Goal: Communication & Community: Answer question/provide support

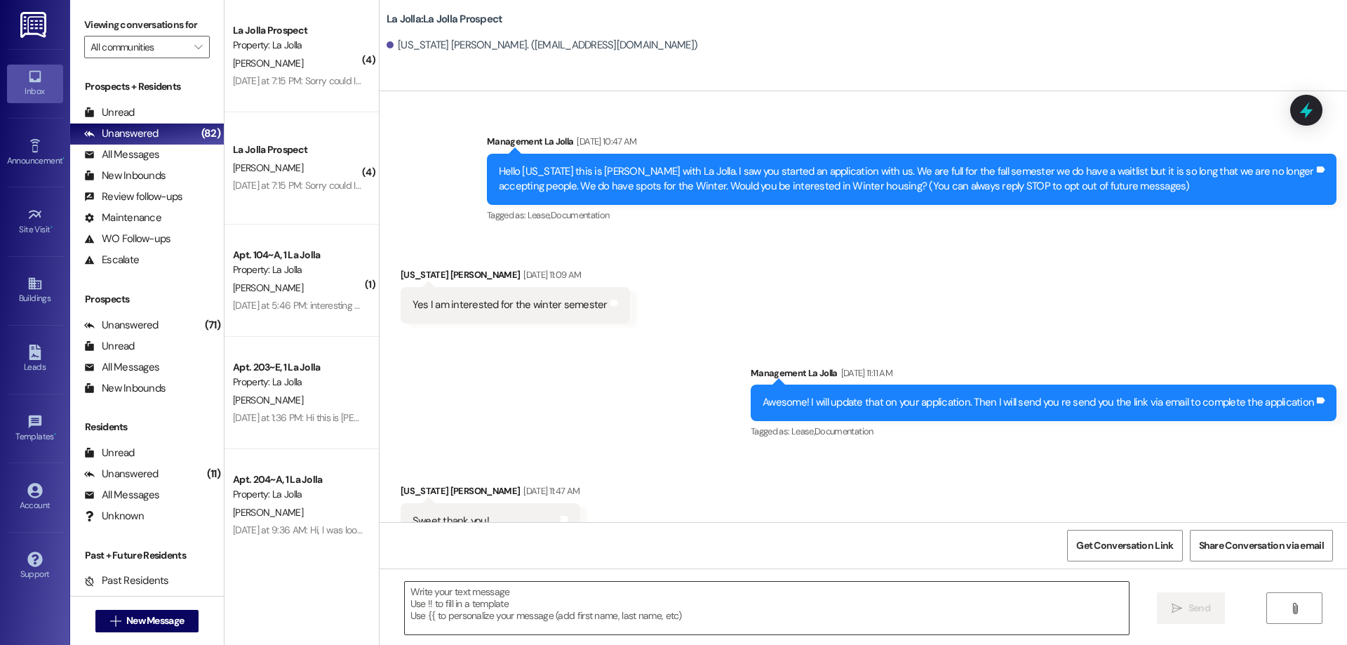
scroll to position [1098, 0]
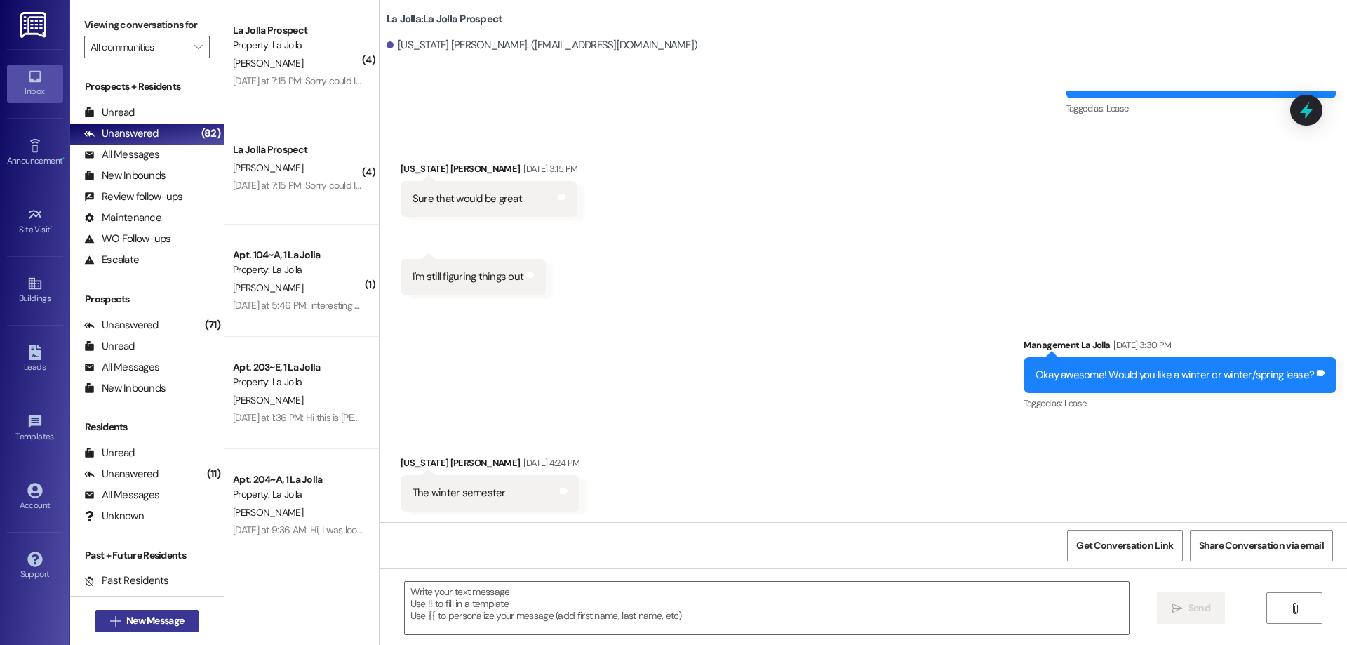
click at [172, 619] on span "New Message" at bounding box center [155, 620] width 58 height 15
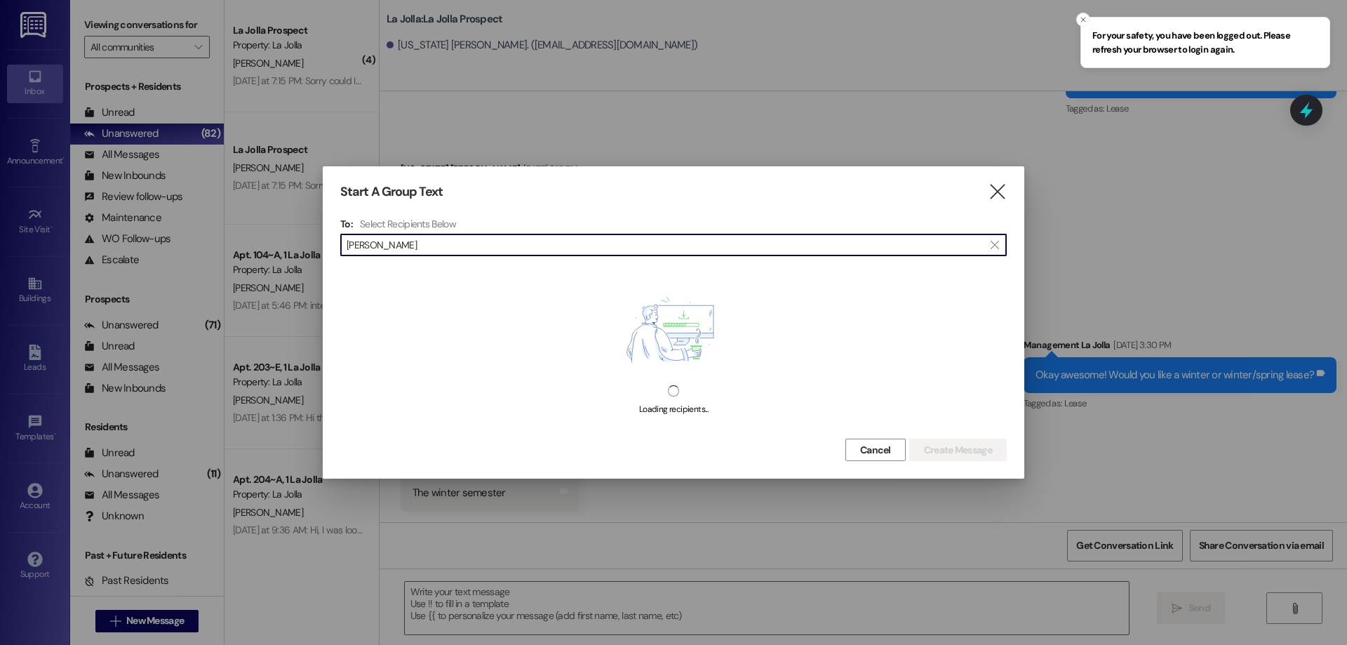
drag, startPoint x: 450, startPoint y: 246, endPoint x: 365, endPoint y: 248, distance: 84.9
click at [365, 248] on input "[PERSON_NAME]" at bounding box center [665, 245] width 637 height 20
drag, startPoint x: 384, startPoint y: 241, endPoint x: 271, endPoint y: 229, distance: 112.9
click at [271, 229] on div "Start A Group Text  To: Select Recipients Below  [PERSON_NAME]  Loading reci…" at bounding box center [673, 322] width 1347 height 645
type input "[PERSON_NAME]"
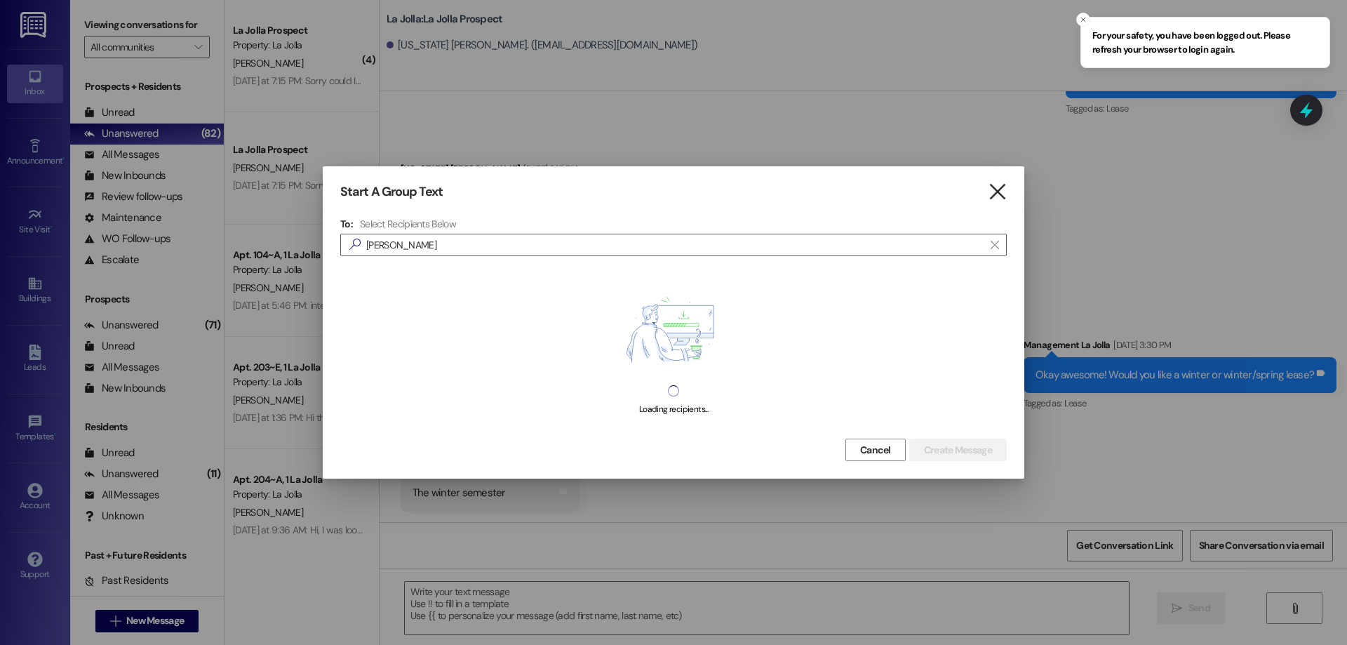
click at [988, 194] on icon "" at bounding box center [997, 191] width 19 height 15
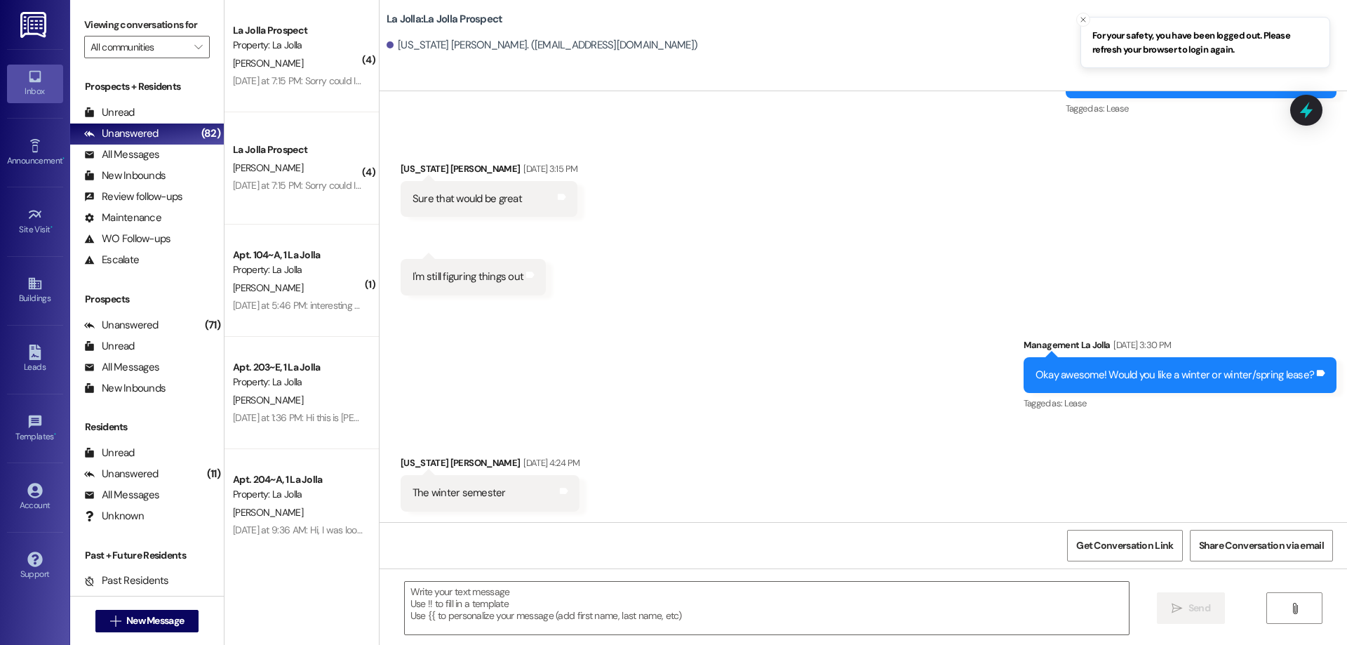
click at [1134, 36] on span "For your safety, you have been logged out. Please refresh your browser to login…" at bounding box center [1205, 42] width 226 height 27
click at [1077, 20] on div "For your safety, you have been logged out. Please refresh your browser to login…" at bounding box center [673, 322] width 1347 height 645
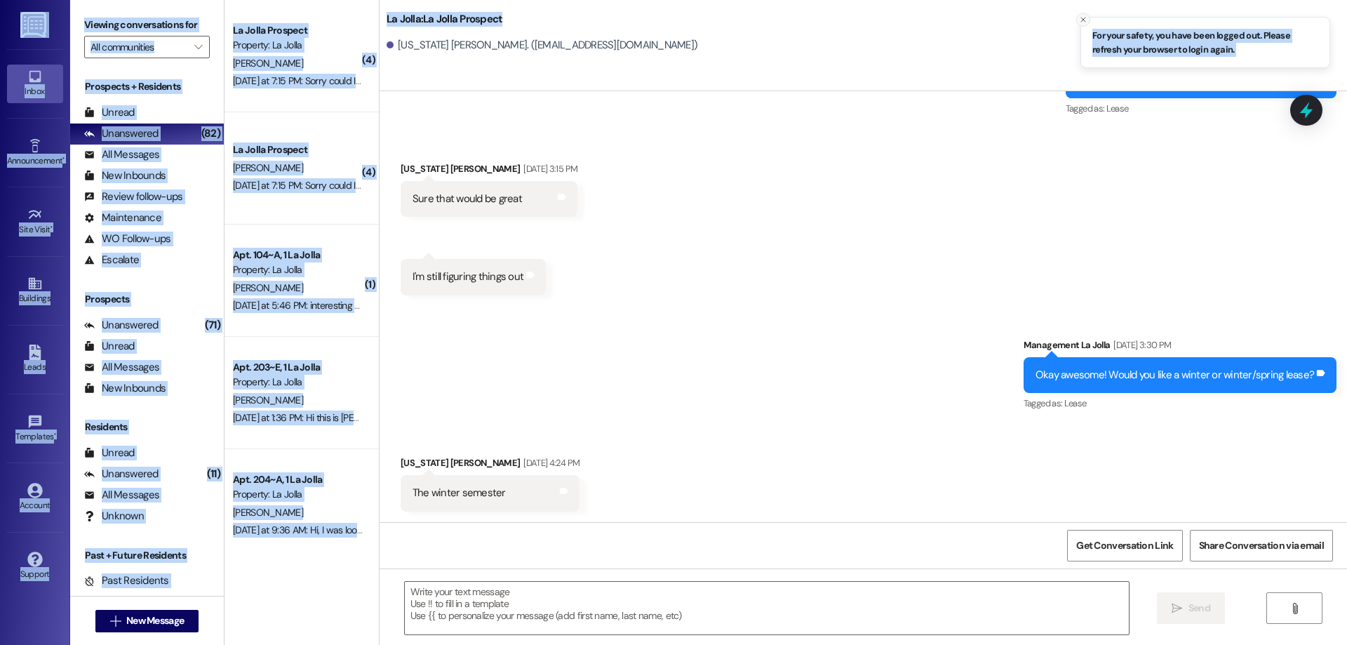
click at [1078, 20] on button "Close toast" at bounding box center [1083, 20] width 14 height 14
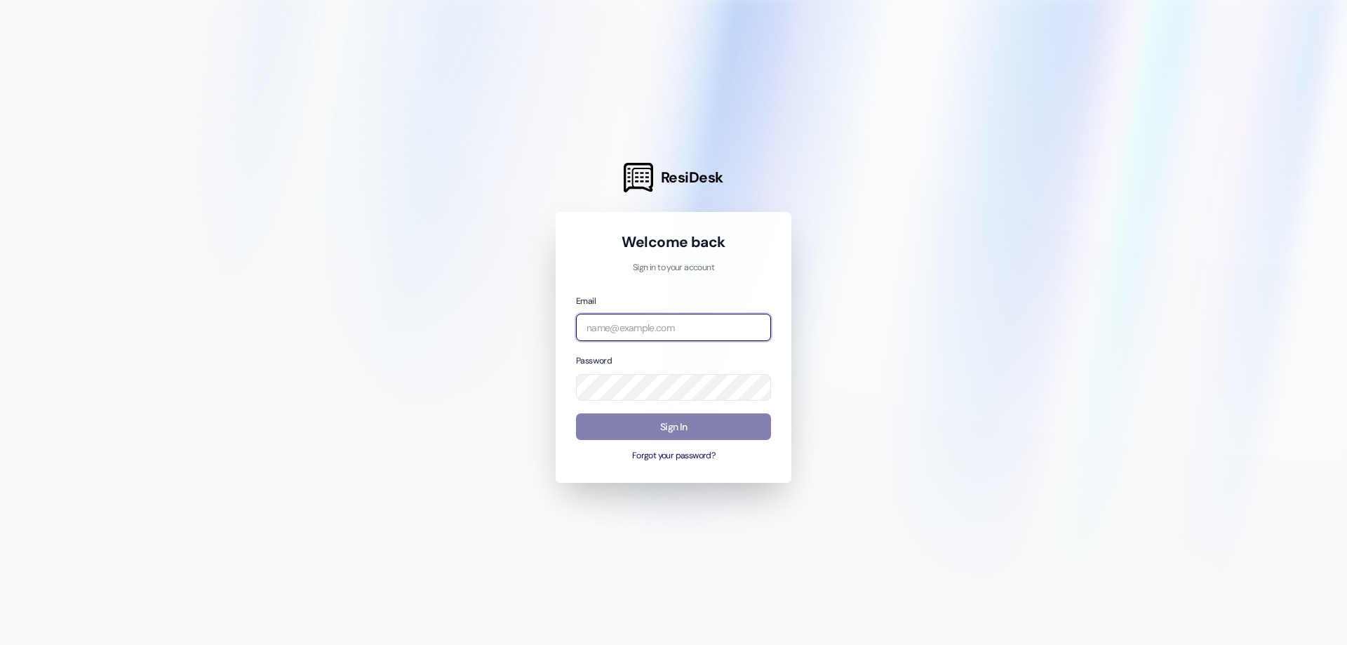
click at [650, 325] on input "email" at bounding box center [673, 327] width 195 height 27
type input "[EMAIL_ADDRESS][DOMAIN_NAME]"
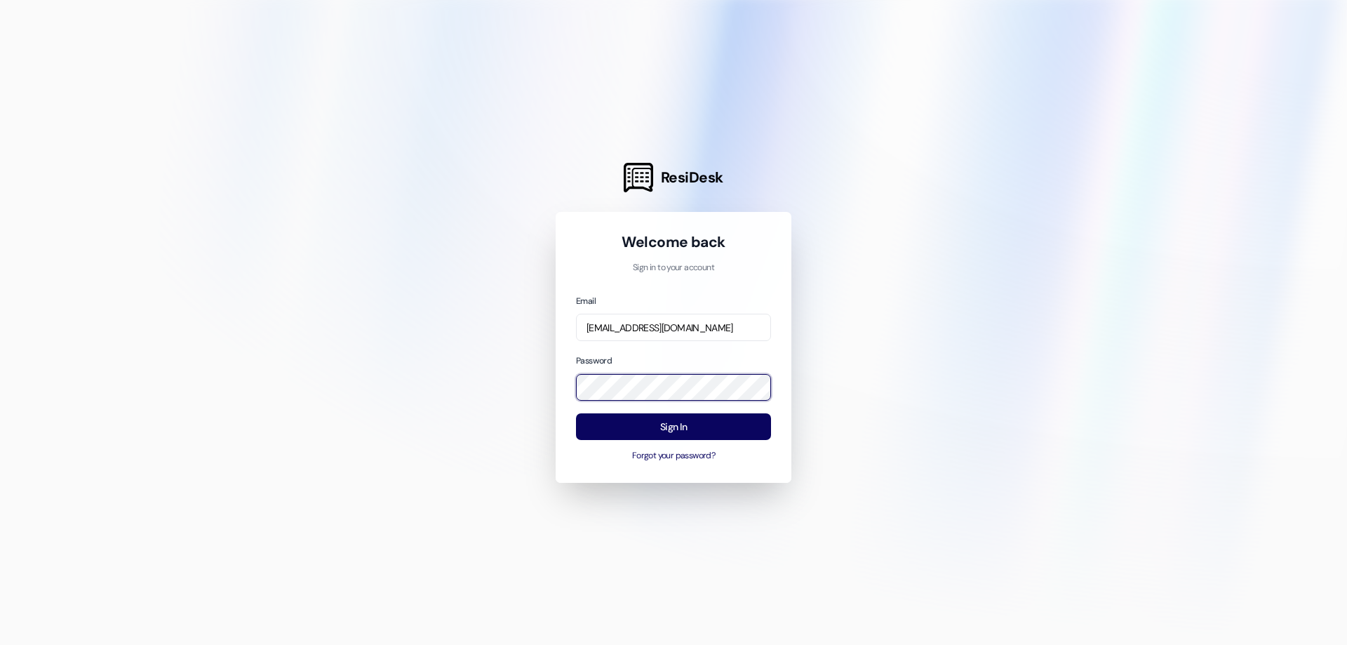
click at [400, 387] on div "ResiDesk Welcome back Sign in to your account Email [EMAIL_ADDRESS][DOMAIN_NAME…" at bounding box center [673, 322] width 1347 height 645
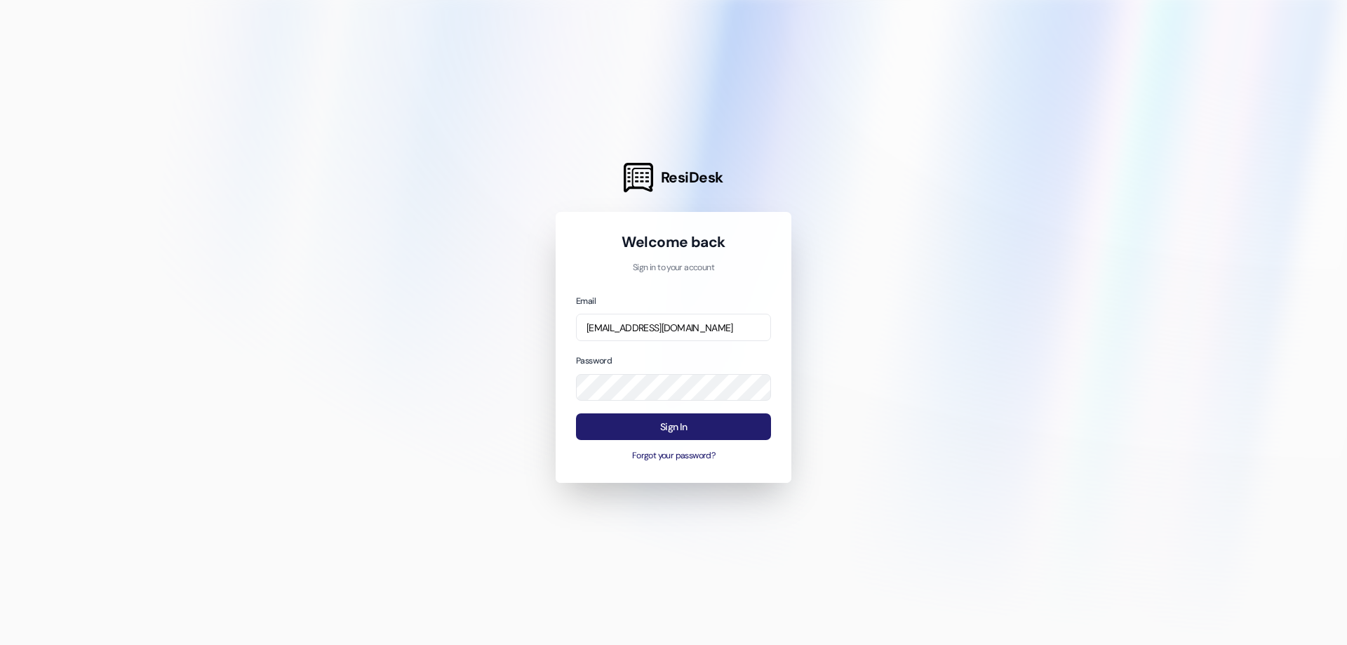
click at [707, 429] on button "Sign In" at bounding box center [673, 426] width 195 height 27
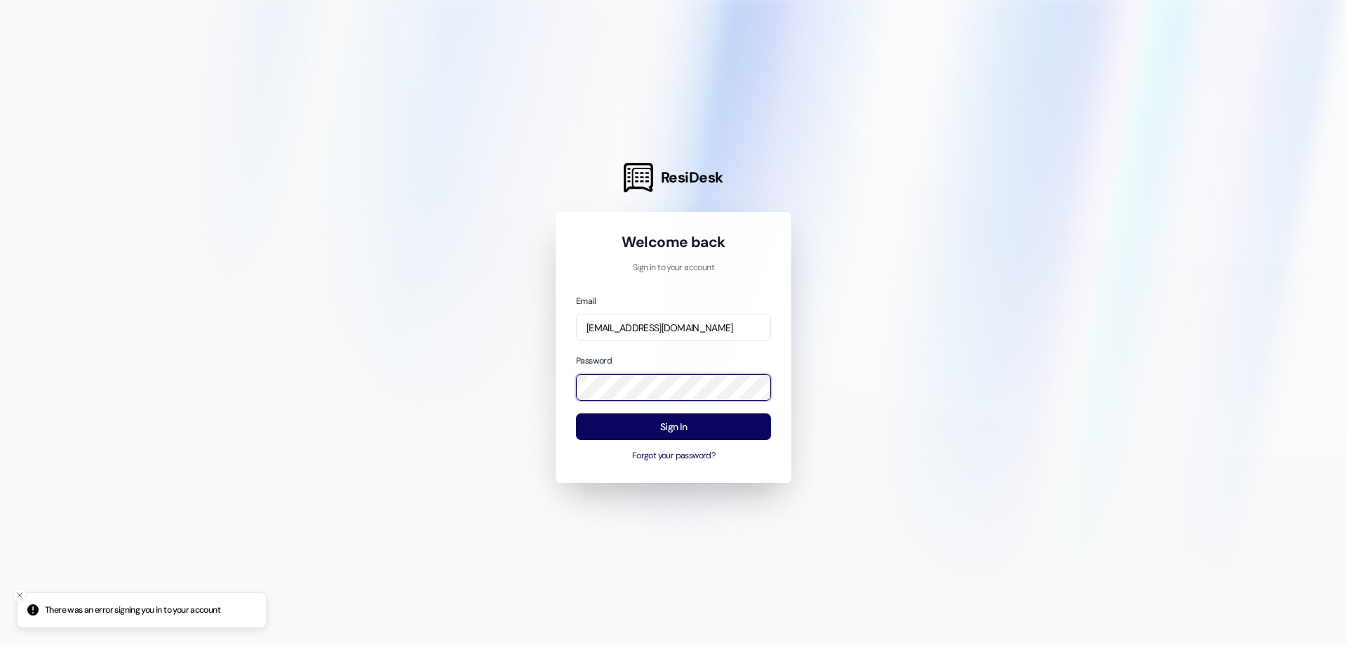
click at [461, 401] on div "ResiDesk Welcome back Sign in to your account Email [EMAIL_ADDRESS][DOMAIN_NAME…" at bounding box center [673, 322] width 1347 height 645
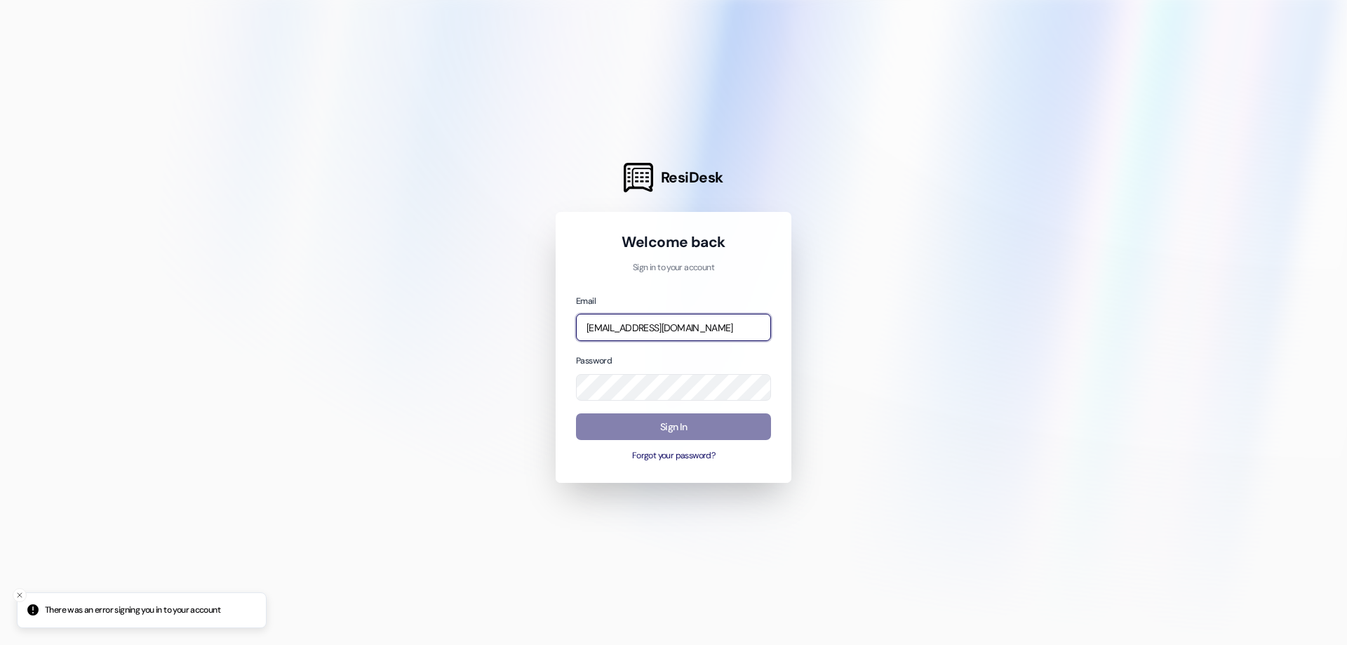
drag, startPoint x: 727, startPoint y: 328, endPoint x: 363, endPoint y: 353, distance: 364.9
click at [363, 353] on div "ResiDesk Welcome back Sign in to your account Email [EMAIL_ADDRESS][DOMAIN_NAME…" at bounding box center [673, 322] width 1347 height 645
type input "[EMAIL_ADDRESS][DOMAIN_NAME]"
drag, startPoint x: 723, startPoint y: 335, endPoint x: 462, endPoint y: 325, distance: 261.1
click at [462, 325] on div "ResiDesk Welcome back Sign in to your account Email [EMAIL_ADDRESS][DOMAIN_NAME…" at bounding box center [673, 322] width 1347 height 645
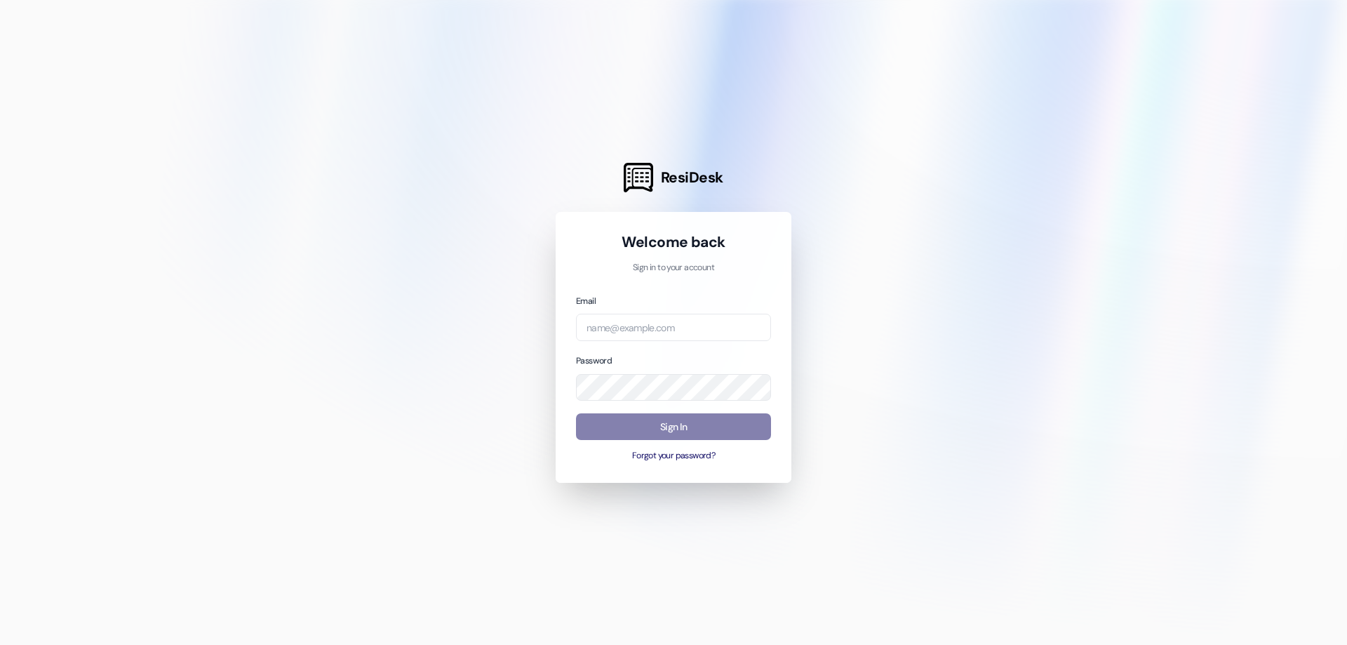
click at [696, 288] on div "Welcome back Sign in to your account Email Password Sign In Forgot your passwor…" at bounding box center [673, 347] width 195 height 230
click at [613, 323] on input "email" at bounding box center [673, 327] width 195 height 27
type input "[EMAIL_ADDRESS][DOMAIN_NAME]"
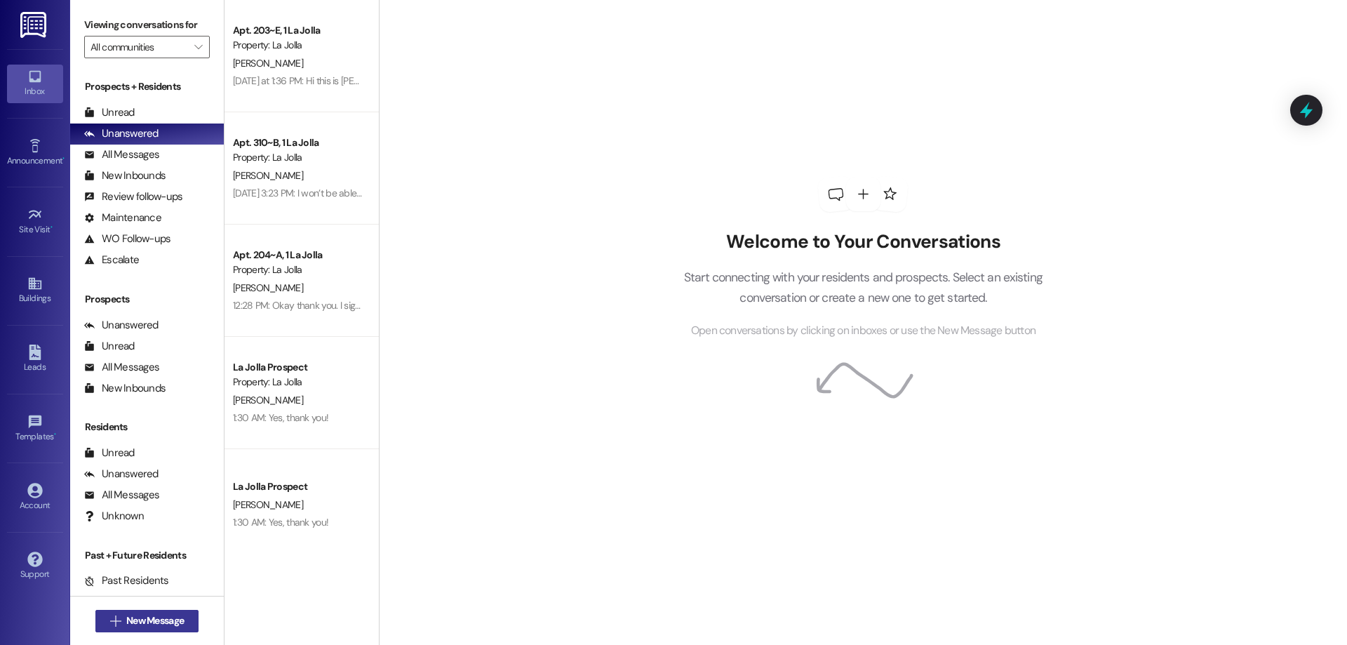
click at [126, 617] on span "New Message" at bounding box center [155, 620] width 58 height 15
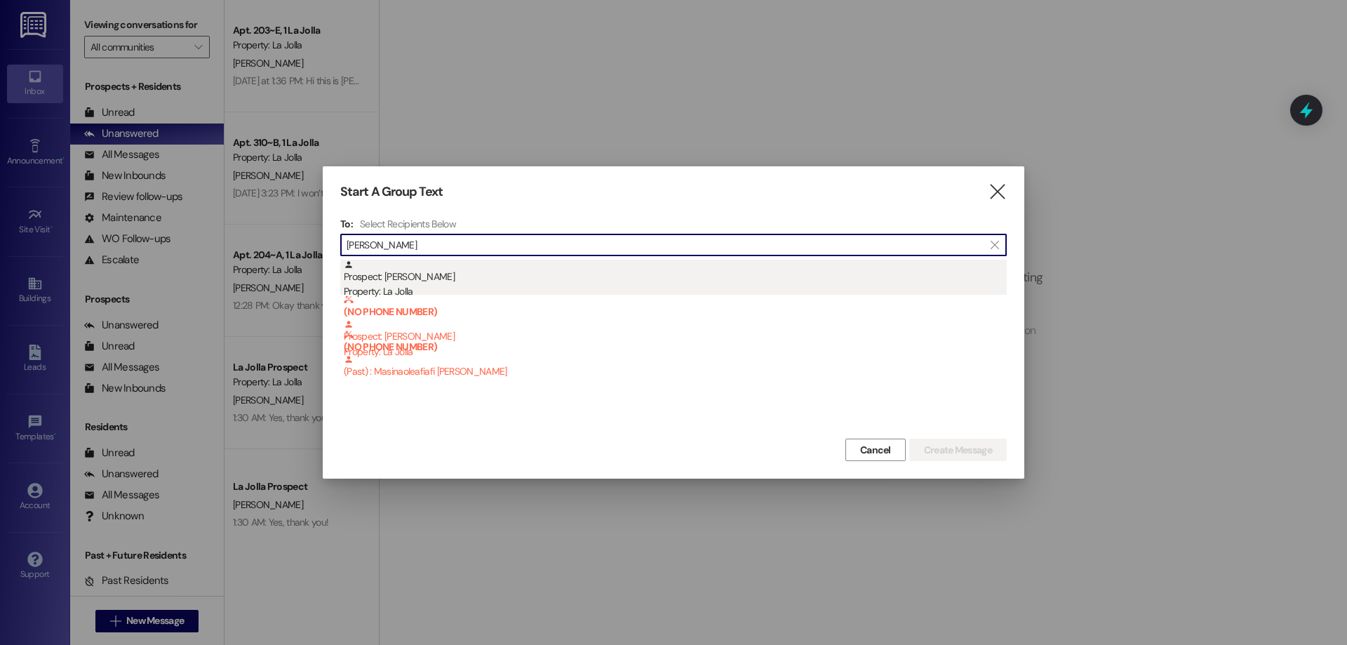
type input "[PERSON_NAME]"
click at [436, 284] on div "Prospect: [PERSON_NAME] Property: [GEOGRAPHIC_DATA]" at bounding box center [675, 280] width 663 height 40
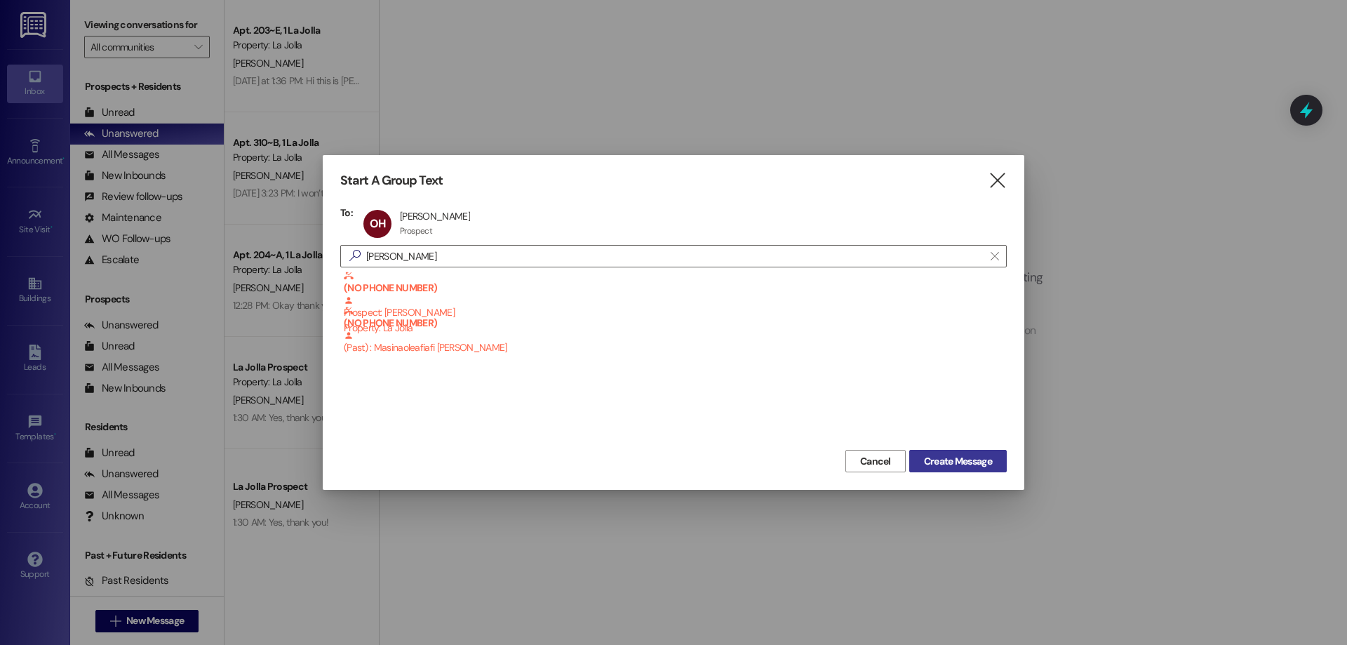
click at [976, 454] on span "Create Message" at bounding box center [958, 461] width 68 height 15
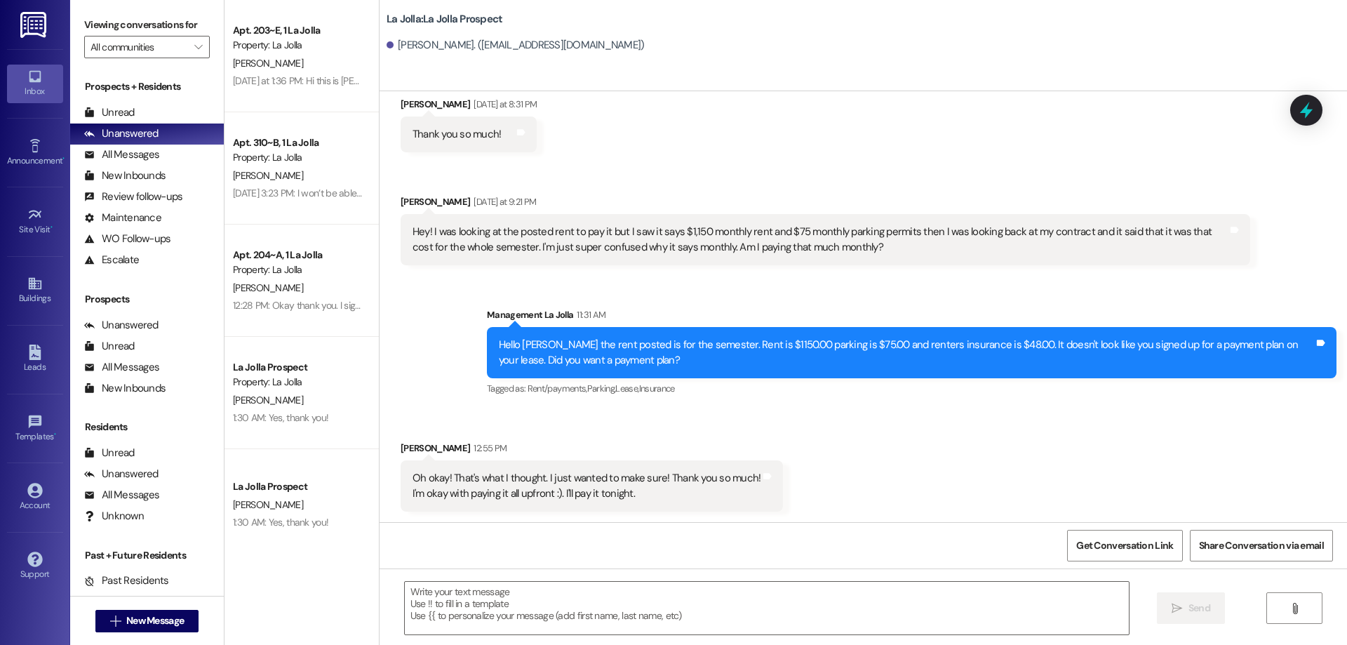
scroll to position [3692, 0]
click at [553, 585] on textarea at bounding box center [767, 607] width 724 height 53
click at [184, 619] on button " New Message" at bounding box center [147, 621] width 104 height 22
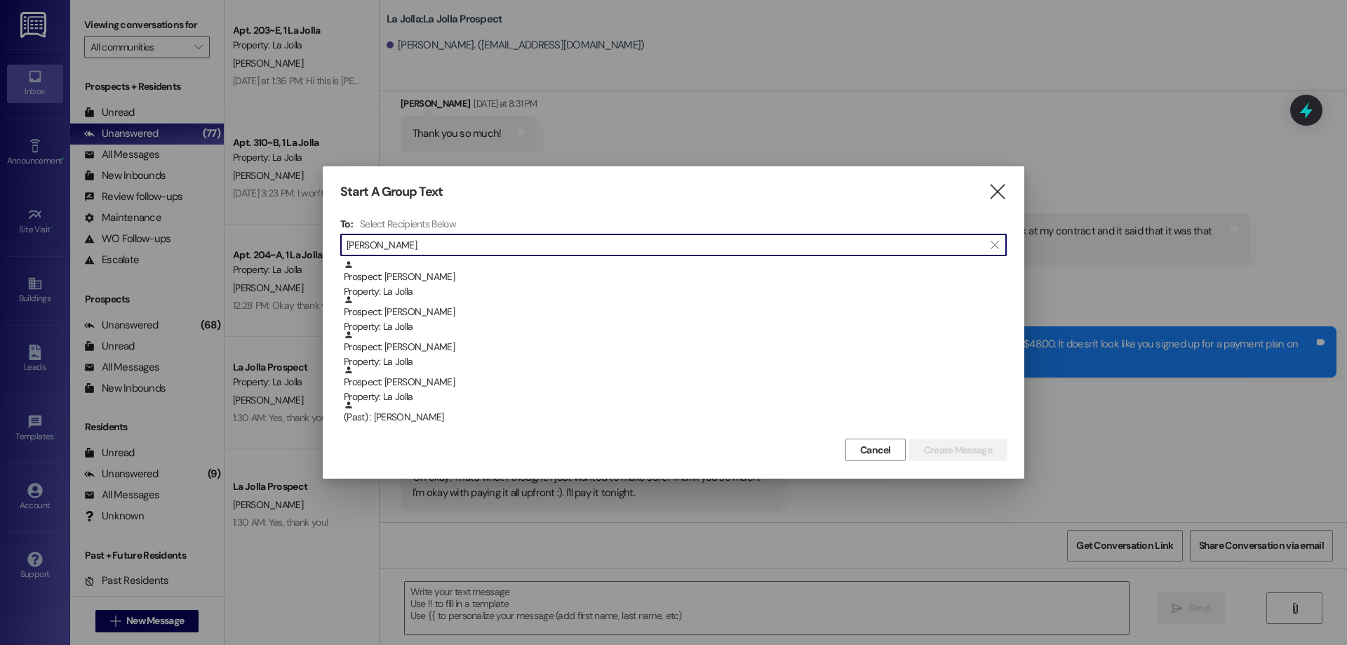
drag, startPoint x: 410, startPoint y: 248, endPoint x: 342, endPoint y: 252, distance: 68.2
click at [342, 252] on div " [PERSON_NAME] " at bounding box center [673, 245] width 666 height 22
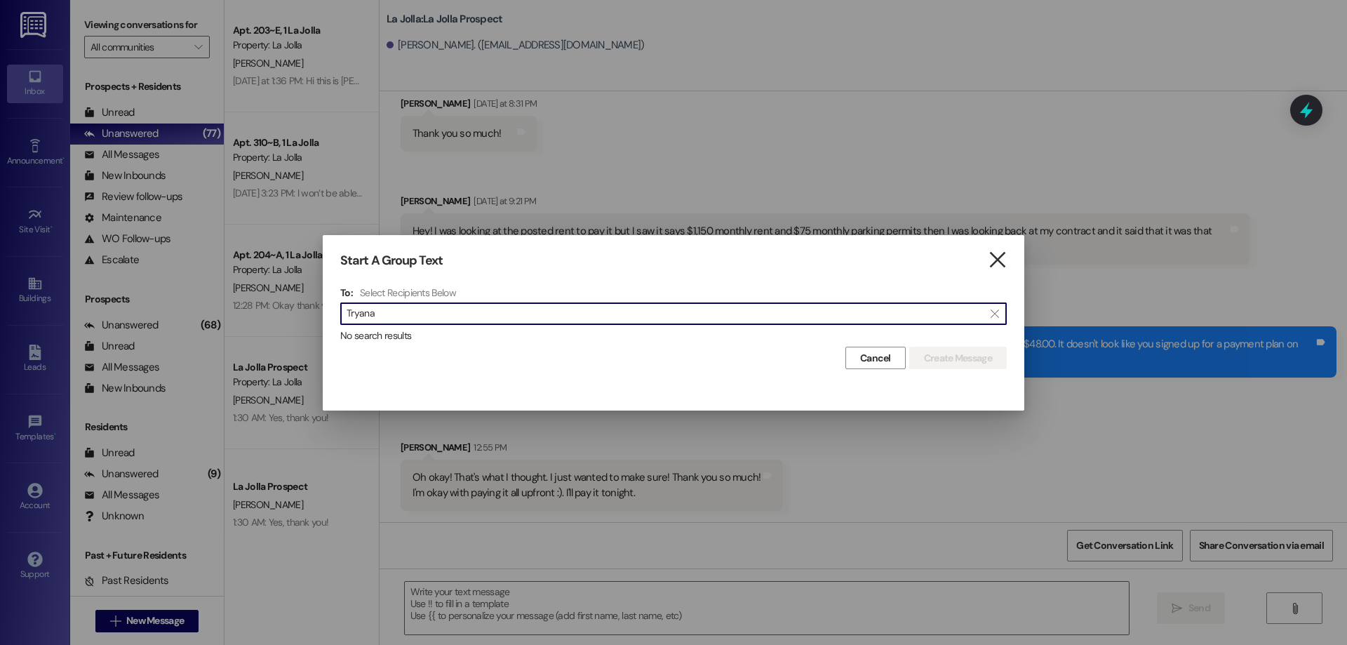
type input "Tryana"
click at [999, 264] on icon "" at bounding box center [997, 260] width 19 height 15
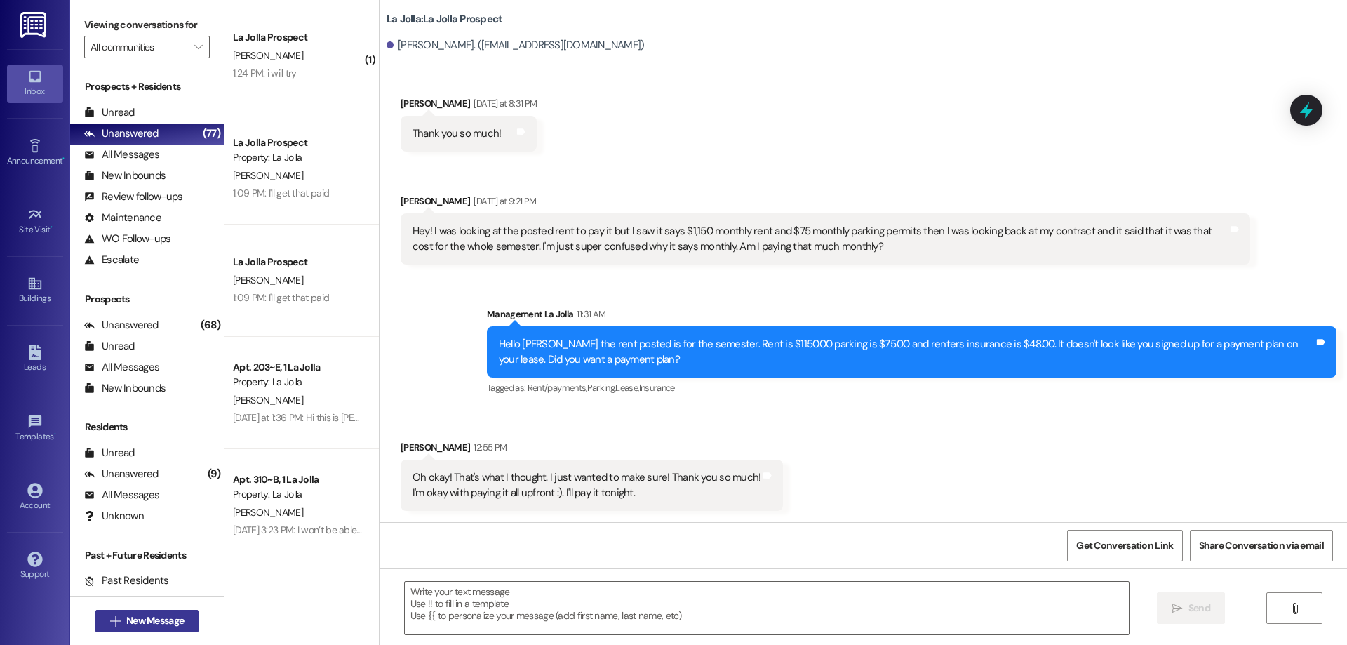
click at [164, 614] on span "New Message" at bounding box center [155, 620] width 58 height 15
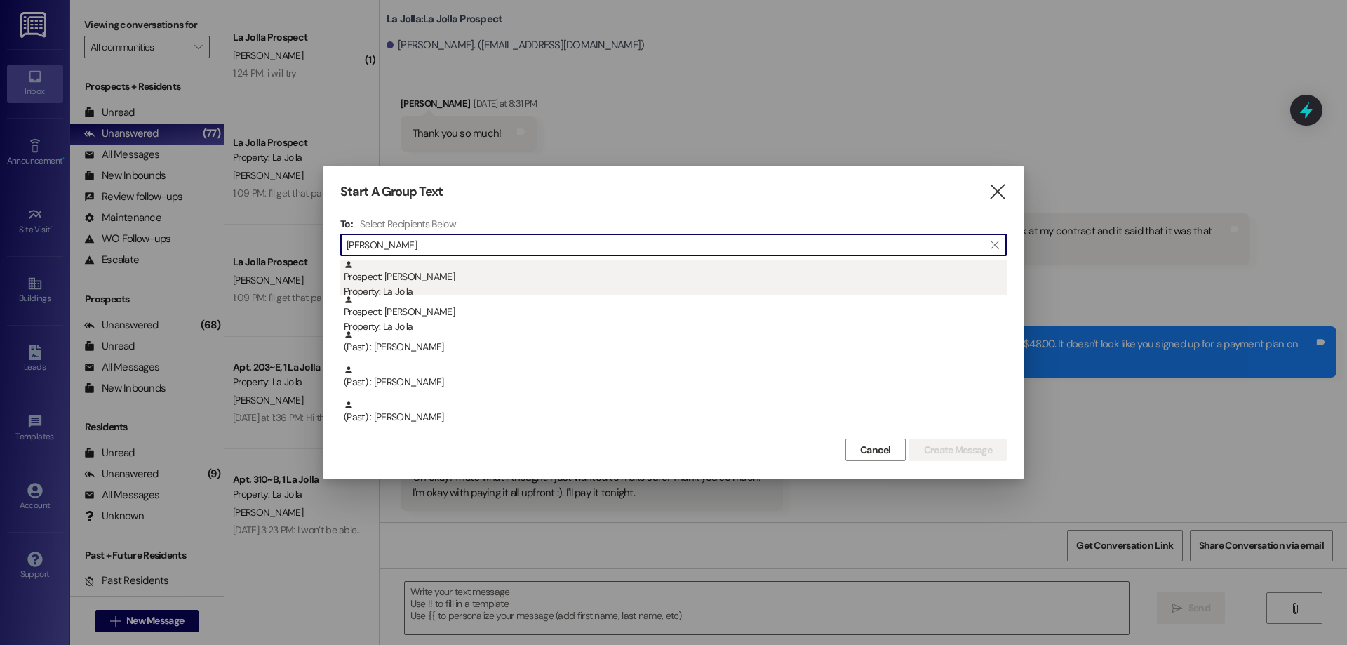
type input "[PERSON_NAME]"
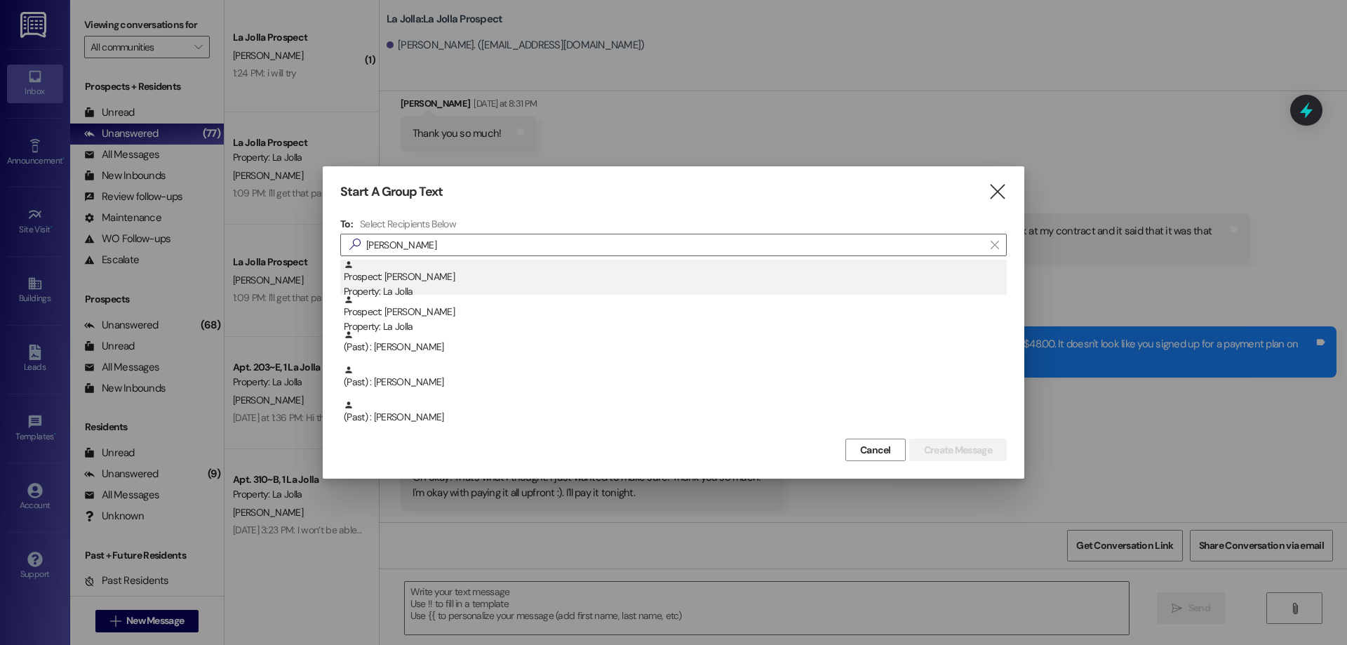
click at [446, 266] on div "Prospect: [PERSON_NAME] Property: [GEOGRAPHIC_DATA]" at bounding box center [675, 280] width 663 height 40
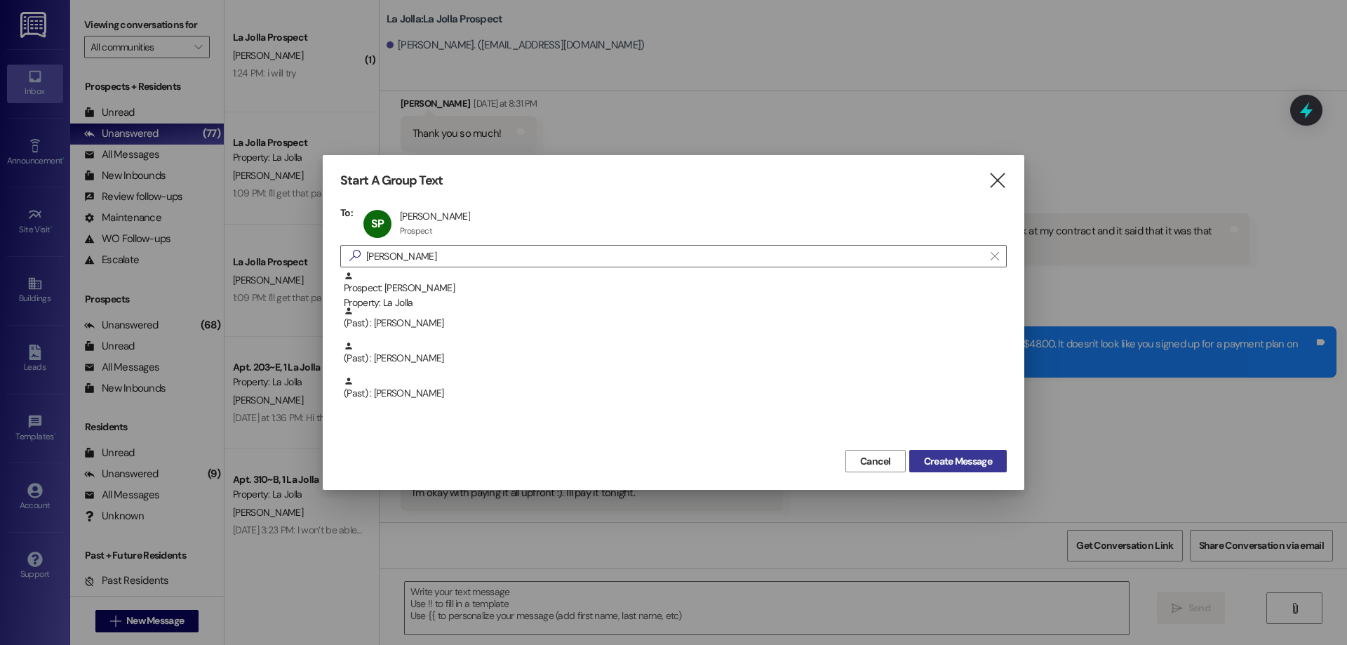
click at [989, 464] on span "Create Message" at bounding box center [958, 461] width 68 height 15
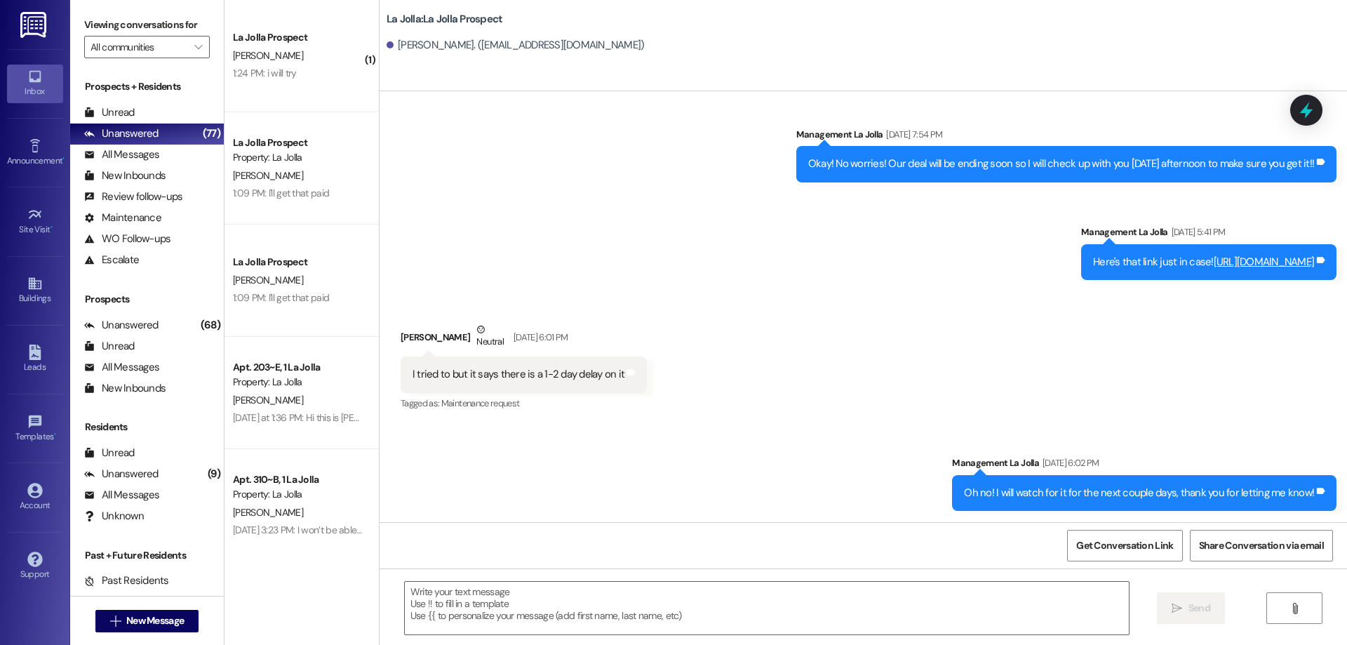
scroll to position [955, 0]
click at [612, 595] on textarea at bounding box center [767, 607] width 724 height 53
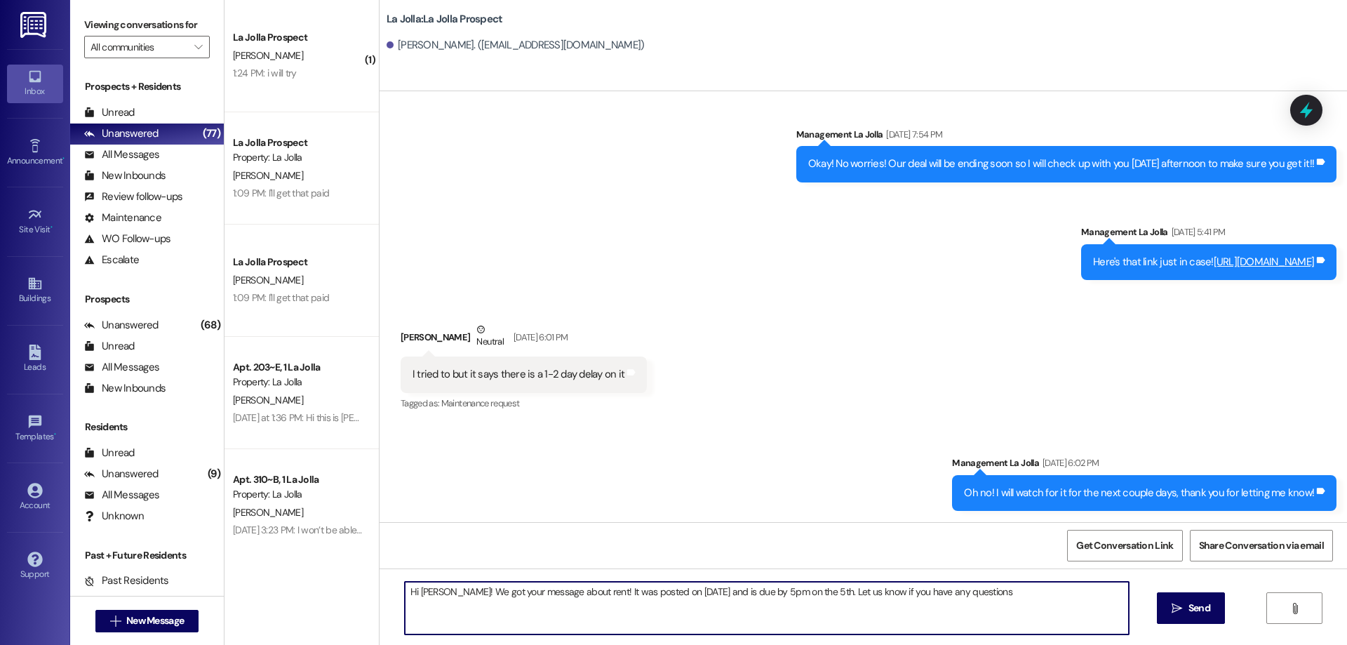
type textarea "Hi [PERSON_NAME]! We got your message about rent! It was posted on [DATE] and i…"
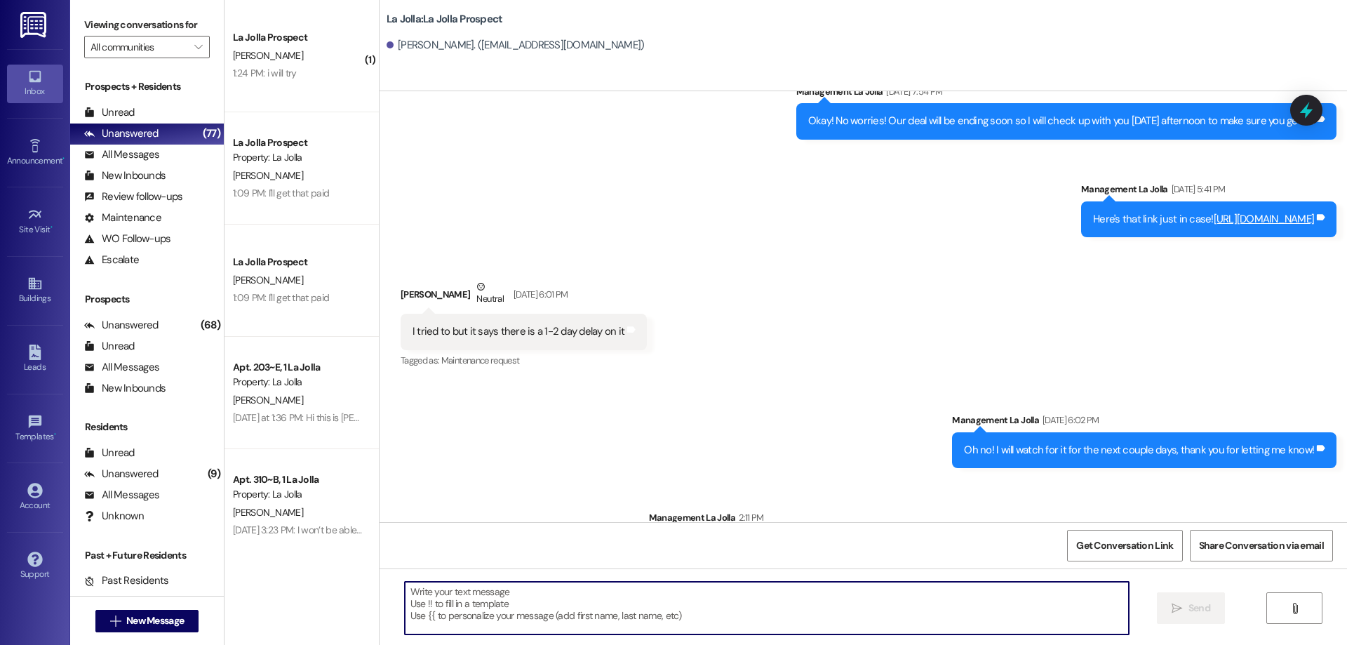
scroll to position [1054, 0]
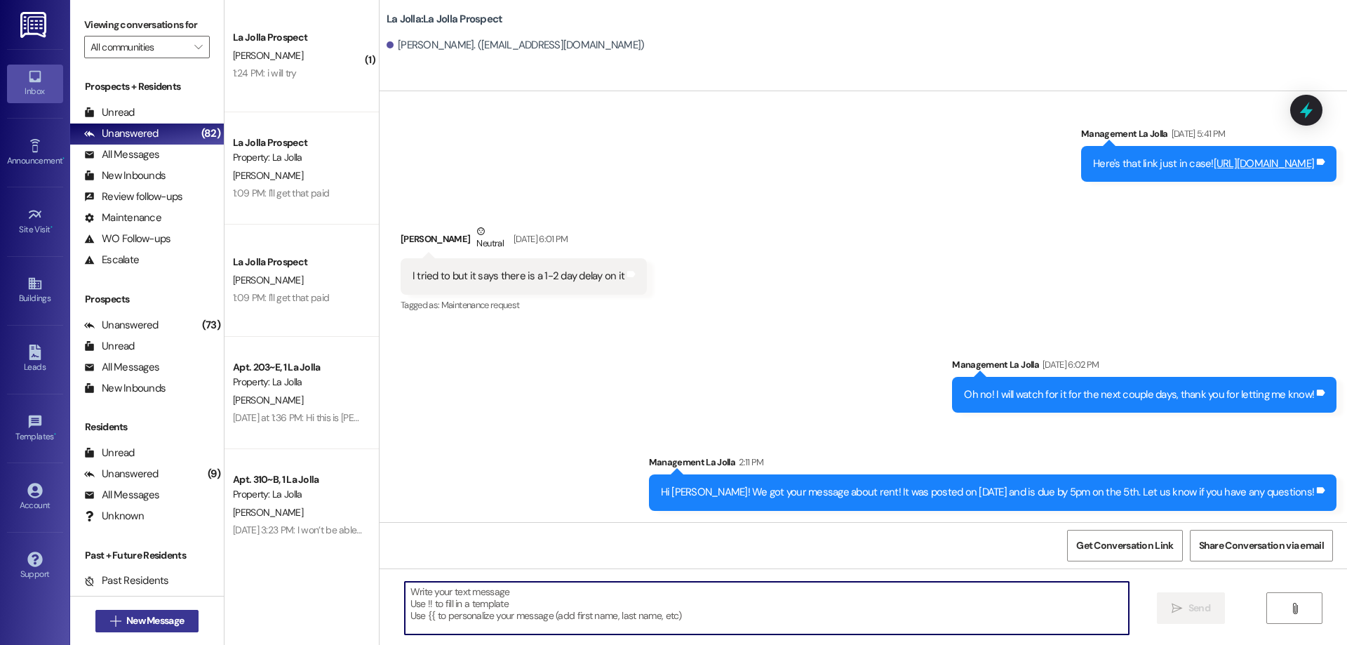
click at [159, 621] on span "New Message" at bounding box center [155, 620] width 58 height 15
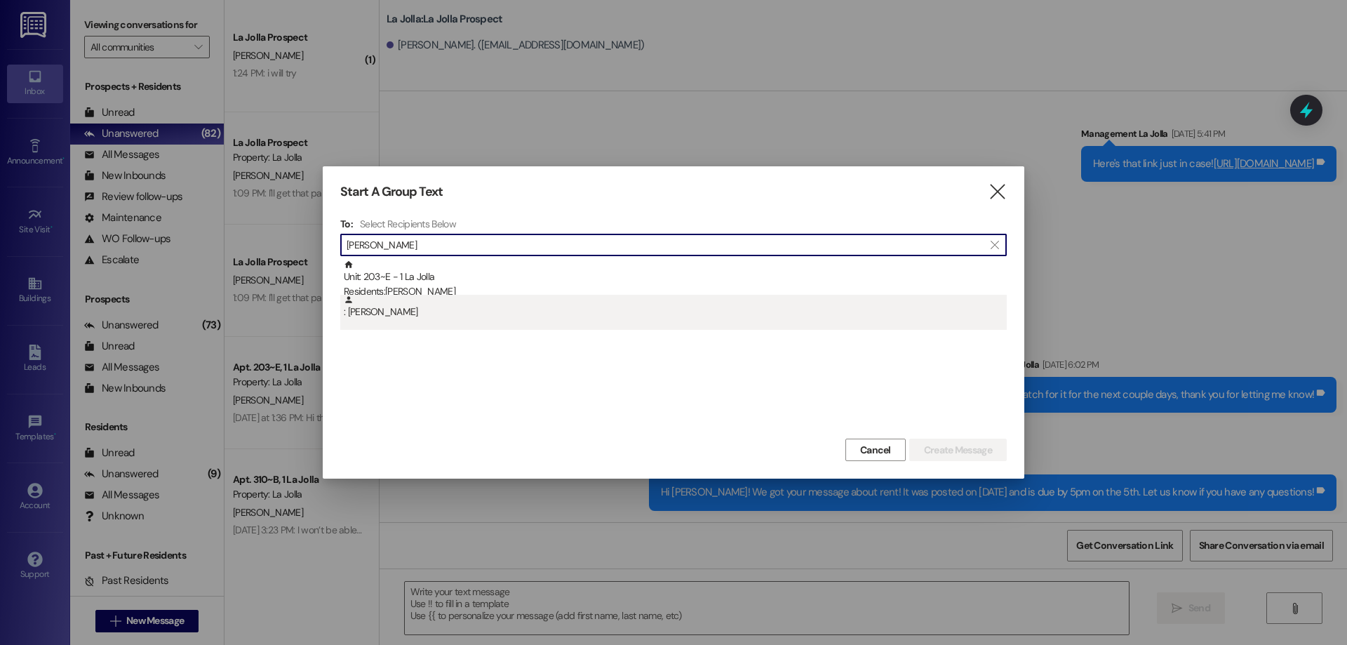
type input "[PERSON_NAME]"
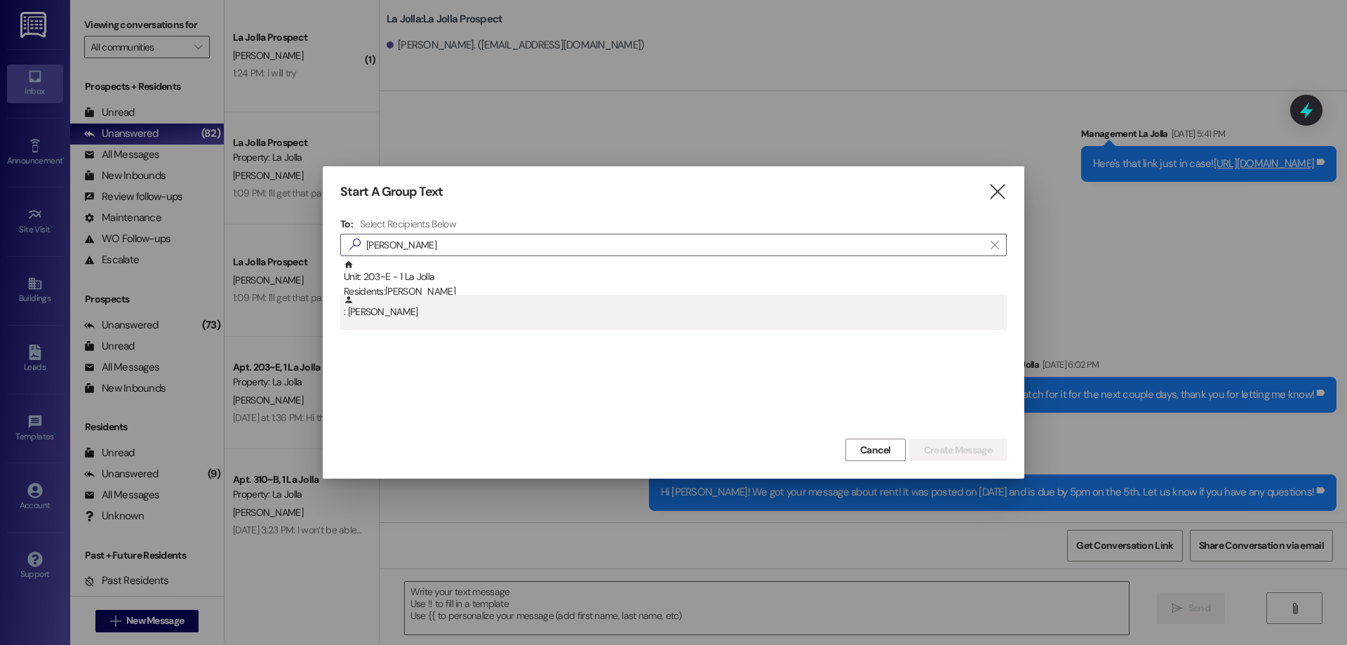
click at [394, 309] on div ": [PERSON_NAME]" at bounding box center [675, 307] width 663 height 25
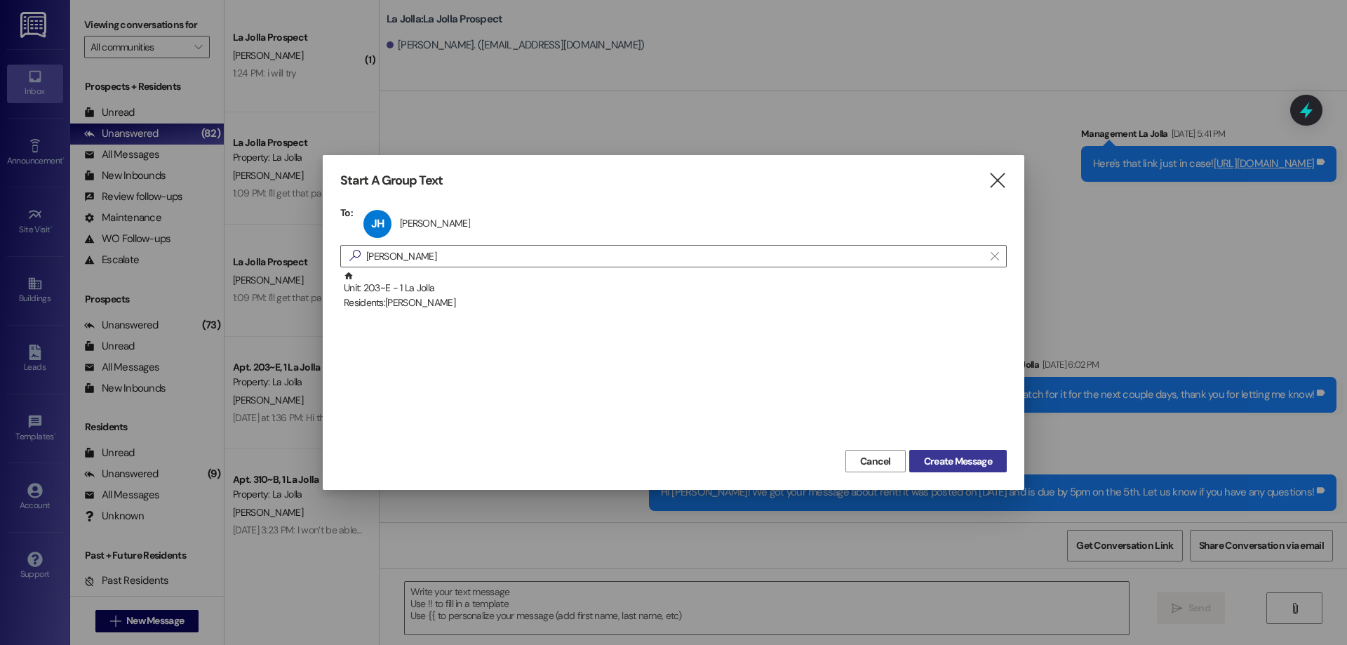
click at [962, 465] on span "Create Message" at bounding box center [958, 461] width 68 height 15
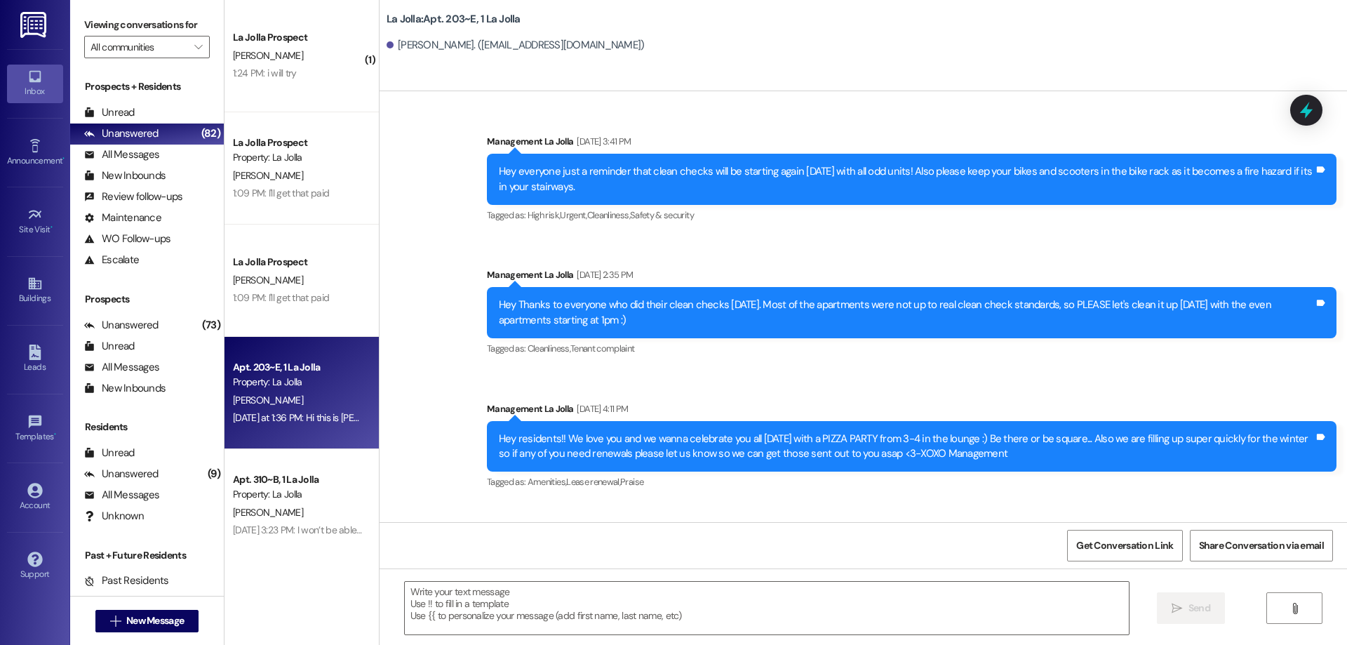
scroll to position [16014, 0]
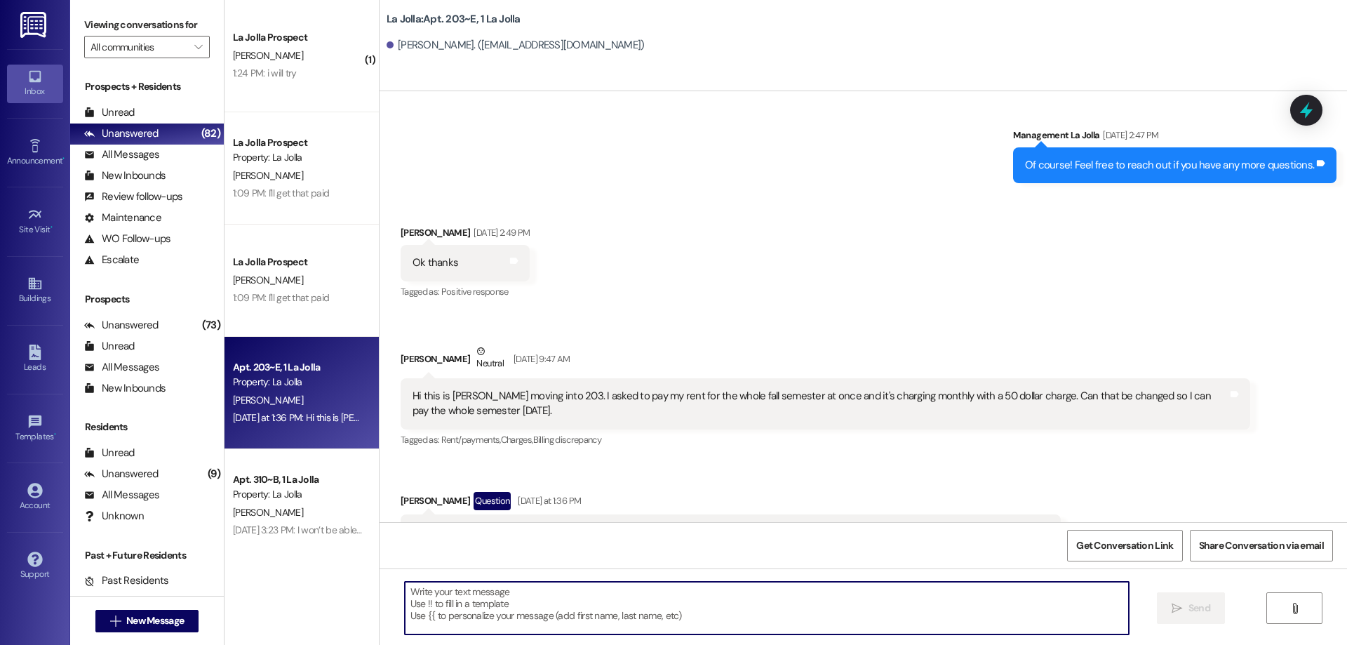
click at [635, 598] on textarea at bounding box center [767, 607] width 724 height 53
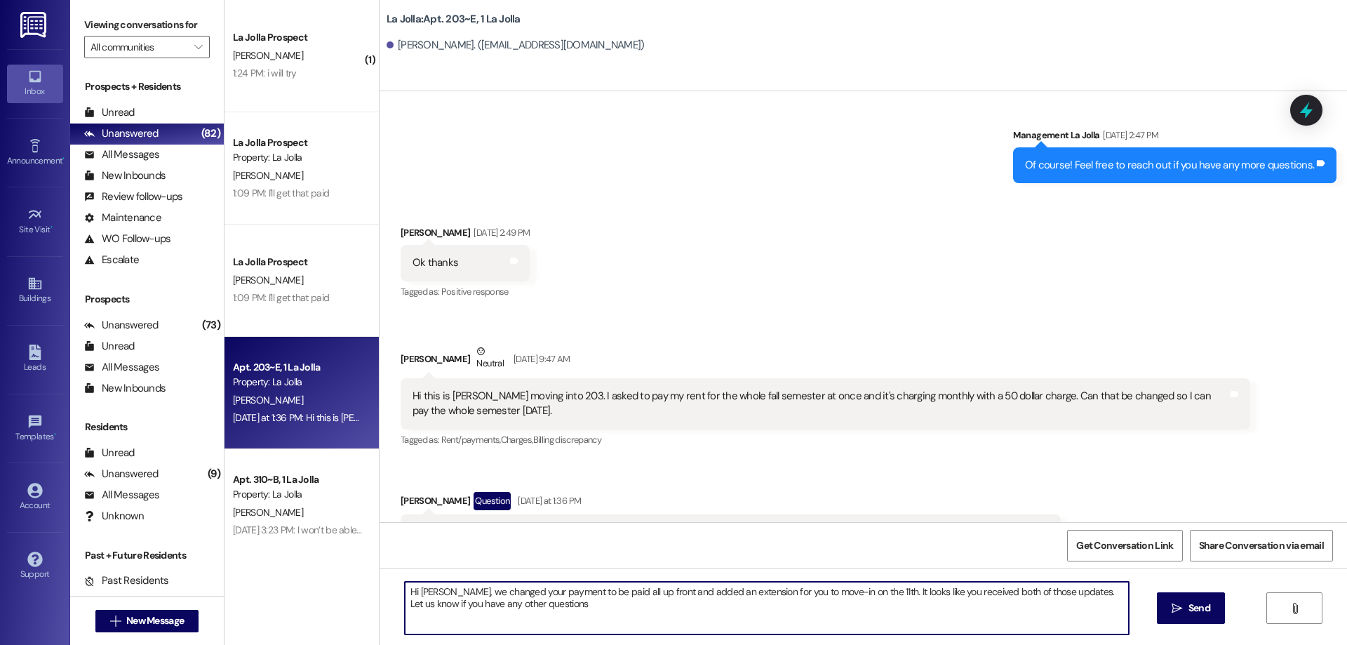
type textarea "Hi [PERSON_NAME], we changed your payment to be paid all up front and added an …"
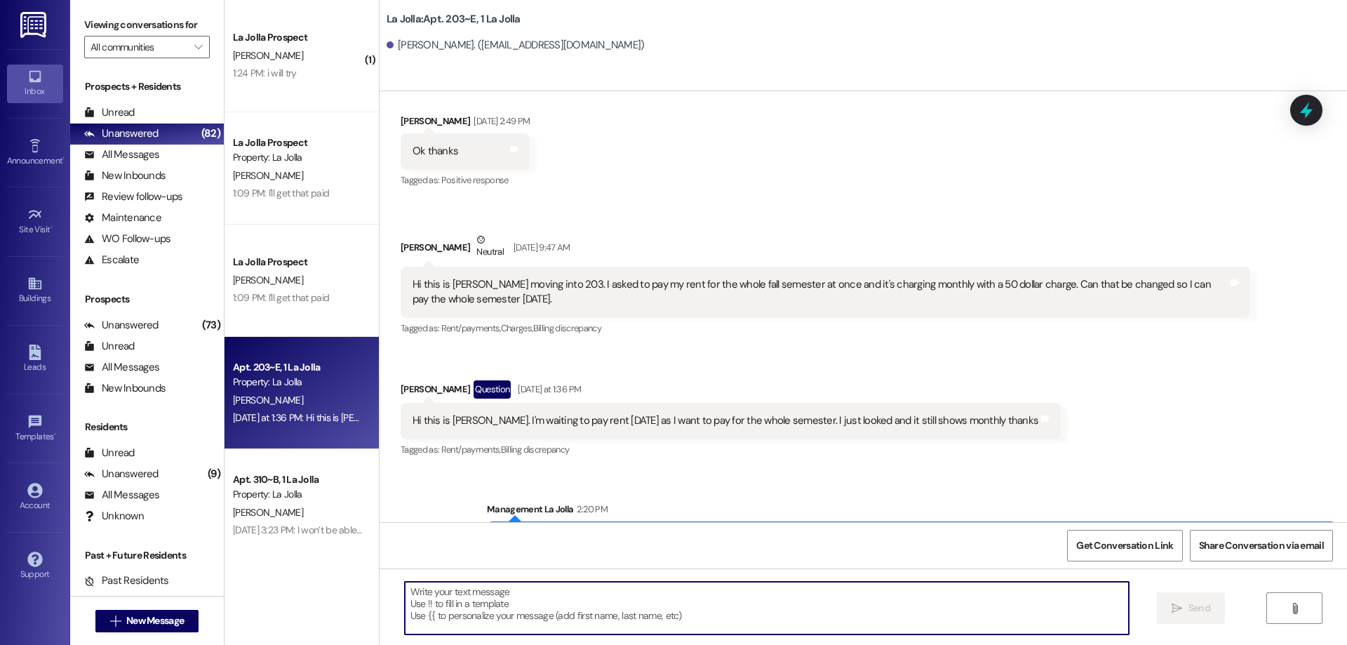
scroll to position [16127, 0]
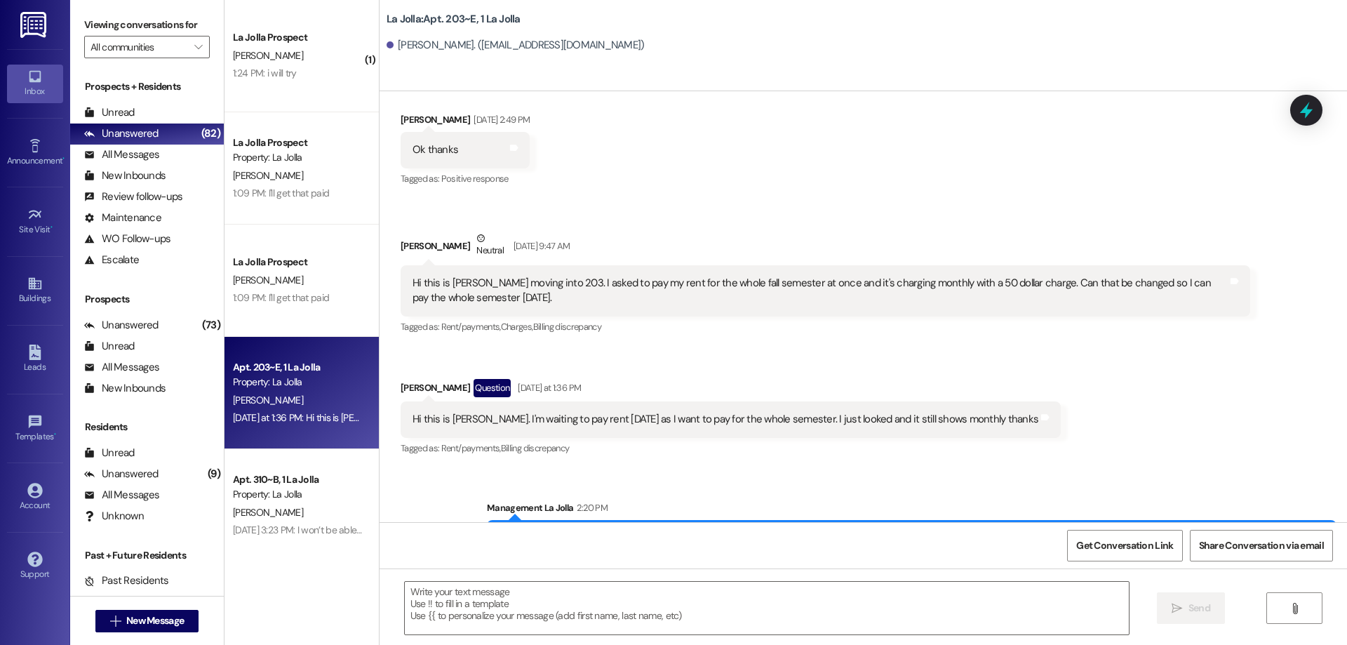
drag, startPoint x: 601, startPoint y: 497, endPoint x: 469, endPoint y: 476, distance: 133.5
click at [476, 490] on div "Sent via SMS Management La Jolla 2:20 PM Hi [PERSON_NAME], we changed your paym…" at bounding box center [911, 536] width 870 height 92
copy div "Hi [PERSON_NAME], we changed your payment to be paid all up front and added an …"
click at [163, 621] on span "New Message" at bounding box center [155, 620] width 58 height 15
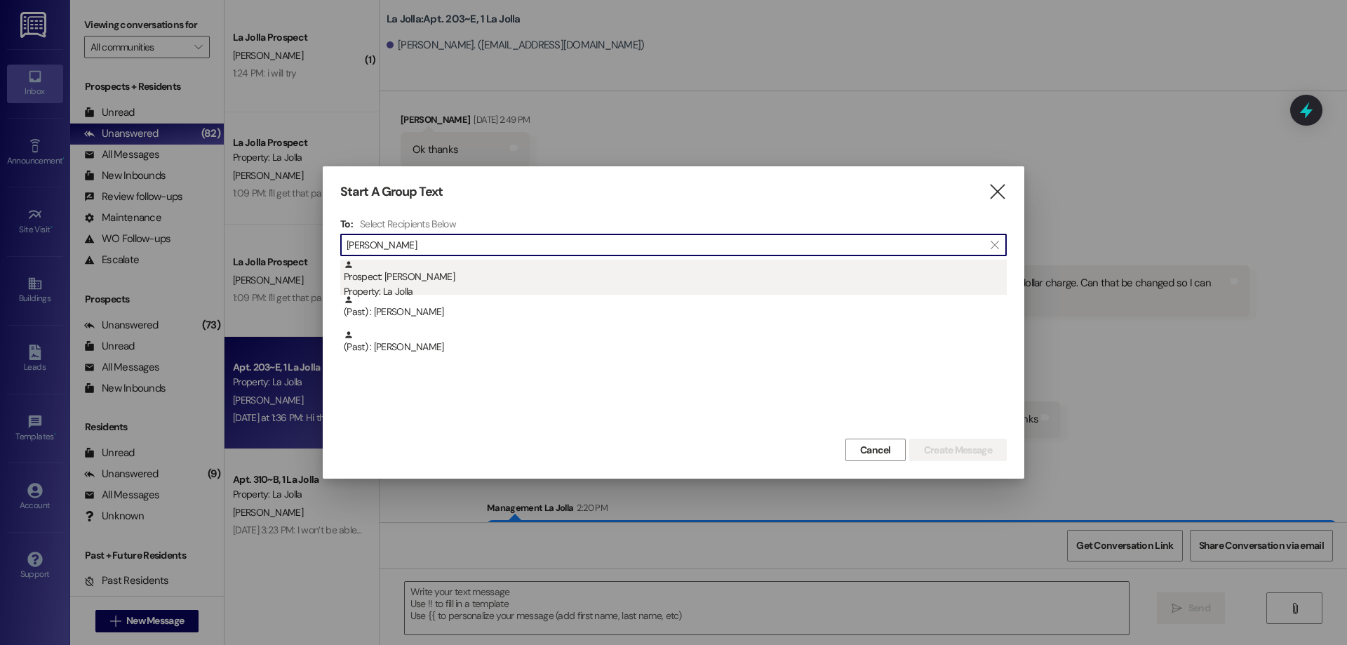
type input "[PERSON_NAME]"
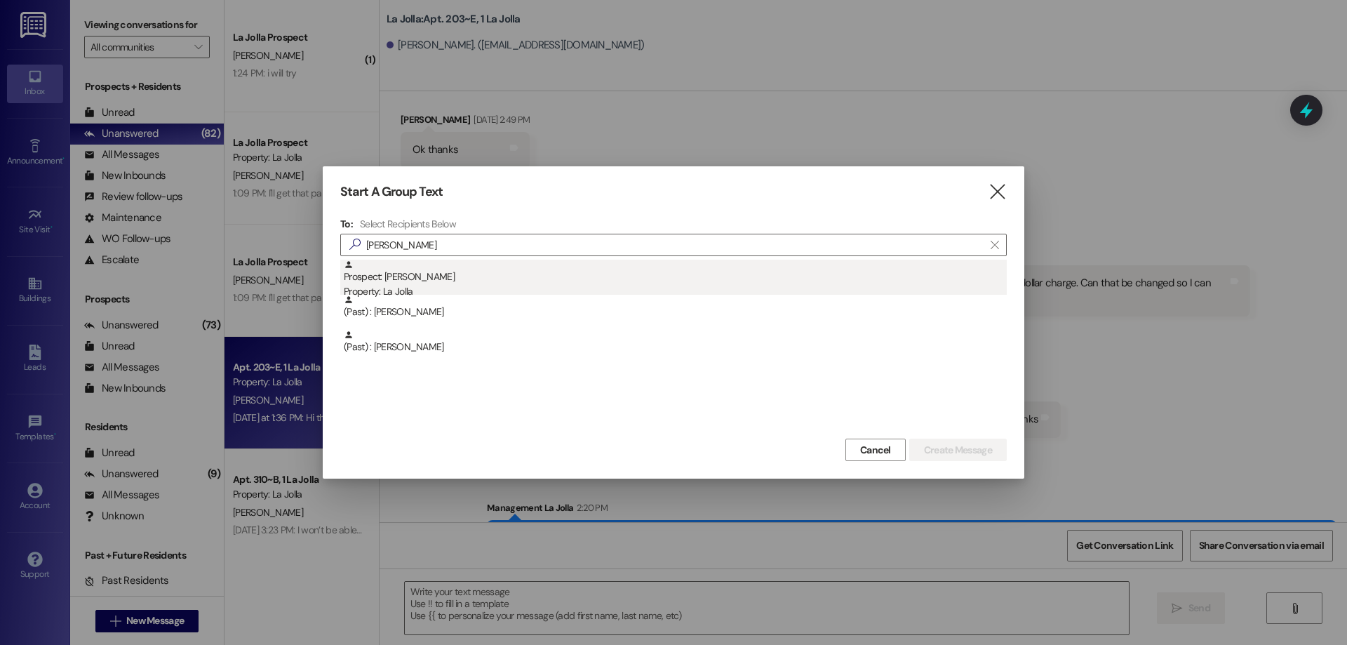
click at [427, 276] on div "Prospect: [PERSON_NAME] Property: [GEOGRAPHIC_DATA]" at bounding box center [675, 280] width 663 height 40
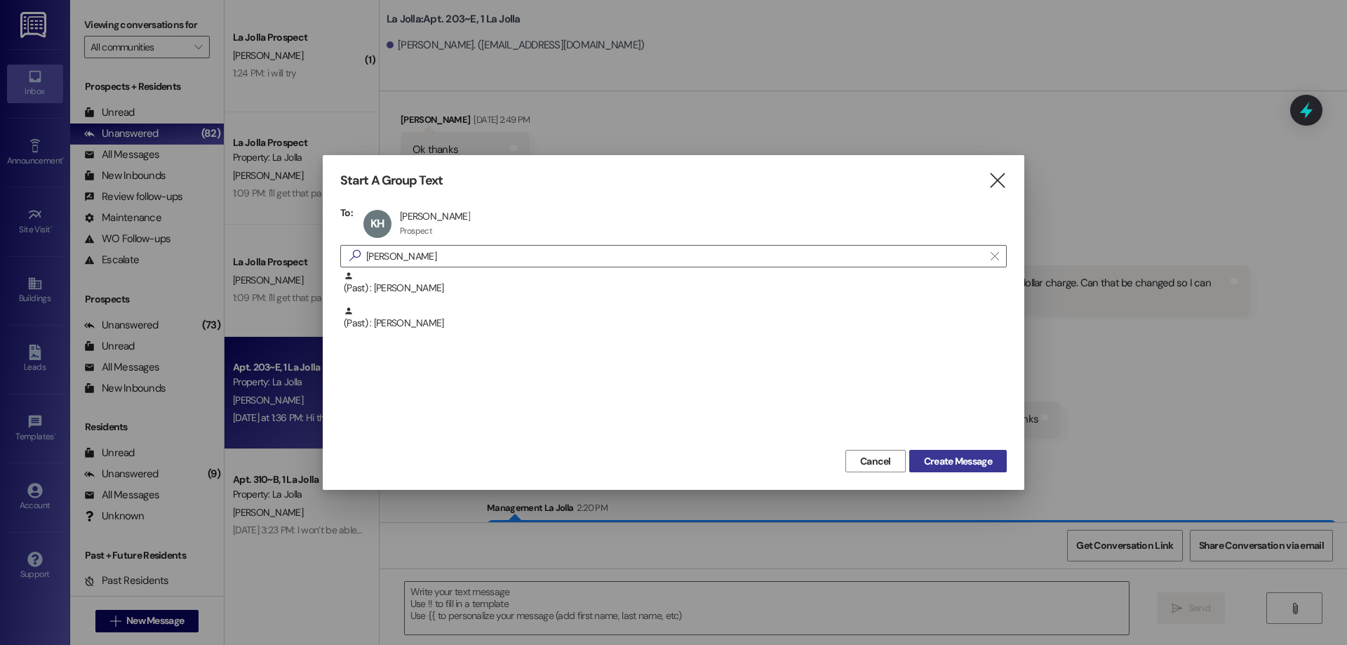
click at [965, 461] on span "Create Message" at bounding box center [958, 461] width 68 height 15
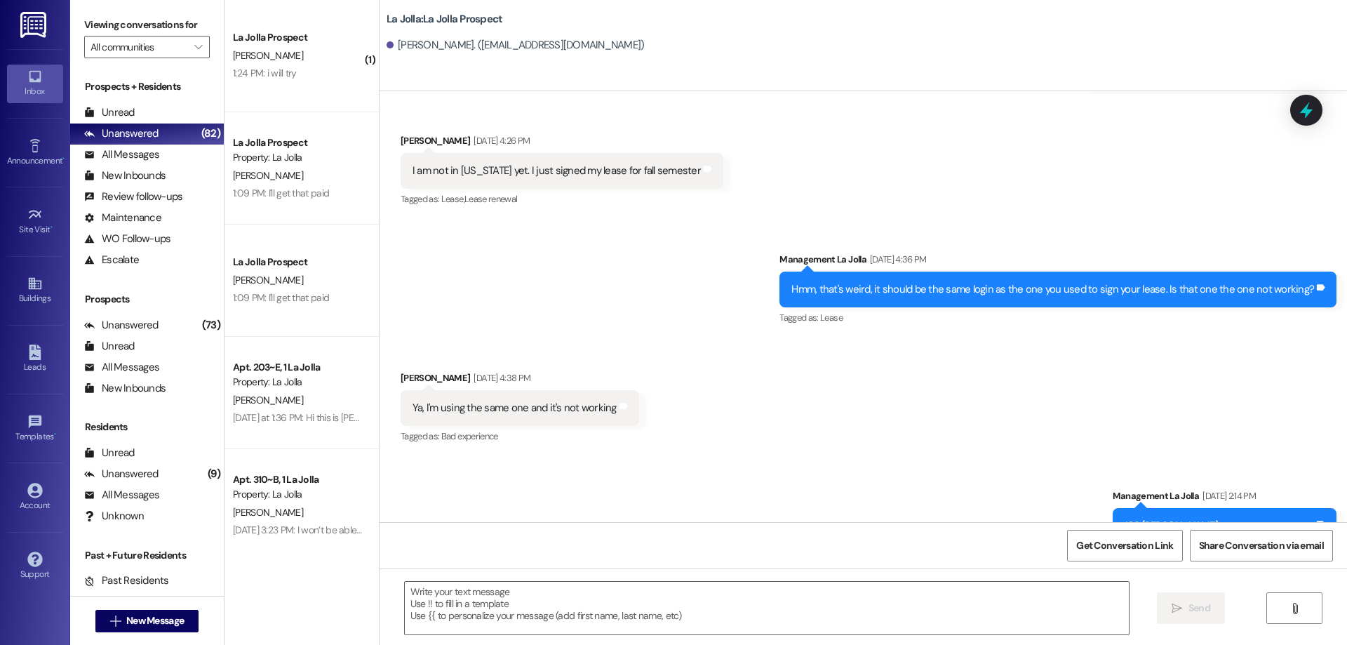
scroll to position [740, 0]
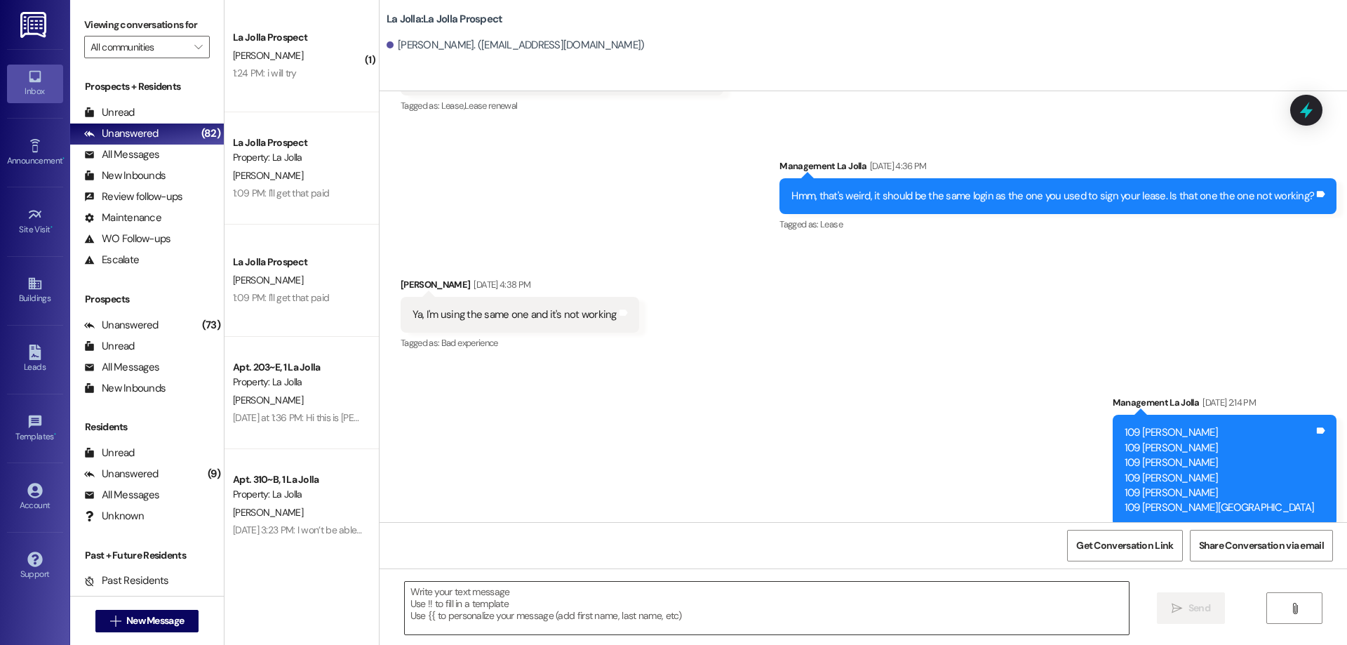
click at [549, 599] on textarea at bounding box center [767, 607] width 724 height 53
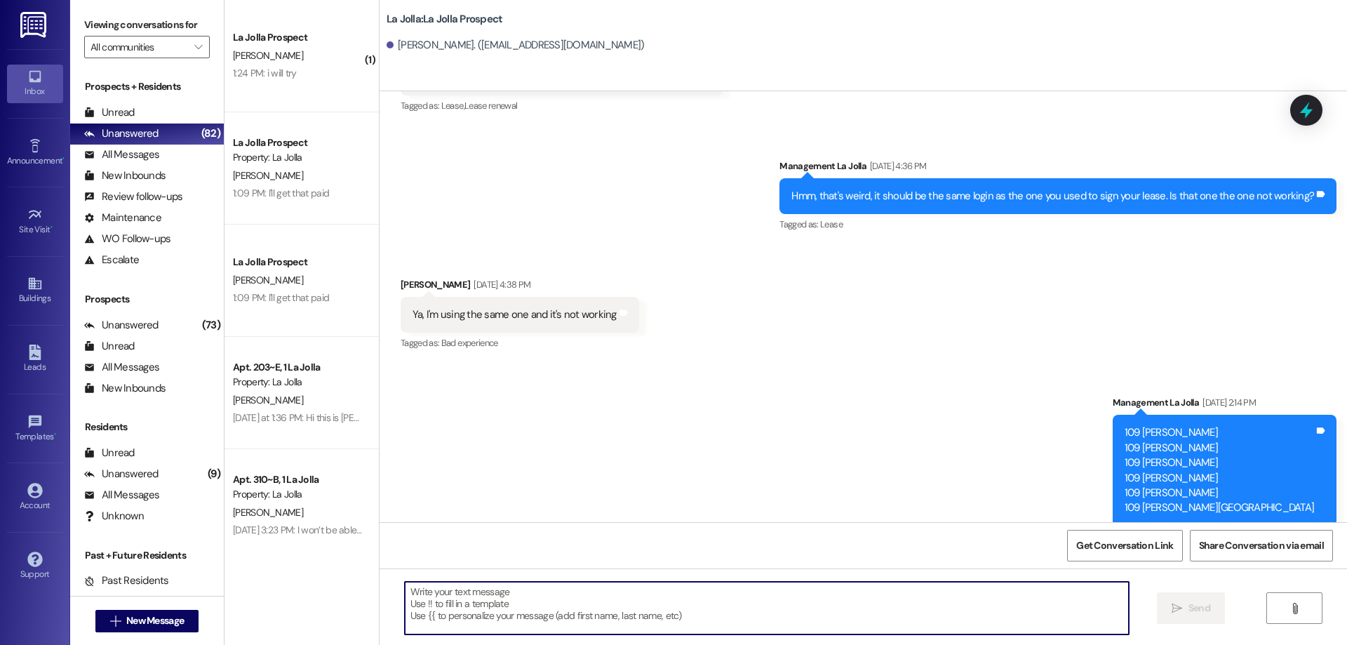
click at [579, 598] on textarea at bounding box center [767, 607] width 724 height 53
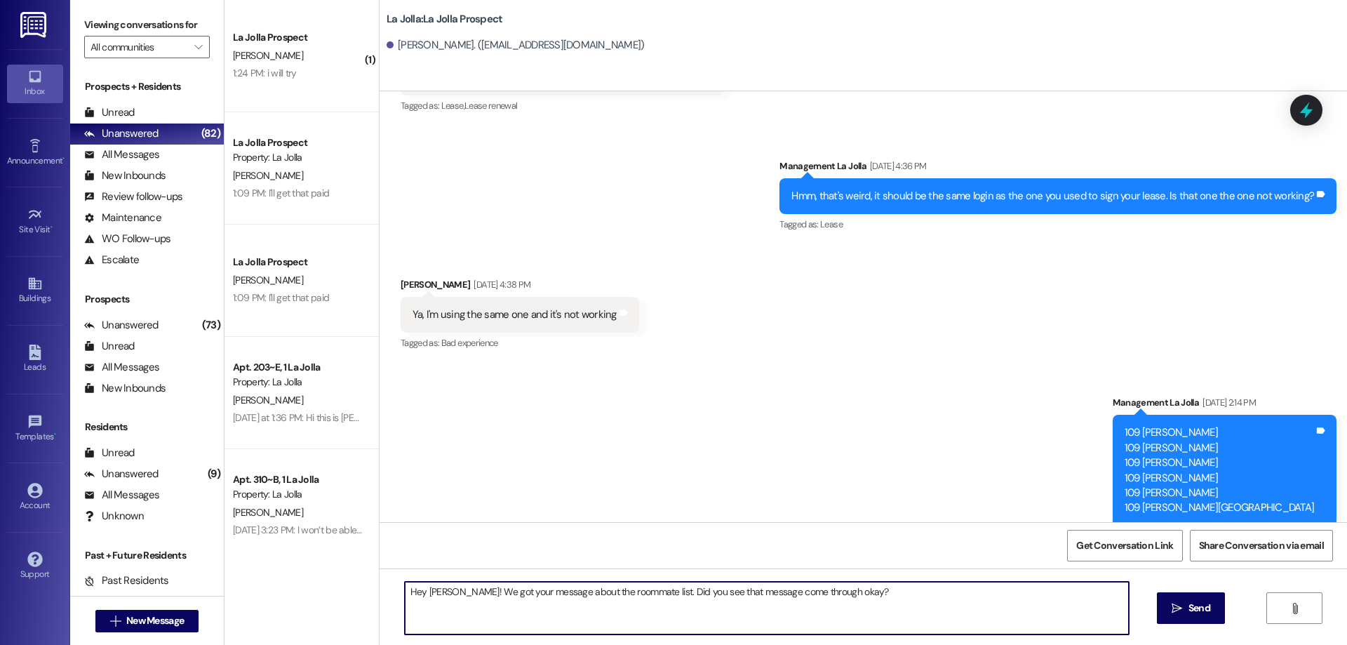
click at [629, 596] on textarea "Hey [PERSON_NAME]! We got your message about the roommate list. Did you see tha…" at bounding box center [767, 607] width 724 height 53
type textarea "Hey [PERSON_NAME]! We got your message about the roommate list here at [GEOGRAP…"
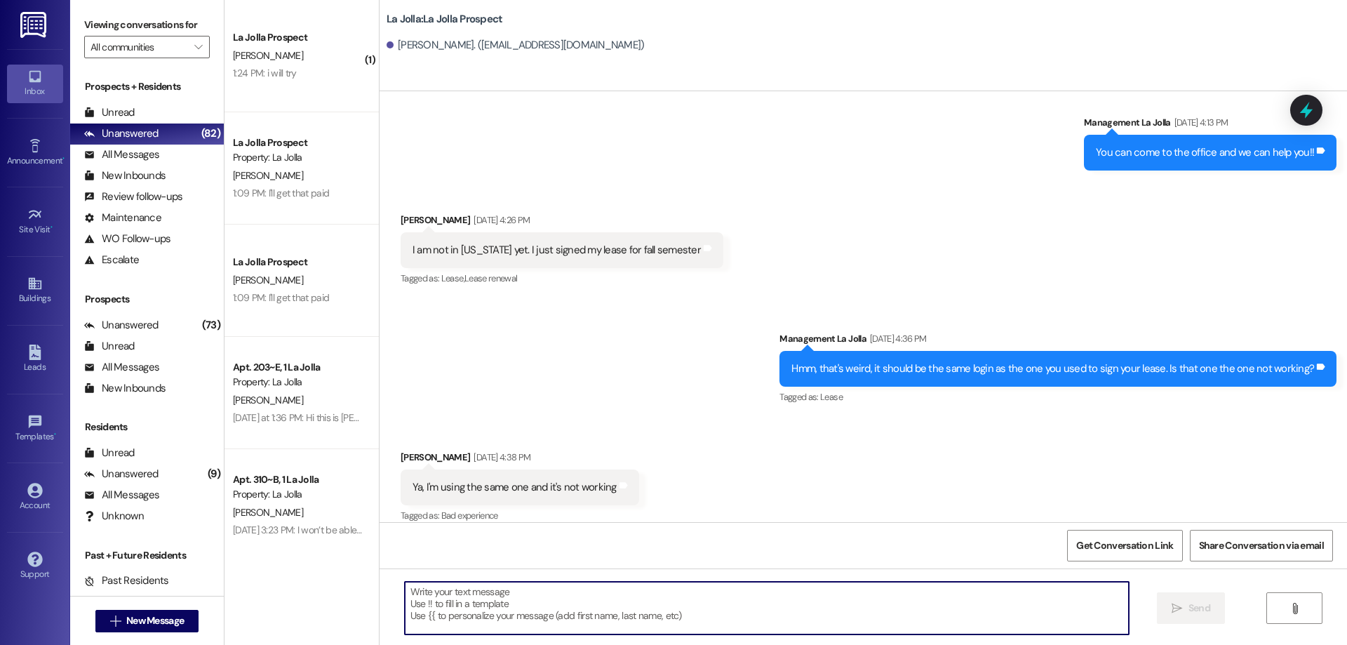
scroll to position [567, 0]
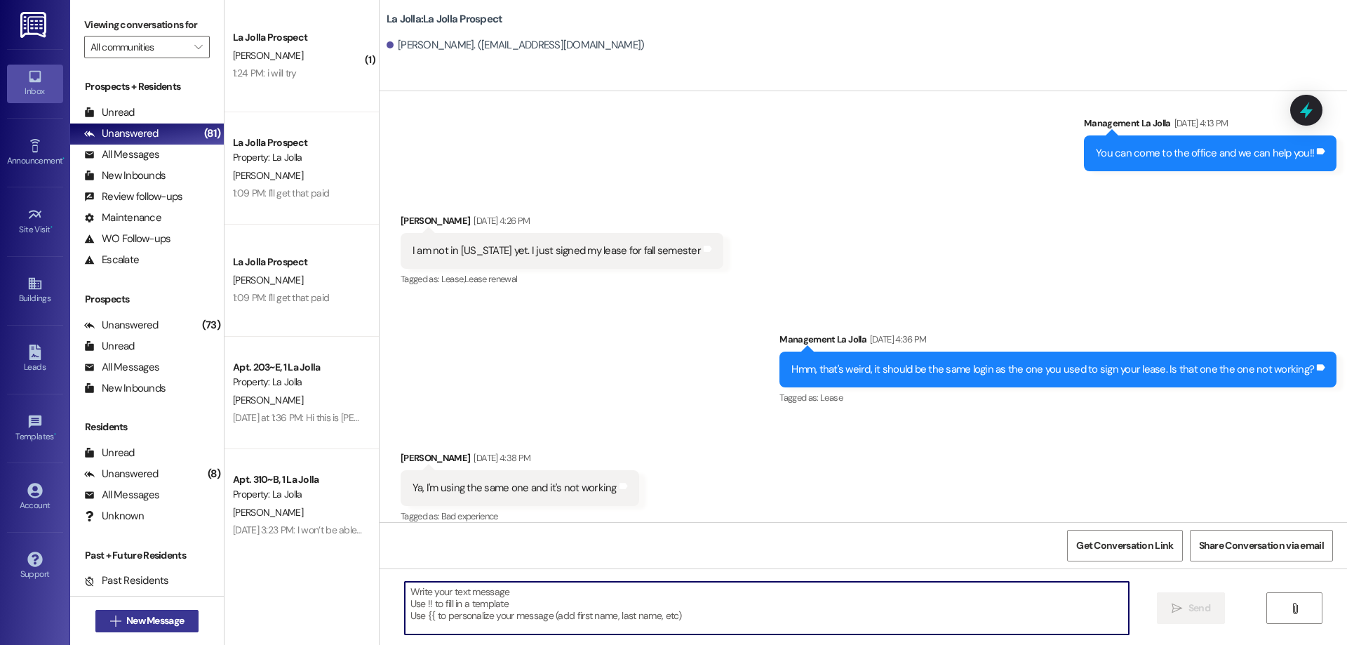
click at [175, 622] on span "New Message" at bounding box center [155, 620] width 58 height 15
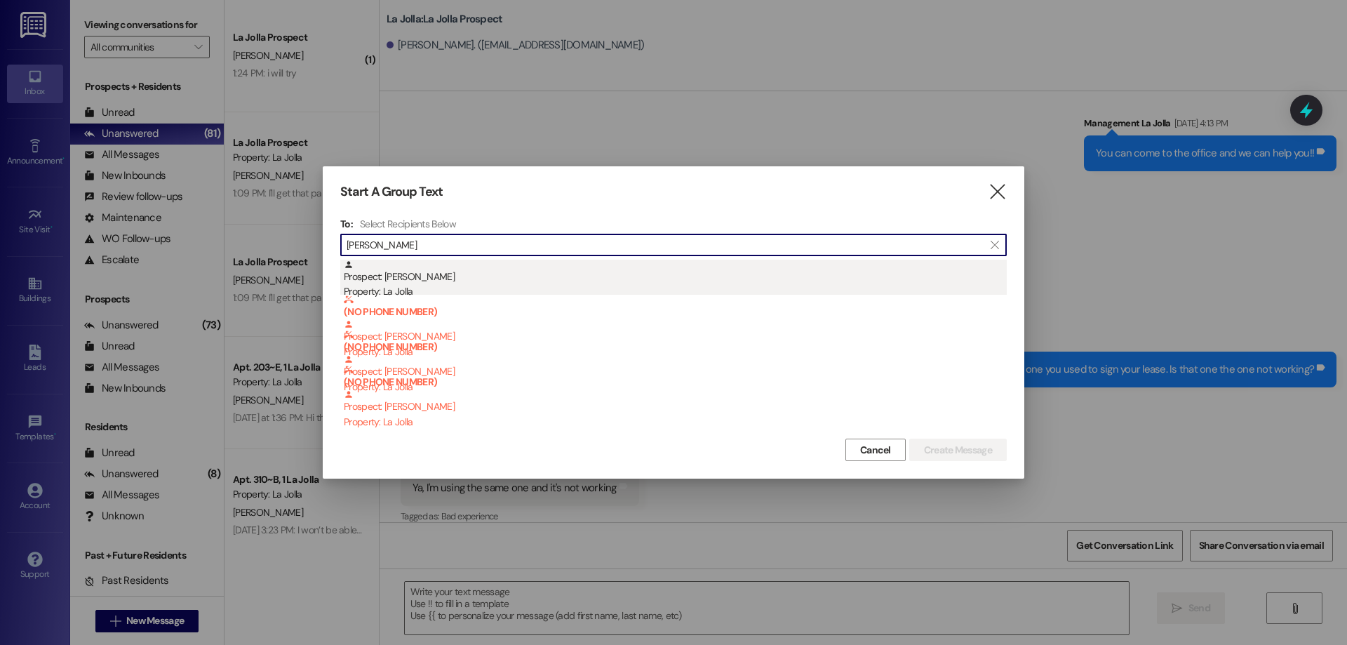
type input "[PERSON_NAME]"
click at [399, 290] on div "Property: La Jolla" at bounding box center [675, 291] width 663 height 15
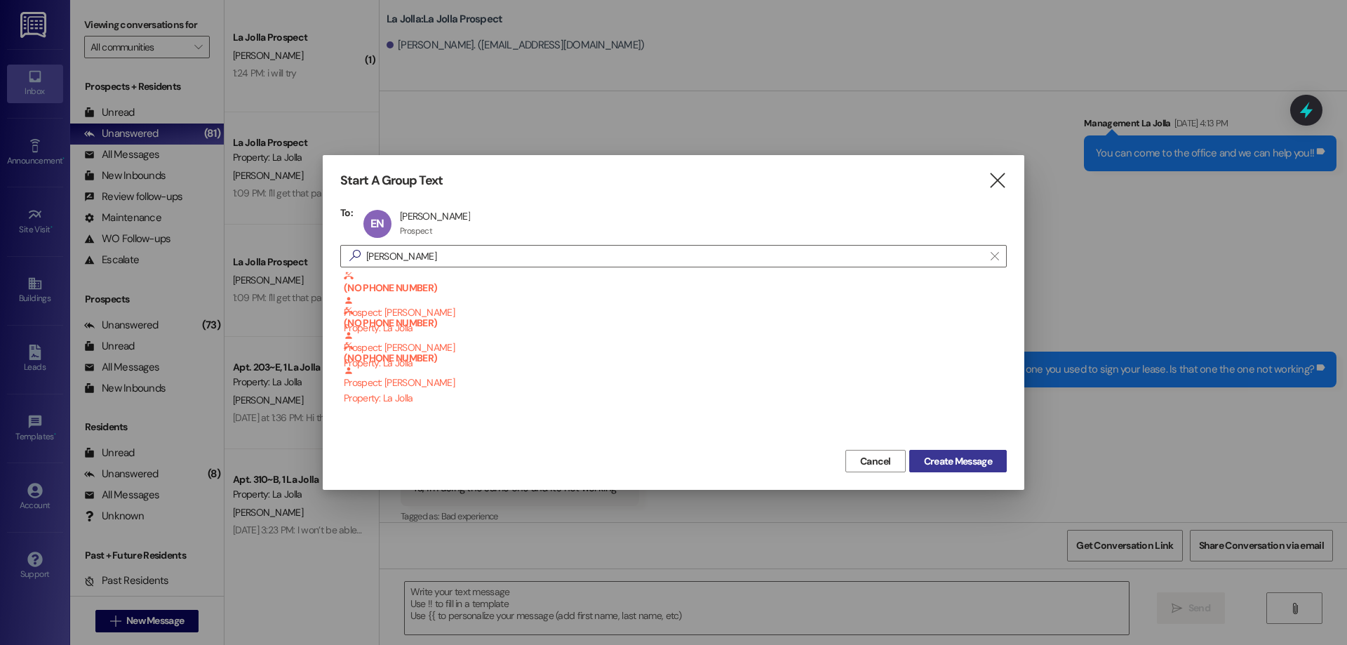
click at [934, 462] on span "Create Message" at bounding box center [958, 461] width 68 height 15
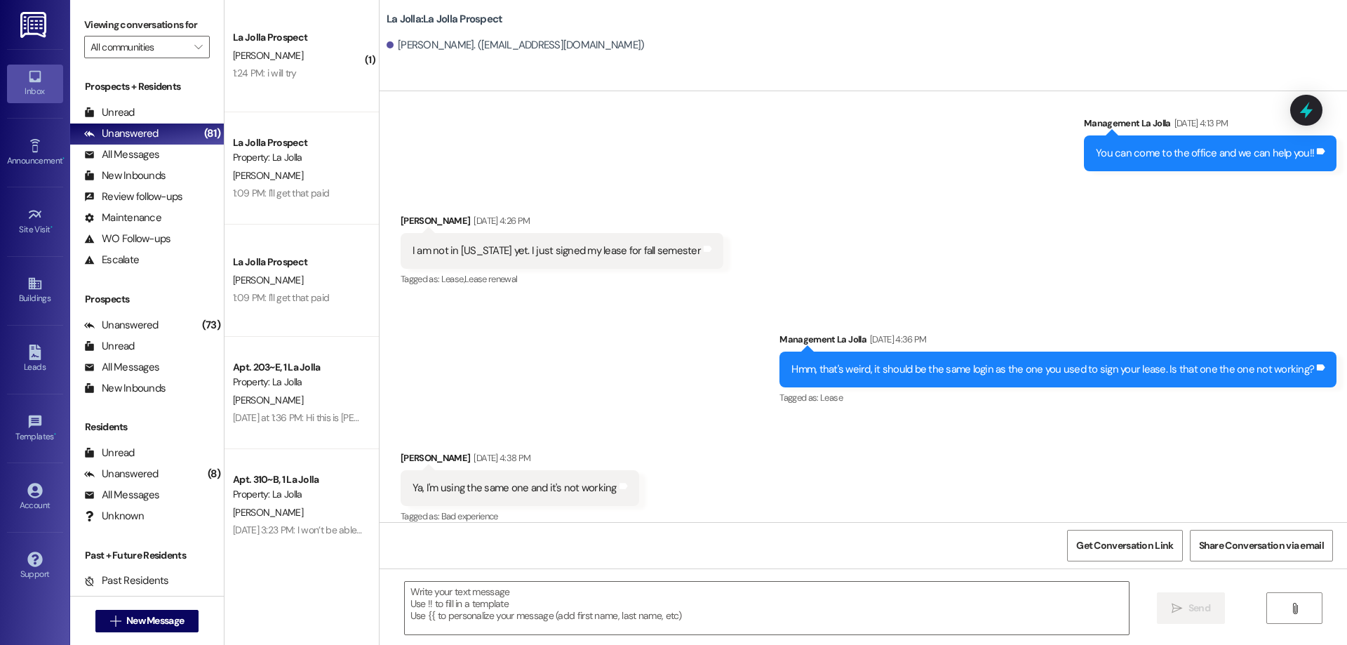
scroll to position [289, 0]
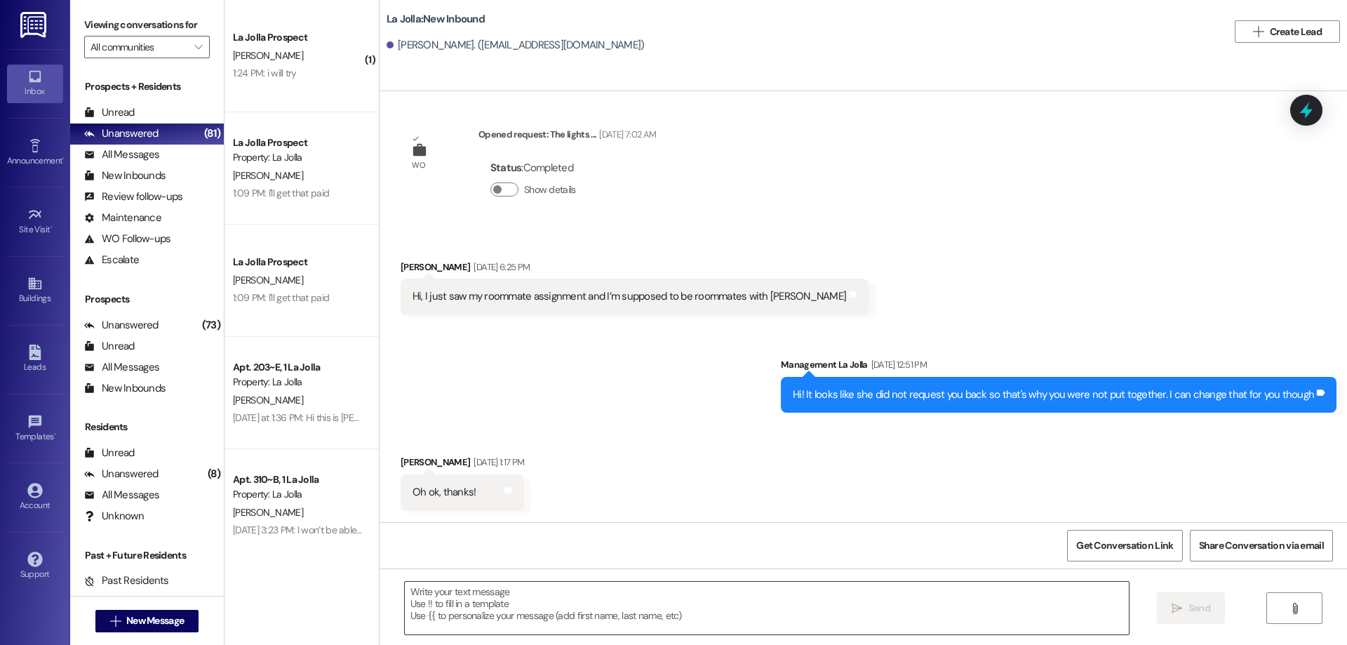
click at [483, 601] on textarea at bounding box center [767, 607] width 724 height 53
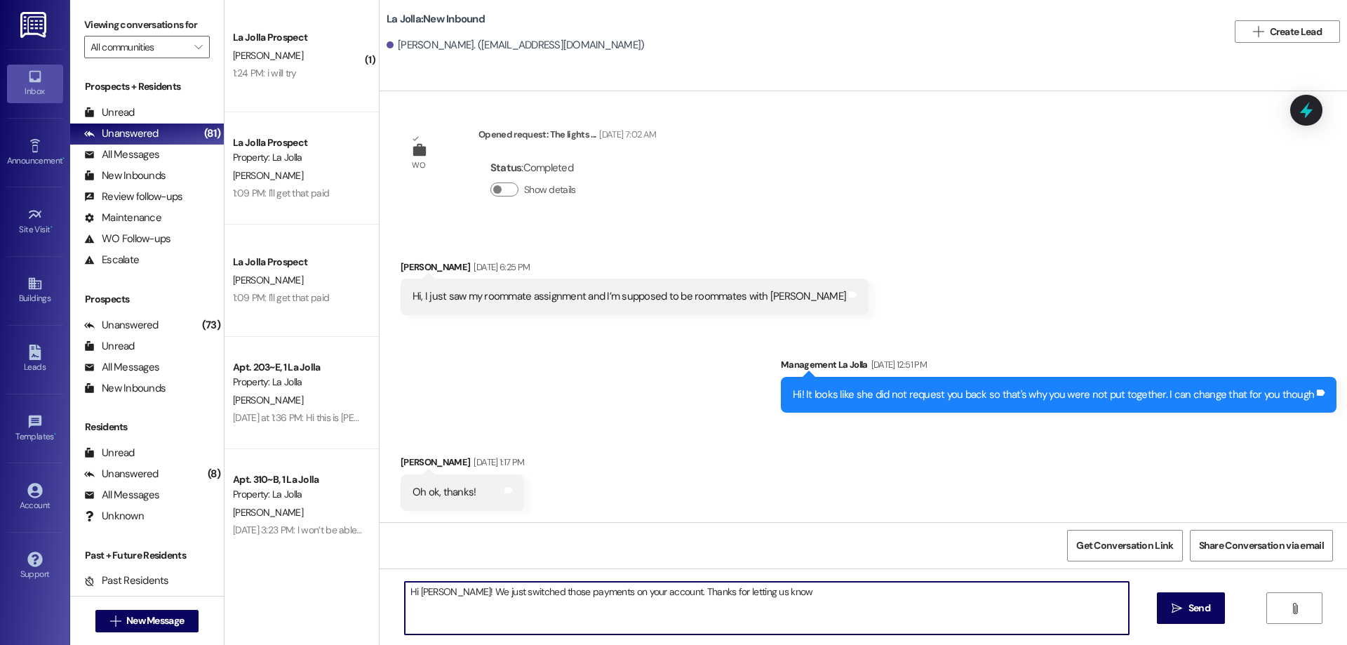
type textarea "Hi [PERSON_NAME]! We just switched those payments on your account. Thanks for l…"
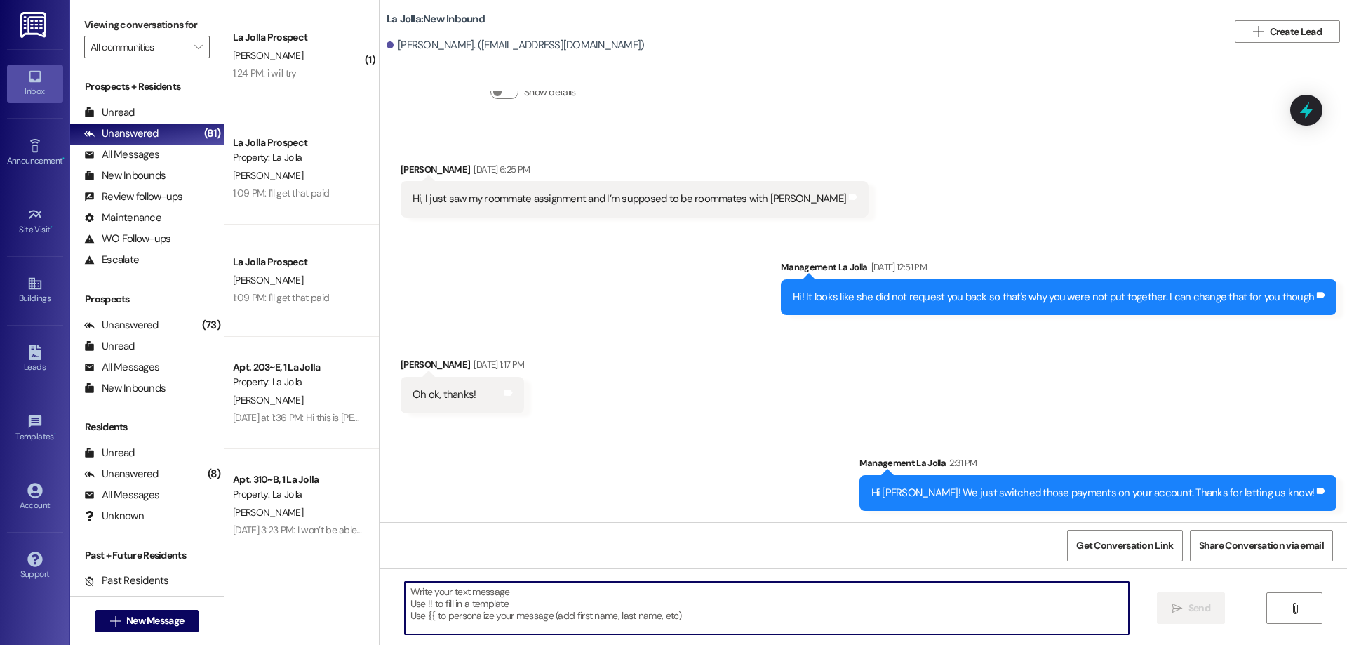
scroll to position [483, 0]
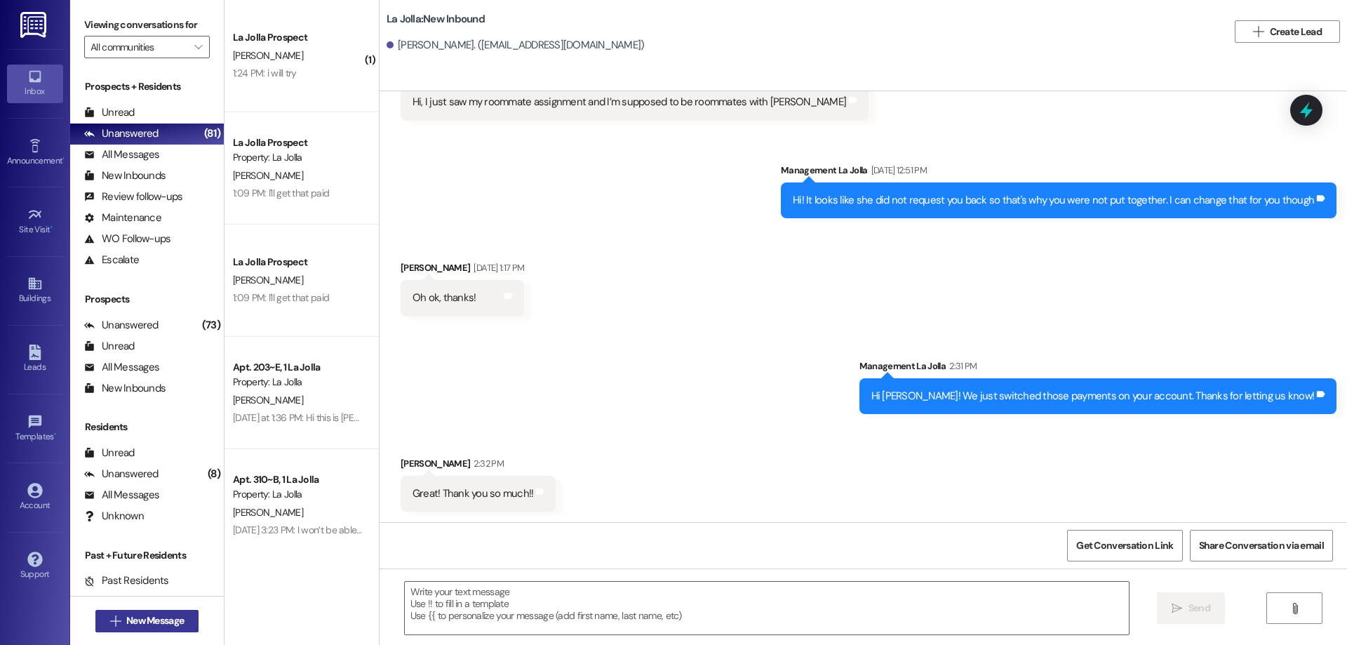
click at [149, 615] on span "New Message" at bounding box center [155, 620] width 58 height 15
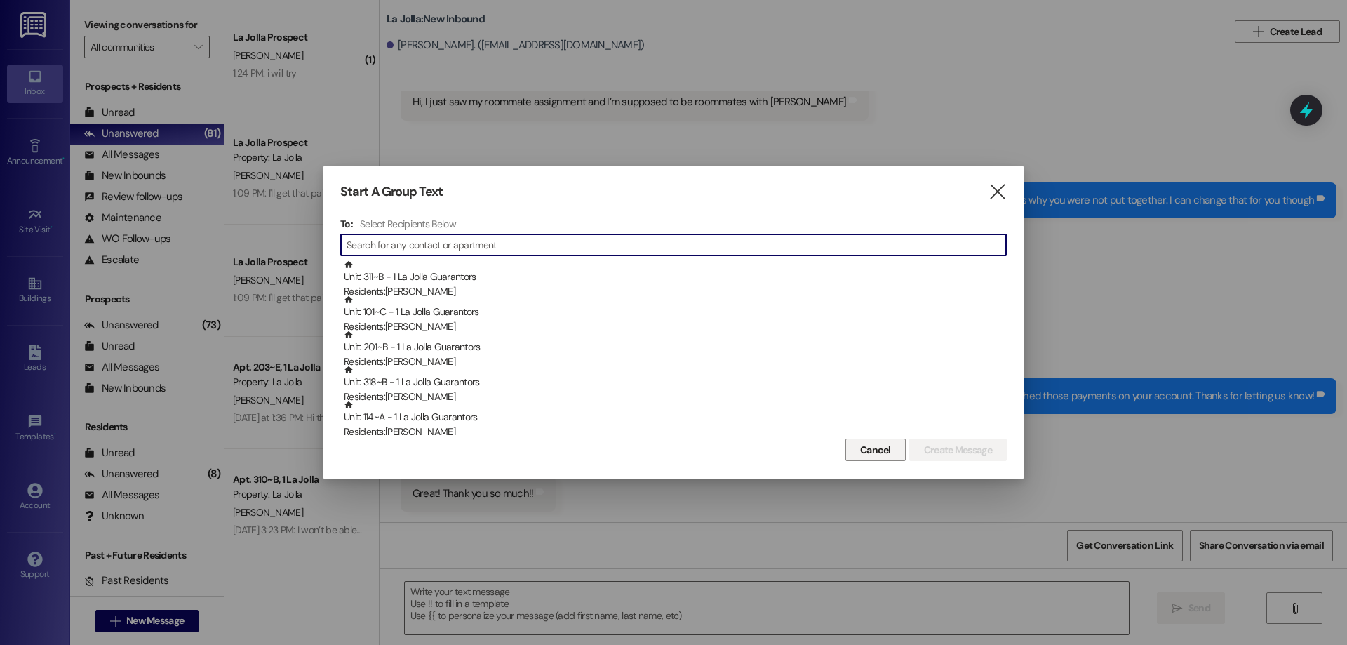
click at [870, 453] on span "Cancel" at bounding box center [875, 450] width 31 height 15
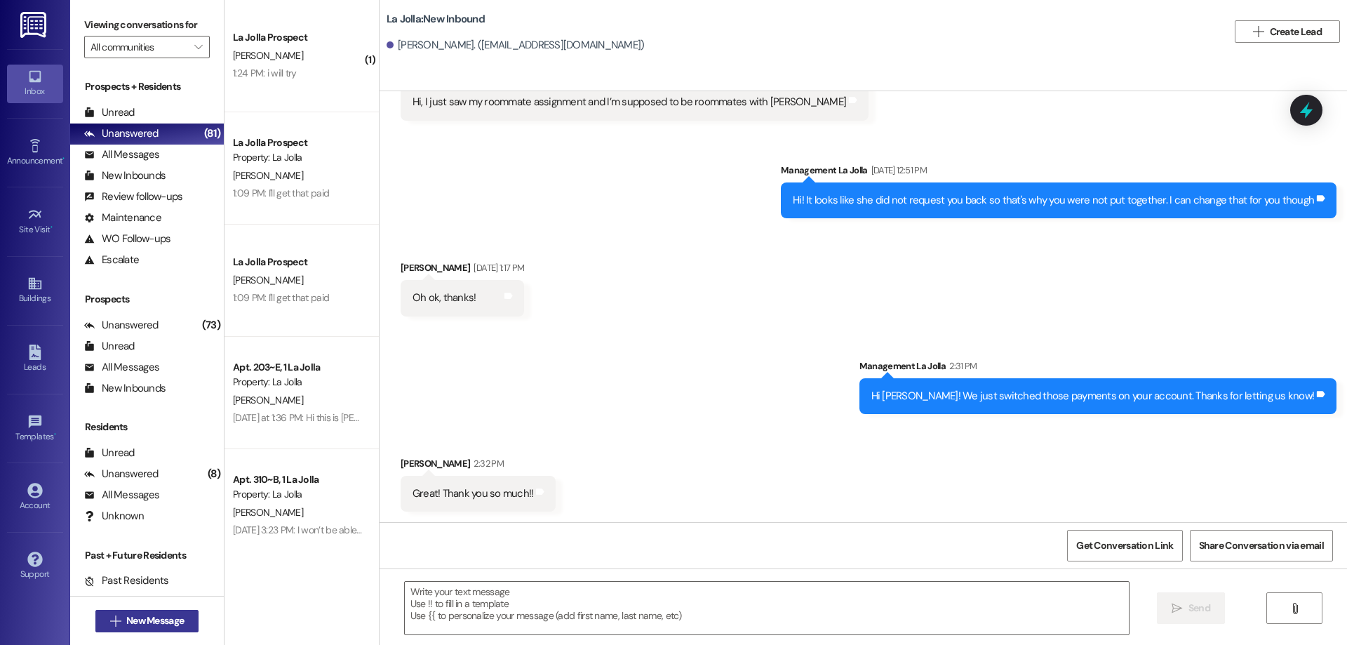
click at [148, 619] on span "New Message" at bounding box center [155, 620] width 58 height 15
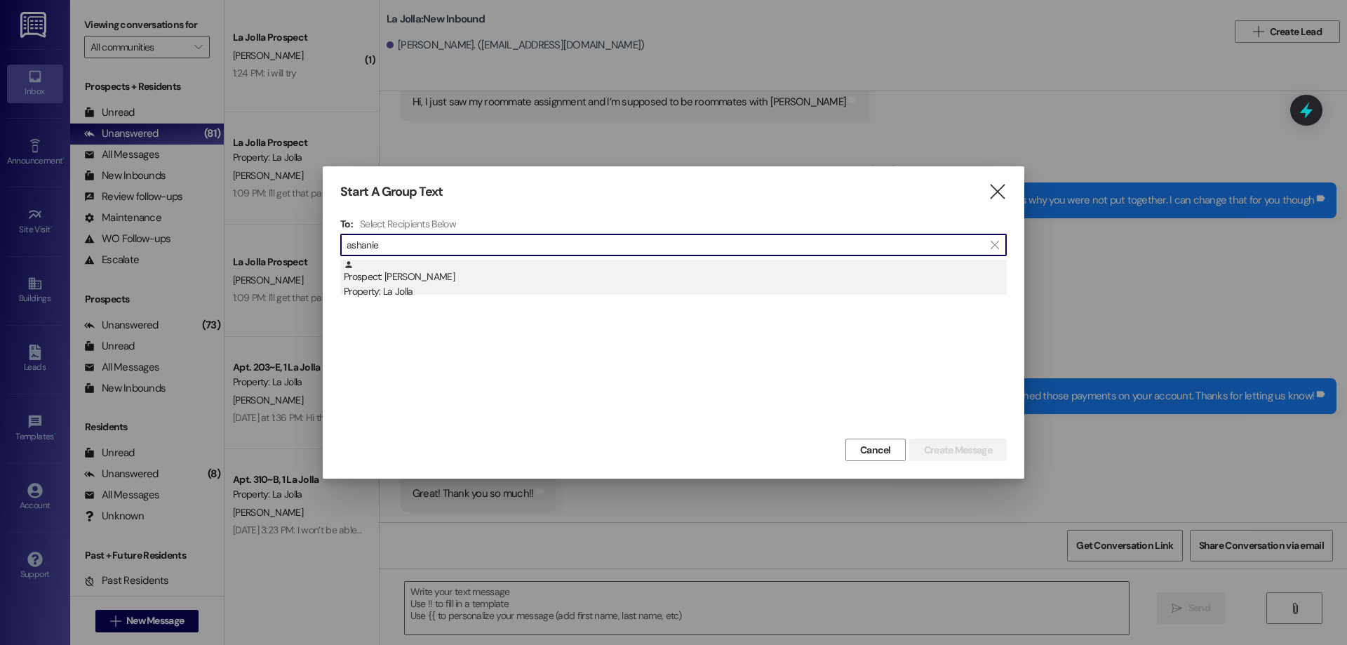
type input "ashanie"
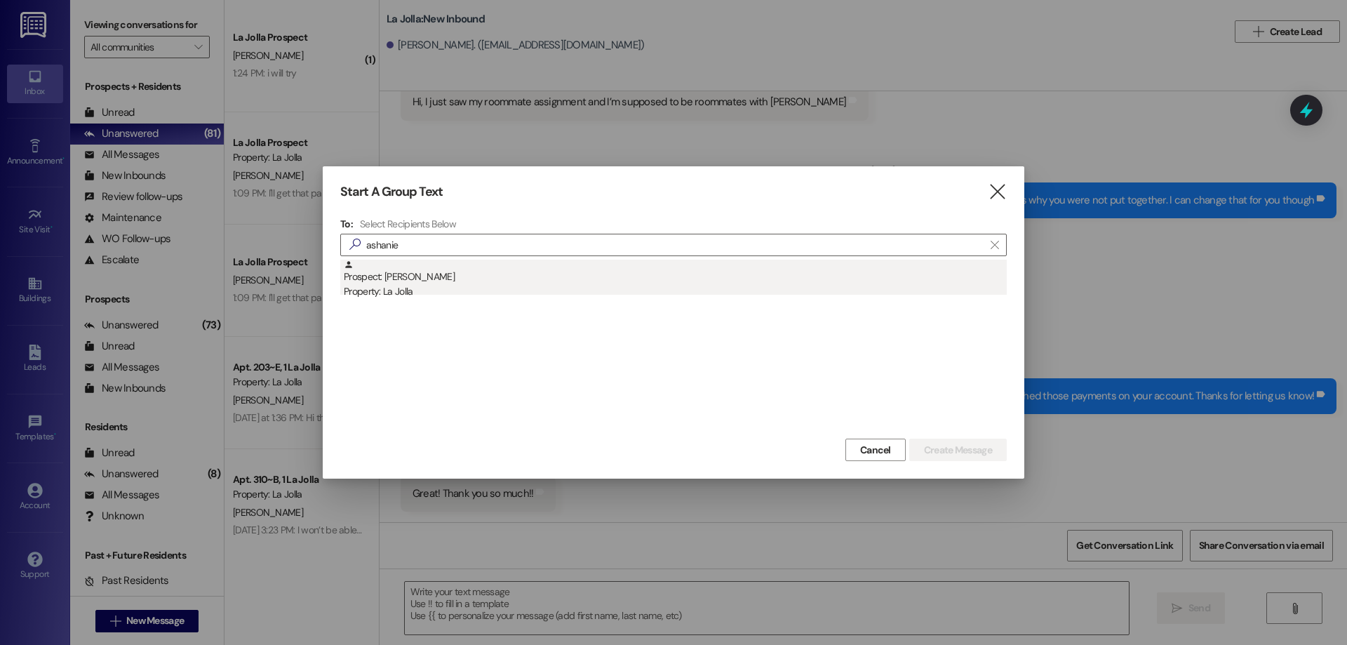
click at [428, 272] on div "Prospect: [PERSON_NAME] Property: [GEOGRAPHIC_DATA]" at bounding box center [675, 280] width 663 height 40
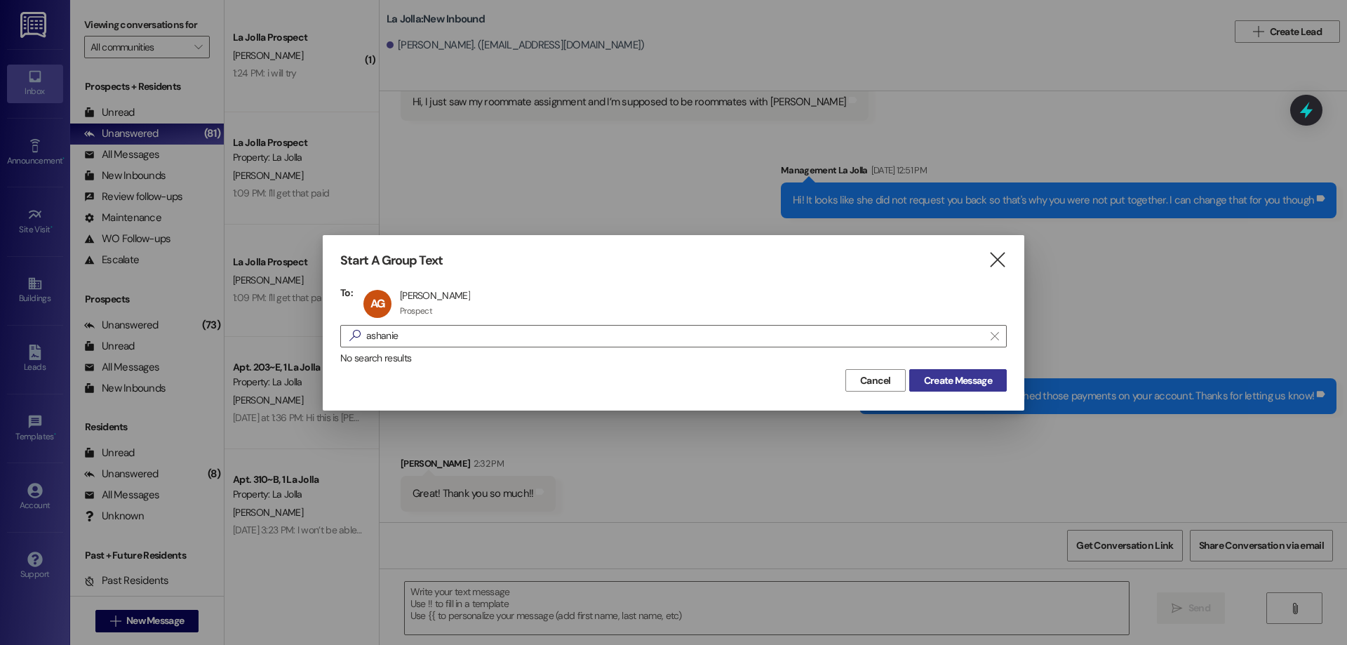
click at [983, 377] on span "Create Message" at bounding box center [958, 380] width 68 height 15
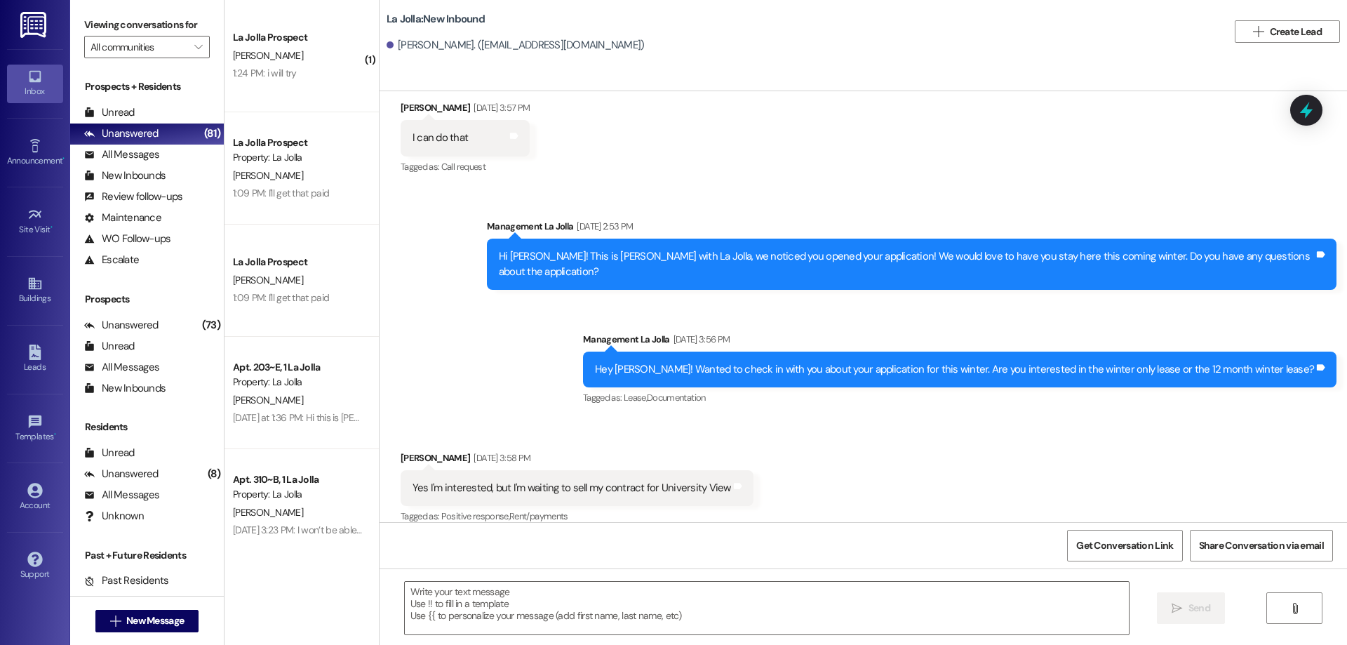
scroll to position [769, 0]
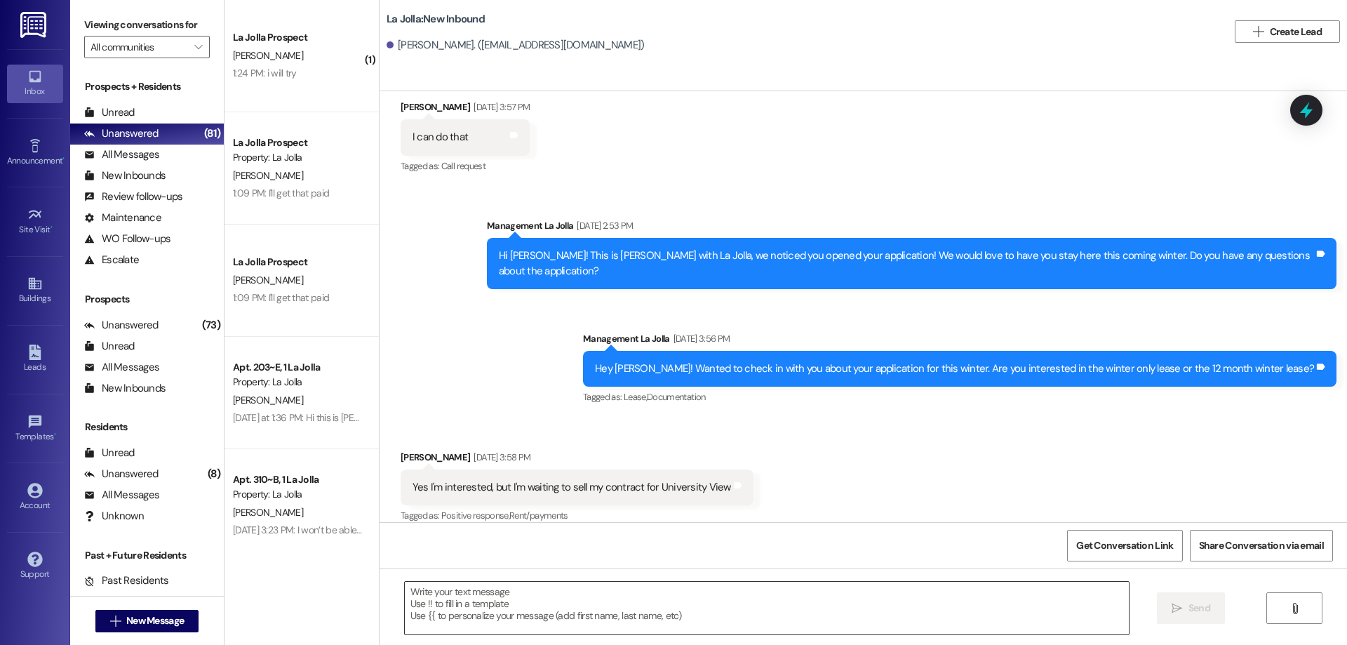
click at [621, 584] on textarea at bounding box center [767, 607] width 724 height 53
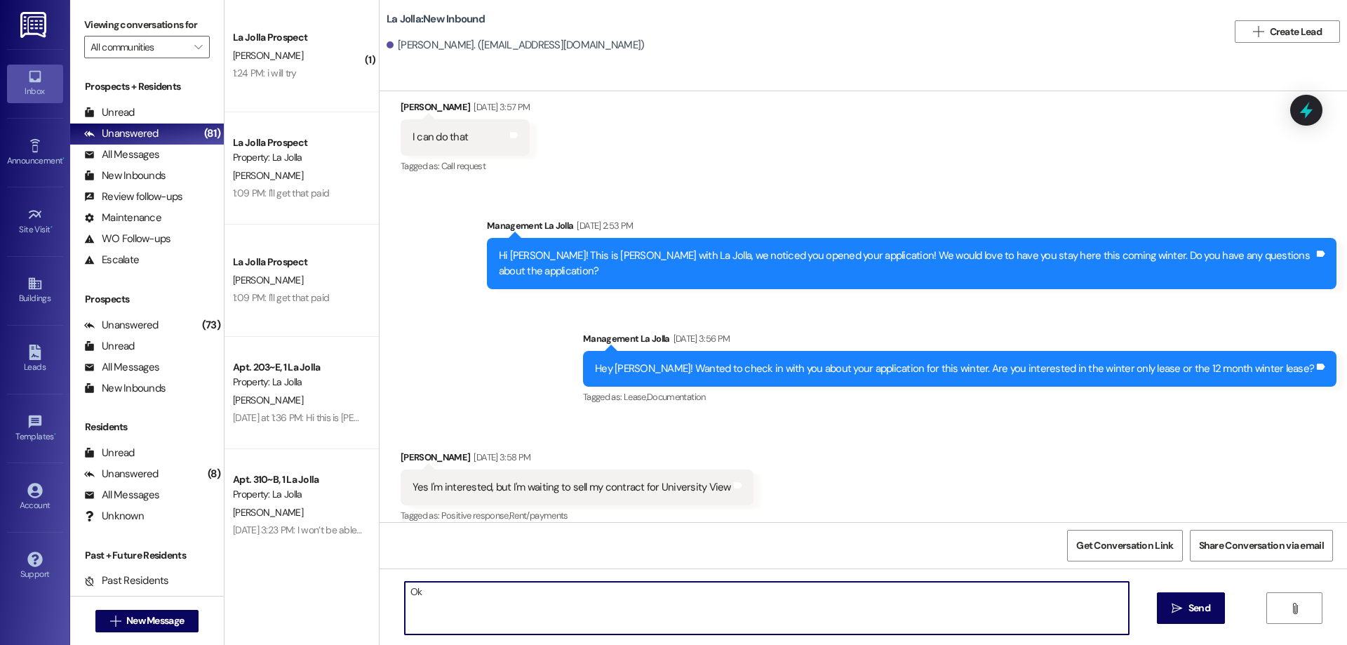
type textarea "O"
type textarea "Sounds great!"
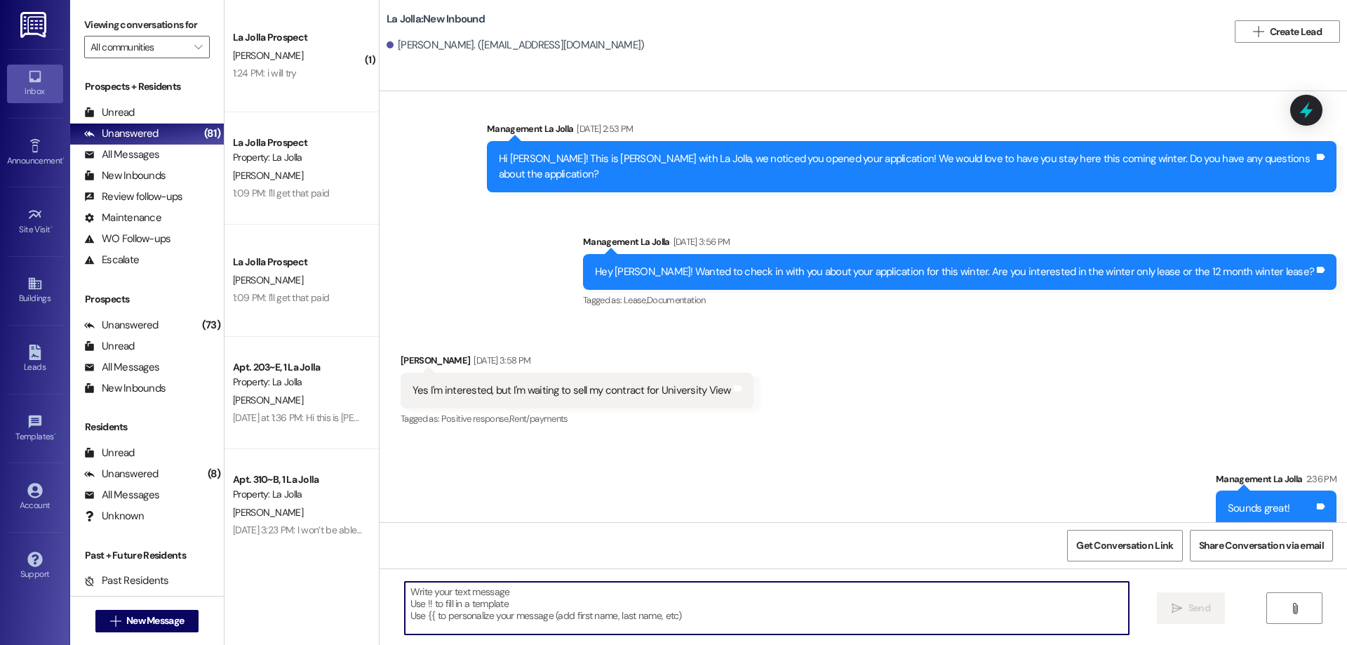
scroll to position [866, 0]
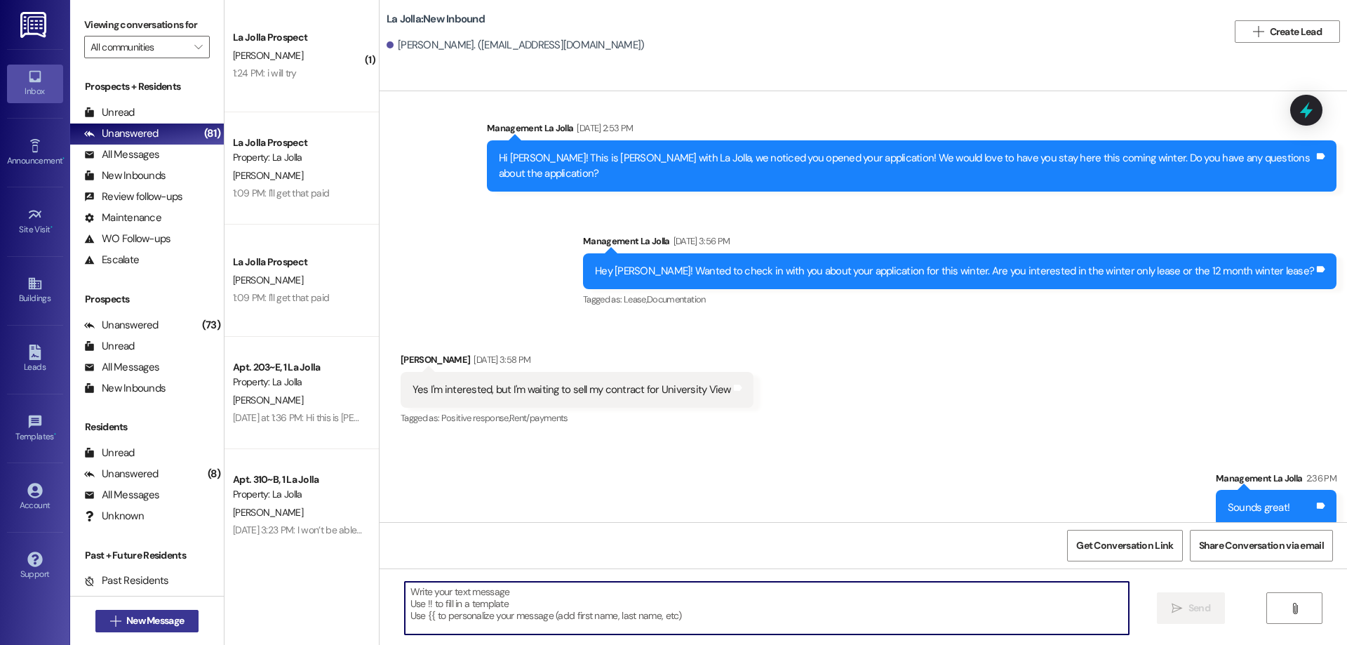
click at [143, 628] on button " New Message" at bounding box center [147, 621] width 104 height 22
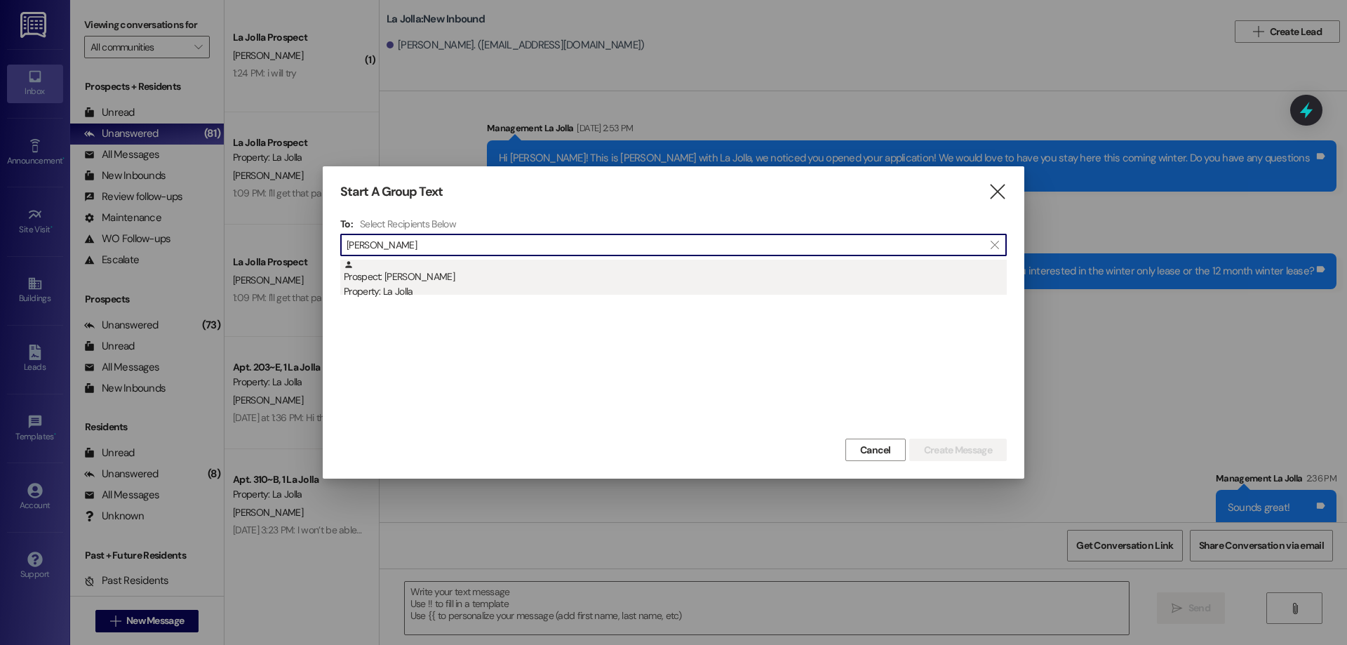
type input "[PERSON_NAME]"
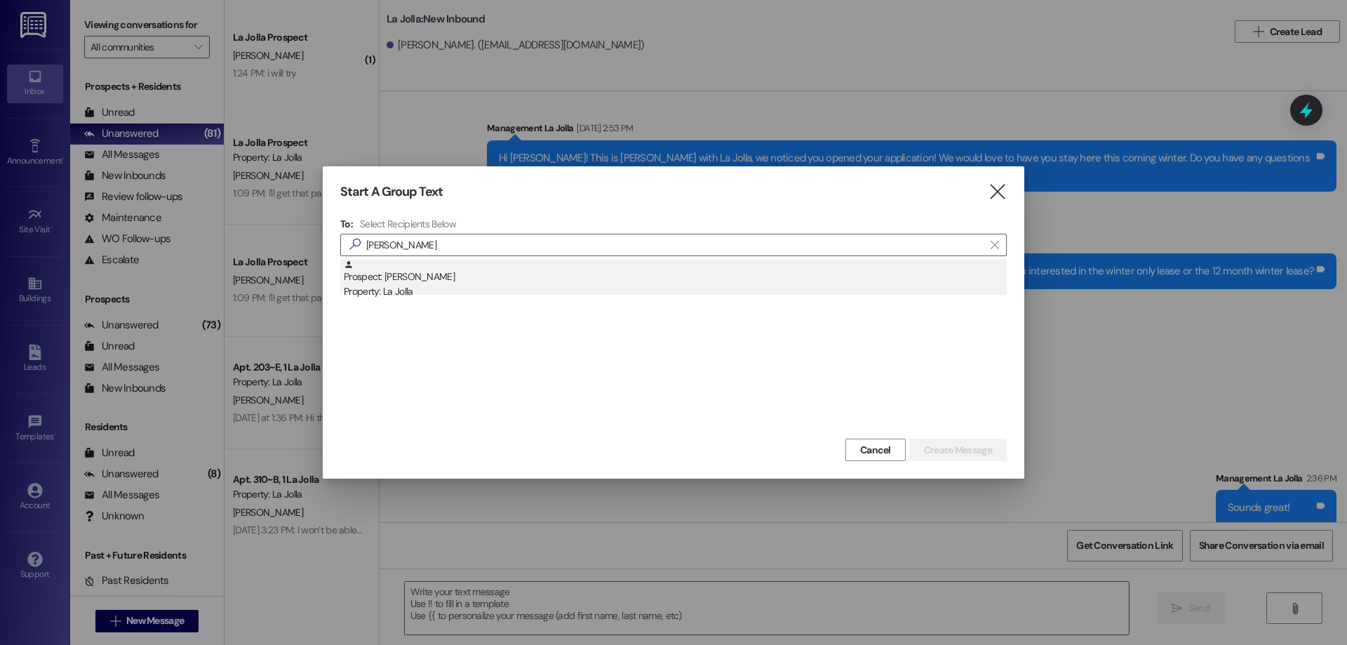
click at [436, 290] on div "Property: La Jolla" at bounding box center [675, 291] width 663 height 15
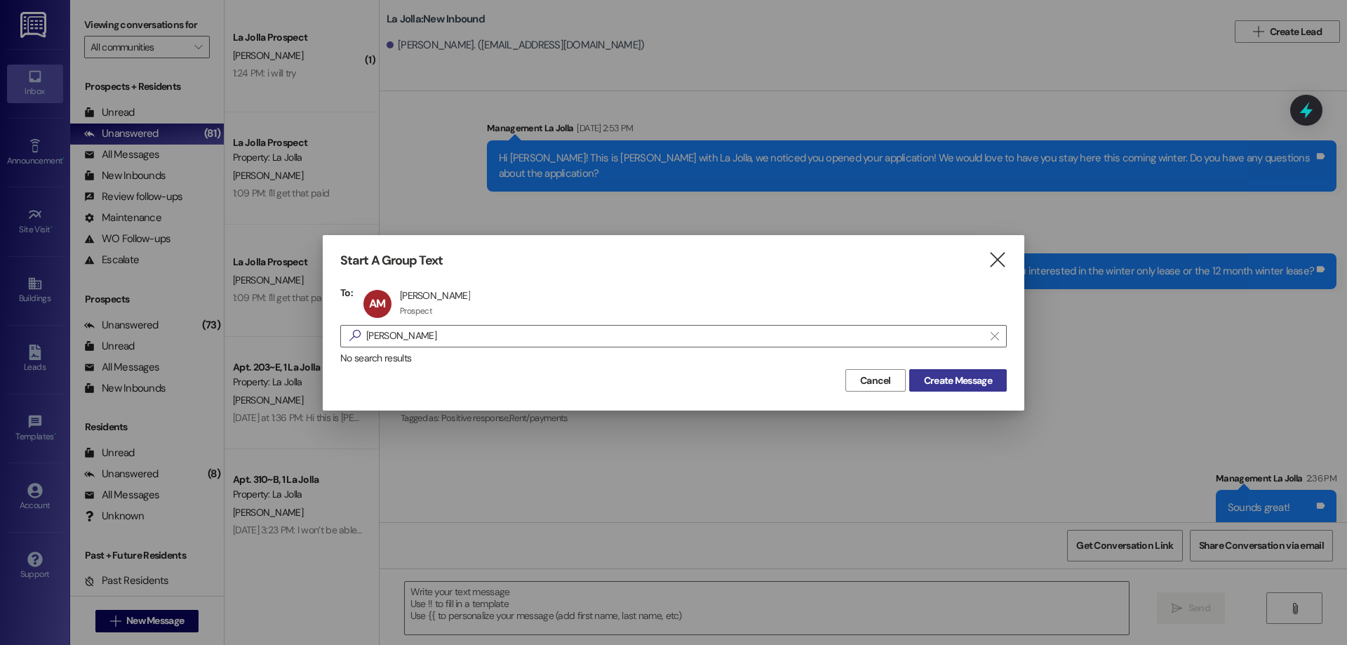
click at [971, 369] on button "Create Message" at bounding box center [958, 380] width 98 height 22
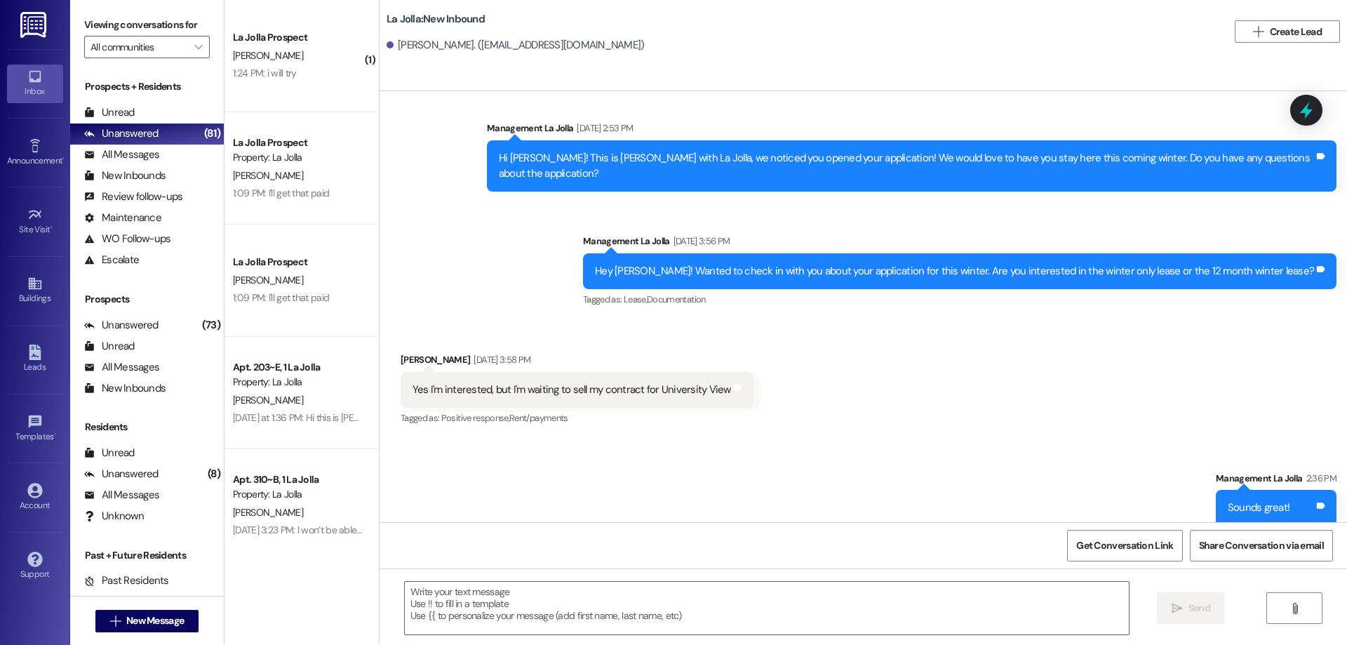
scroll to position [464, 0]
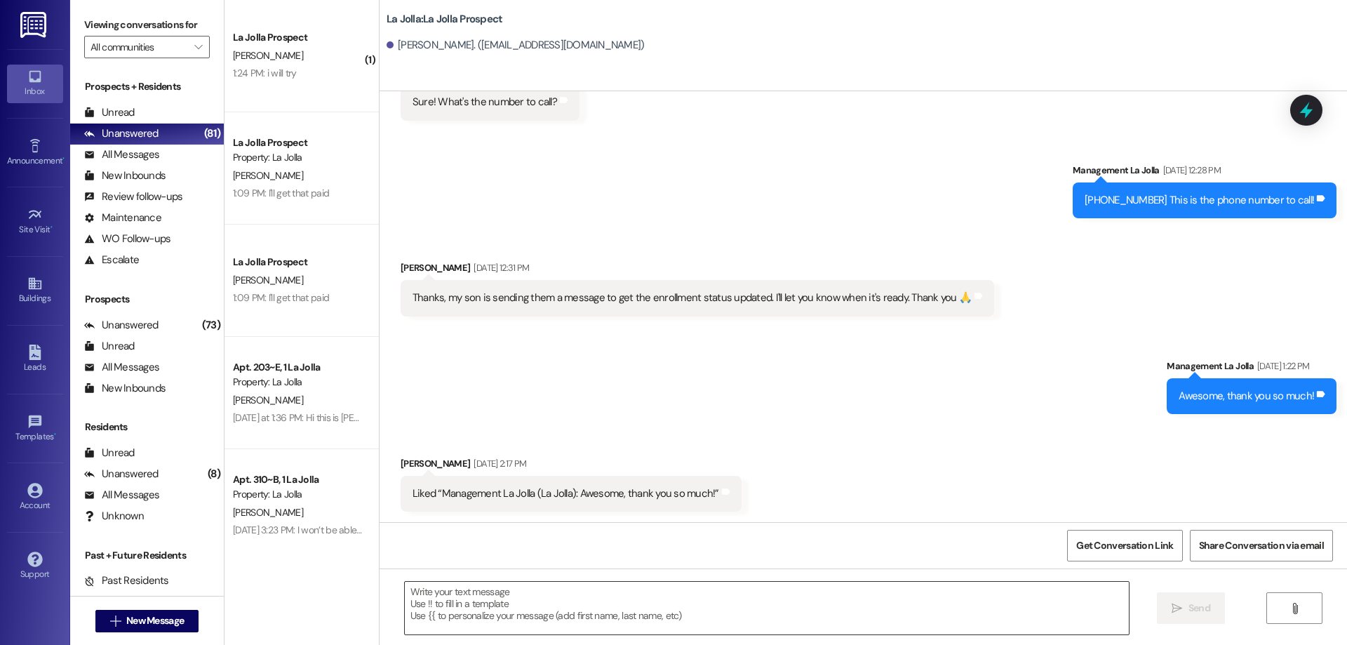
click at [741, 589] on textarea at bounding box center [767, 607] width 724 height 53
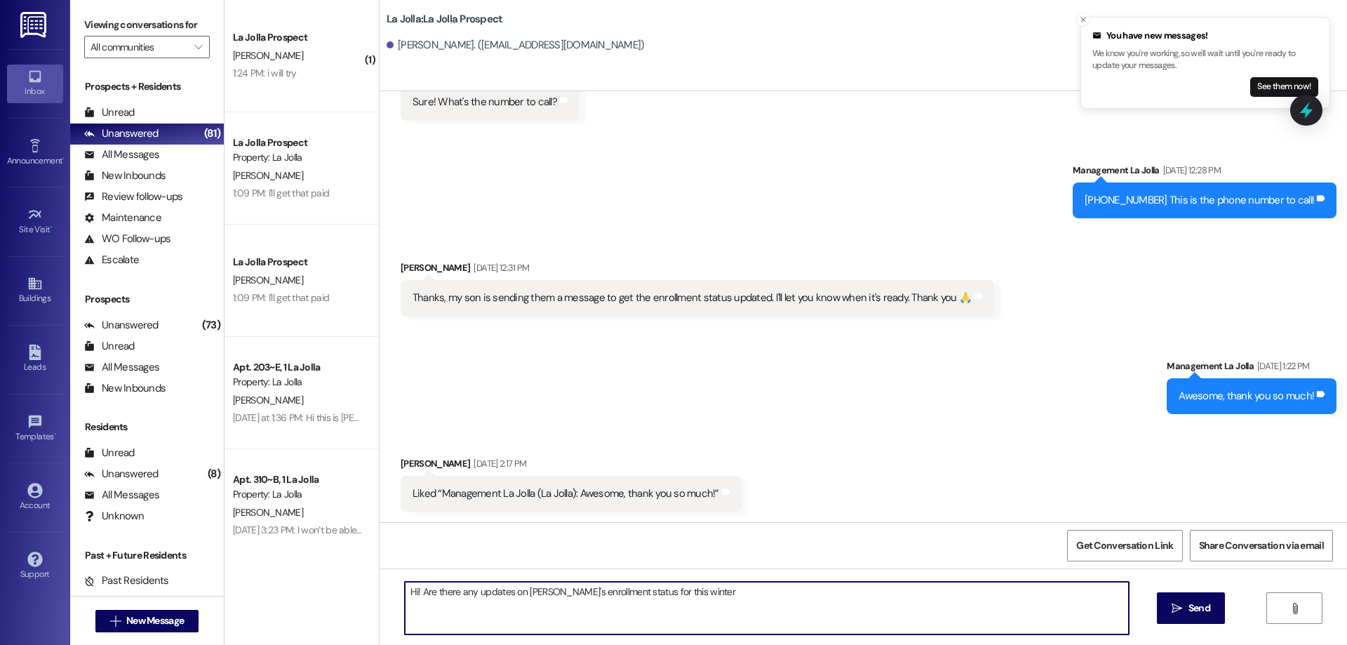
type textarea "Hi! Are there any updates on [PERSON_NAME]'s enrollment status for this winter?"
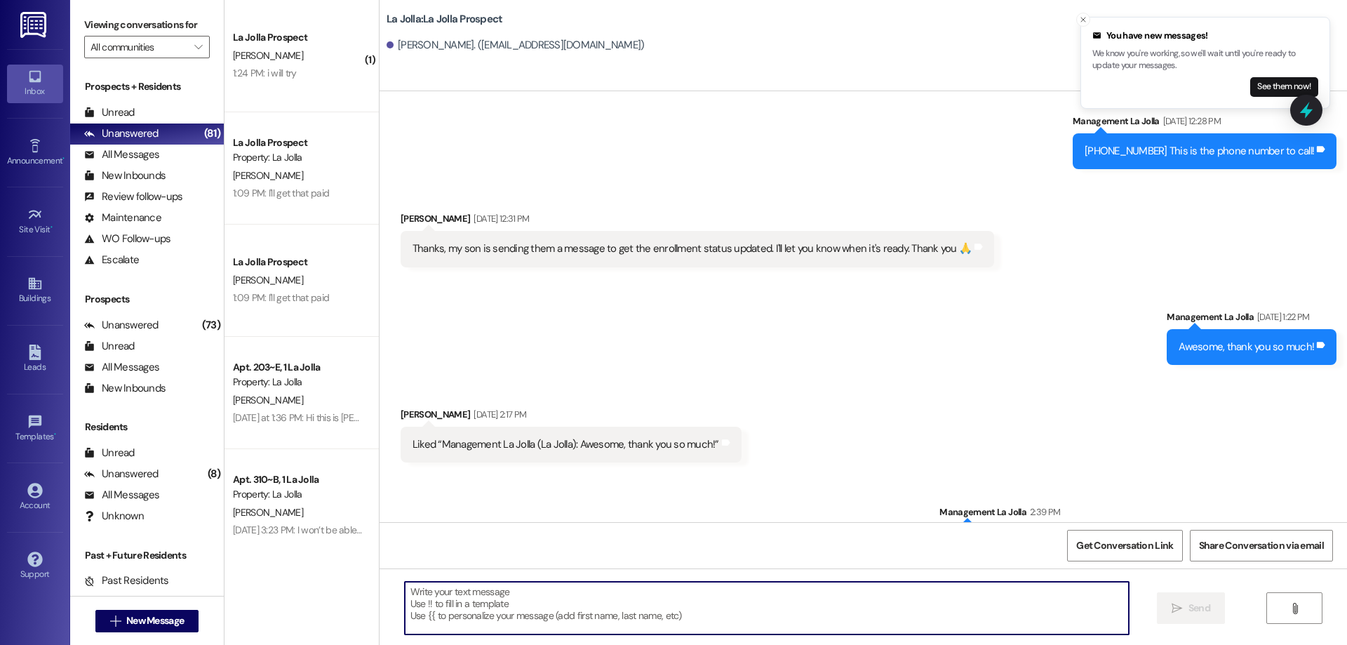
scroll to position [563, 0]
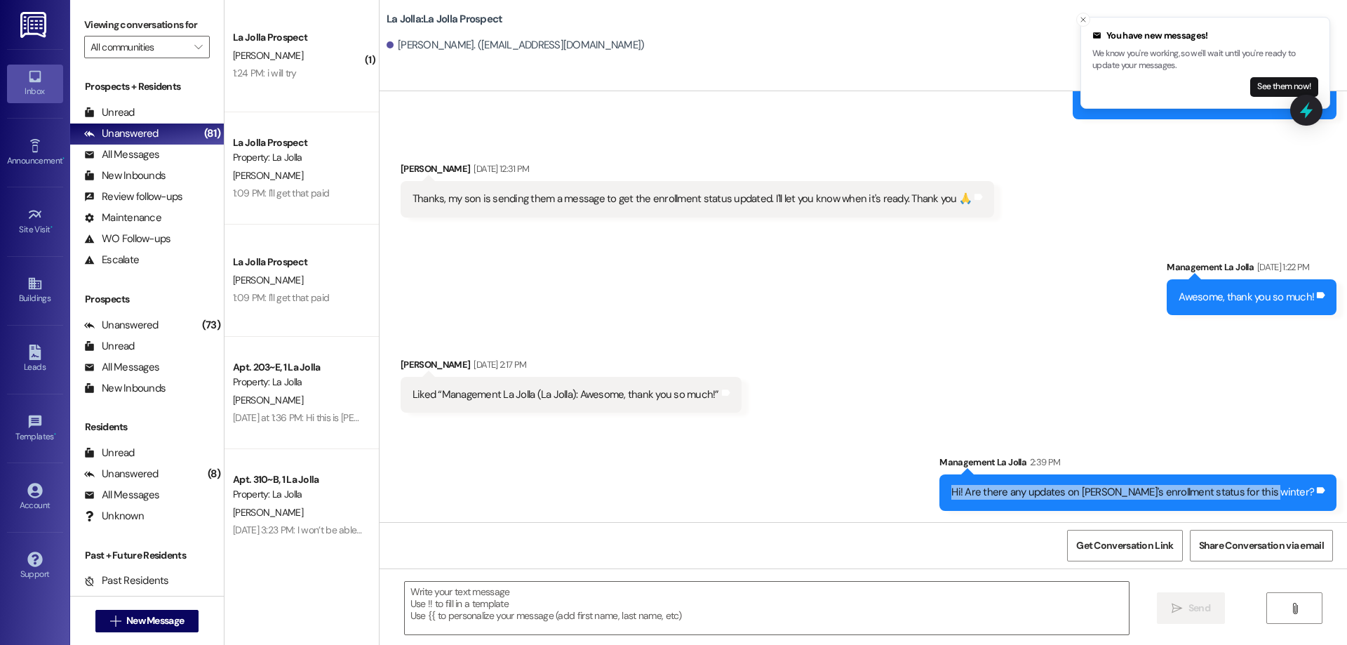
drag, startPoint x: 1310, startPoint y: 487, endPoint x: 861, endPoint y: 521, distance: 450.2
click at [861, 521] on div "Sent via SMS Management La Jolla [DATE] 7:16 PM Hey [PERSON_NAME], this is [PER…" at bounding box center [862, 306] width 967 height 431
copy div "Hi! Are there any updates on [PERSON_NAME]'s enrollment status for this winter?"
click at [129, 610] on button " New Message" at bounding box center [147, 621] width 104 height 22
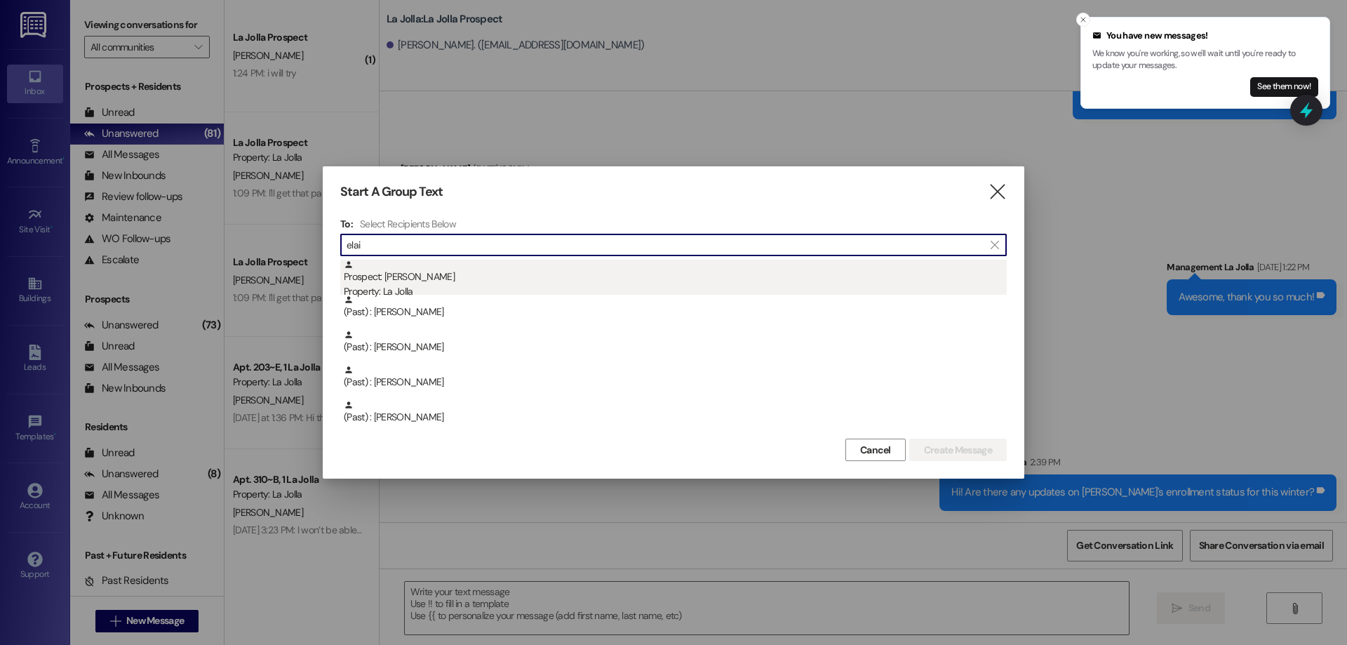
type input "elai"
click at [434, 281] on div "Prospect: [PERSON_NAME] Property: La Jolla" at bounding box center [675, 280] width 663 height 40
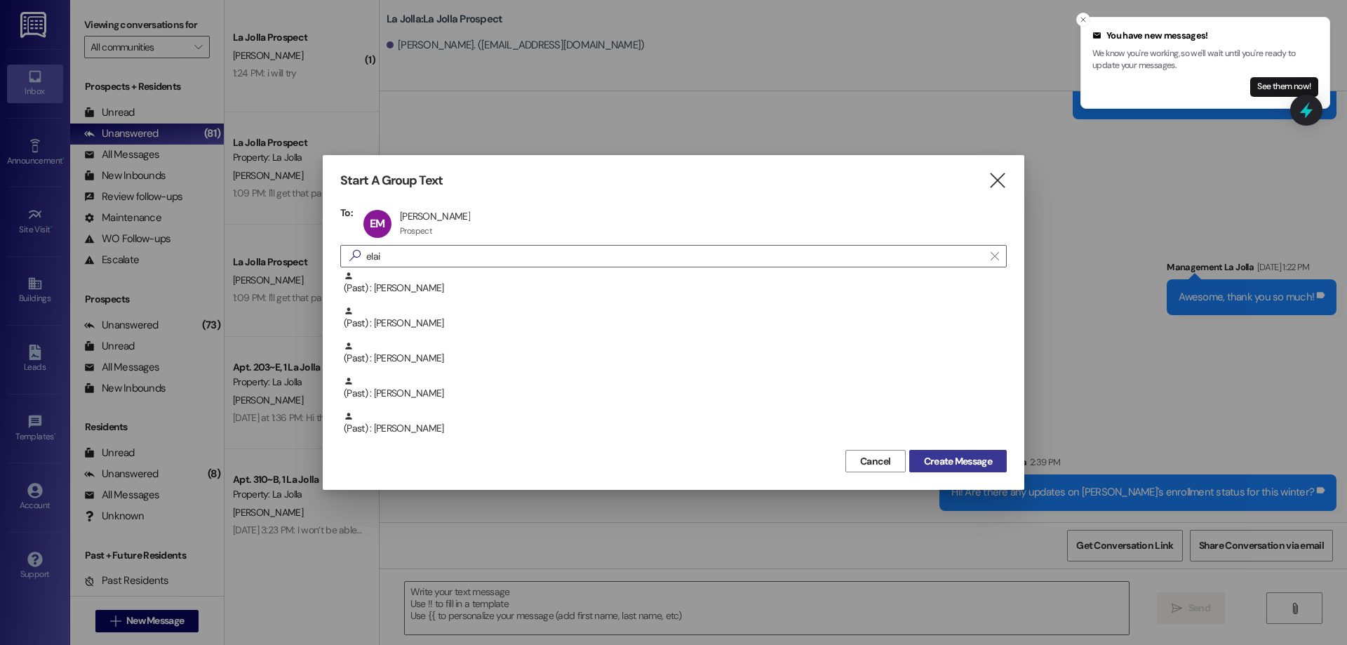
click at [943, 459] on span "Create Message" at bounding box center [958, 461] width 68 height 15
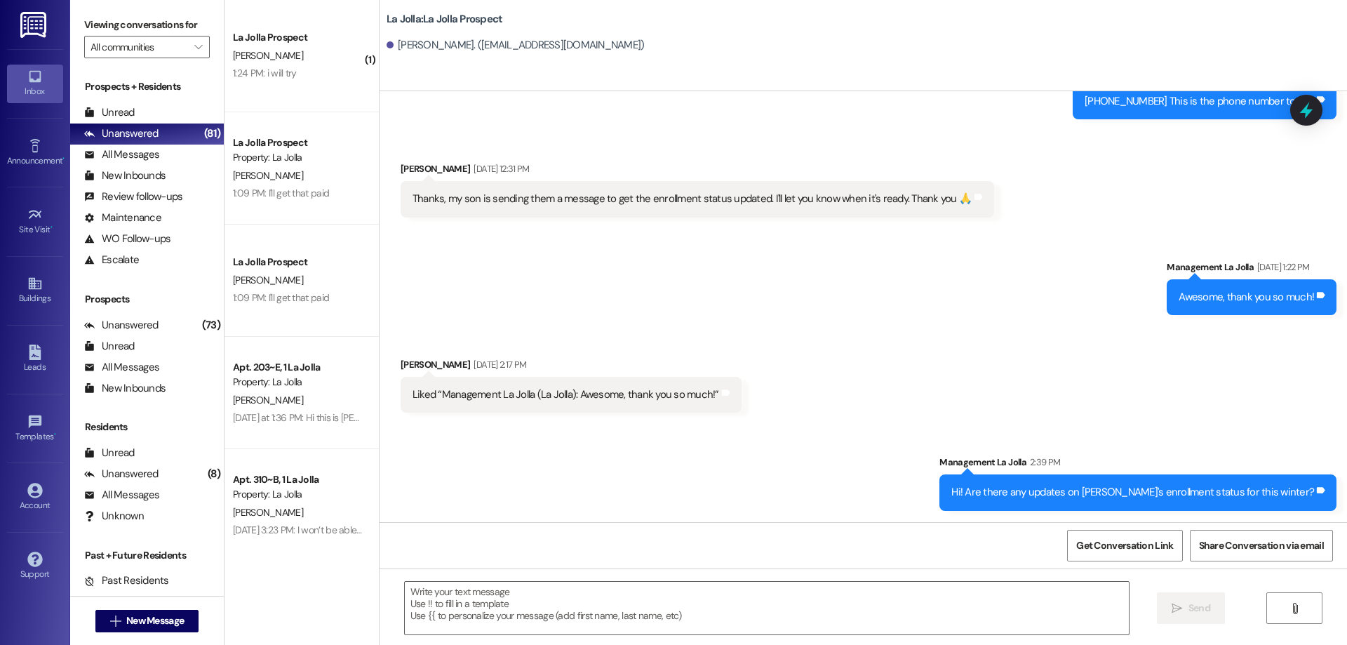
scroll to position [0, 0]
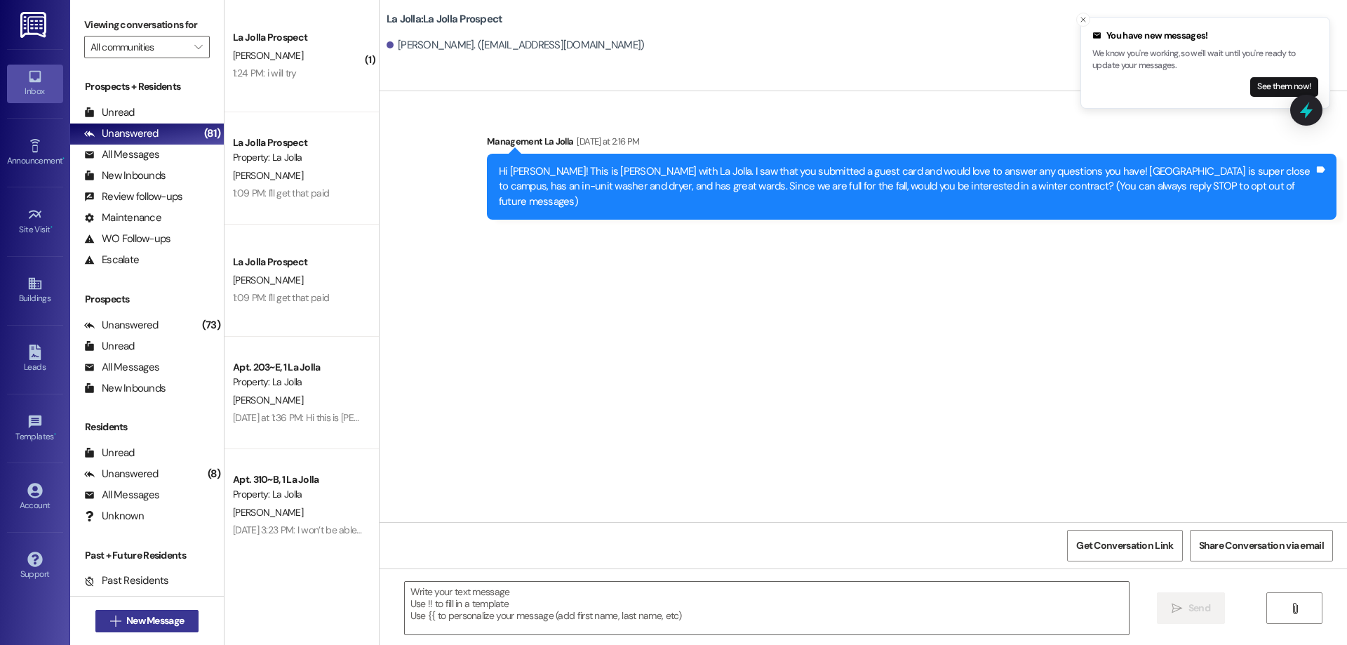
click at [152, 617] on span "New Message" at bounding box center [155, 620] width 58 height 15
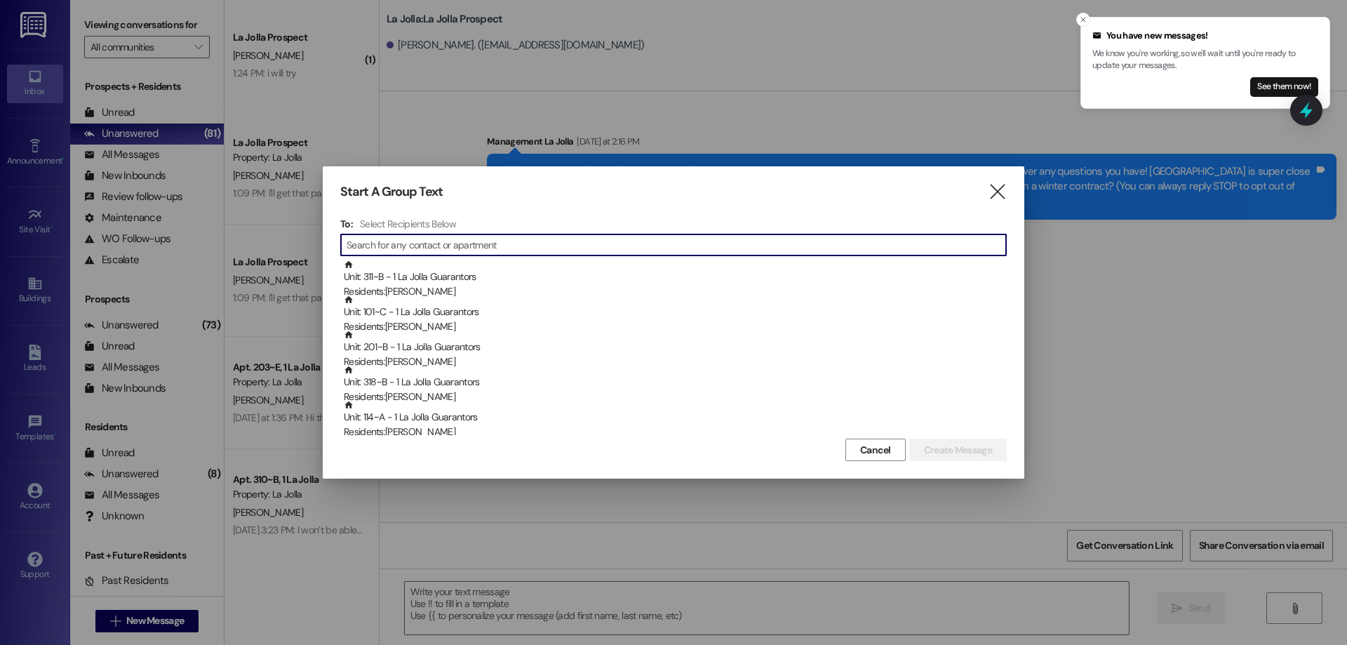
click at [1003, 181] on div "Start A Group Text  To: Select Recipients Below  Unit: 311~B - 1 La Jolla Gua…" at bounding box center [673, 322] width 701 height 312
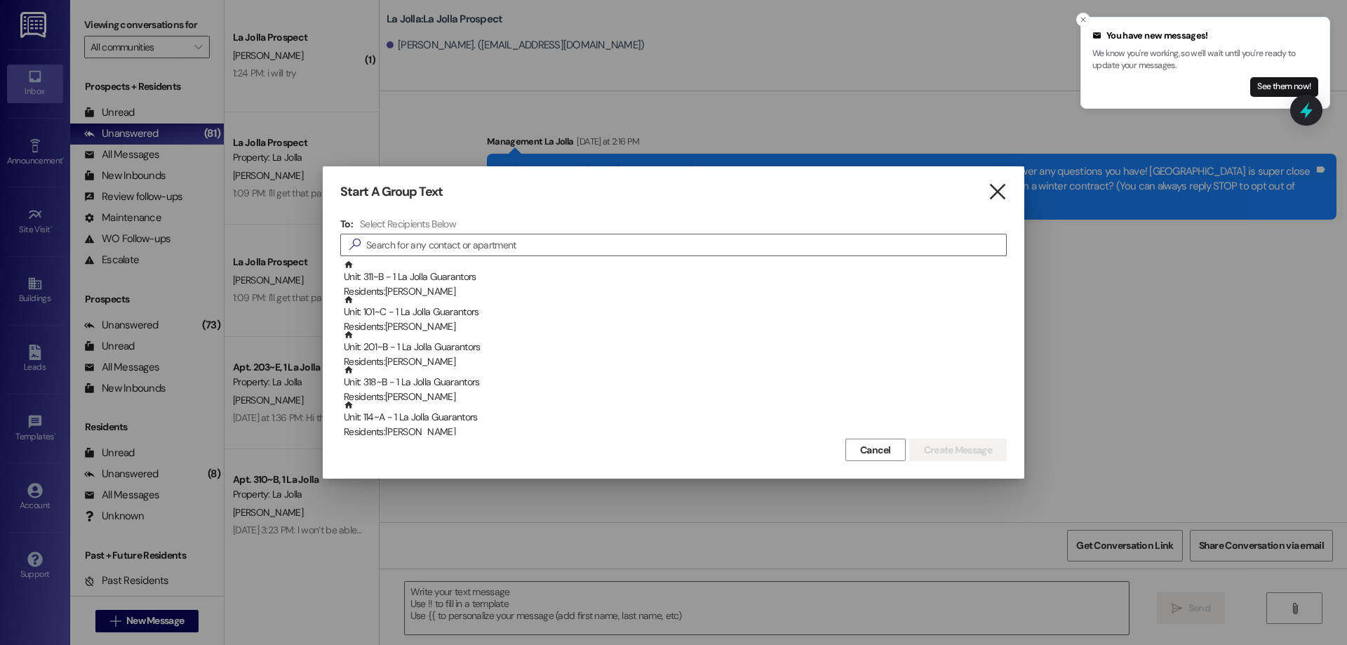
click at [1001, 195] on icon "" at bounding box center [997, 191] width 19 height 15
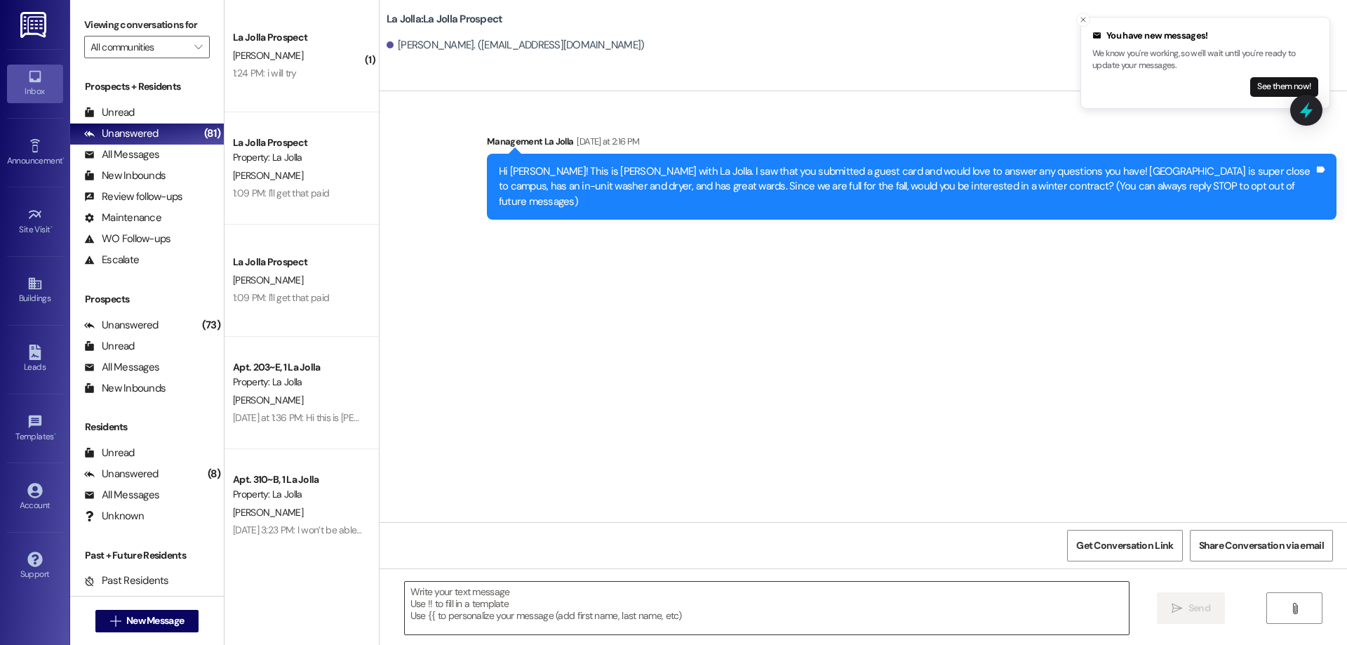
click at [570, 609] on textarea at bounding box center [767, 607] width 724 height 53
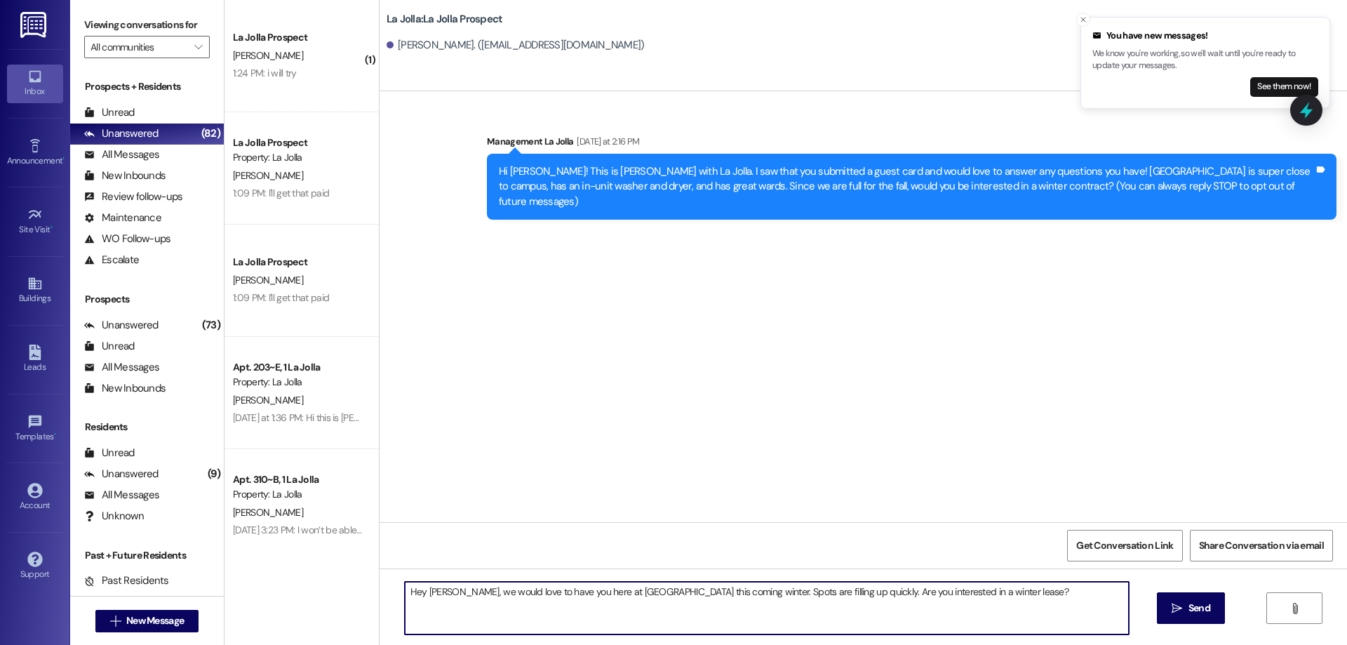
drag, startPoint x: 800, startPoint y: 593, endPoint x: 972, endPoint y: 591, distance: 171.9
click at [972, 591] on textarea "Hey [PERSON_NAME], we would love to have you here at [GEOGRAPHIC_DATA] this com…" at bounding box center [767, 607] width 724 height 53
click at [802, 589] on textarea "Hey [PERSON_NAME], we would love to have you here at [GEOGRAPHIC_DATA] this com…" at bounding box center [767, 607] width 724 height 53
click at [1056, 592] on textarea "Hey [PERSON_NAME], we would love to have you here at [GEOGRAPHIC_DATA] this com…" at bounding box center [767, 607] width 724 height 53
type textarea "Hey [PERSON_NAME], we would love to have you here at [GEOGRAPHIC_DATA] this com…"
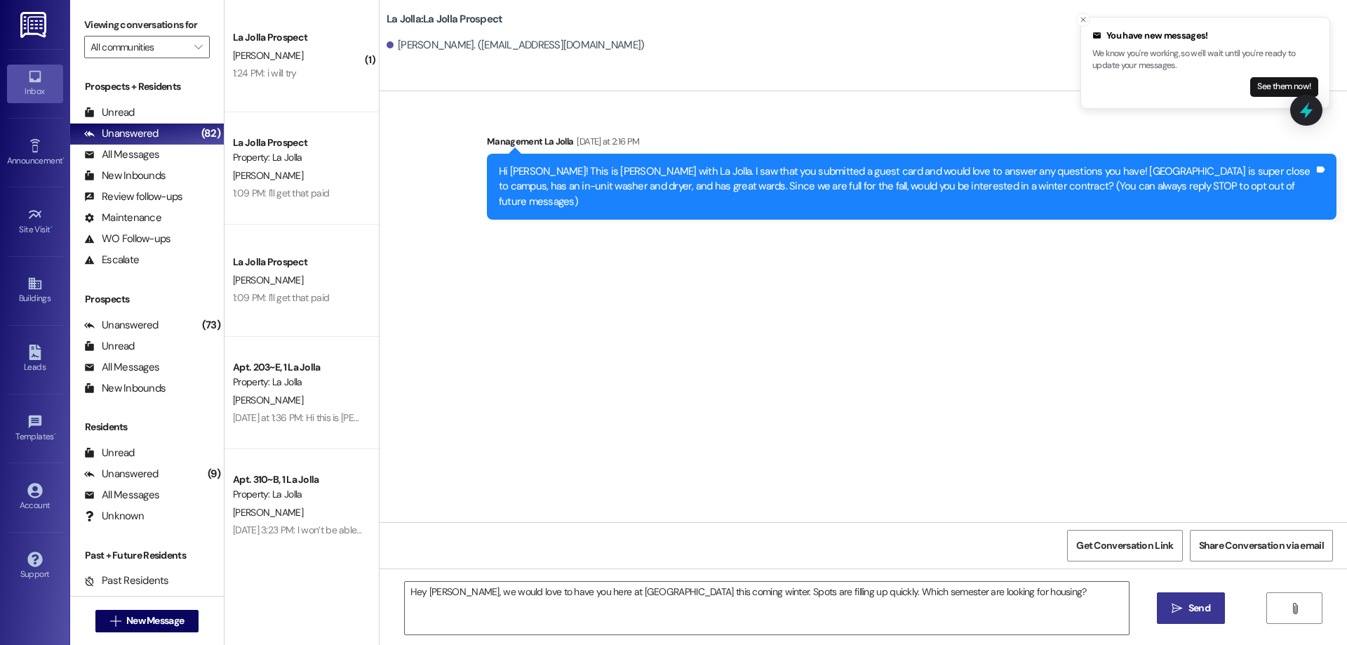
click at [1198, 612] on span "Send" at bounding box center [1199, 607] width 22 height 15
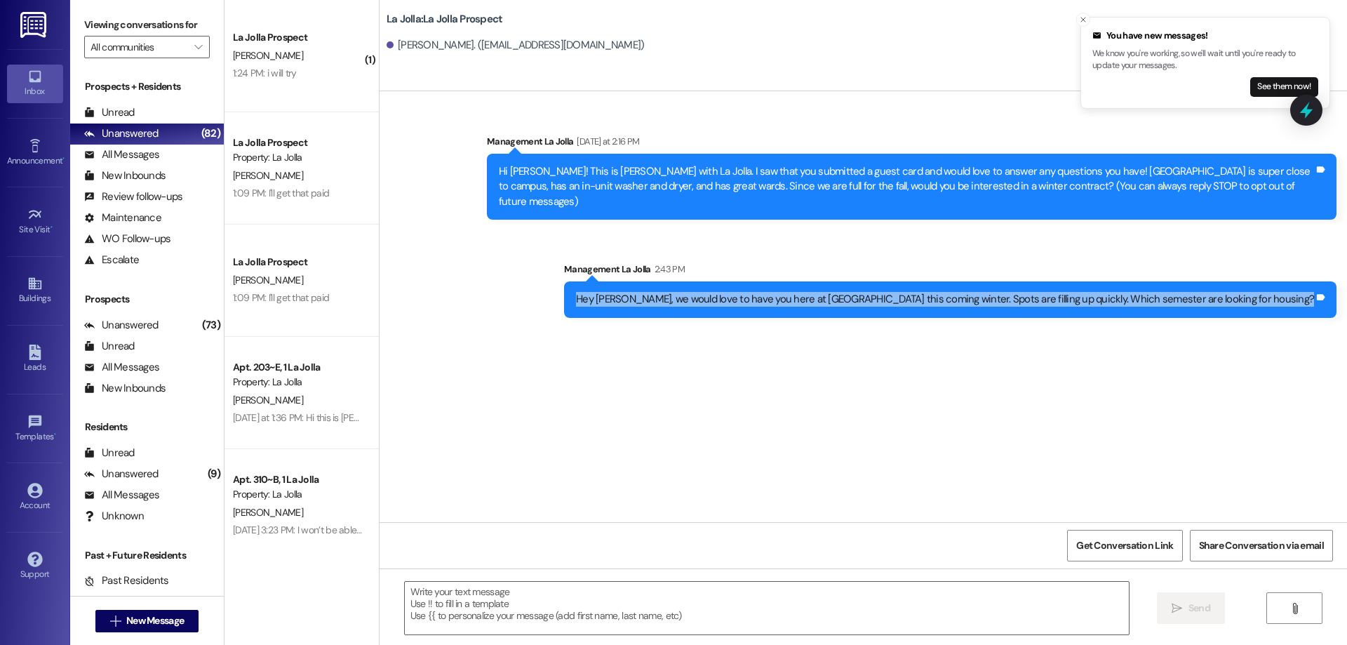
drag, startPoint x: 706, startPoint y: 278, endPoint x: 1346, endPoint y: 300, distance: 640.8
click at [1346, 300] on div "Sent via SMS Management La Jolla 2:43 PM Hey [PERSON_NAME], we would love to ha…" at bounding box center [949, 289] width 793 height 76
copy div "Hey [PERSON_NAME], we would love to have you here at [GEOGRAPHIC_DATA] this com…"
click at [913, 391] on div "Sent via SMS Management La Jolla [DATE] at 2:16 PM Hi [PERSON_NAME]! This is [P…" at bounding box center [862, 306] width 967 height 431
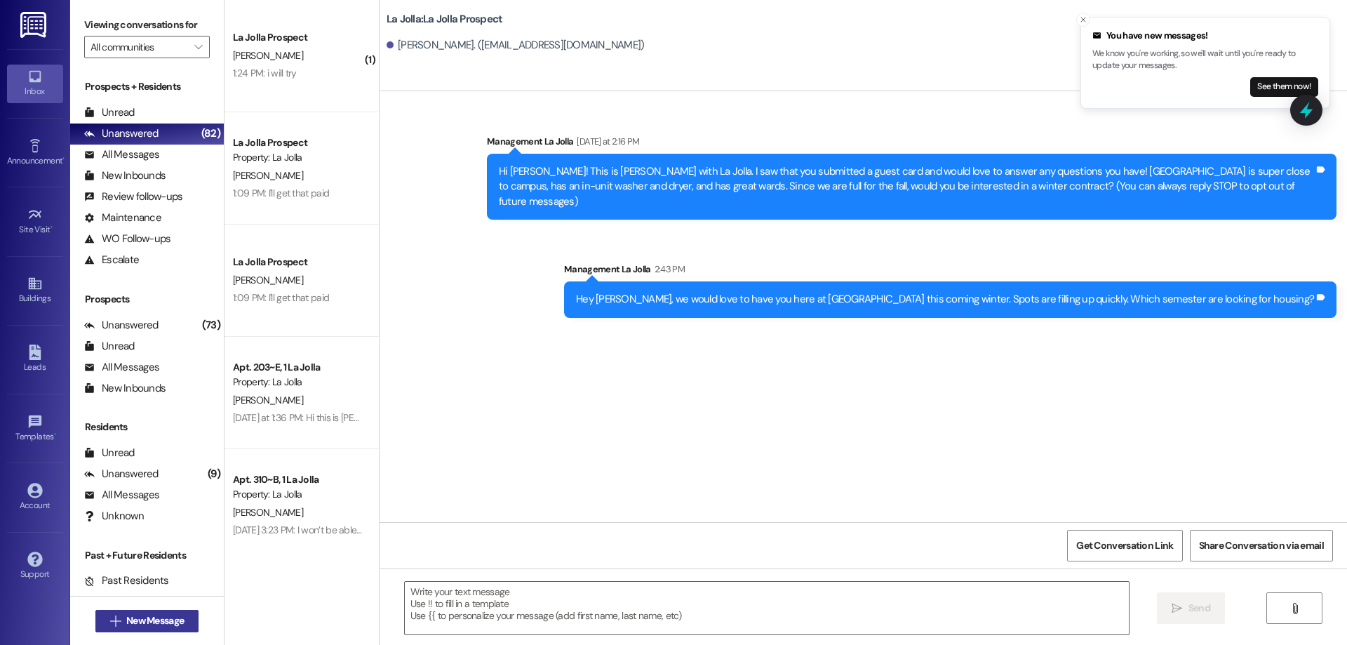
click at [166, 624] on span "New Message" at bounding box center [155, 620] width 58 height 15
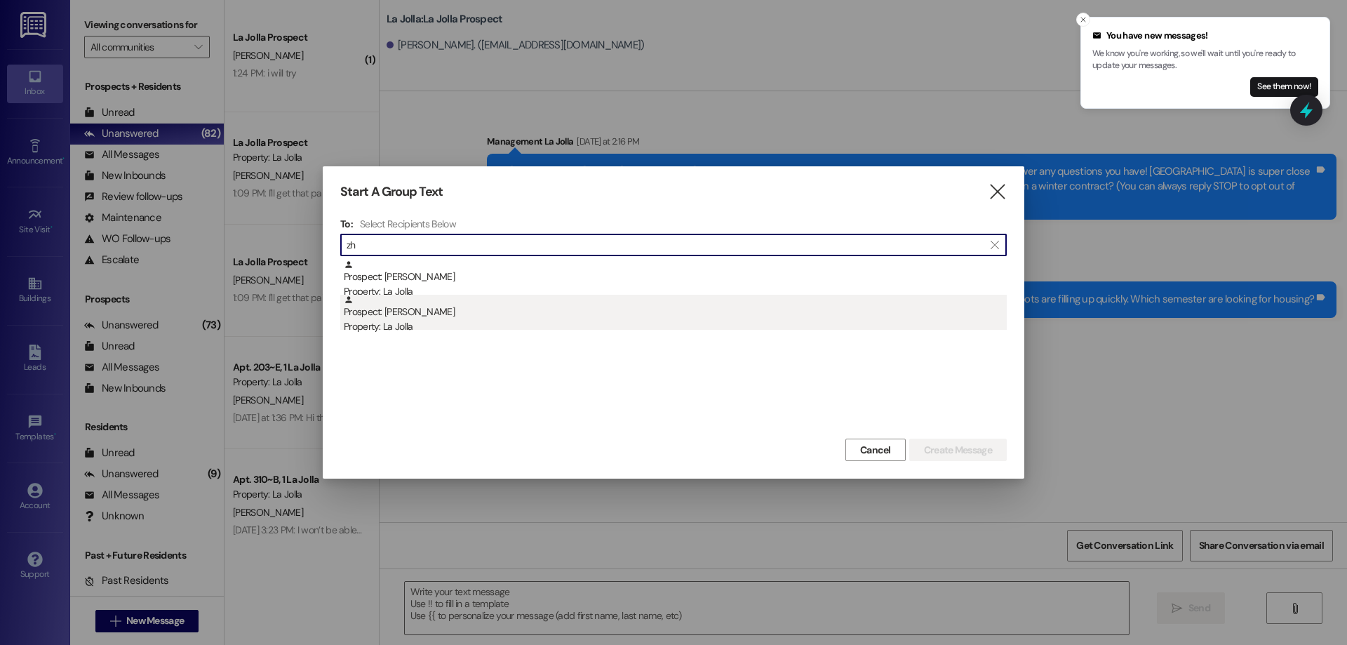
type input "zh"
click at [418, 323] on div "Property: La Jolla" at bounding box center [675, 326] width 663 height 15
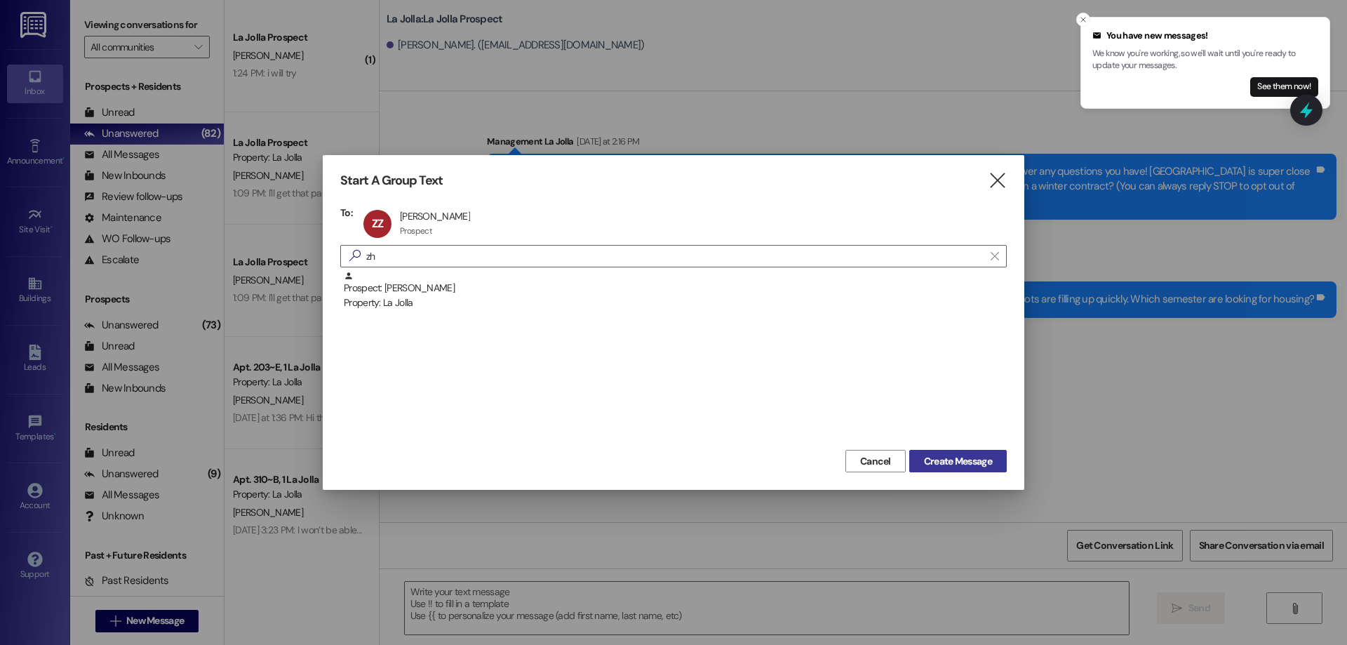
click at [942, 454] on span "Create Message" at bounding box center [958, 461] width 68 height 15
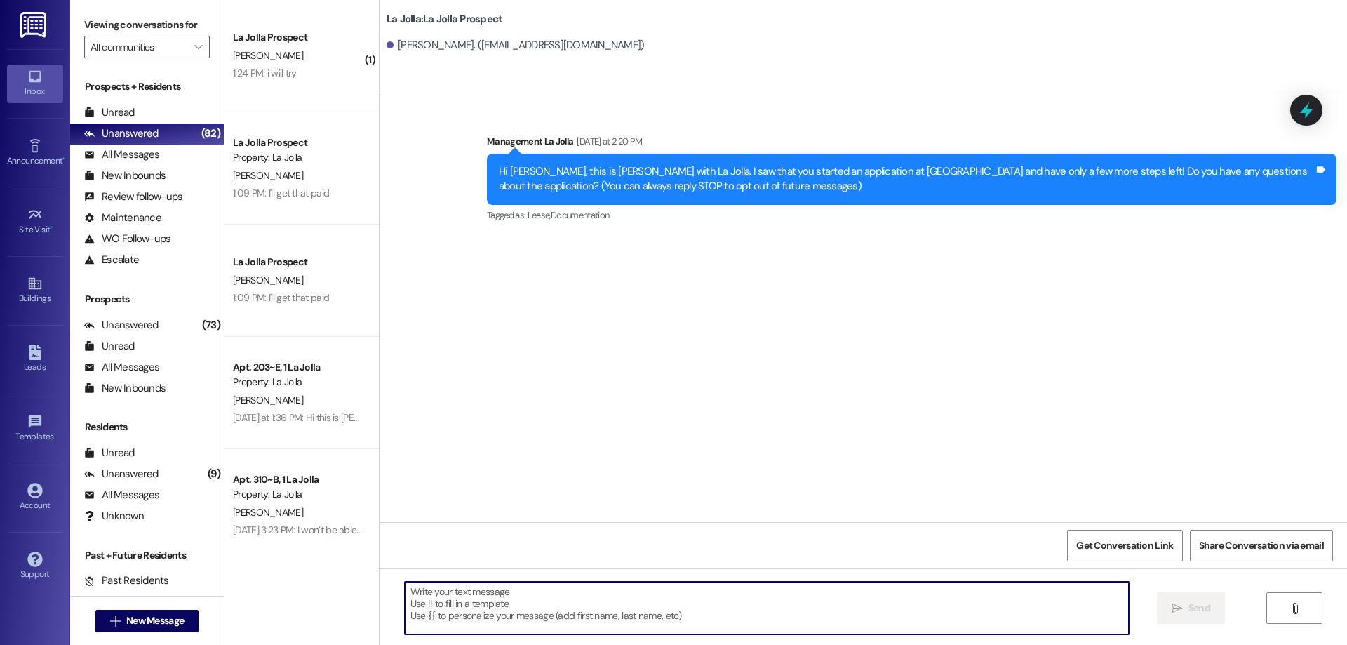
click at [572, 598] on textarea at bounding box center [767, 607] width 724 height 53
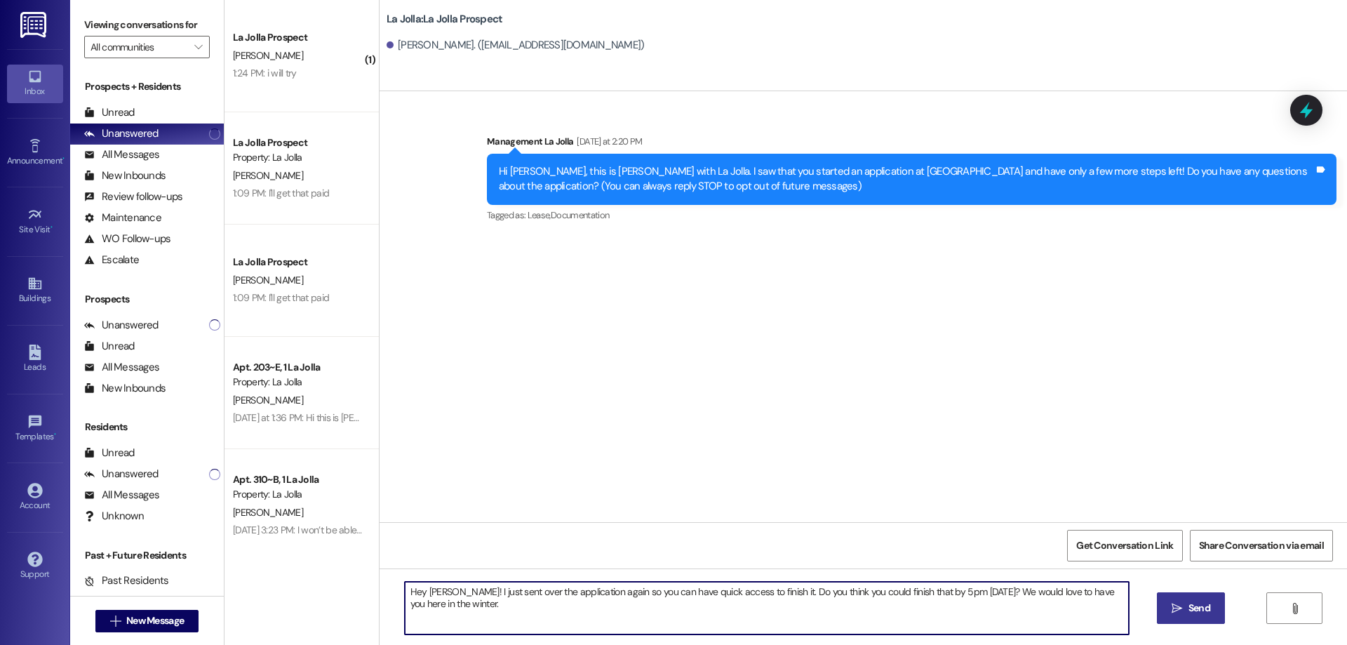
drag, startPoint x: 990, startPoint y: 593, endPoint x: 1007, endPoint y: 612, distance: 25.8
click at [1007, 612] on textarea "Hey [PERSON_NAME]! I just sent over the application again so you can have quick…" at bounding box center [767, 607] width 724 height 53
click at [457, 593] on textarea "Hey [PERSON_NAME]! I just sent over the application again so you can have quick…" at bounding box center [767, 607] width 724 height 53
type textarea "Hey [PERSON_NAME]! We are excited to see your interest in La Jolla this winter!…"
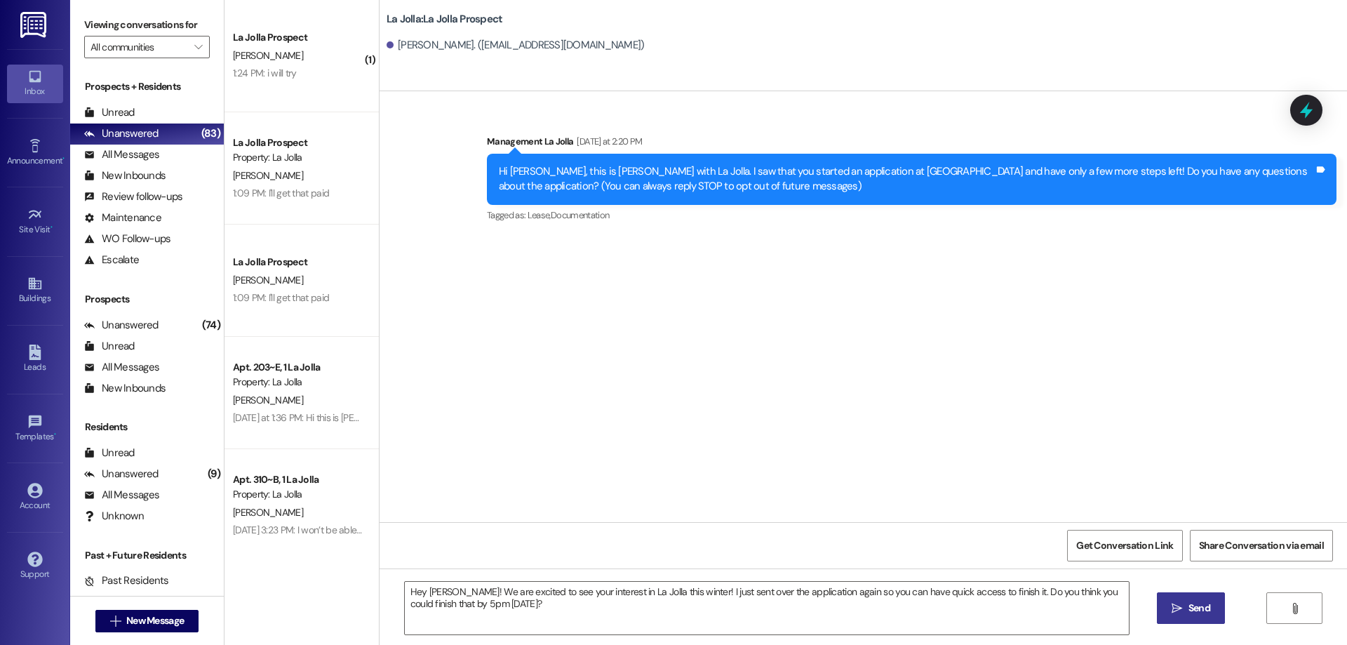
click at [1182, 616] on button " Send" at bounding box center [1191, 608] width 68 height 32
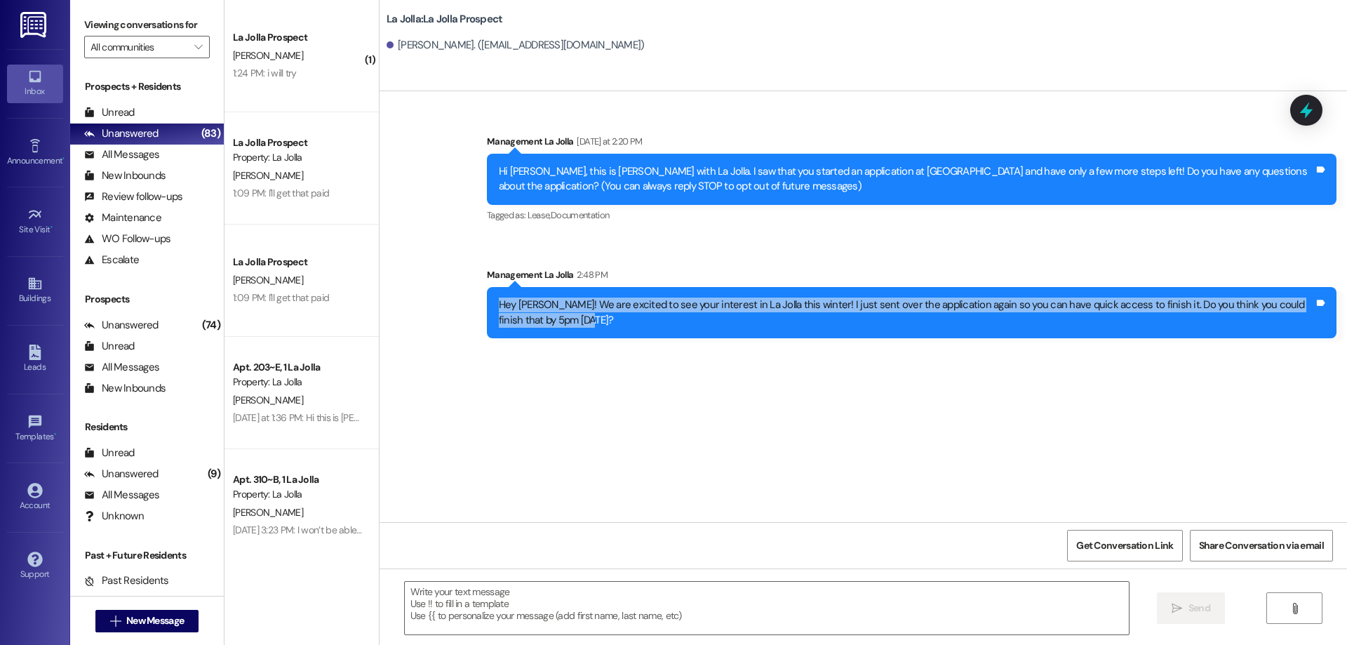
drag, startPoint x: 491, startPoint y: 307, endPoint x: 567, endPoint y: 332, distance: 80.3
click at [567, 332] on div "Hey [PERSON_NAME]! We are excited to see your interest in La Jolla this winter!…" at bounding box center [911, 312] width 849 height 51
copy div "Hey [PERSON_NAME]! We are excited to see your interest in La Jolla this winter!…"
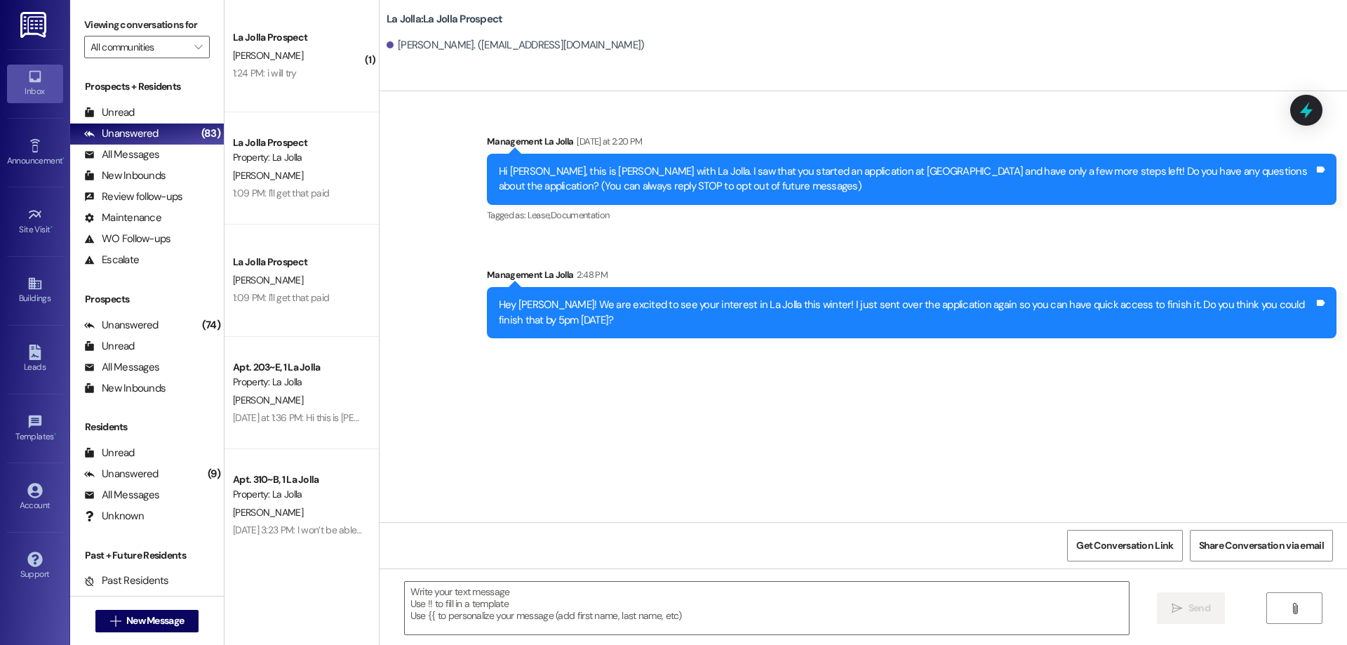
click at [117, 634] on div " New Message" at bounding box center [147, 620] width 104 height 35
click at [140, 624] on span "New Message" at bounding box center [155, 620] width 58 height 15
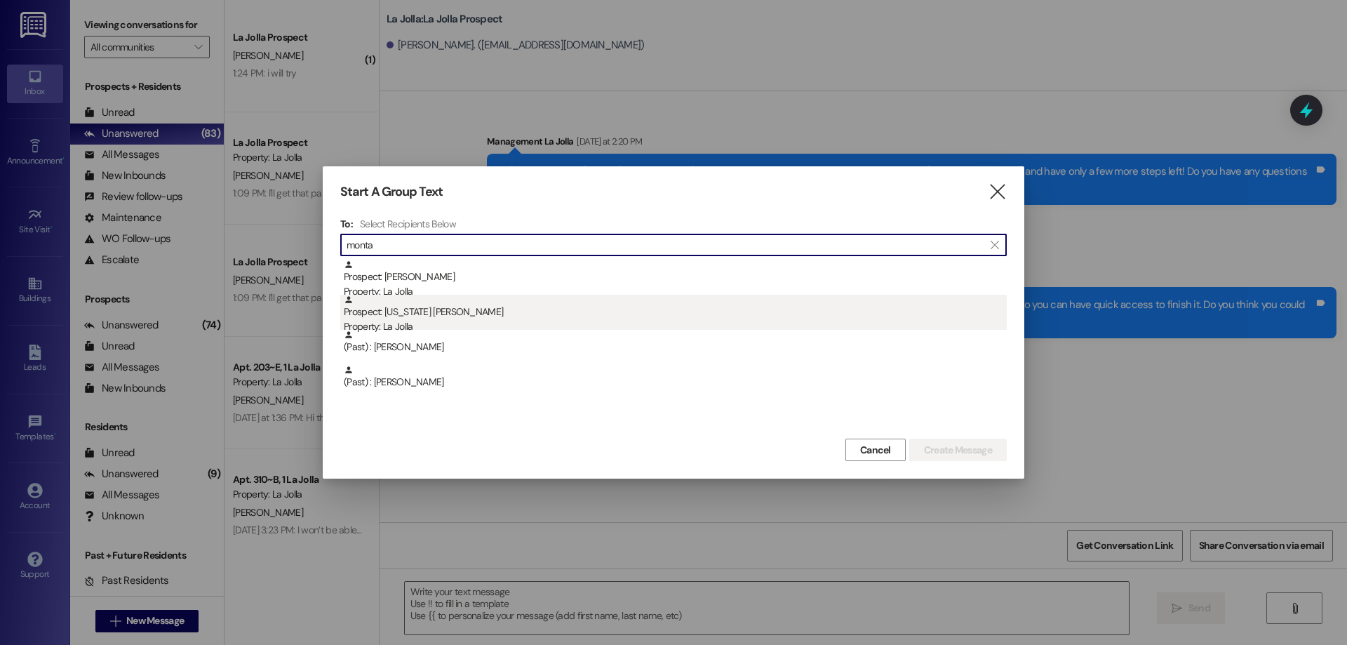
type input "monta"
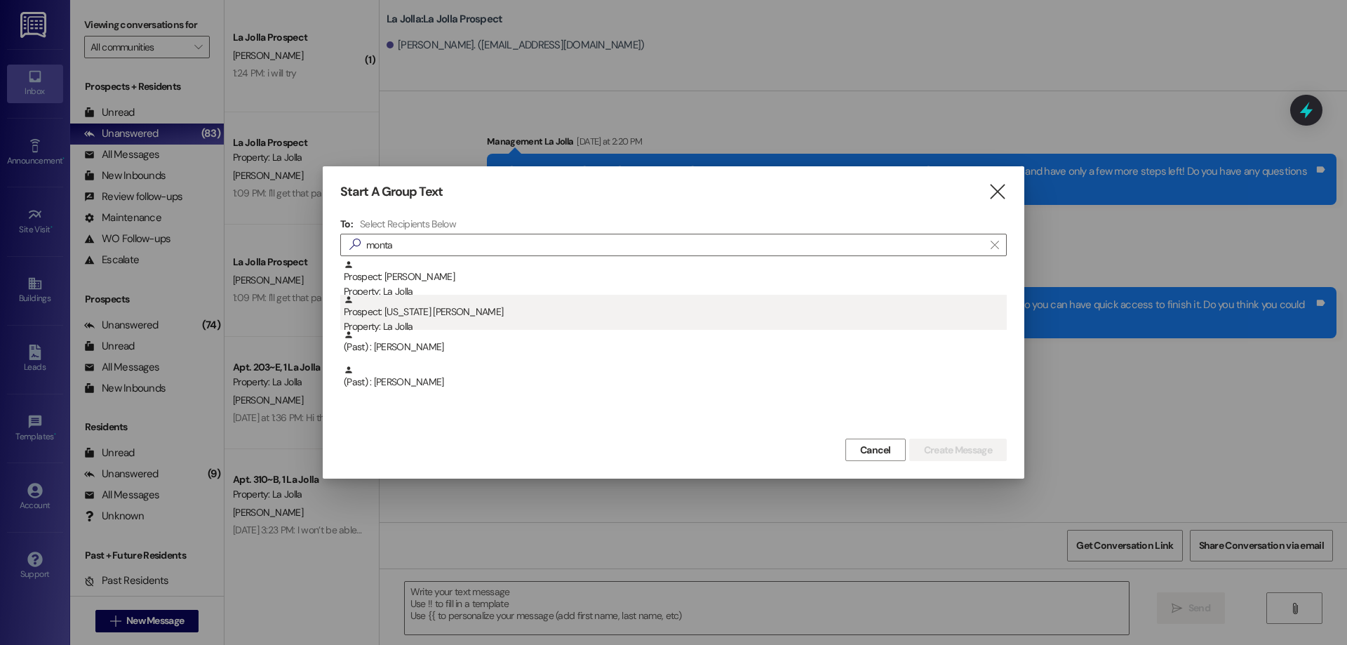
click at [367, 304] on div "Prospect: [US_STATE] [PERSON_NAME] Property: [GEOGRAPHIC_DATA]" at bounding box center [675, 315] width 663 height 40
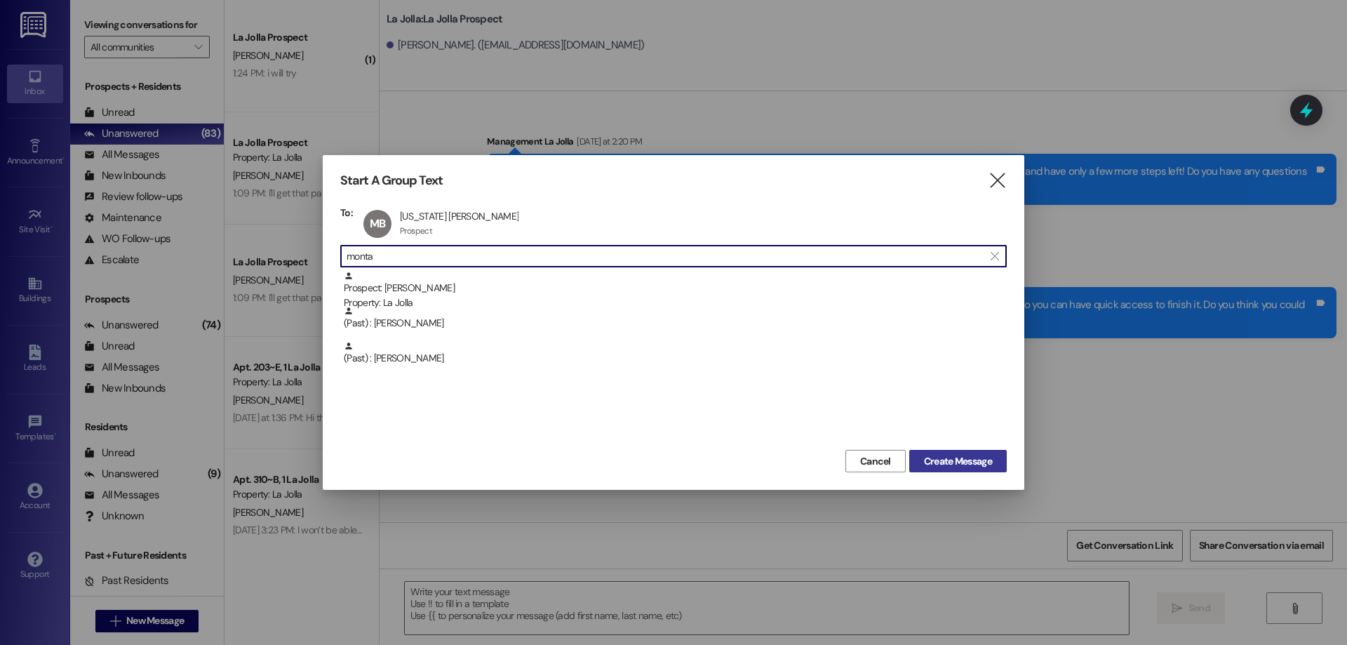
click at [972, 467] on span "Create Message" at bounding box center [958, 461] width 68 height 15
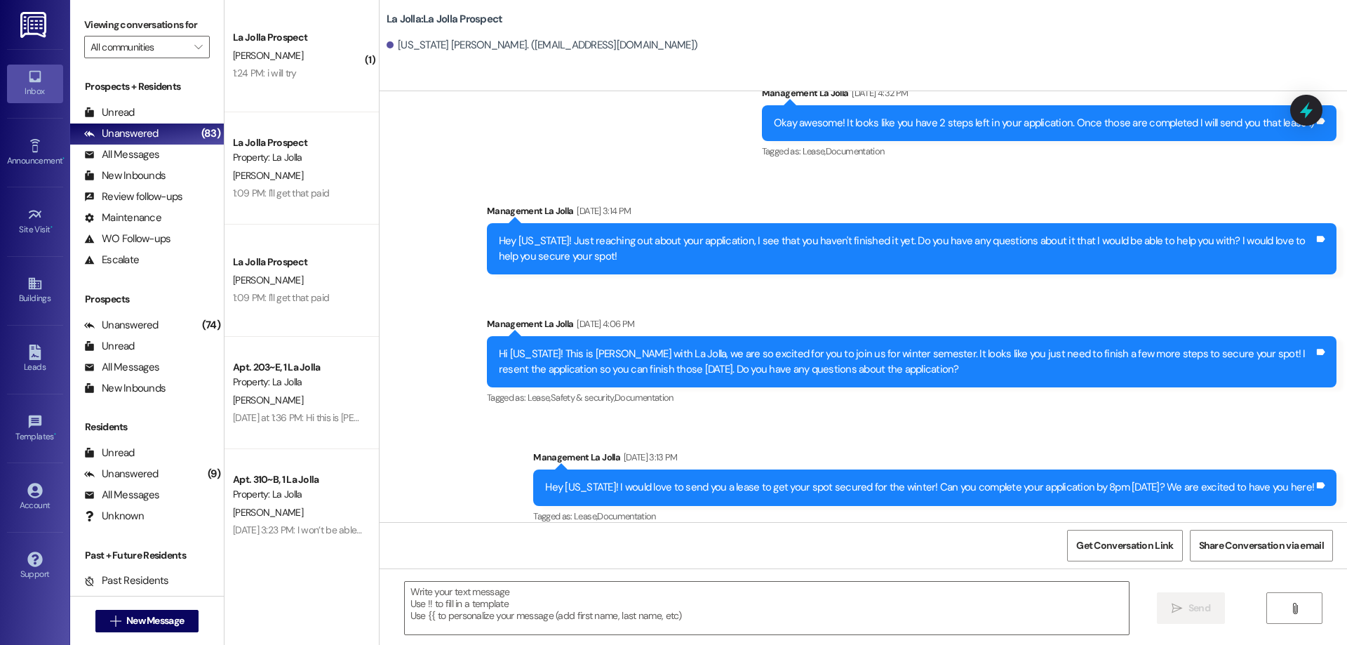
scroll to position [1582, 0]
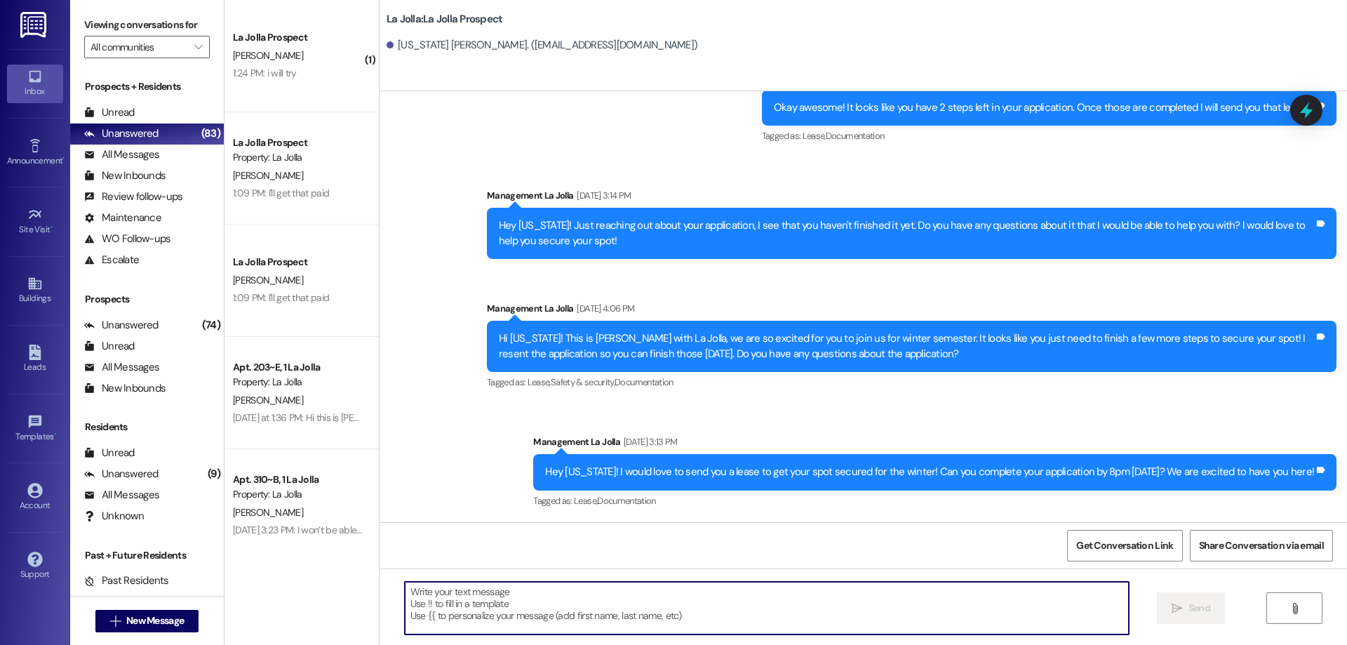
click at [694, 596] on textarea at bounding box center [767, 607] width 724 height 53
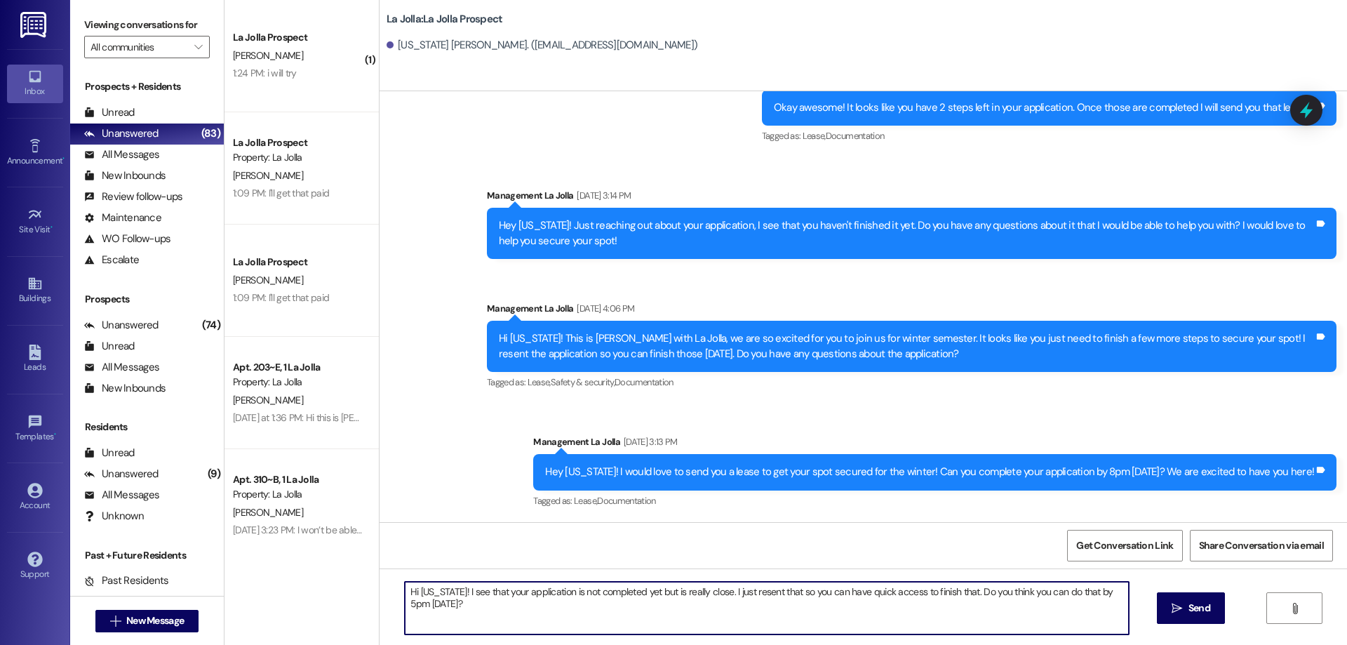
click at [1099, 596] on textarea "Hi [US_STATE]! I see that your application is not completed yet but is really c…" at bounding box center [767, 607] width 724 height 53
type textarea "Hi [US_STATE]! I see that your application is not completed yet but is really c…"
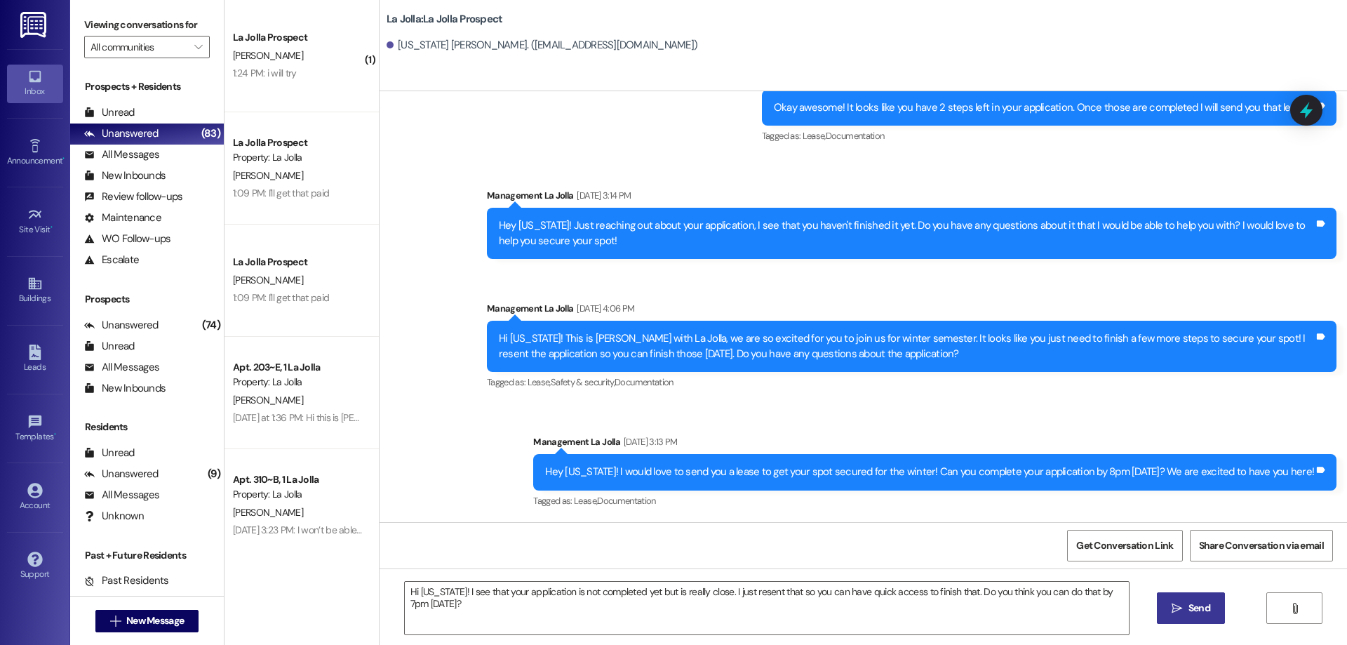
click at [1221, 609] on button " Send" at bounding box center [1191, 608] width 68 height 32
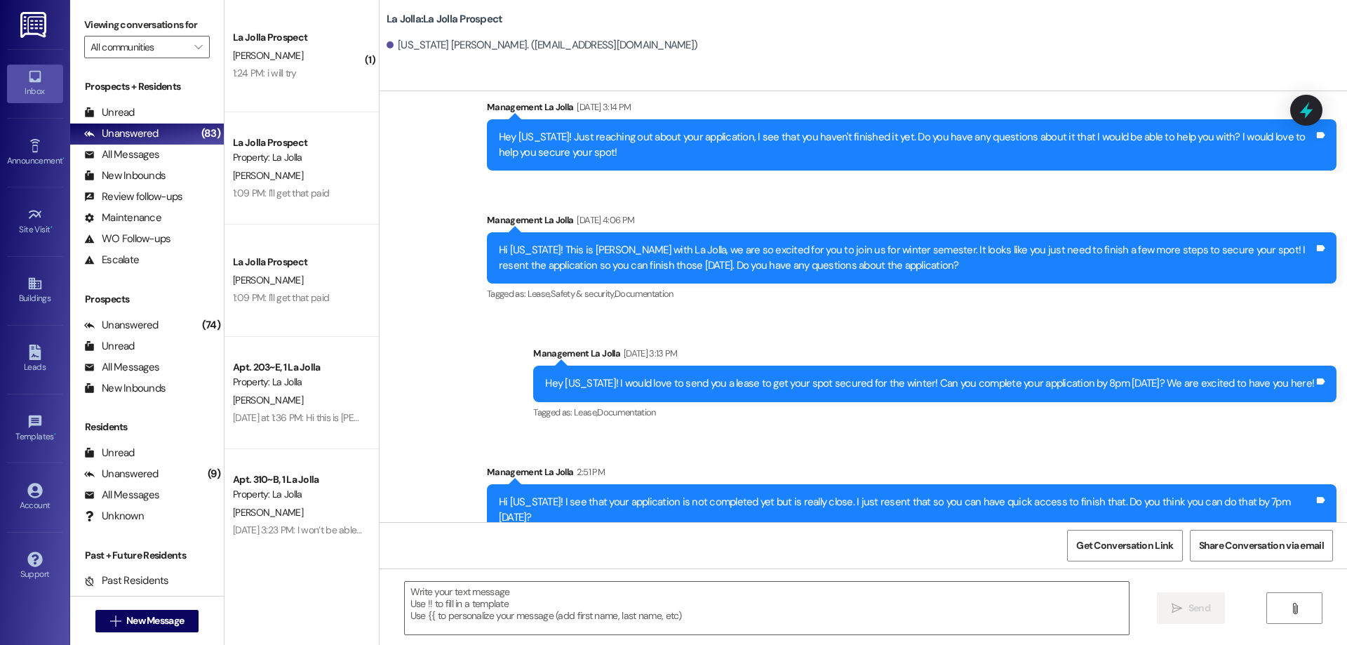
scroll to position [1680, 0]
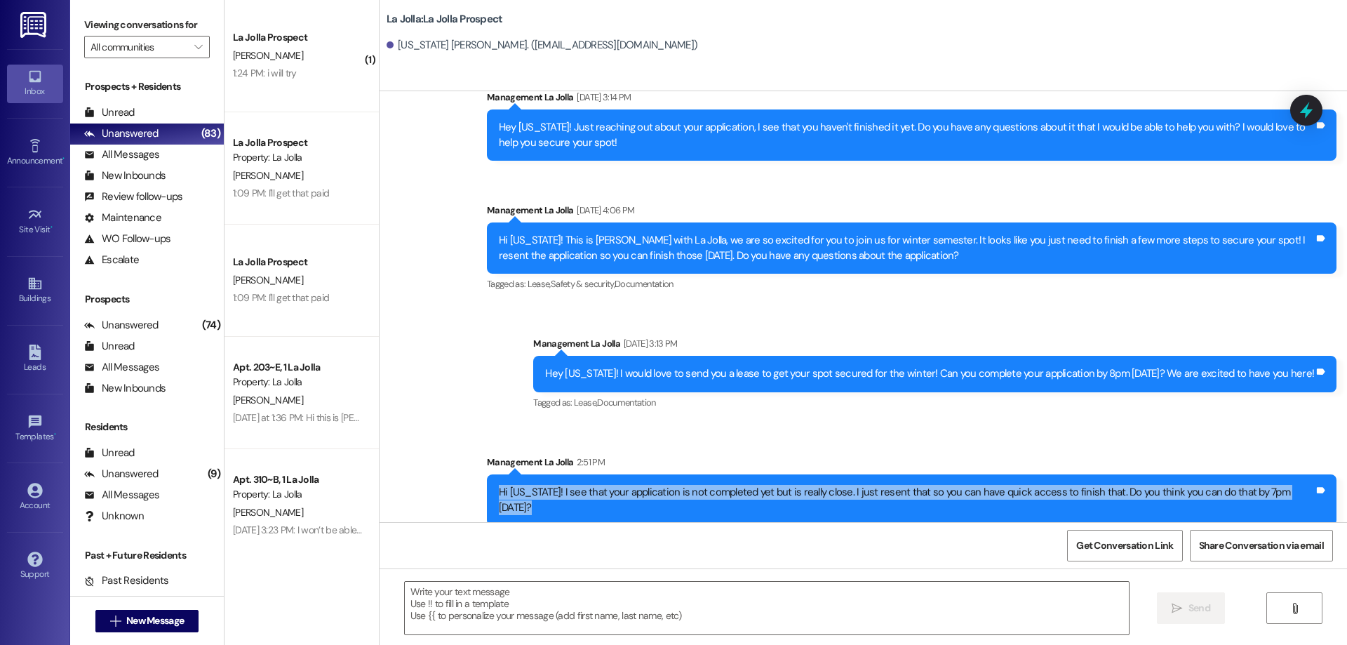
drag, startPoint x: 513, startPoint y: 491, endPoint x: 1325, endPoint y: 492, distance: 812.3
click at [1325, 492] on div "Hi [US_STATE]! I see that your application is not completed yet but is really c…" at bounding box center [911, 499] width 849 height 51
copy div "Hi [US_STATE]! I see that your application is not completed yet but is really c…"
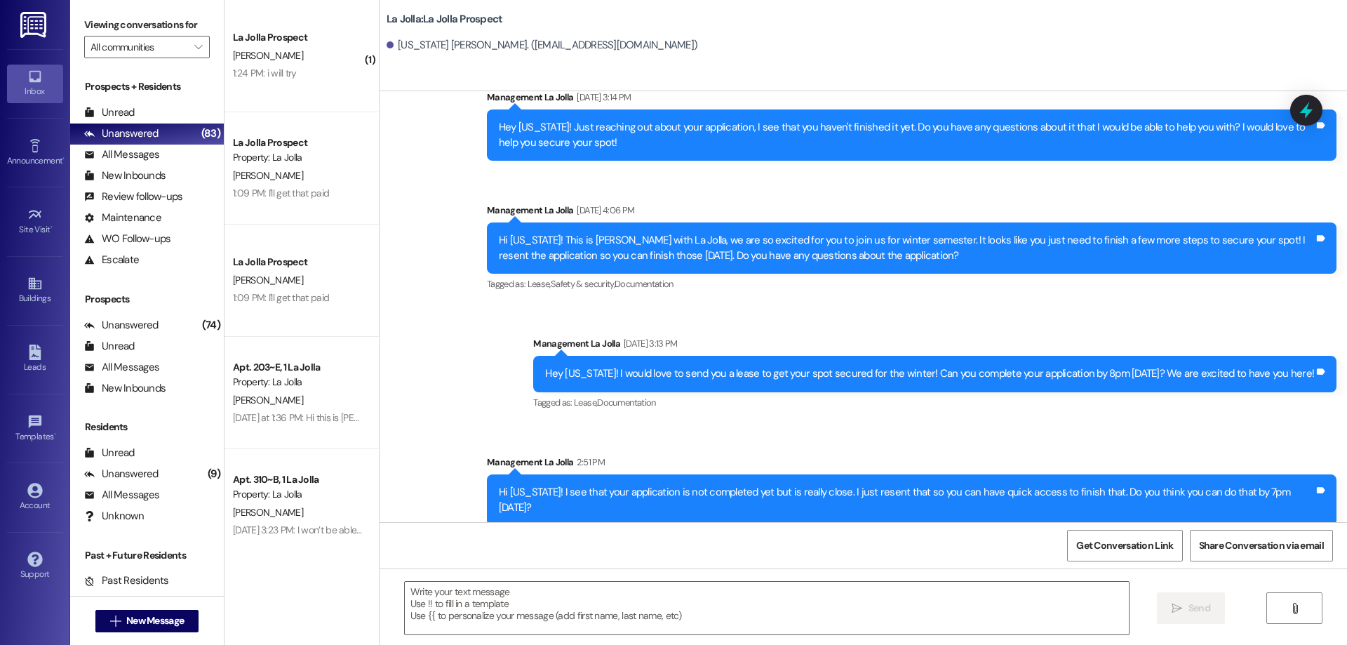
click at [426, 267] on div "Sent via SMS Management La Jolla [DATE] 4:32 PM Okay awesome! It looks like you…" at bounding box center [862, 238] width 967 height 596
click at [123, 621] on span "New Message" at bounding box center [154, 620] width 63 height 15
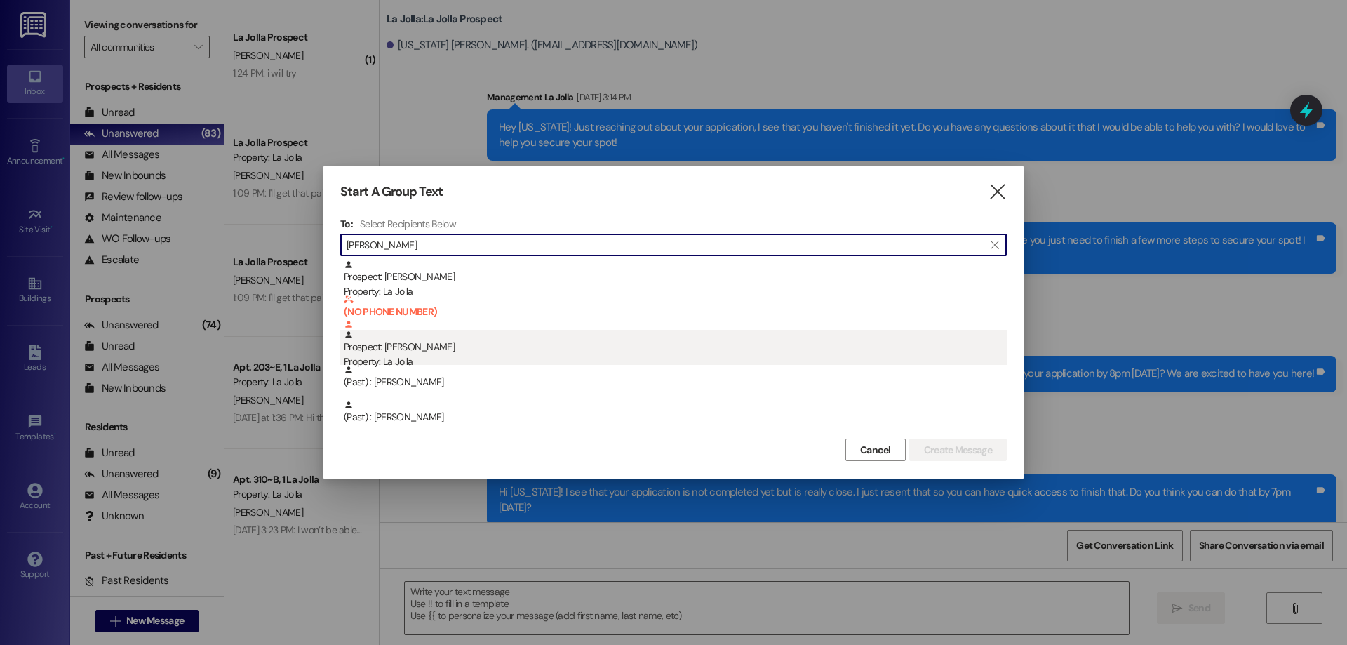
type input "[PERSON_NAME]"
click at [372, 348] on div "Prospect: [PERSON_NAME] Property: La Jolla" at bounding box center [675, 350] width 663 height 40
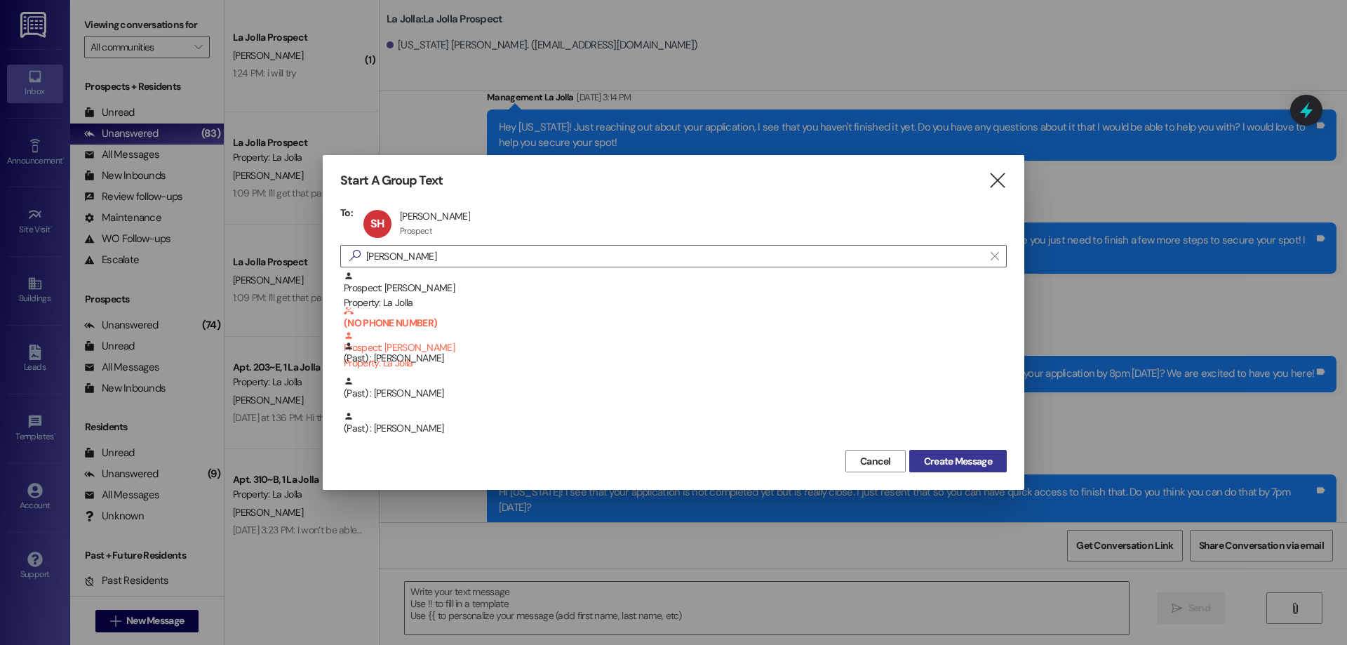
click at [940, 463] on span "Create Message" at bounding box center [958, 461] width 68 height 15
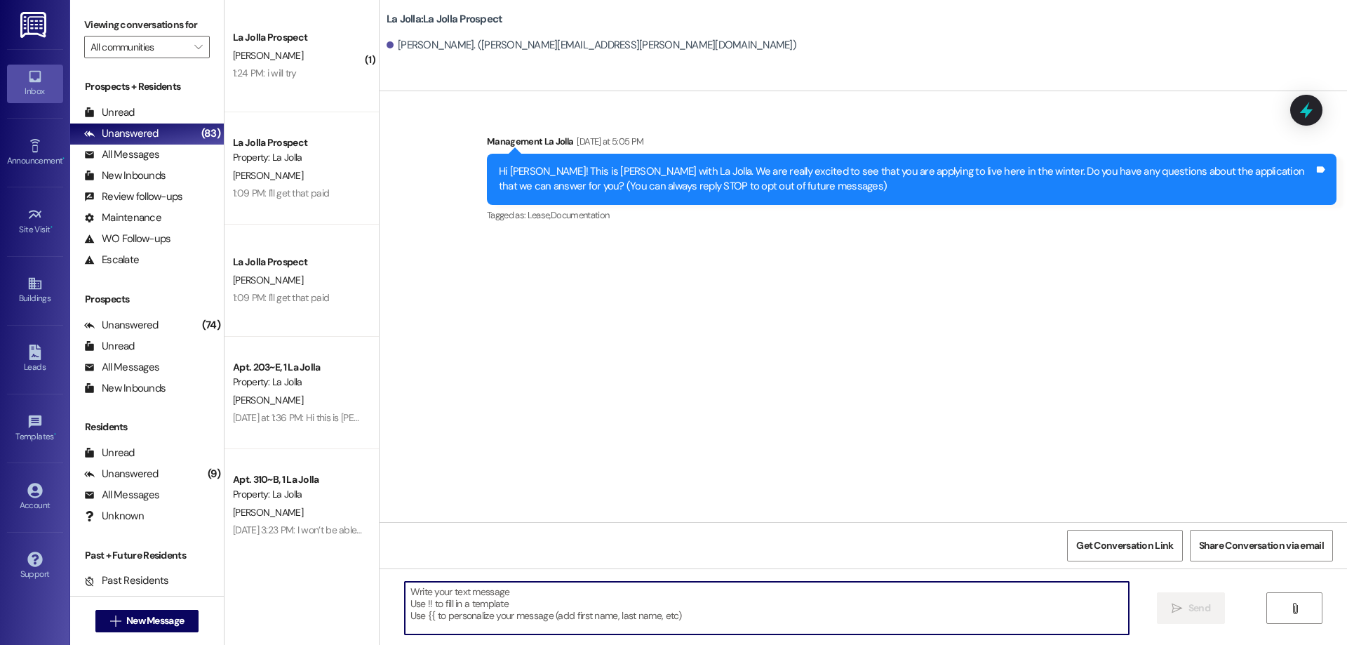
click at [579, 599] on textarea at bounding box center [767, 607] width 724 height 53
click at [145, 626] on span "New Message" at bounding box center [155, 620] width 58 height 15
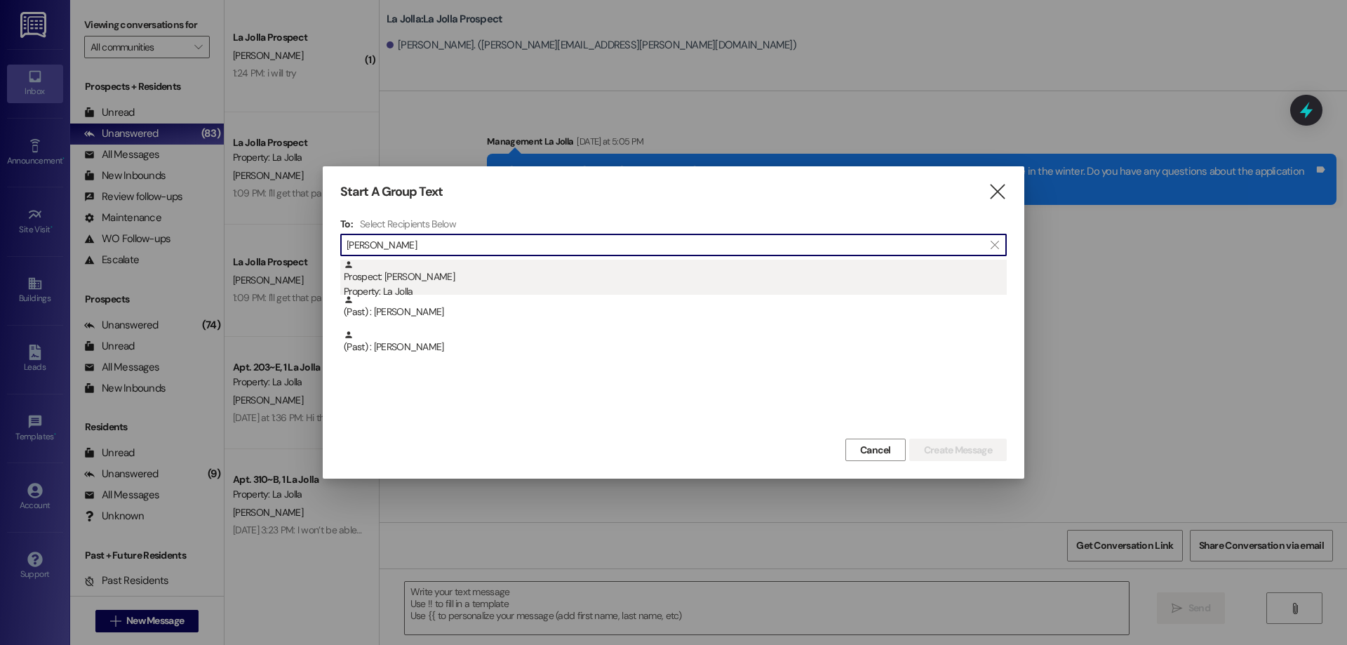
type input "[PERSON_NAME]"
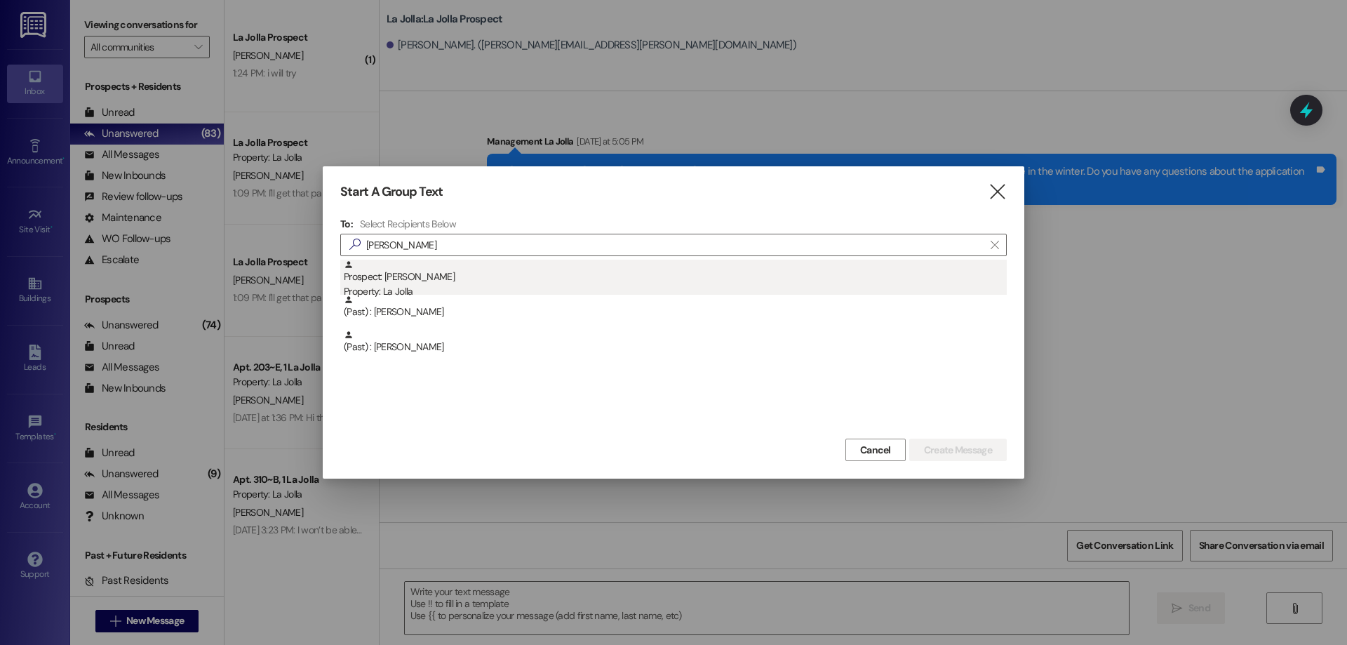
click at [417, 272] on div "Prospect: [PERSON_NAME] Property: La Jolla" at bounding box center [675, 280] width 663 height 40
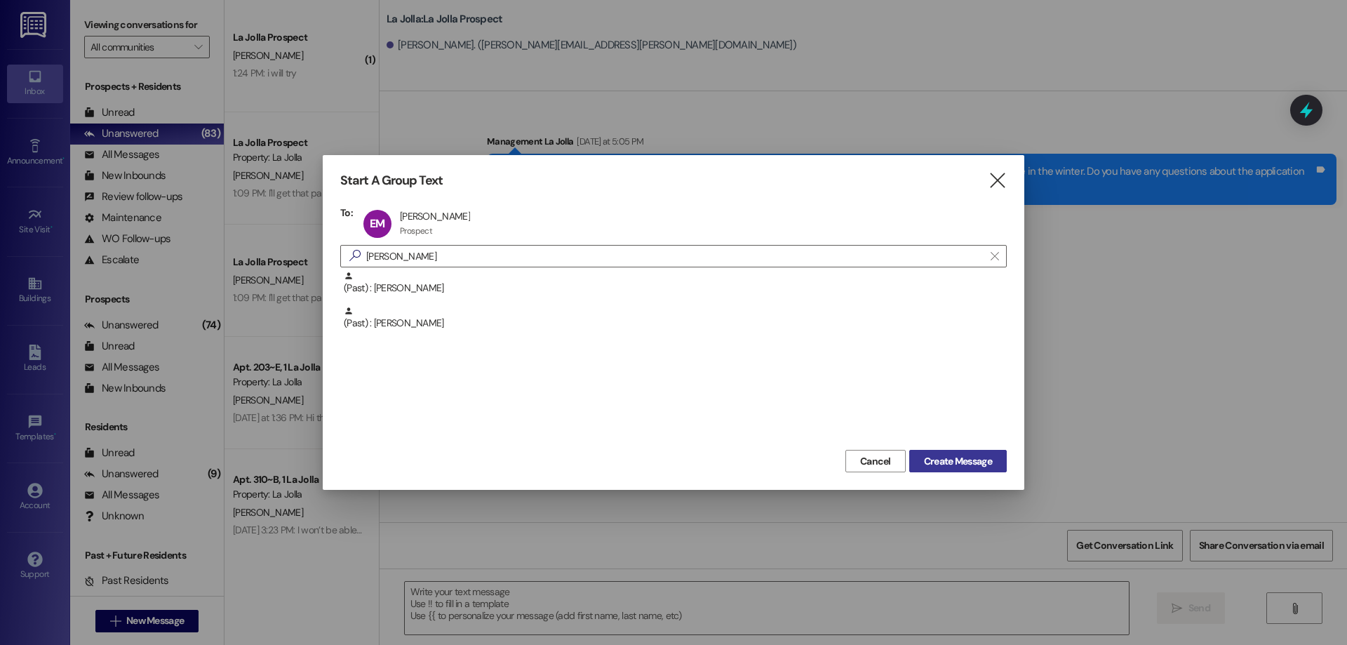
click at [946, 456] on span "Create Message" at bounding box center [958, 461] width 68 height 15
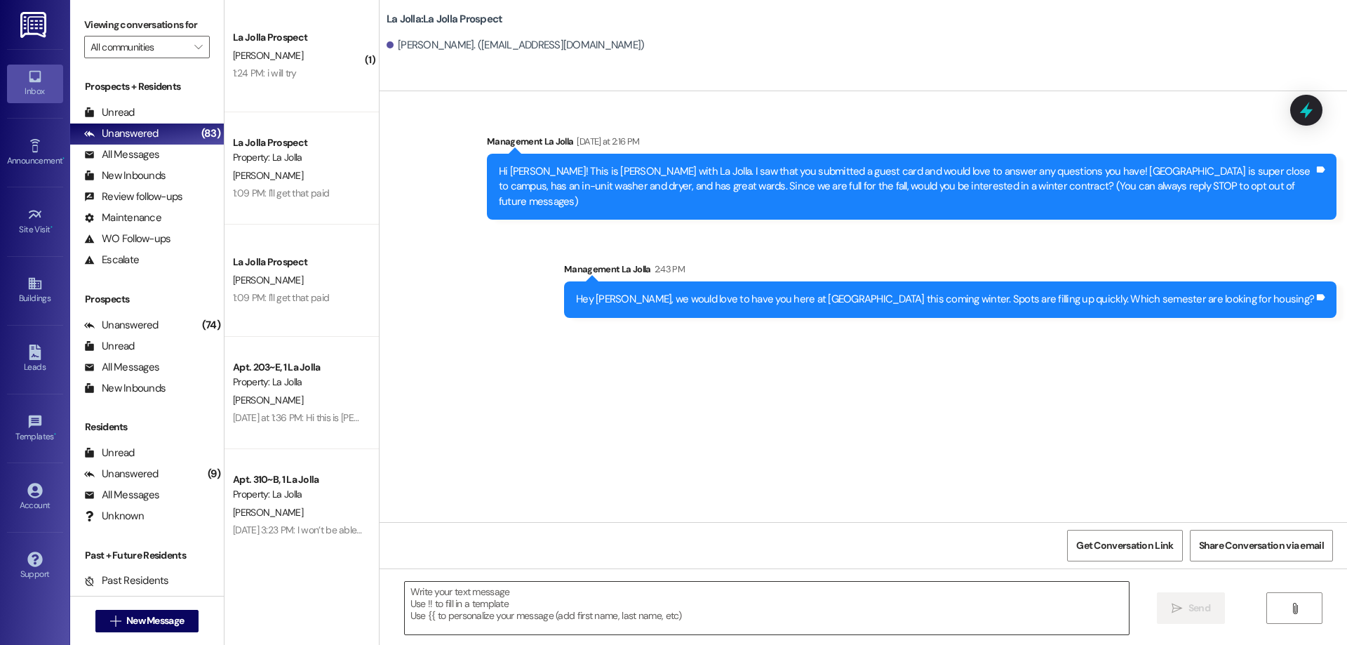
click at [459, 607] on textarea at bounding box center [767, 607] width 724 height 53
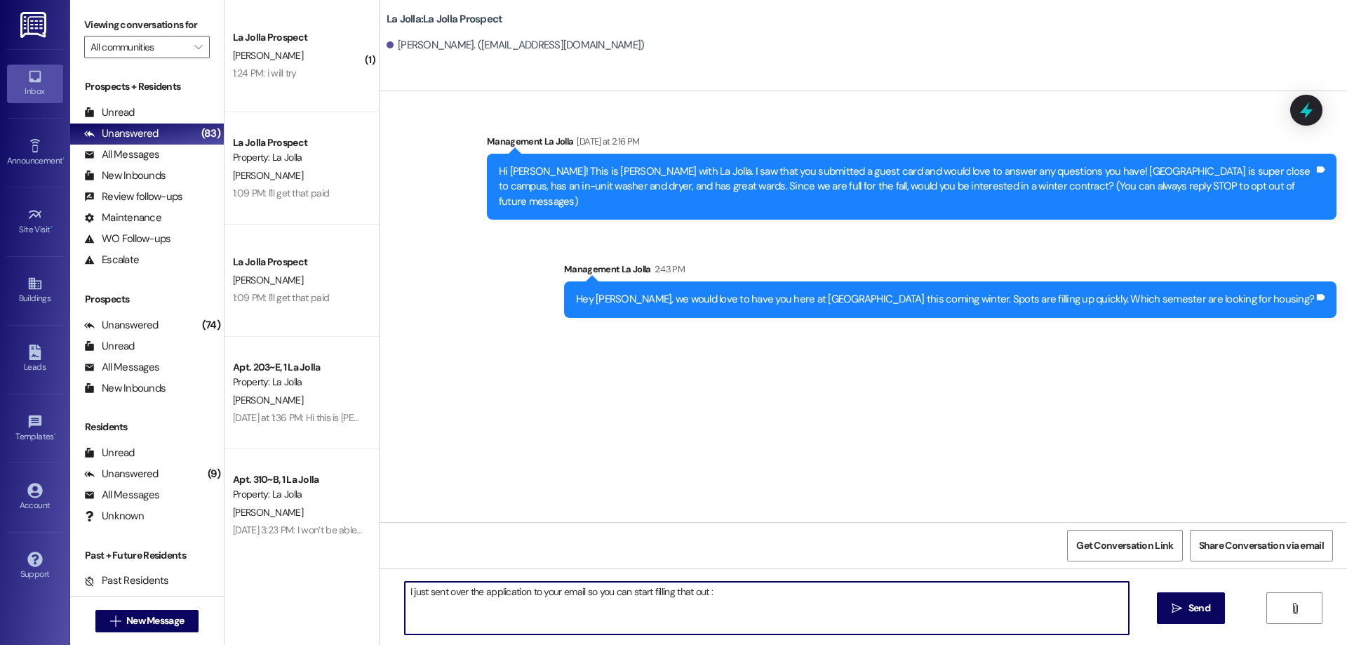
type textarea "I just sent over the application to your email so you can start filling that ou…"
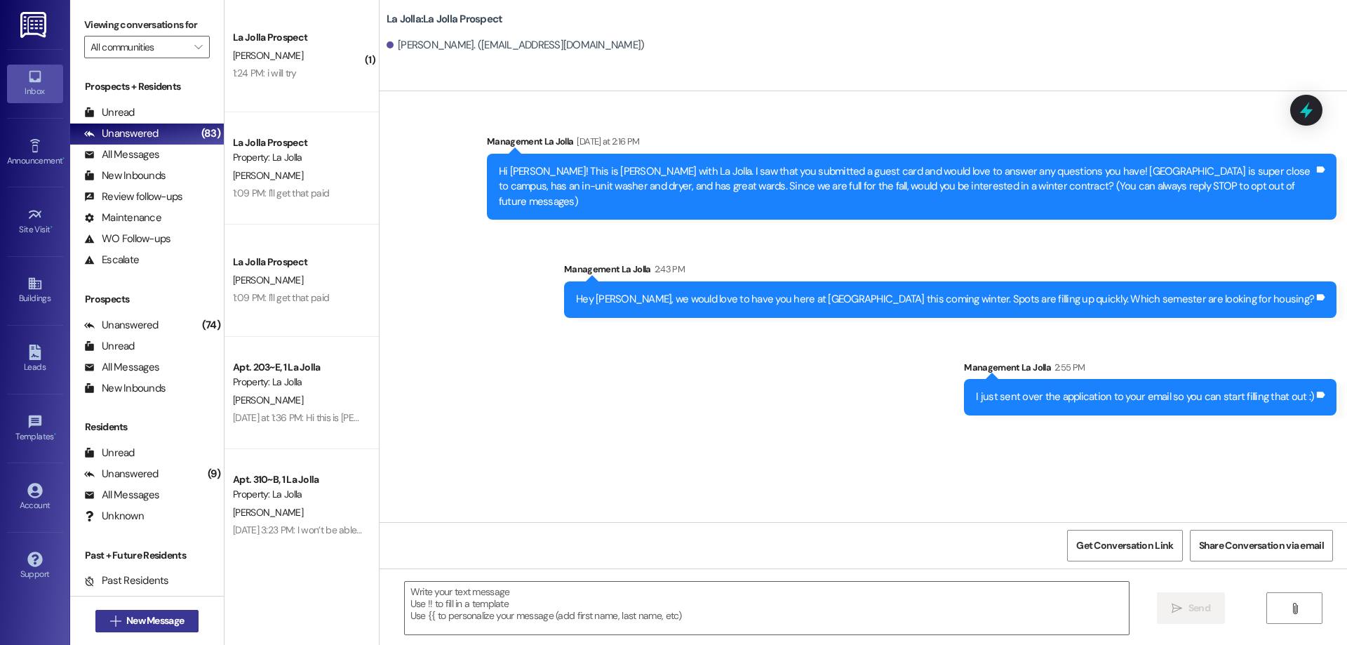
click at [176, 615] on span "New Message" at bounding box center [155, 620] width 58 height 15
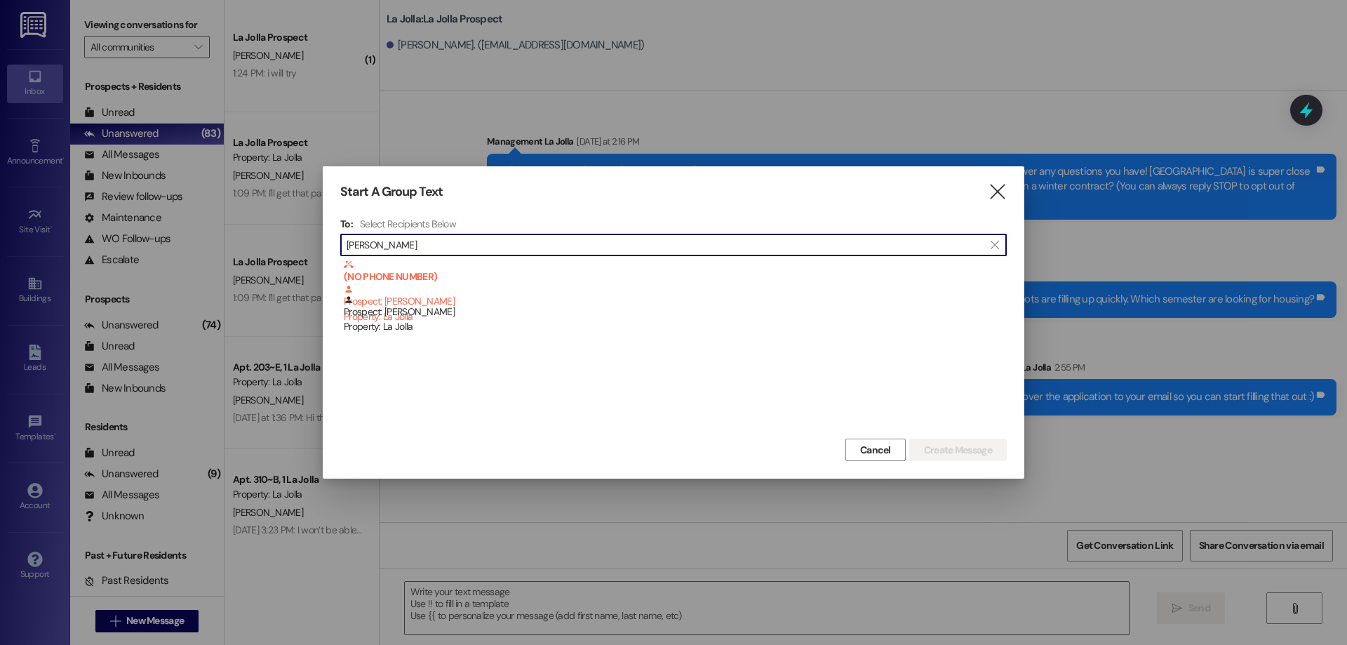
type input "[PERSON_NAME]"
click at [389, 309] on div "Prospect: [PERSON_NAME] Property: La Jolla" at bounding box center [675, 315] width 663 height 40
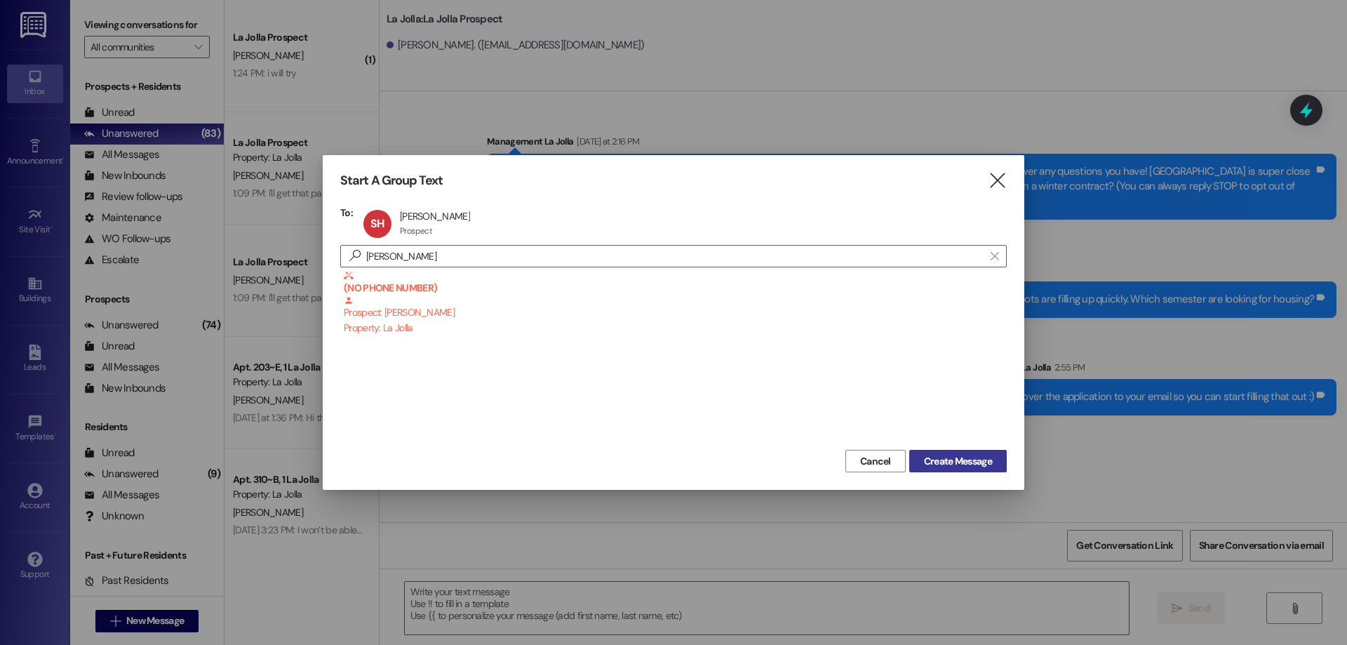
click at [959, 467] on span "Create Message" at bounding box center [958, 461] width 68 height 15
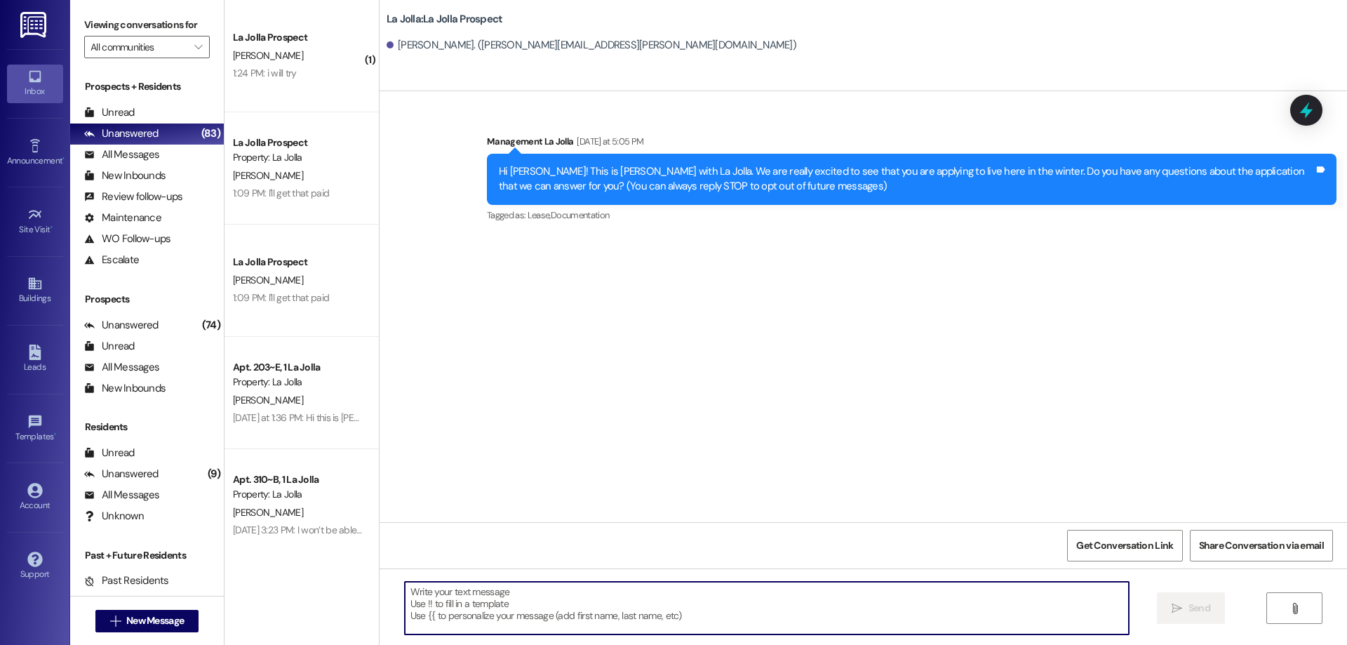
click at [538, 584] on textarea at bounding box center [767, 607] width 724 height 53
click at [529, 588] on textarea "Hey [PERSON_NAME]," at bounding box center [767, 607] width 724 height 53
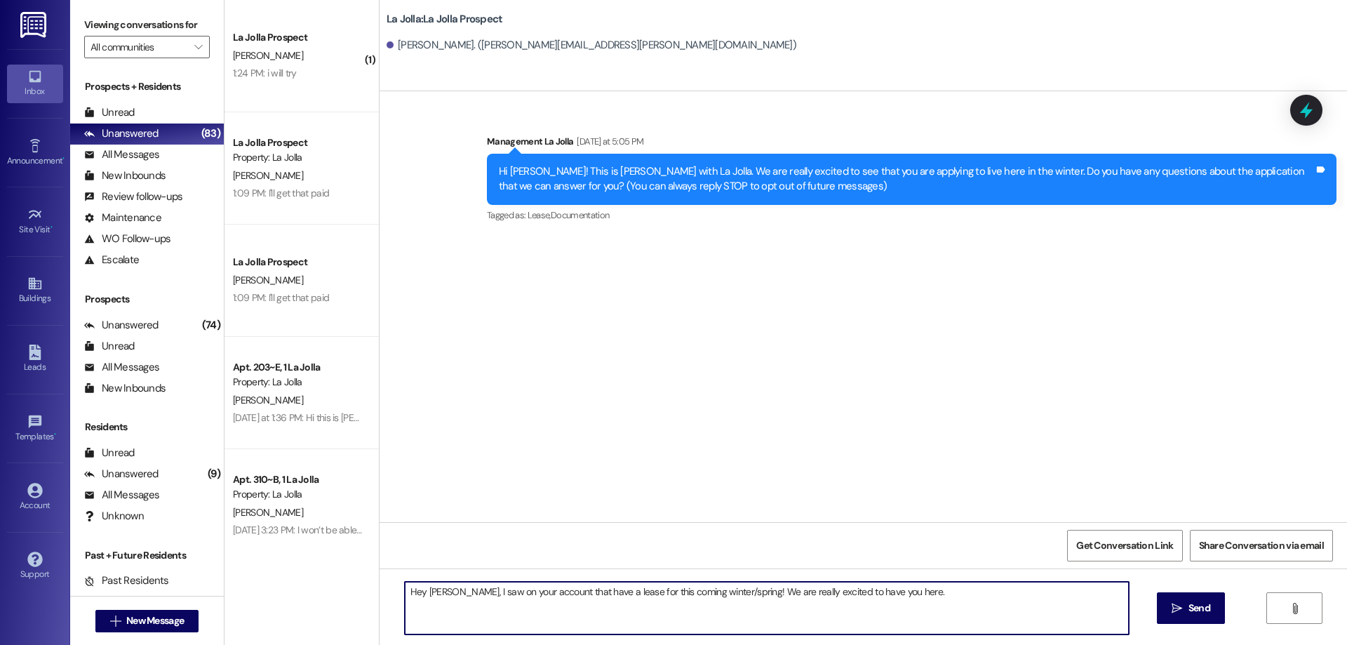
click at [559, 596] on textarea "Hey [PERSON_NAME], I saw on your account that have a lease for this coming wint…" at bounding box center [767, 607] width 724 height 53
click at [915, 586] on textarea "Hey [PERSON_NAME], I saw on your account that you have a lease for this coming …" at bounding box center [767, 607] width 724 height 53
type textarea "Hey [PERSON_NAME], I saw on your account that you have a lease for this coming …"
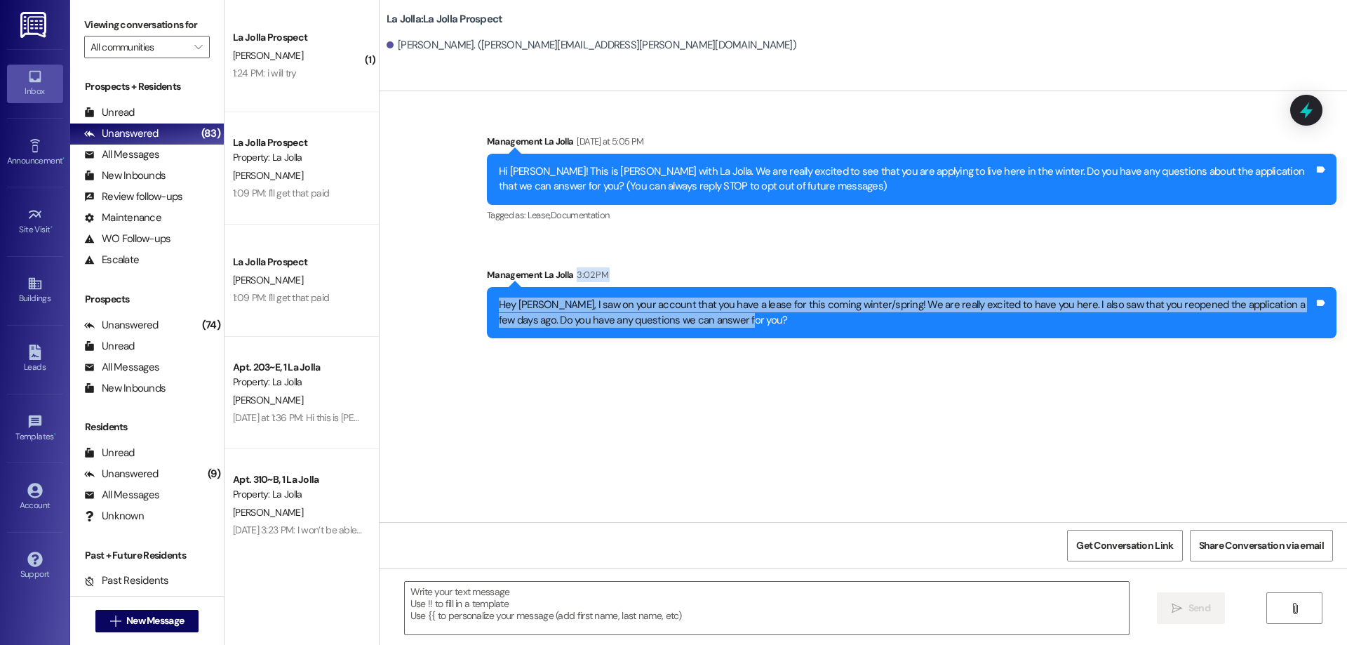
drag, startPoint x: 774, startPoint y: 326, endPoint x: 452, endPoint y: 285, distance: 324.5
click at [452, 285] on div "Sent via SMS Management La Jolla [DATE] at 5:05 PM Hi [PERSON_NAME]! This is [P…" at bounding box center [862, 225] width 967 height 246
copy div "3:02 PM Hey [PERSON_NAME], I saw on your account that you have a lease for this…"
click at [432, 401] on div "Sent via SMS Management La Jolla [DATE] at 5:05 PM Hi [PERSON_NAME]! This is [P…" at bounding box center [862, 306] width 967 height 431
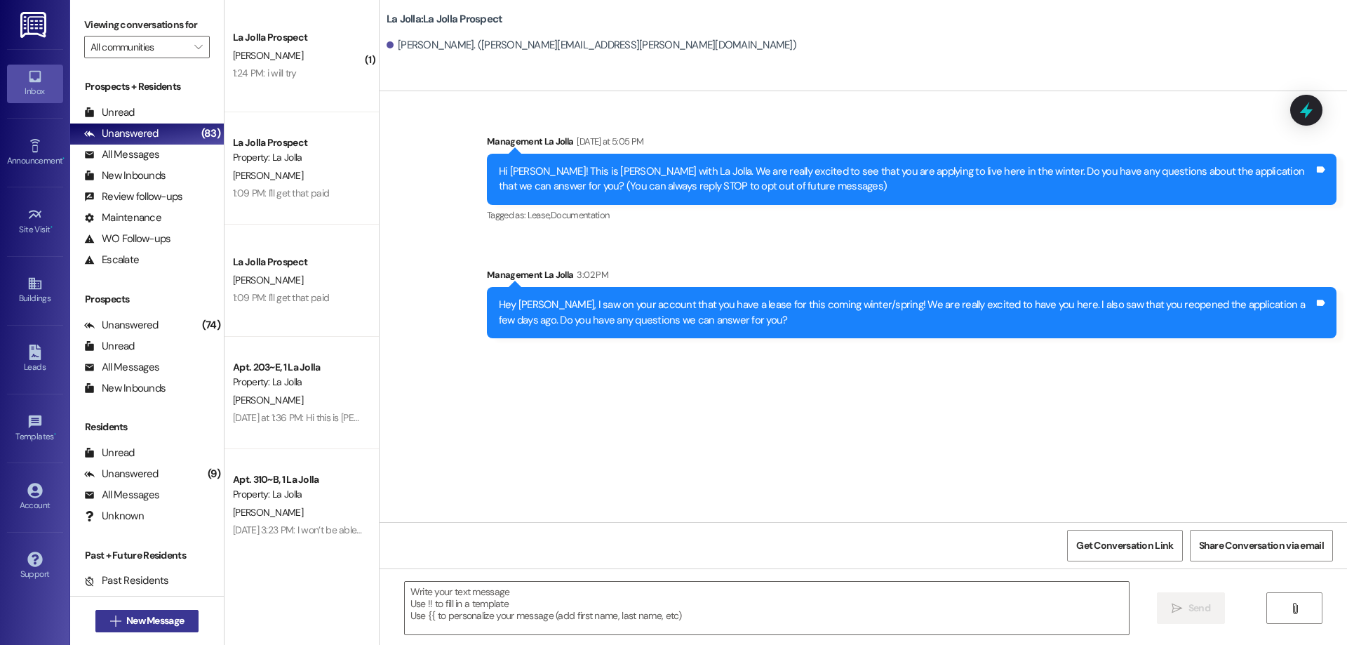
click at [166, 620] on span "New Message" at bounding box center [155, 620] width 58 height 15
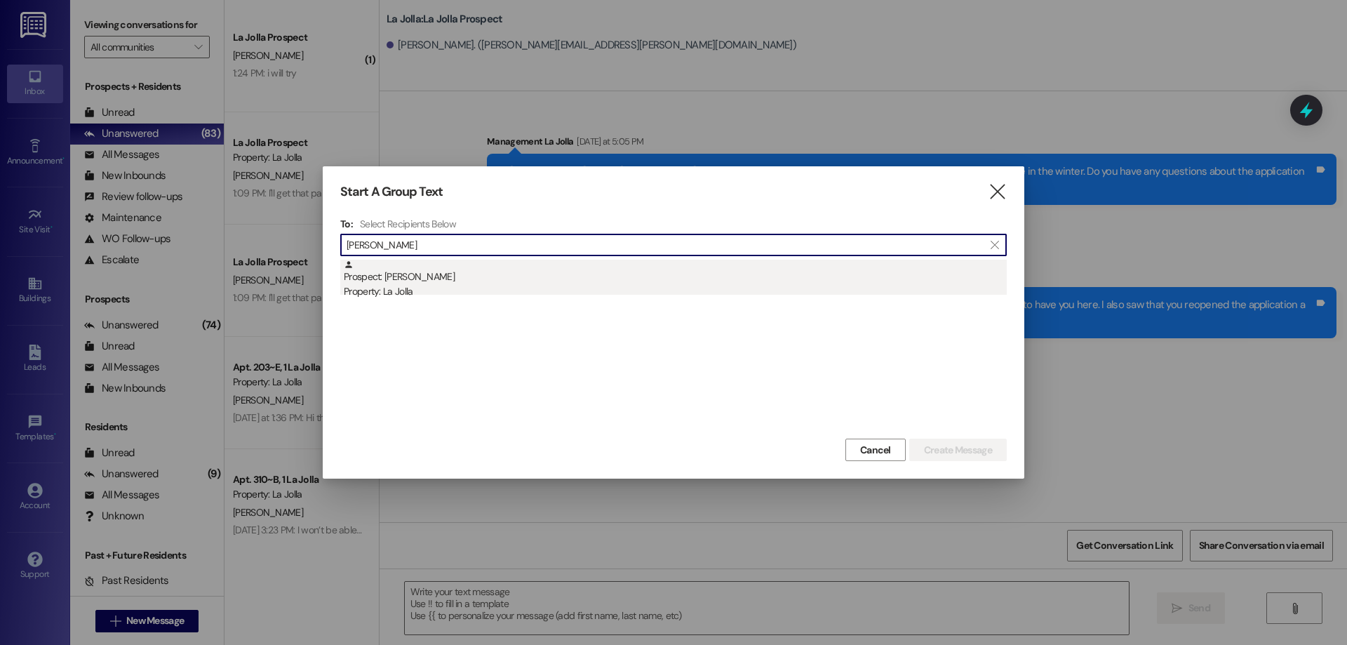
type input "[PERSON_NAME]"
click at [438, 281] on div "Prospect: [PERSON_NAME] Property: La Jolla" at bounding box center [675, 280] width 663 height 40
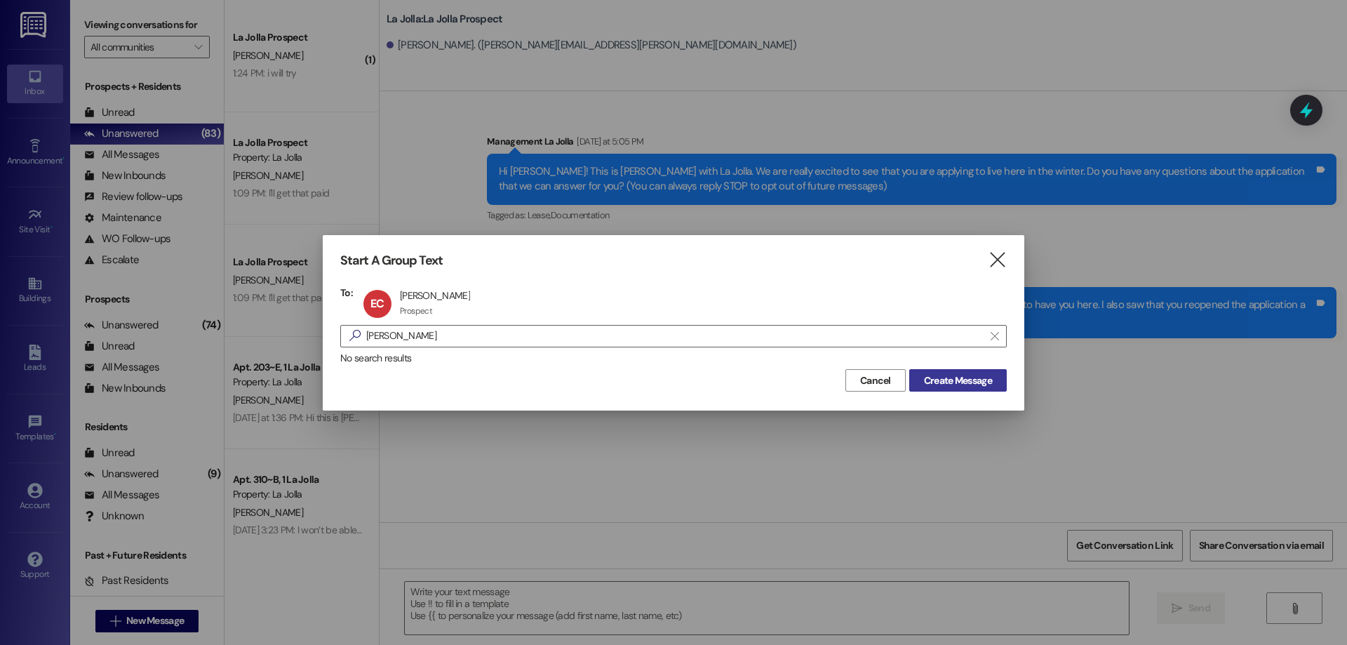
click at [946, 389] on button "Create Message" at bounding box center [958, 380] width 98 height 22
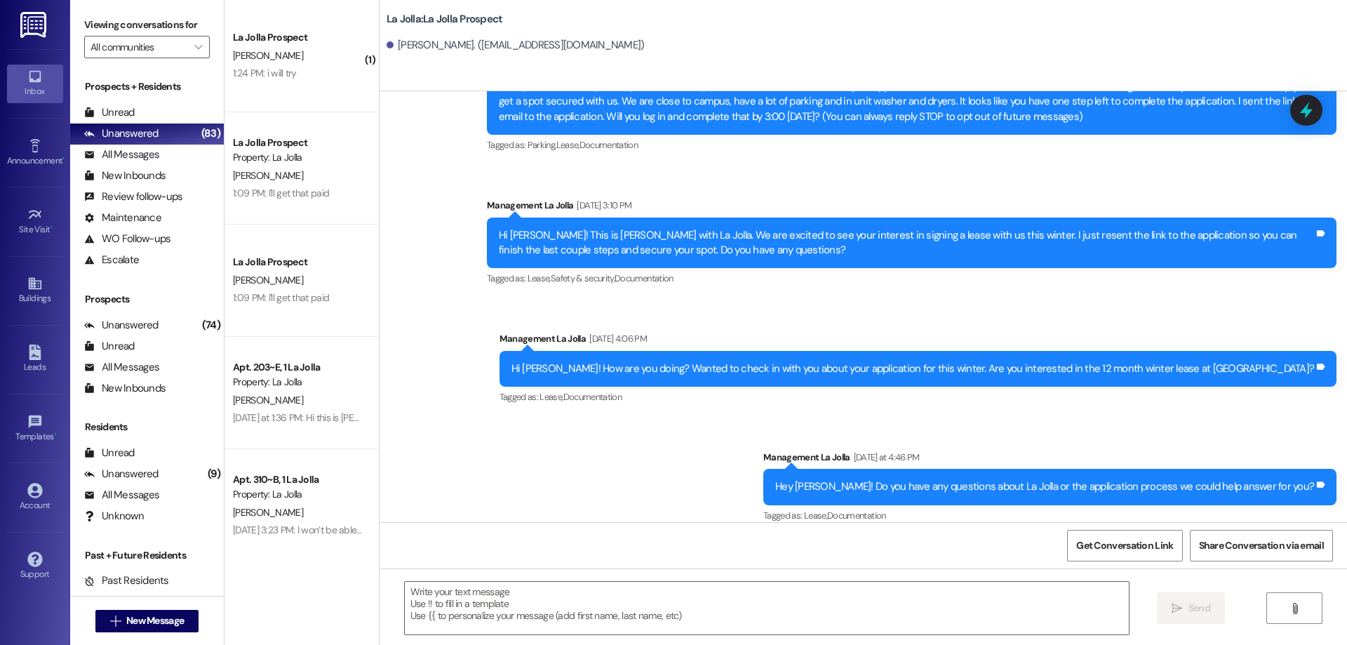
scroll to position [178, 0]
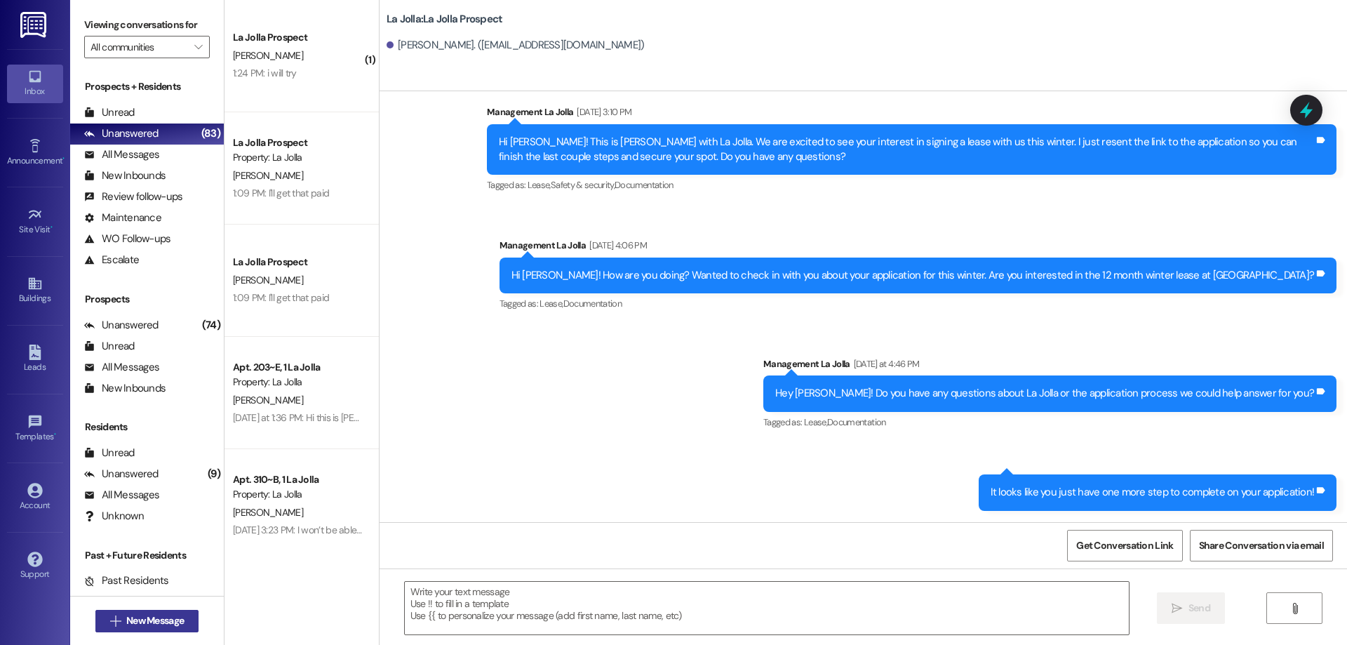
click at [145, 620] on span "New Message" at bounding box center [155, 620] width 58 height 15
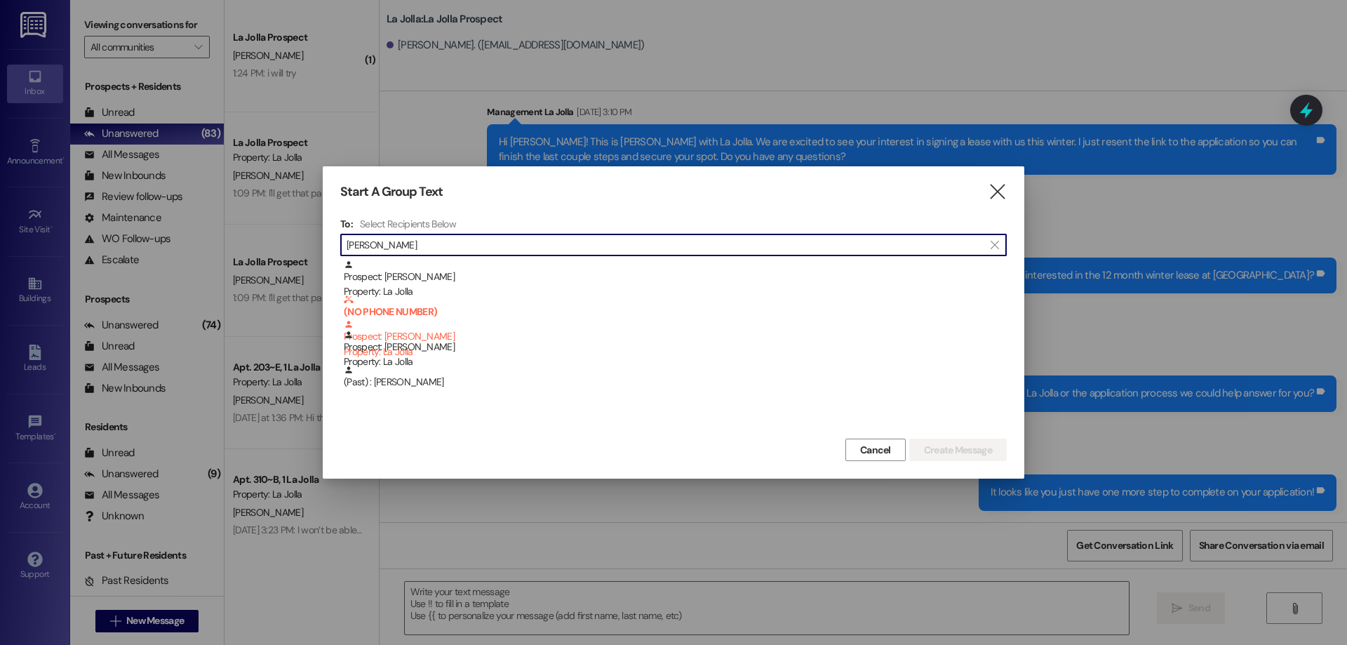
type input "[PERSON_NAME]"
click at [346, 335] on icon at bounding box center [349, 335] width 10 height 10
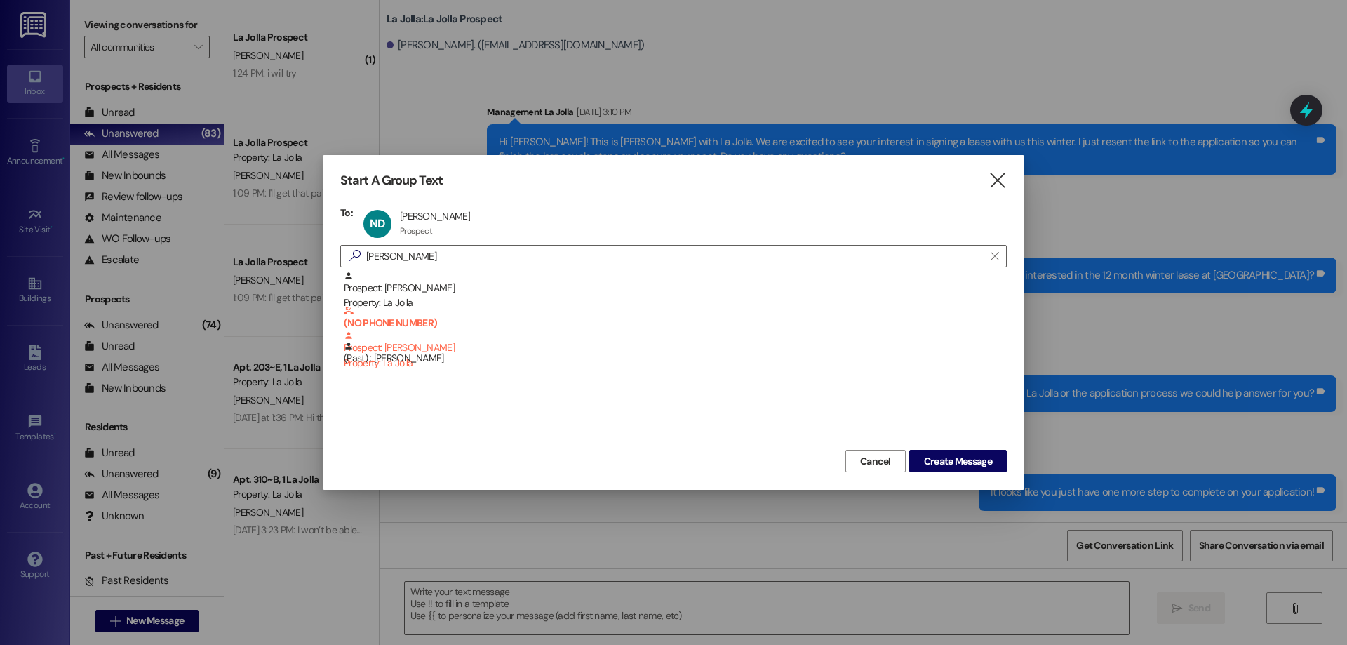
click at [1019, 461] on div "Start A Group Text  To: ND [PERSON_NAME] [PERSON_NAME] Prospect Prospect click…" at bounding box center [673, 322] width 701 height 335
click at [995, 467] on button "Create Message" at bounding box center [958, 461] width 98 height 22
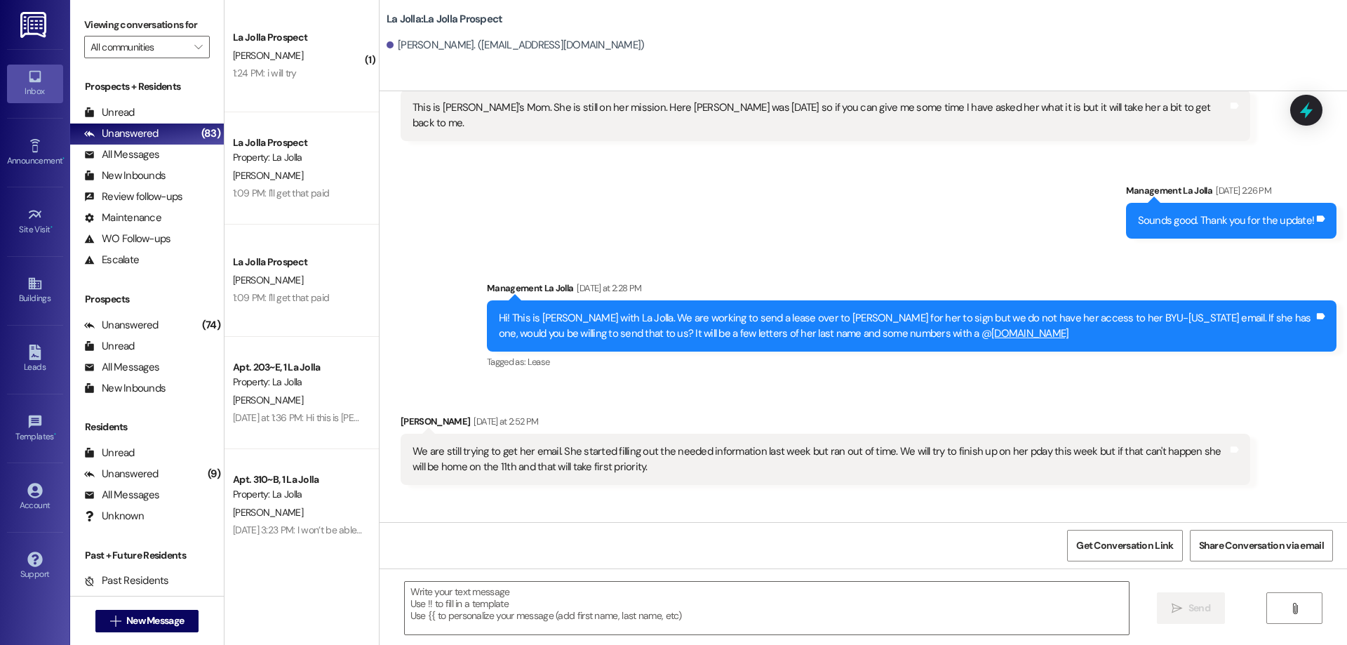
scroll to position [254, 0]
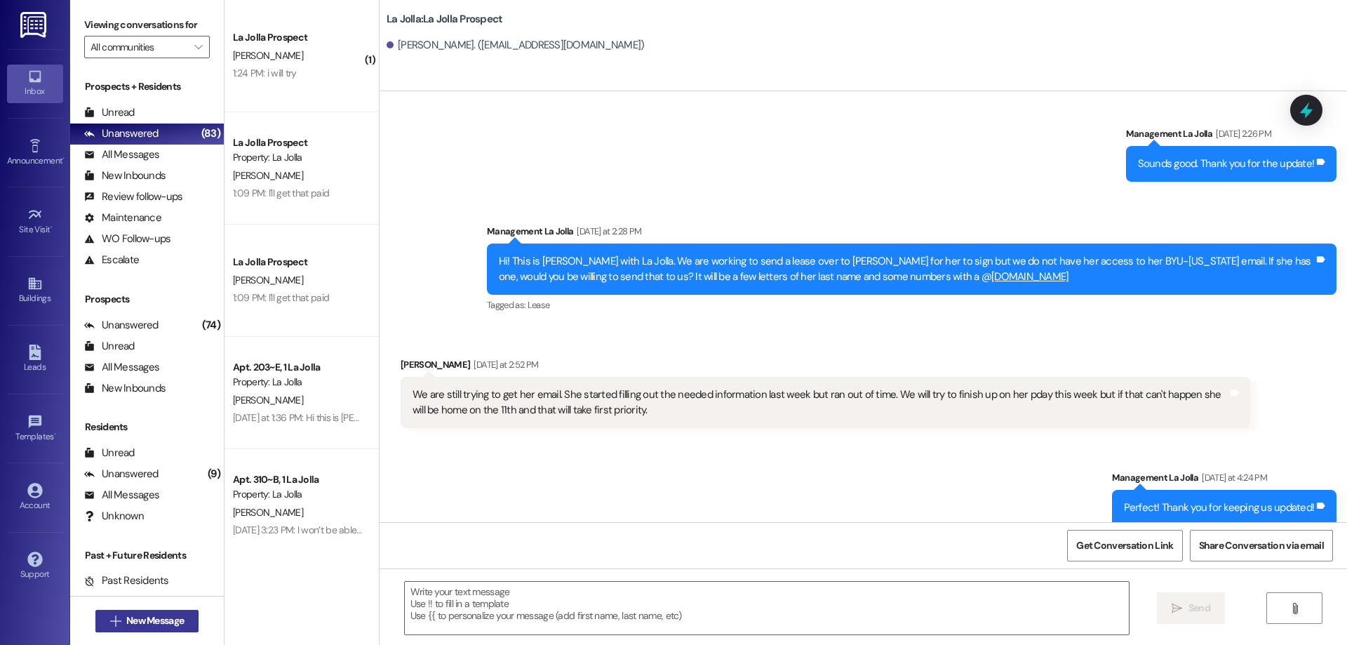
click at [169, 610] on button " New Message" at bounding box center [147, 621] width 104 height 22
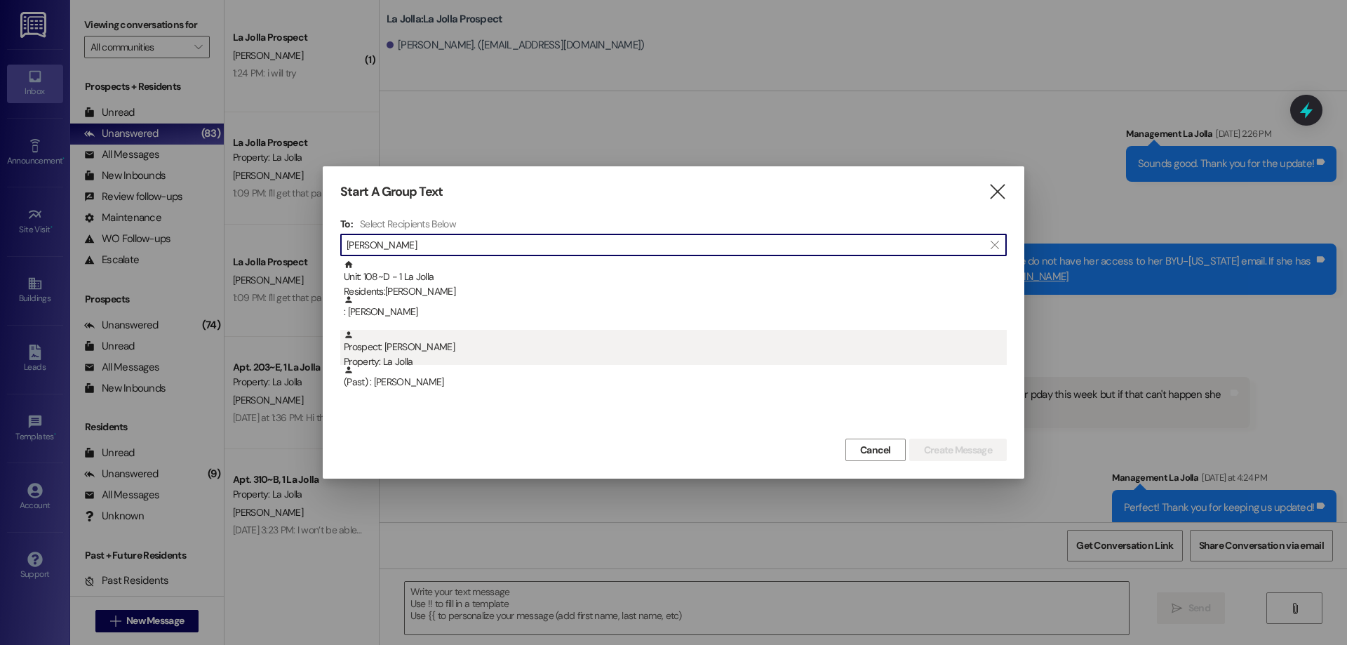
type input "[PERSON_NAME]"
click at [428, 343] on div "Prospect: [PERSON_NAME] Property: La Jolla" at bounding box center [675, 350] width 663 height 40
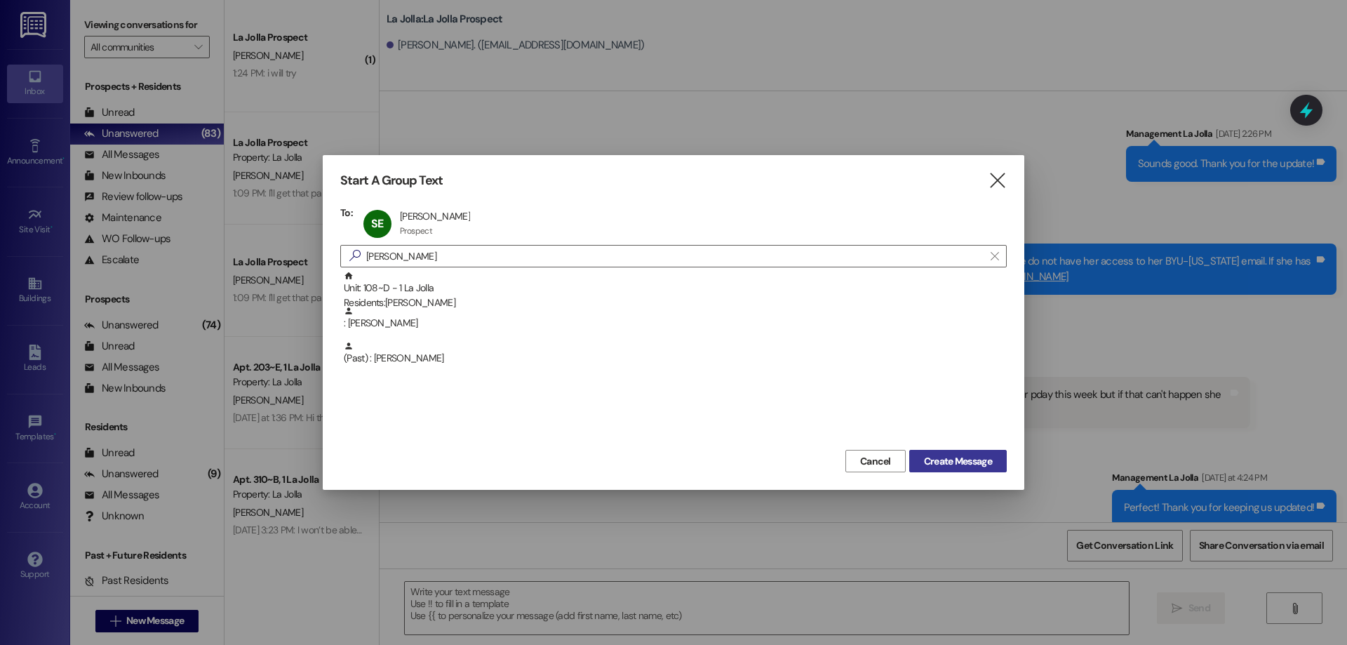
click at [935, 458] on span "Create Message" at bounding box center [958, 461] width 68 height 15
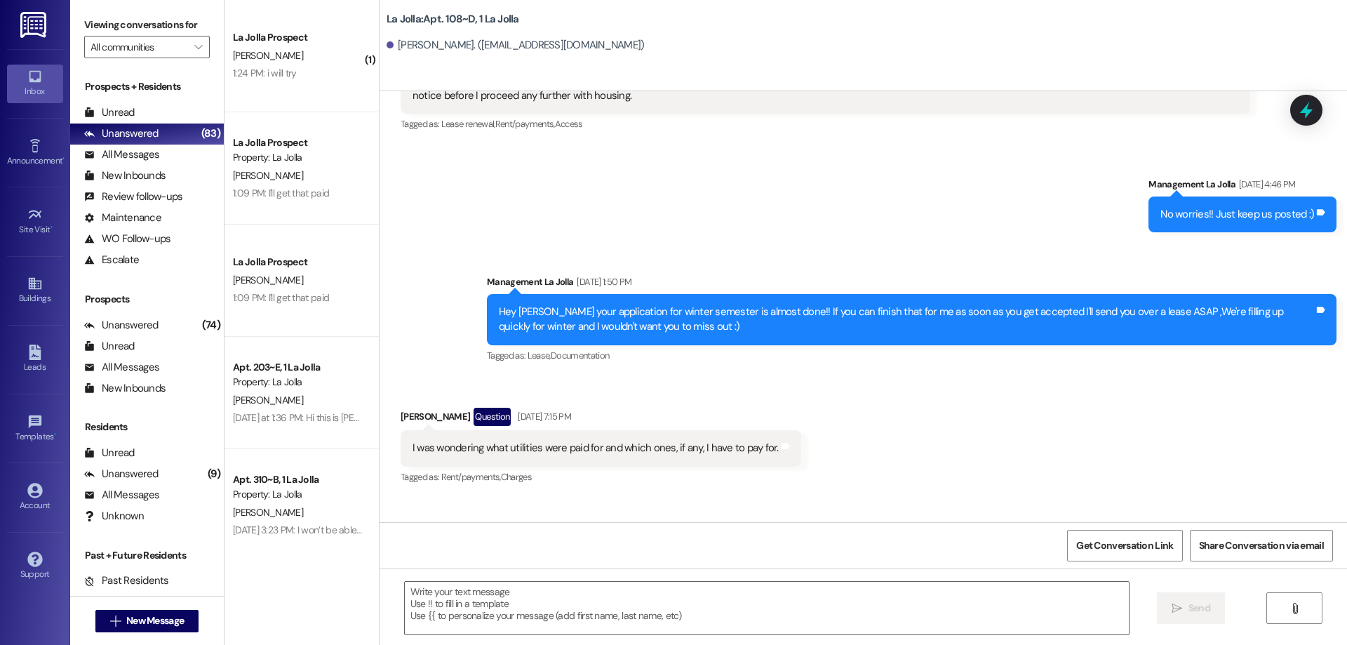
scroll to position [12983, 0]
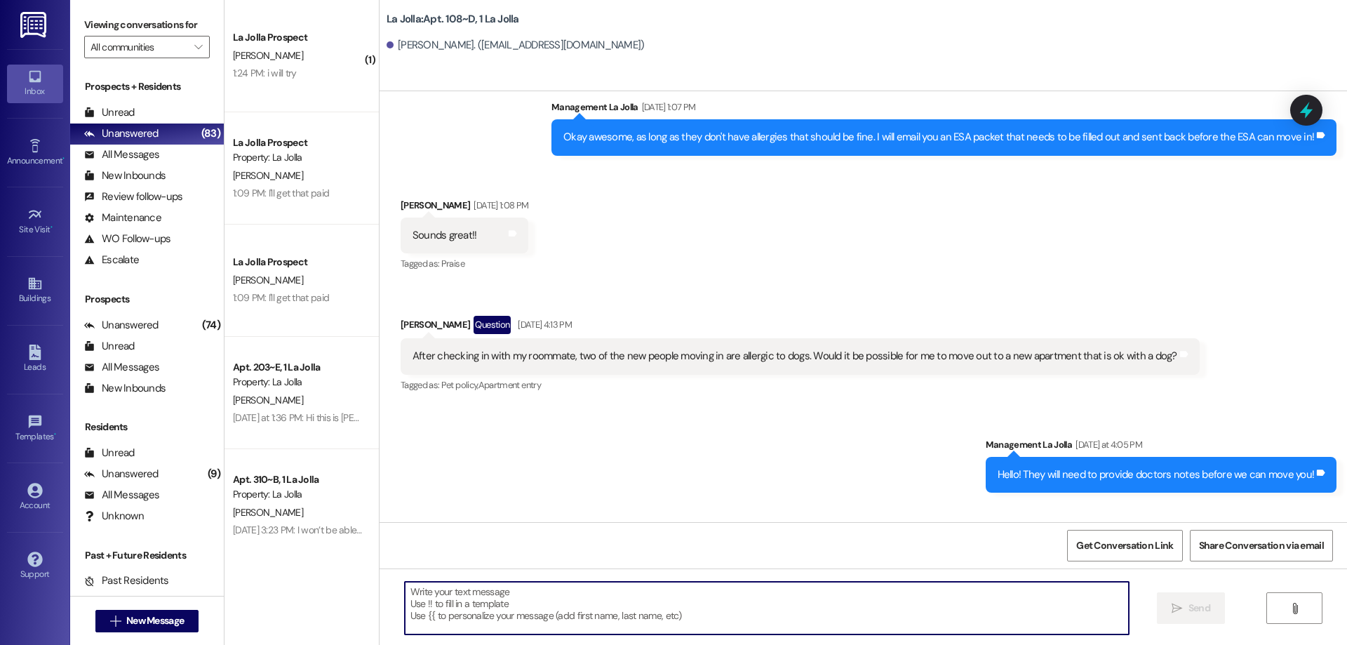
click at [457, 609] on textarea at bounding box center [767, 607] width 724 height 53
type textarea "H"
type textarea "Hi [PERSON_NAME]!"
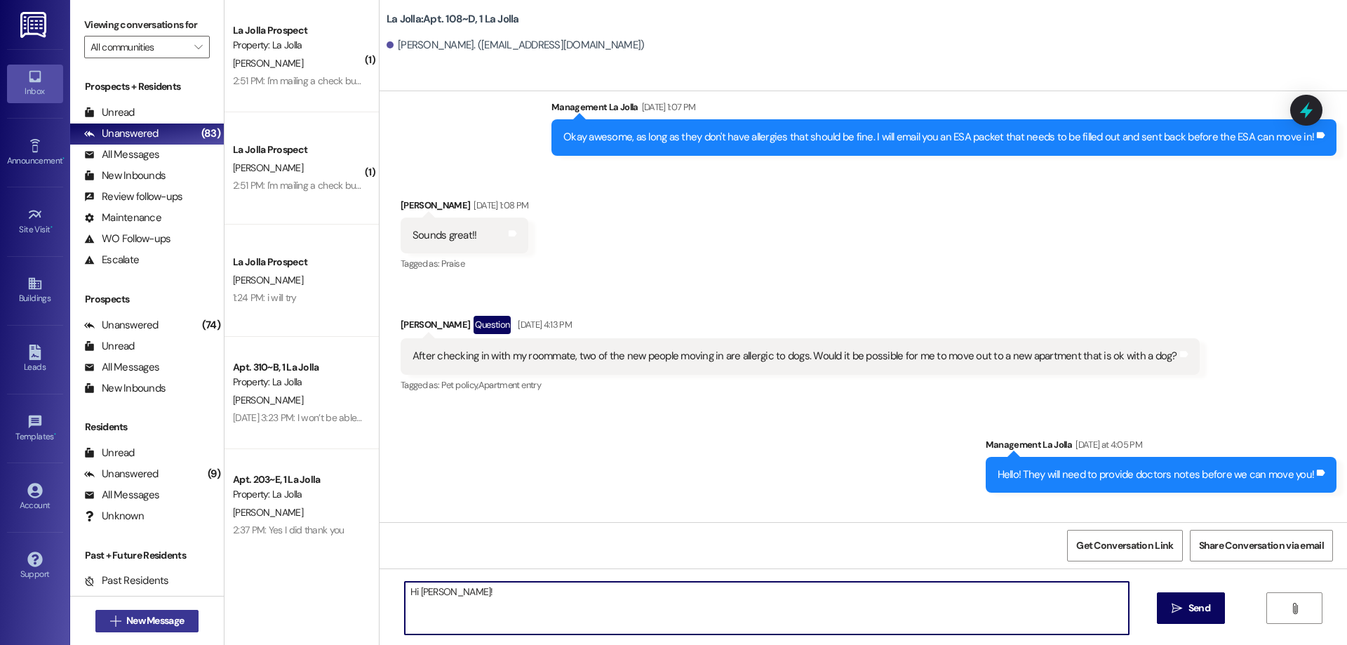
click at [140, 626] on span "New Message" at bounding box center [155, 620] width 58 height 15
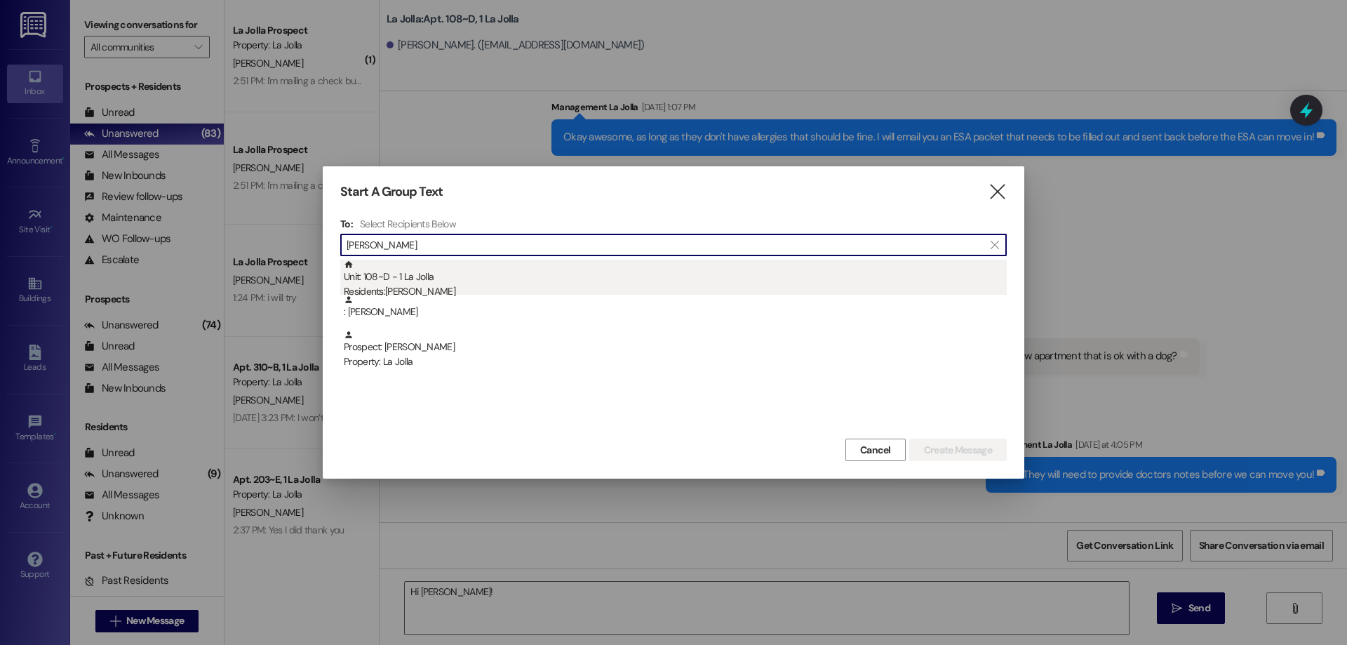
type input "[PERSON_NAME]"
click at [419, 290] on div "Residents: [PERSON_NAME]" at bounding box center [675, 291] width 663 height 15
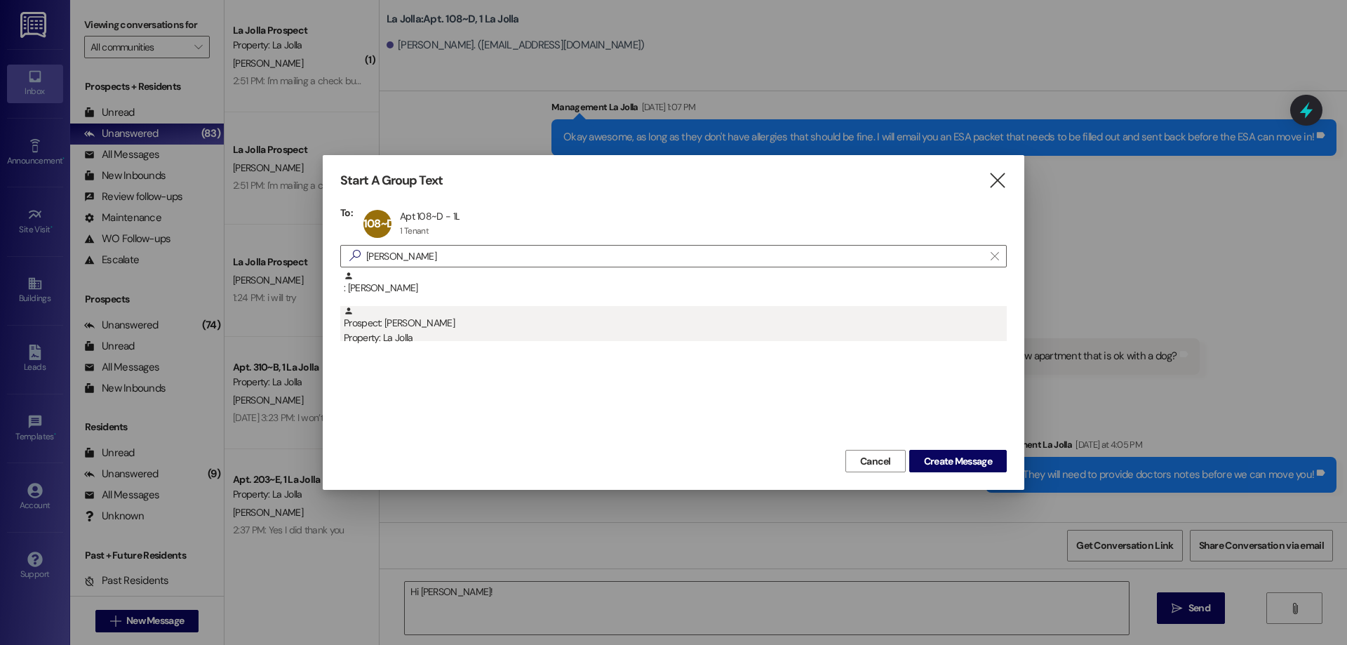
click at [455, 316] on div "Prospect: [PERSON_NAME] Property: La Jolla" at bounding box center [675, 326] width 663 height 40
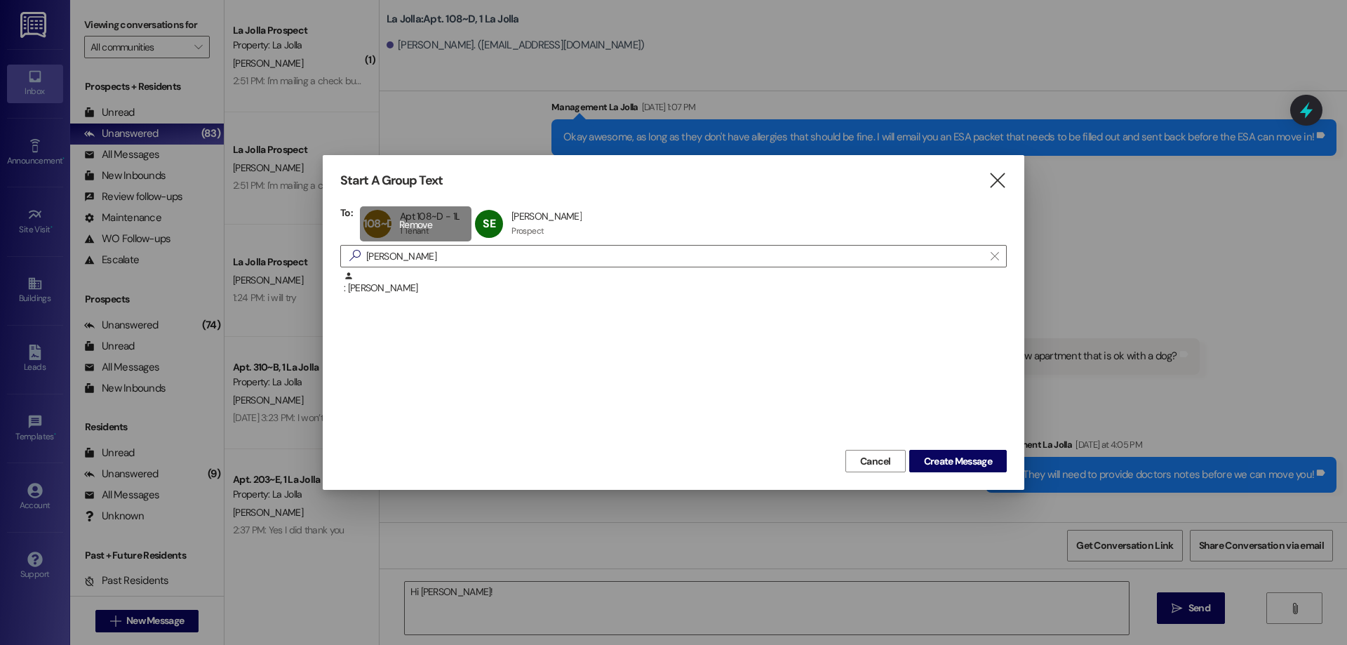
click at [452, 213] on div "108~D Apt 108~D - 1L Apt 108~D - 1L 1 Tenant 1 Tenant click to remove" at bounding box center [416, 223] width 112 height 35
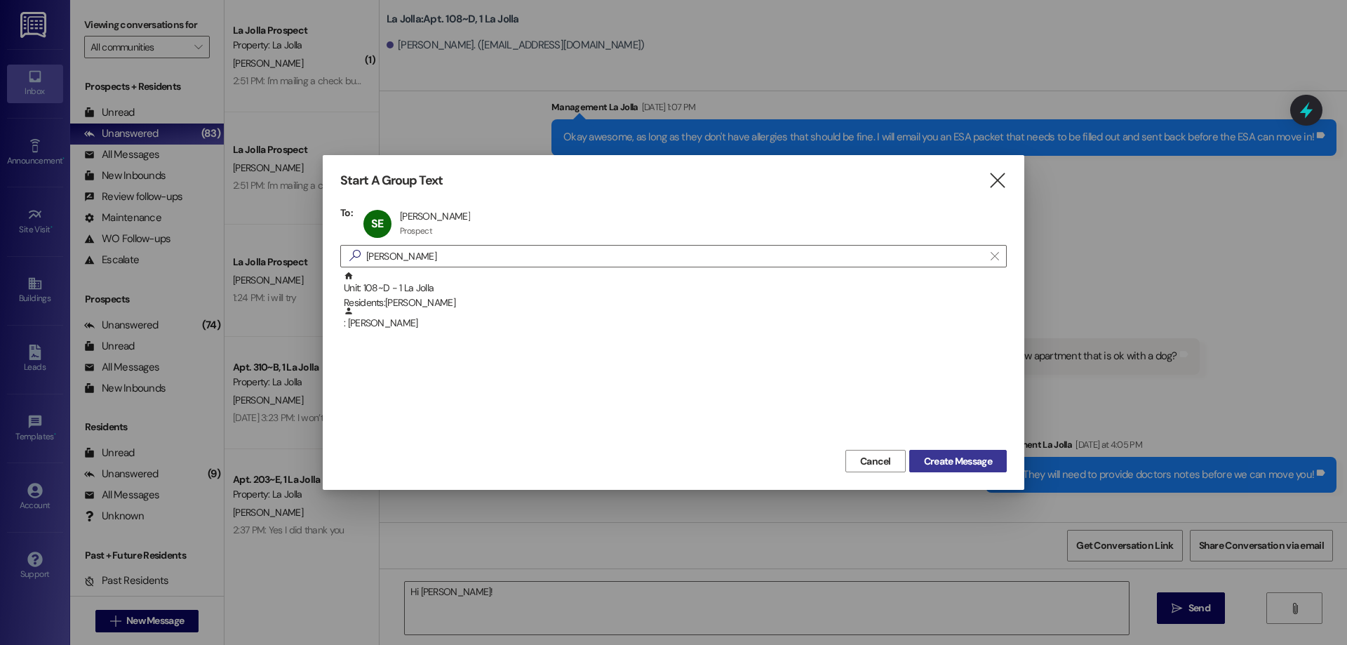
click at [927, 454] on span "Create Message" at bounding box center [958, 461] width 68 height 15
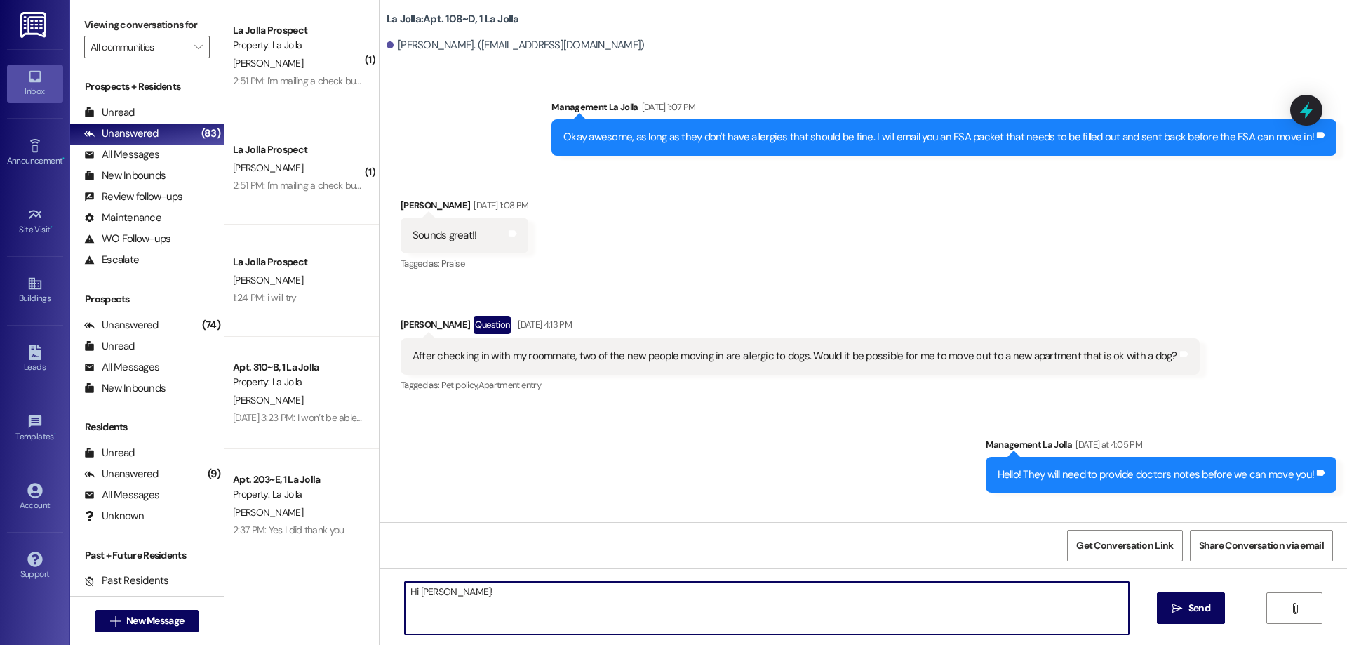
click at [639, 600] on textarea "Hi [PERSON_NAME]!" at bounding box center [767, 607] width 724 height 53
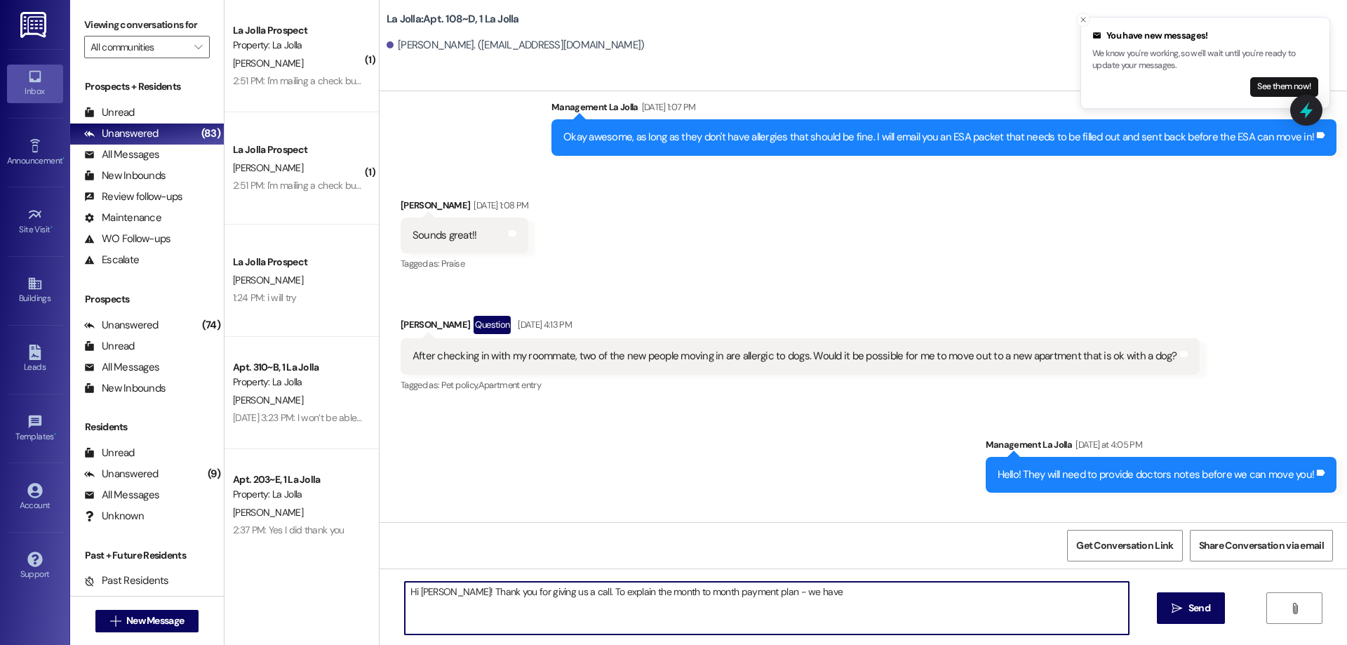
type textarea "Hi [PERSON_NAME]! Thank you for giving us a call. To explain the month to month…"
click at [155, 612] on button " New Message" at bounding box center [147, 621] width 104 height 22
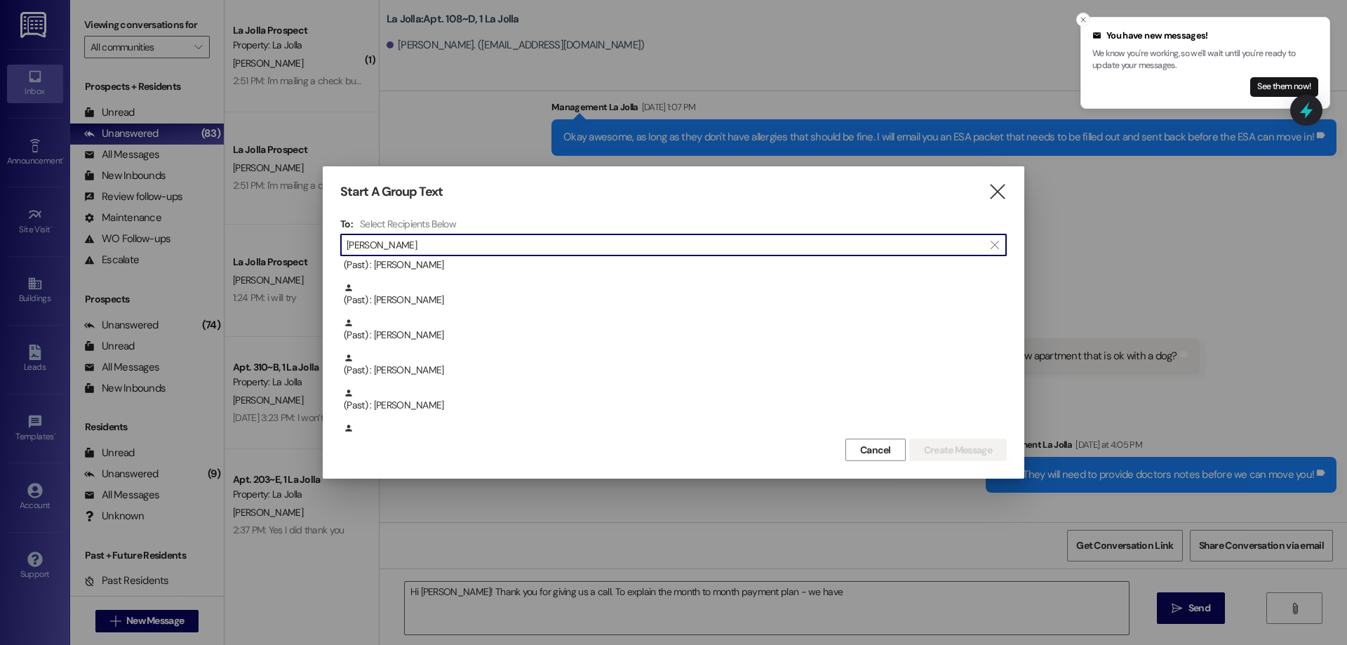
scroll to position [210, 0]
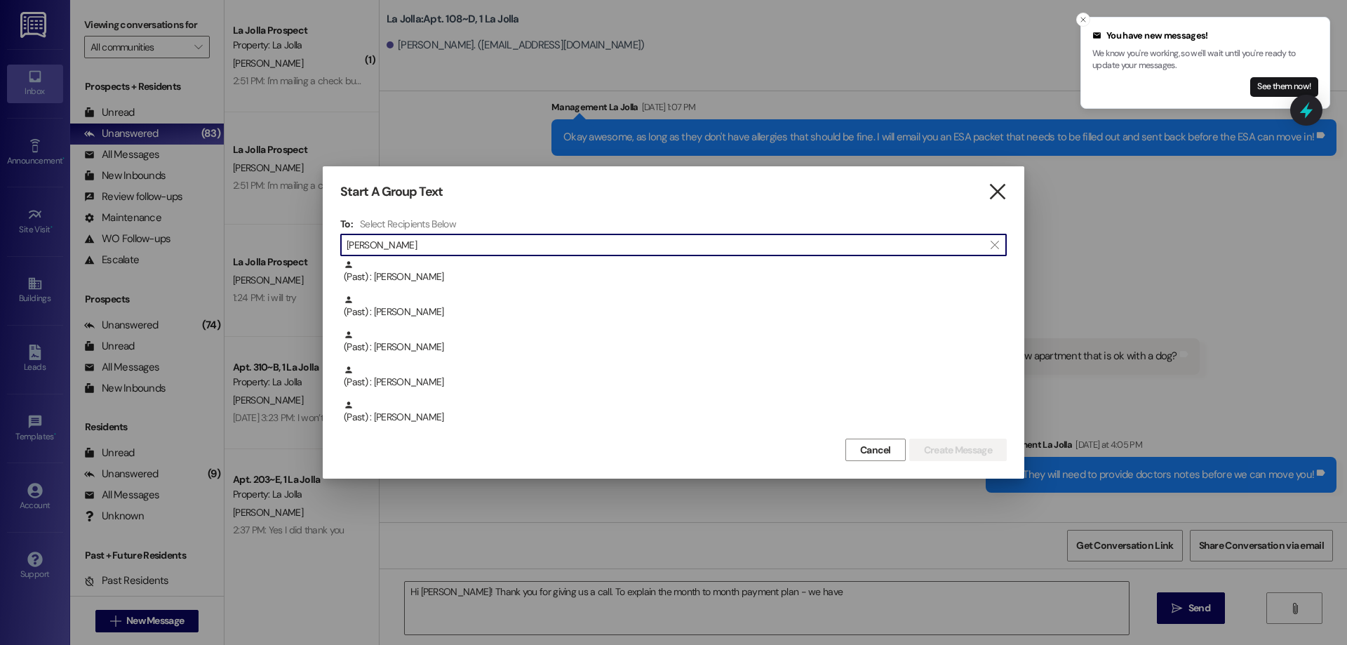
type input "[PERSON_NAME]"
click at [997, 187] on icon "" at bounding box center [997, 191] width 19 height 15
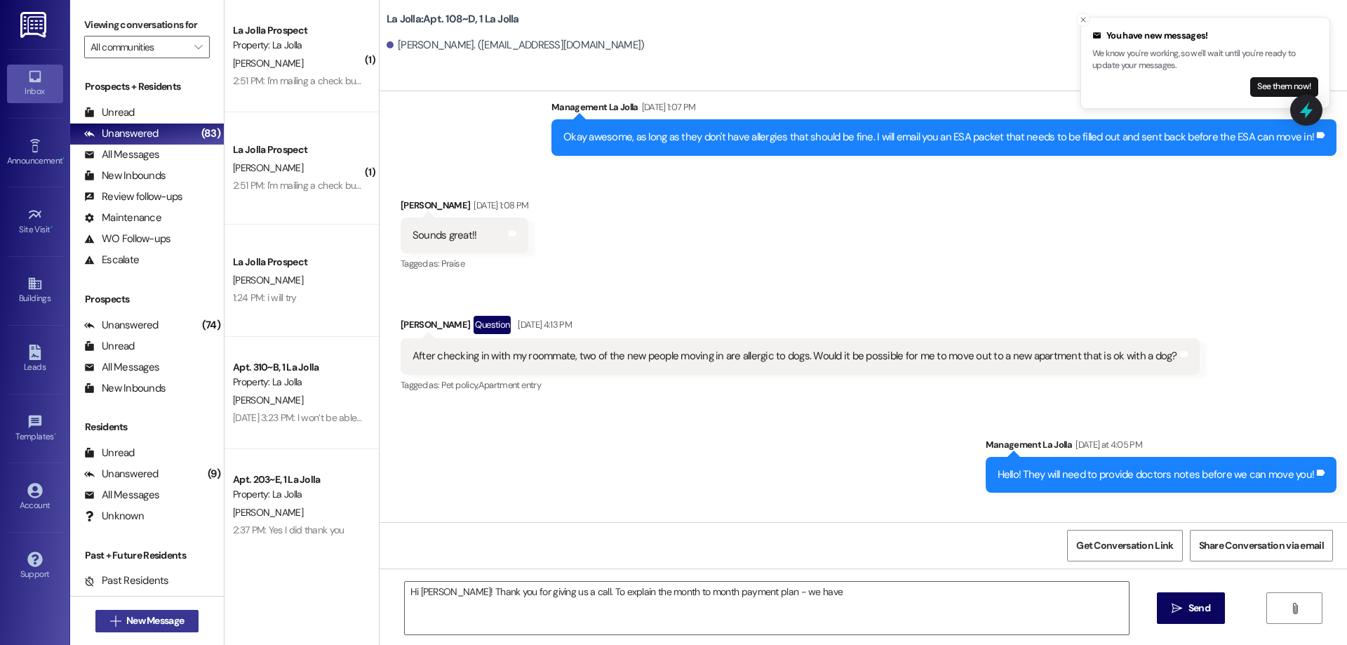
click at [166, 610] on button " New Message" at bounding box center [147, 621] width 104 height 22
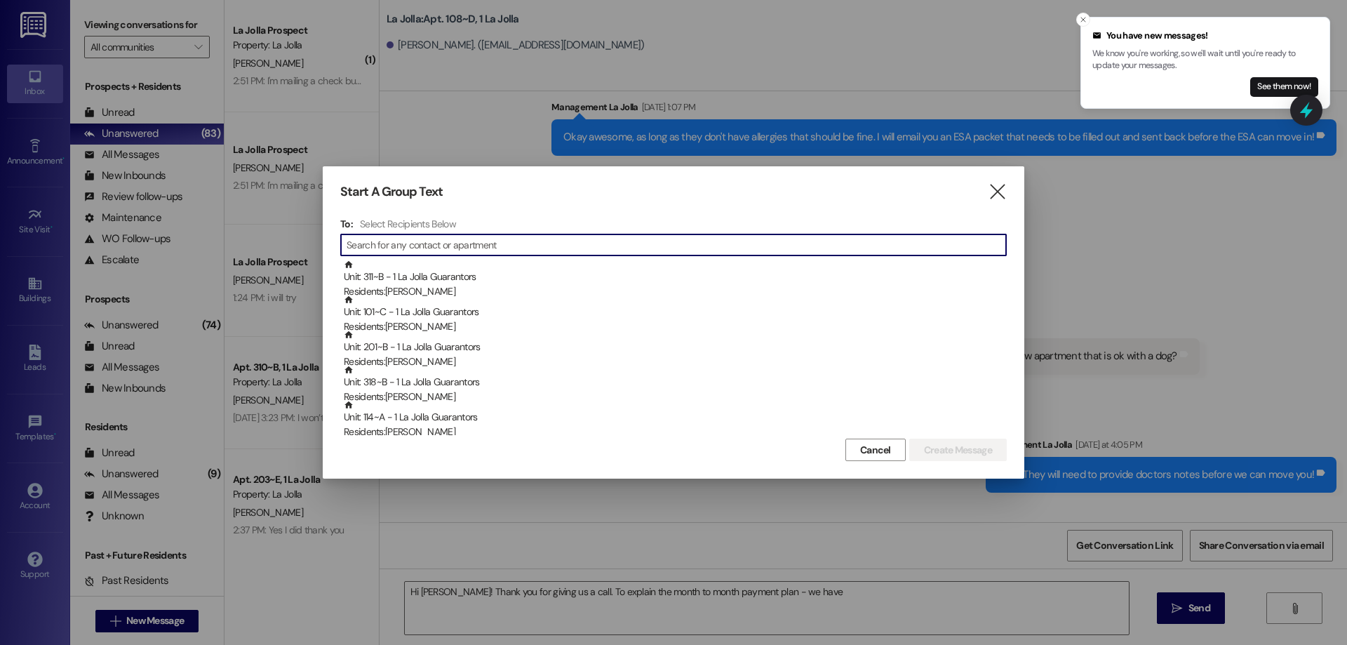
click at [1009, 175] on div "Start A Group Text  To: Select Recipients Below  Unit: 311~B - 1 La Jolla Gua…" at bounding box center [673, 322] width 701 height 312
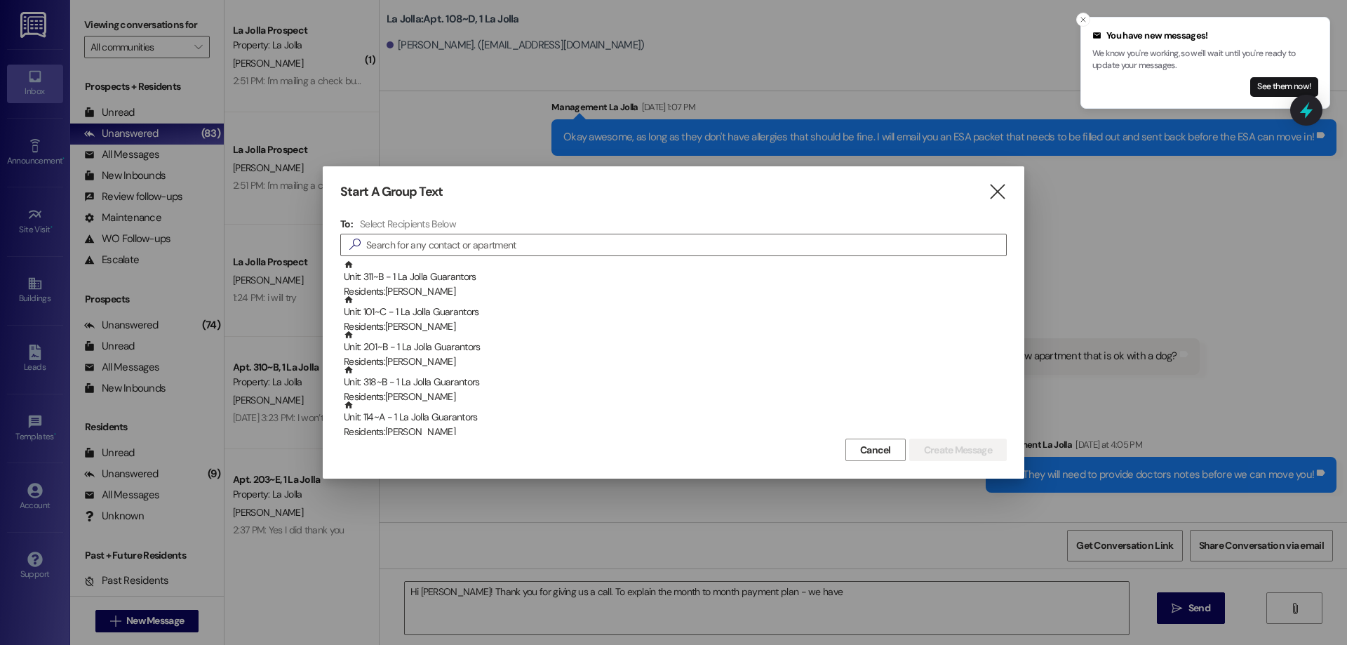
click at [985, 206] on div "Start A Group Text  To: Select Recipients Below  Unit: 311~B - 1 La Jolla Gua…" at bounding box center [673, 322] width 701 height 312
click at [1011, 201] on div "Start A Group Text  To: Select Recipients Below  Unit: 311~B - 1 La Jolla Gua…" at bounding box center [673, 322] width 701 height 312
click at [1005, 195] on icon "" at bounding box center [997, 191] width 19 height 15
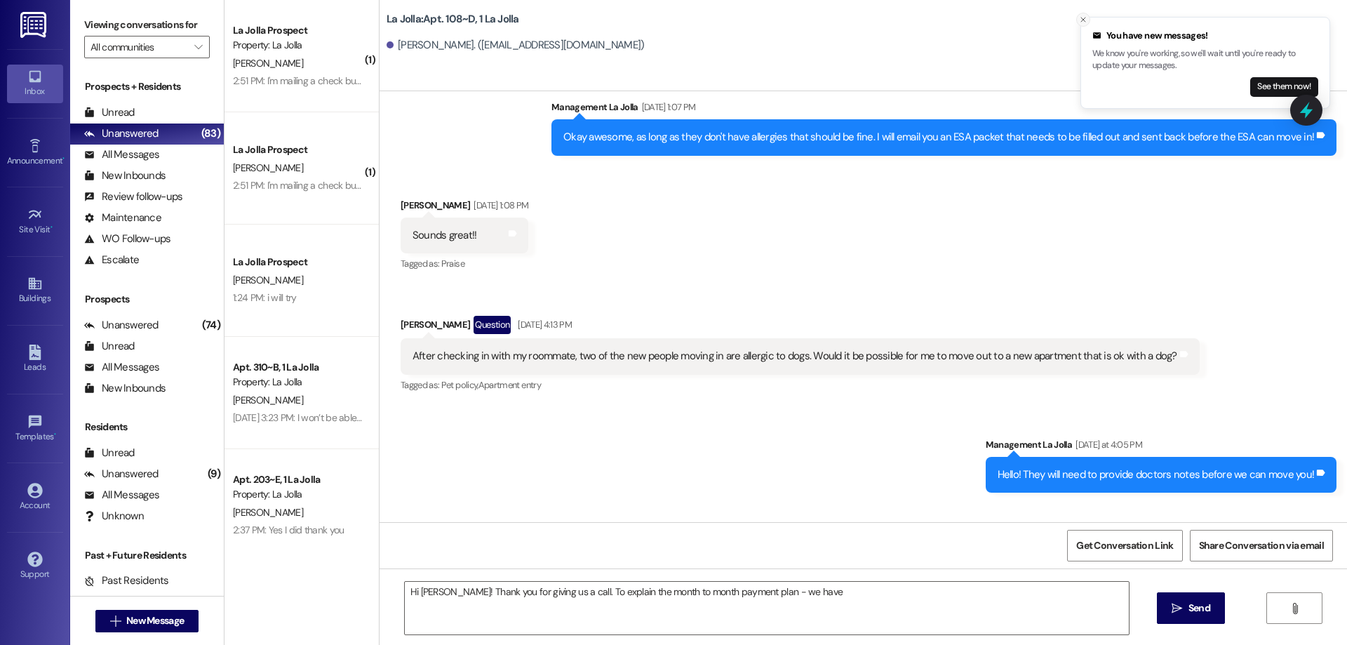
click at [1089, 15] on button "Close toast" at bounding box center [1083, 20] width 14 height 14
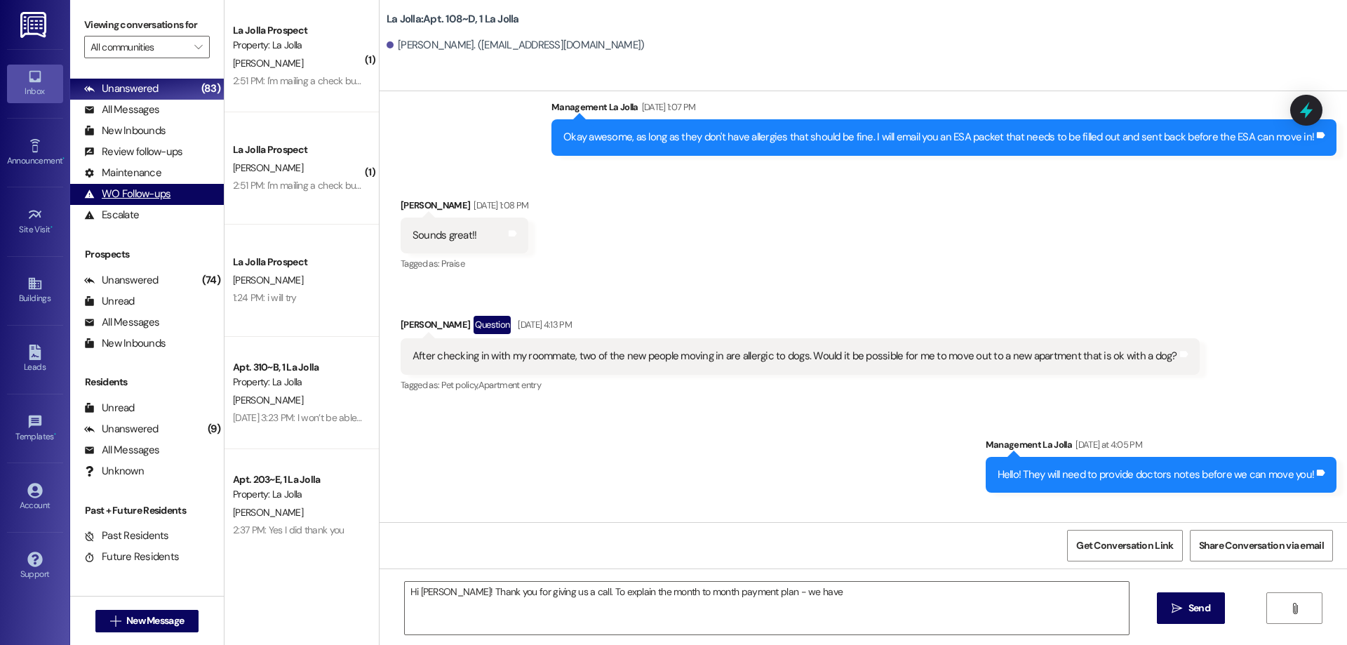
scroll to position [0, 0]
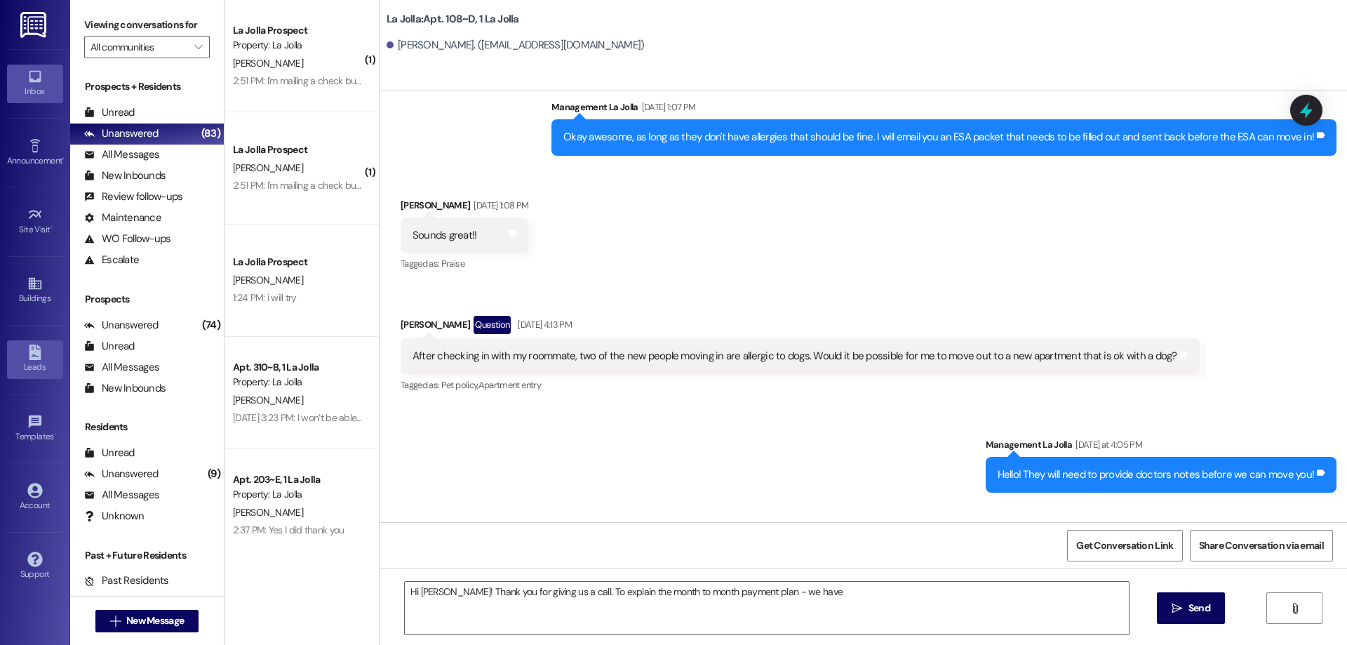
click at [37, 356] on icon at bounding box center [34, 351] width 15 height 15
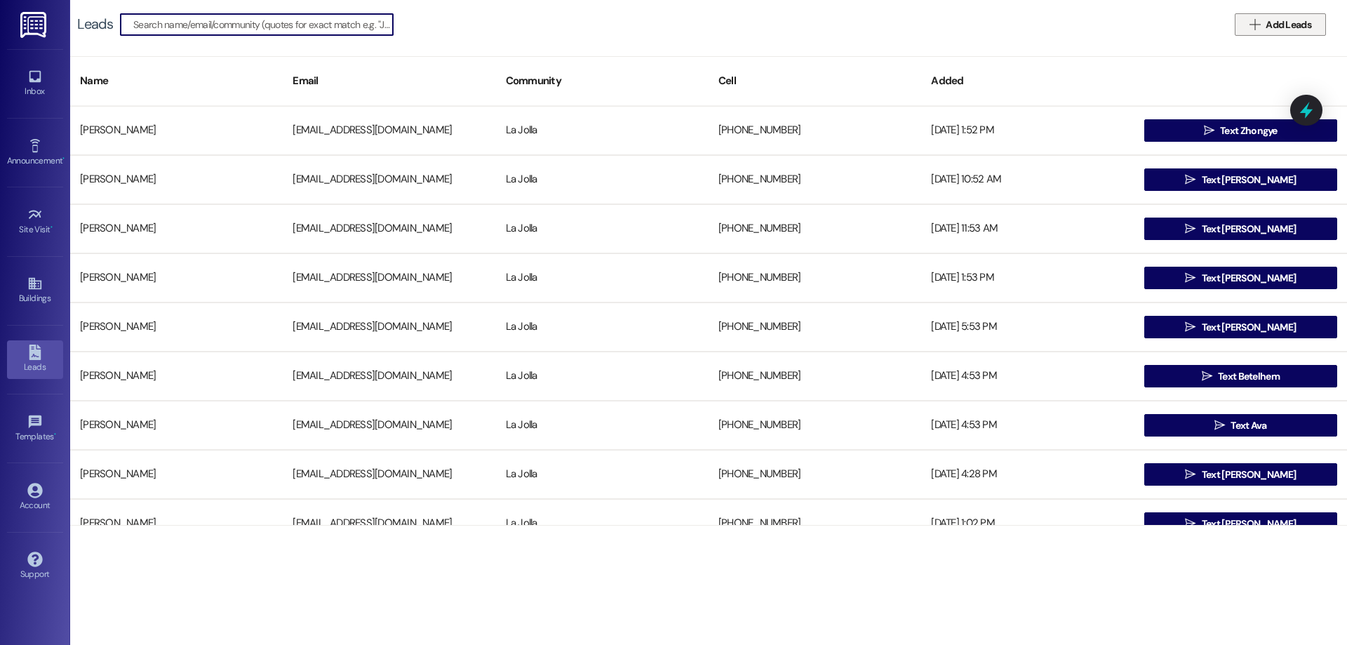
click at [1258, 27] on icon "" at bounding box center [1254, 24] width 11 height 11
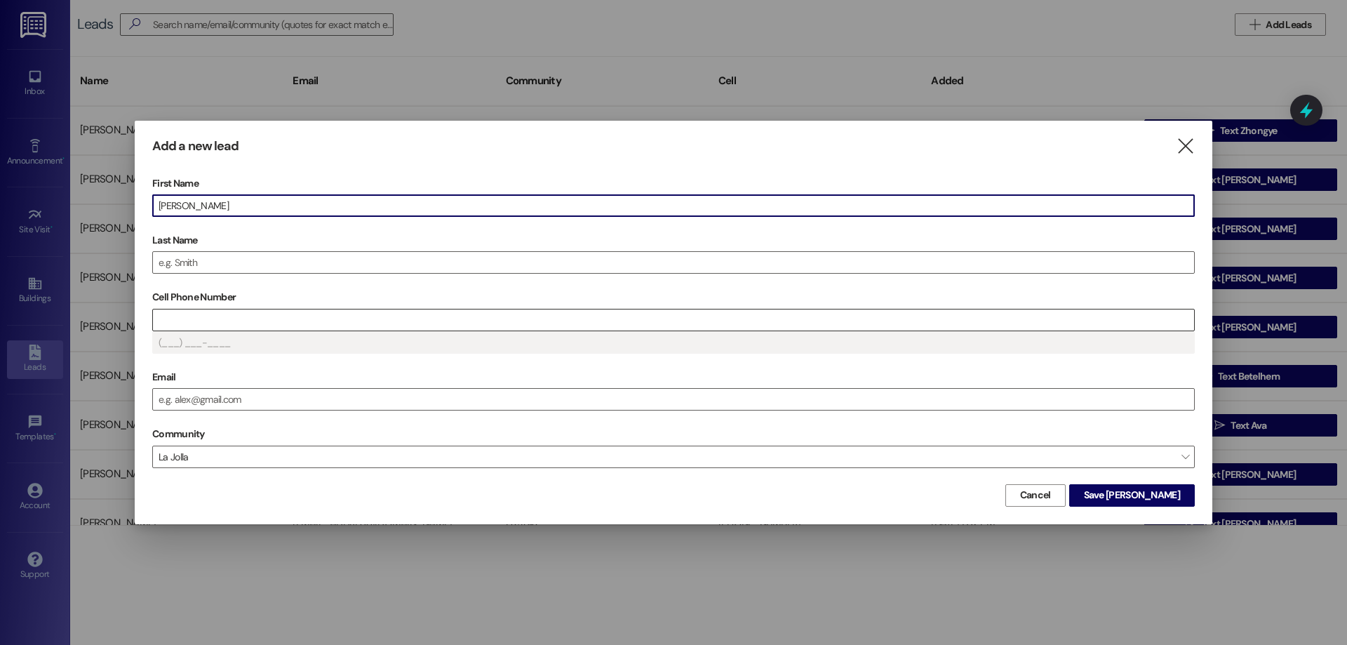
click at [325, 310] on input "Cell Phone Number" at bounding box center [673, 319] width 1041 height 21
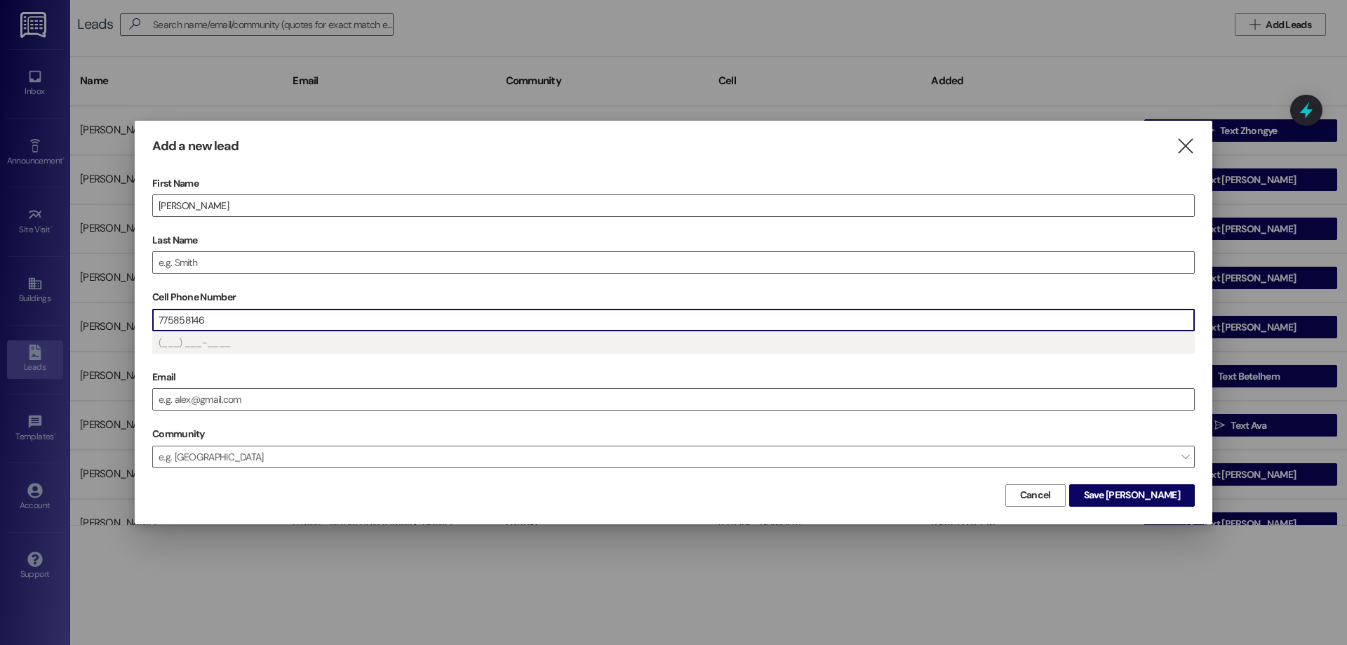
type input "(775) 858-146_"
click at [183, 321] on input "775858146" at bounding box center [673, 319] width 1041 height 21
click at [173, 325] on input "7758558146" at bounding box center [673, 319] width 1041 height 21
click at [250, 262] on input "Last Name" at bounding box center [673, 262] width 1041 height 21
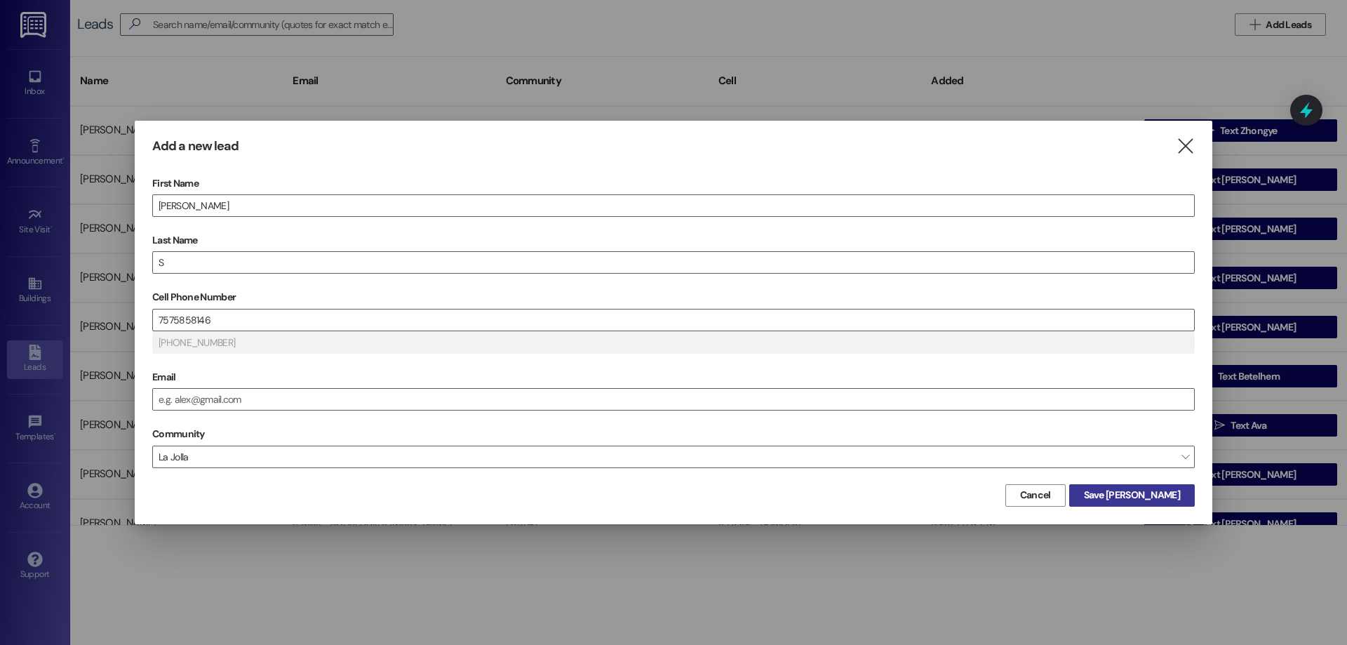
click at [1181, 496] on span "Save [PERSON_NAME]" at bounding box center [1132, 495] width 102 height 15
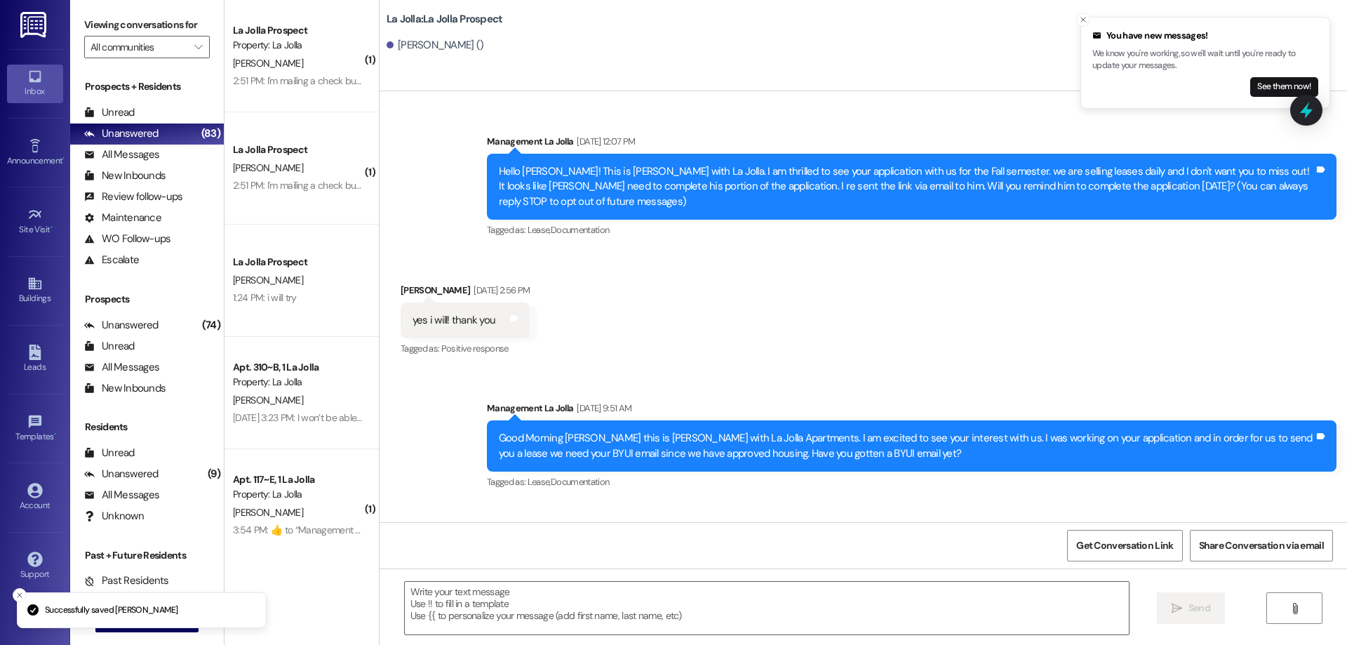
scroll to position [3253, 0]
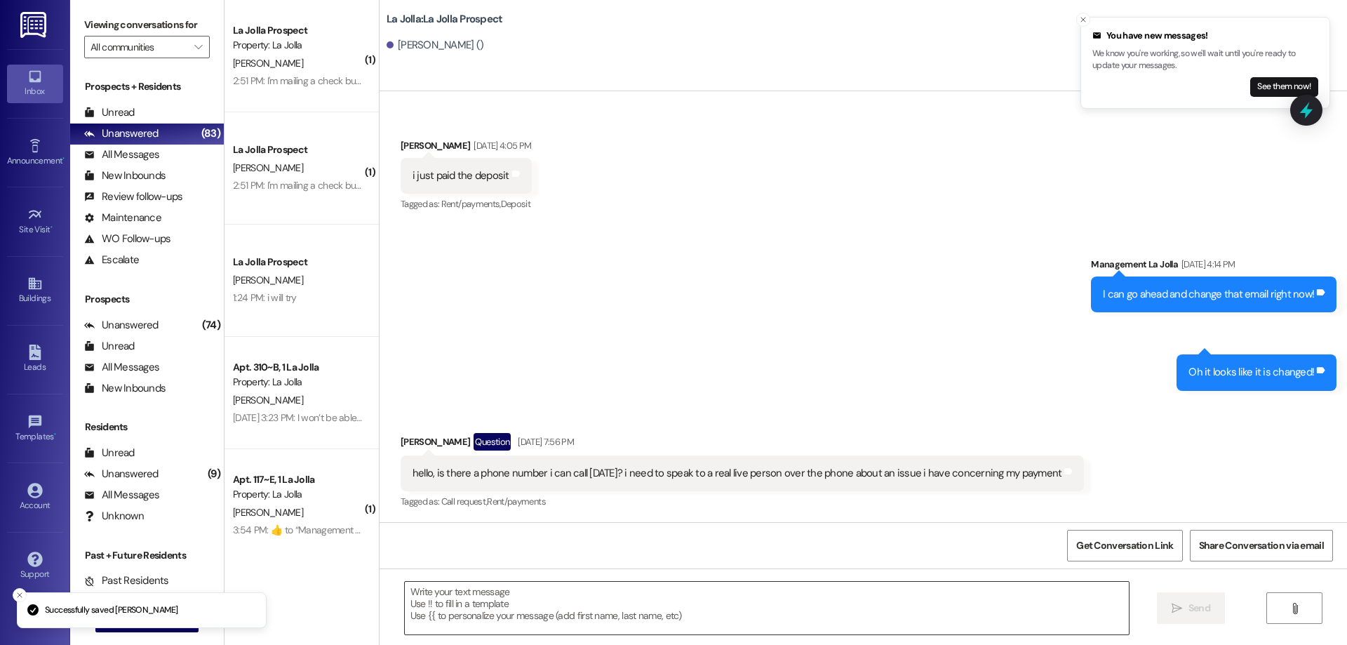
click at [445, 601] on textarea at bounding box center [767, 607] width 724 height 53
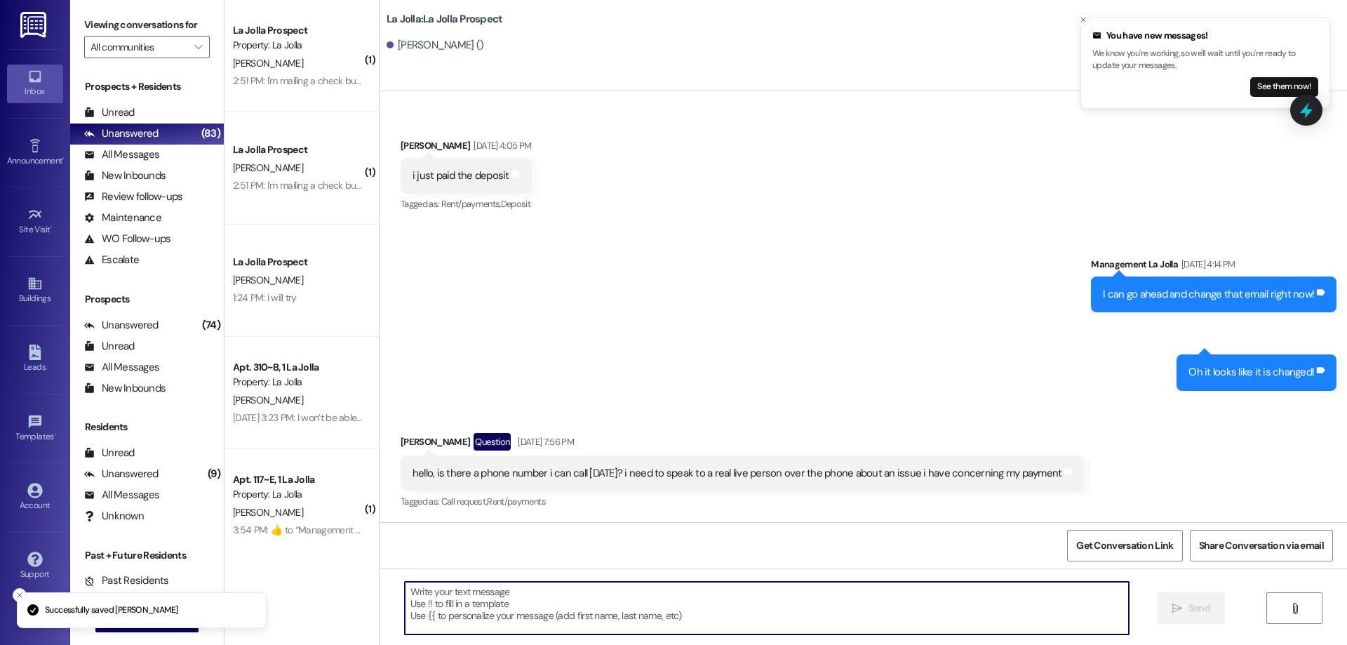
paste textarea "218 [PERSON_NAME] 218 [PERSON_NAME] 218 [PERSON_NAME] 218 Higgnbotham, [GEOGRAP…"
type textarea "218 [PERSON_NAME] 218 [PERSON_NAME] 218 [PERSON_NAME] 218 Higgnbotham, [GEOGRAP…"
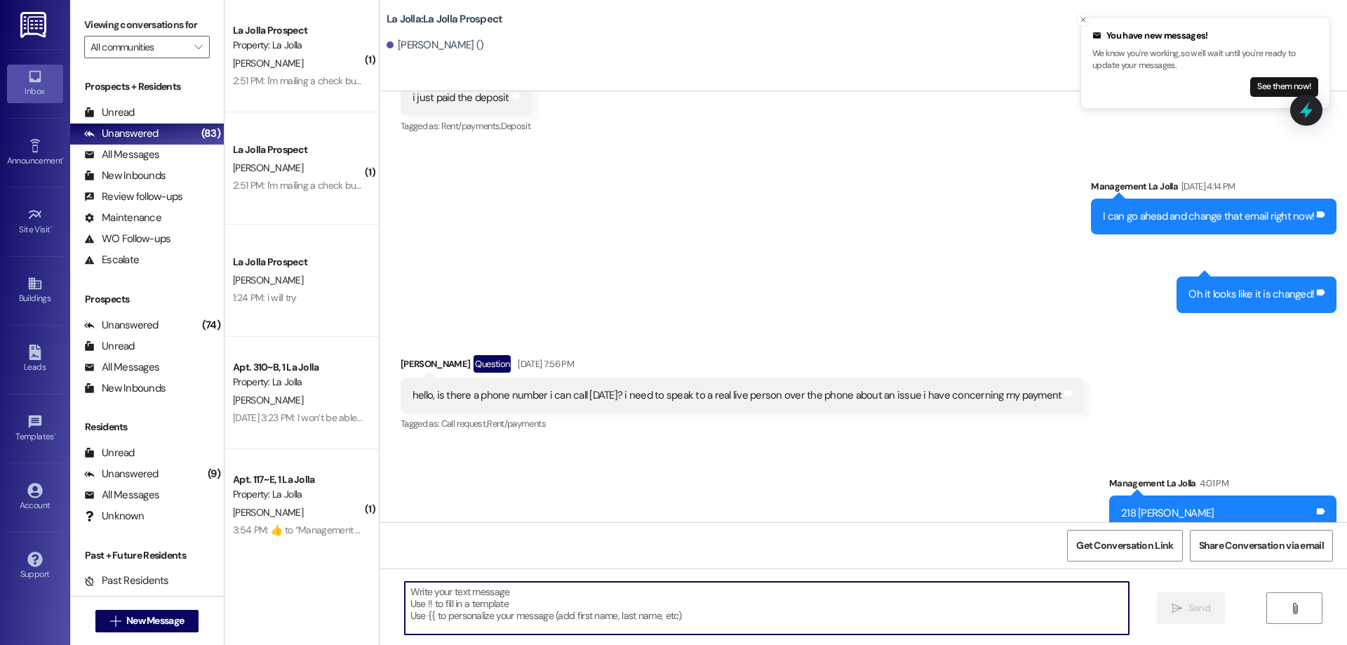
scroll to position [3427, 0]
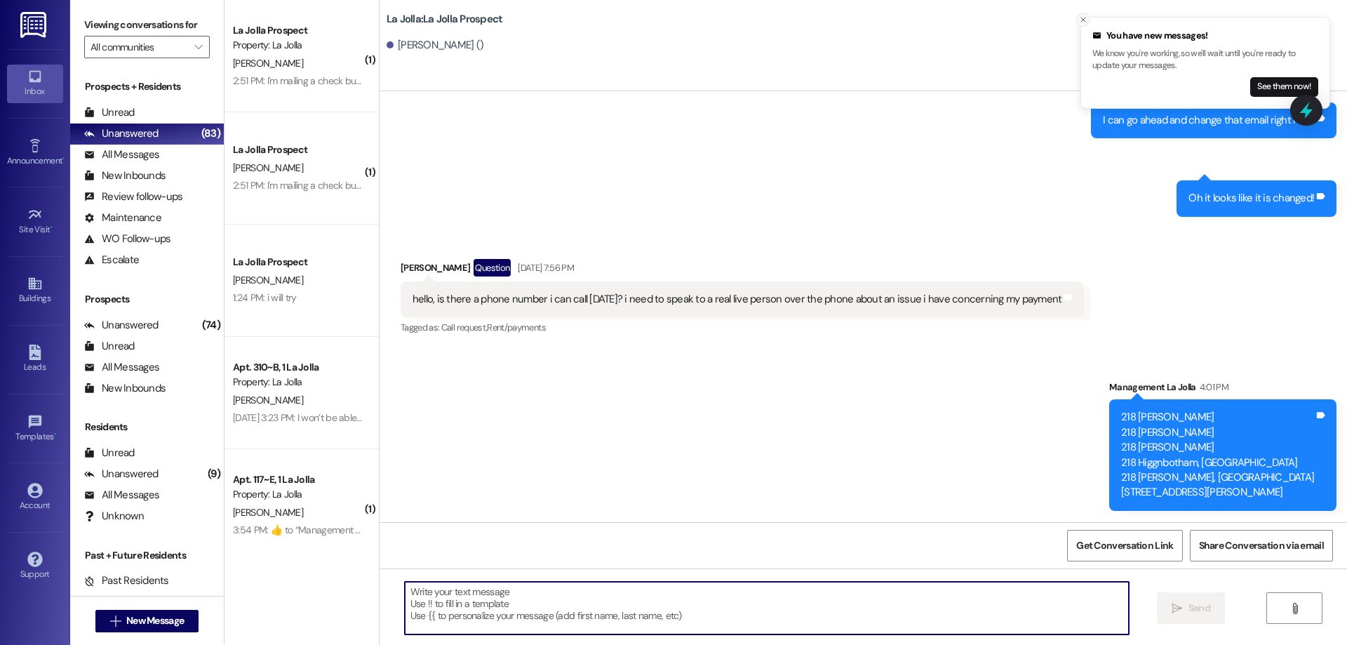
click at [1081, 20] on icon "Close toast" at bounding box center [1083, 19] width 8 height 8
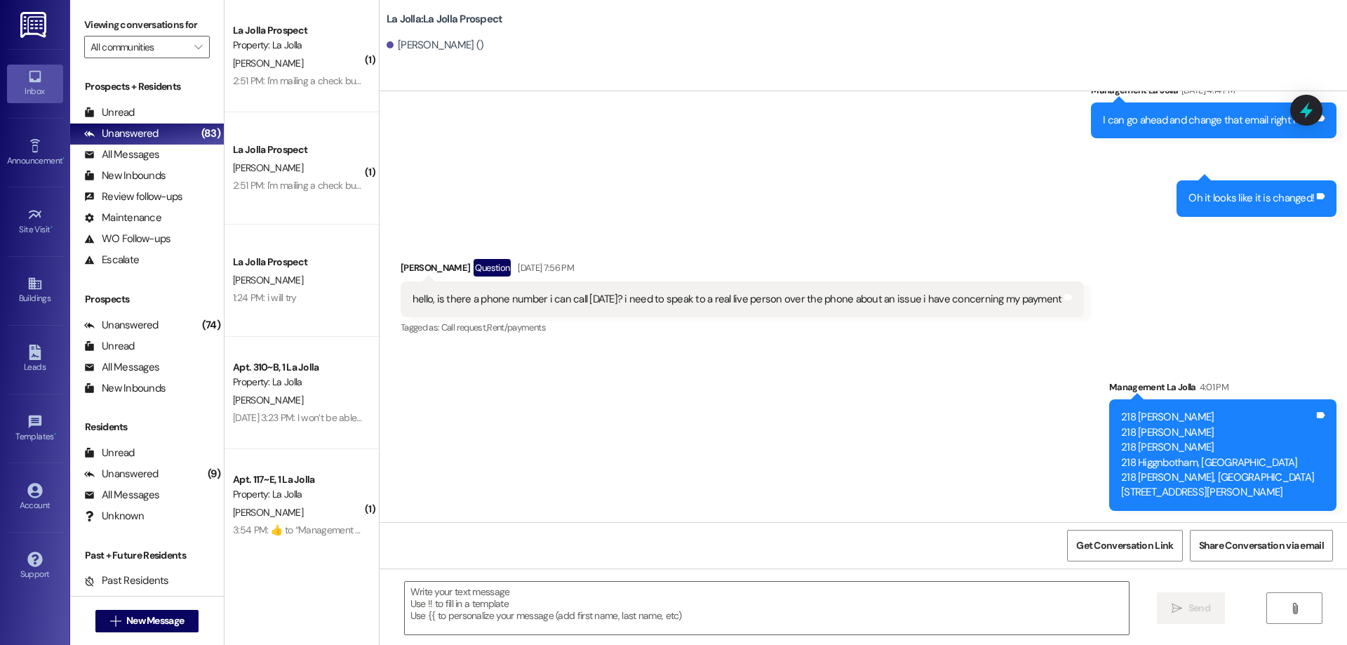
click at [433, 44] on div "[PERSON_NAME] ()" at bounding box center [434, 45] width 97 height 15
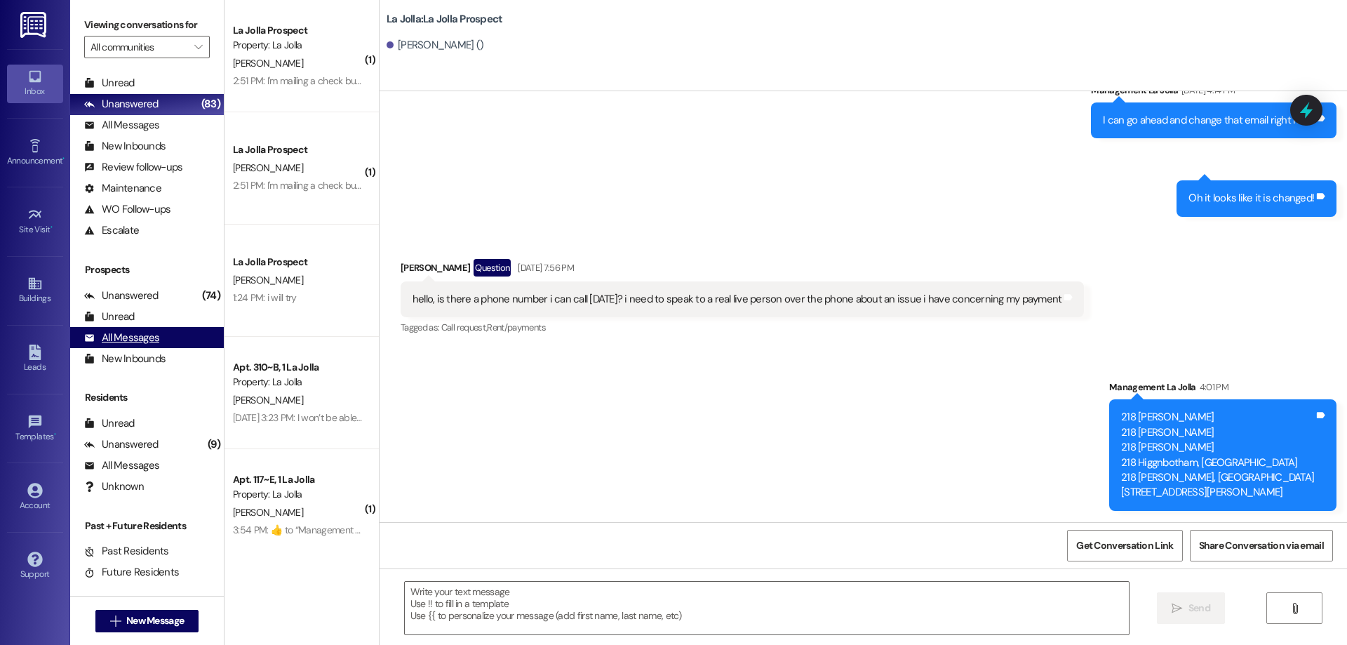
scroll to position [45, 0]
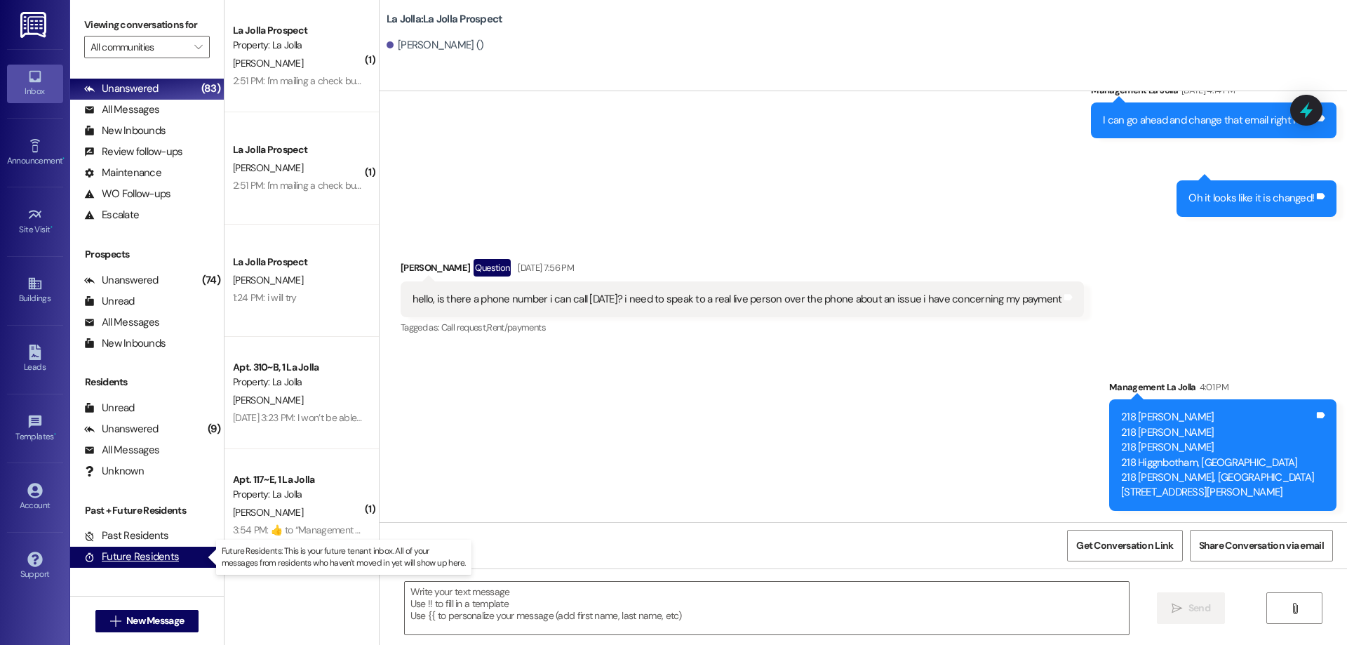
click at [119, 556] on div "Future Residents" at bounding box center [131, 556] width 95 height 15
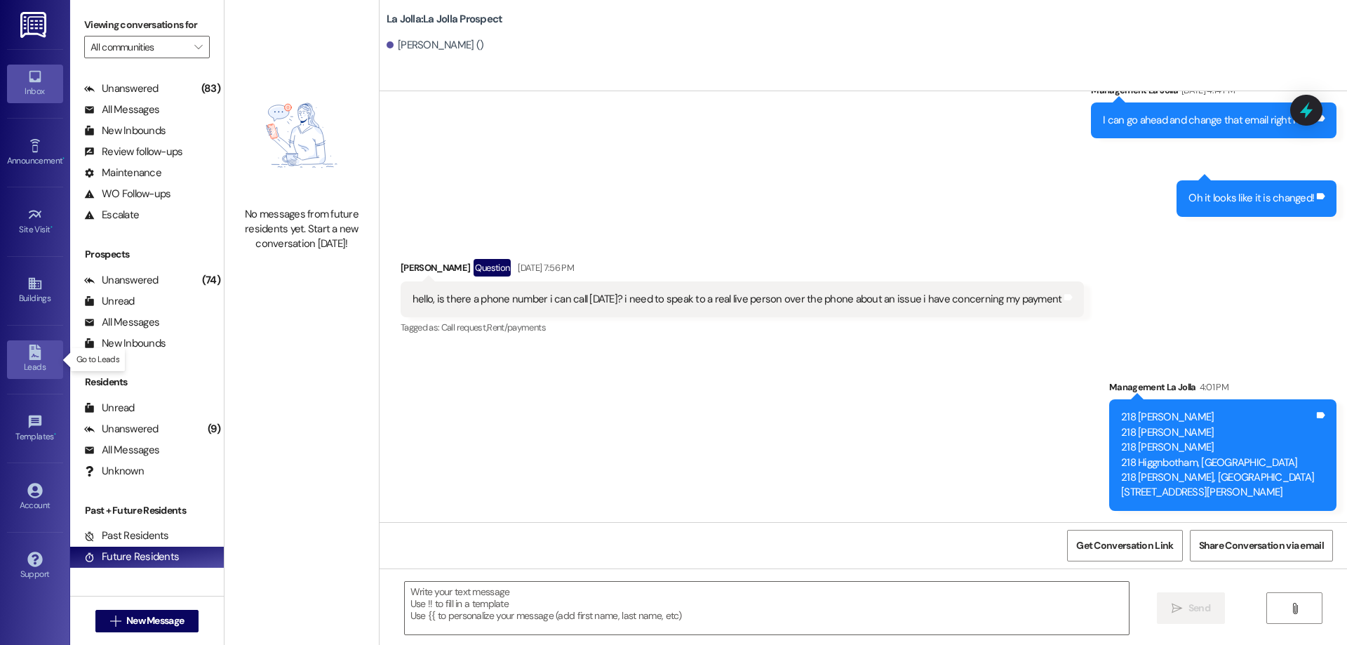
click at [37, 350] on icon at bounding box center [35, 351] width 12 height 15
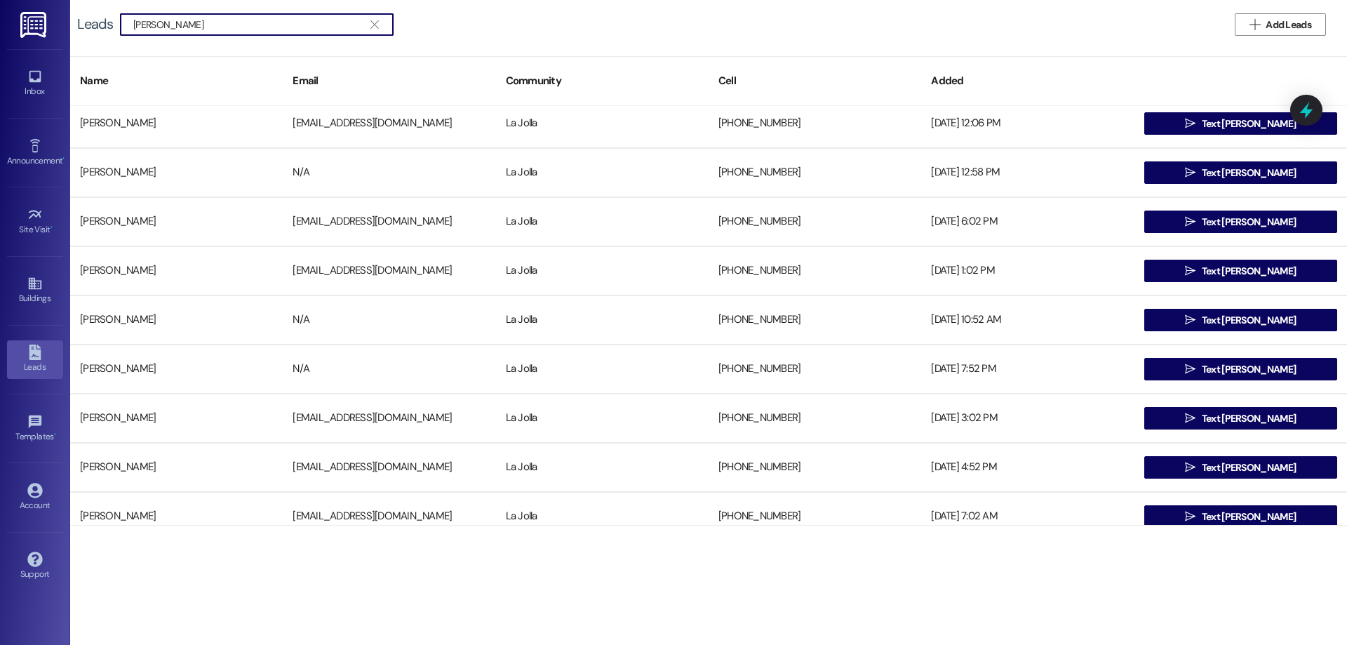
scroll to position [654, 0]
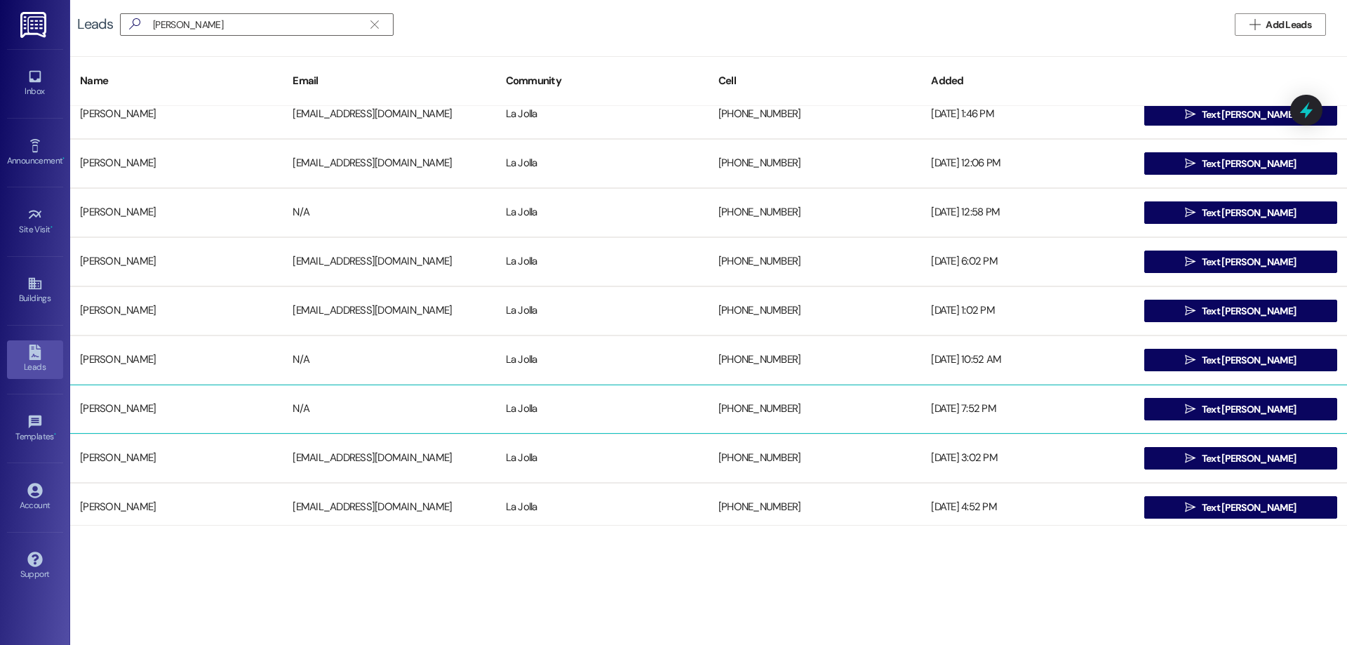
drag, startPoint x: 169, startPoint y: 399, endPoint x: 131, endPoint y: 412, distance: 40.2
click at [131, 412] on div "[PERSON_NAME]" at bounding box center [176, 409] width 213 height 28
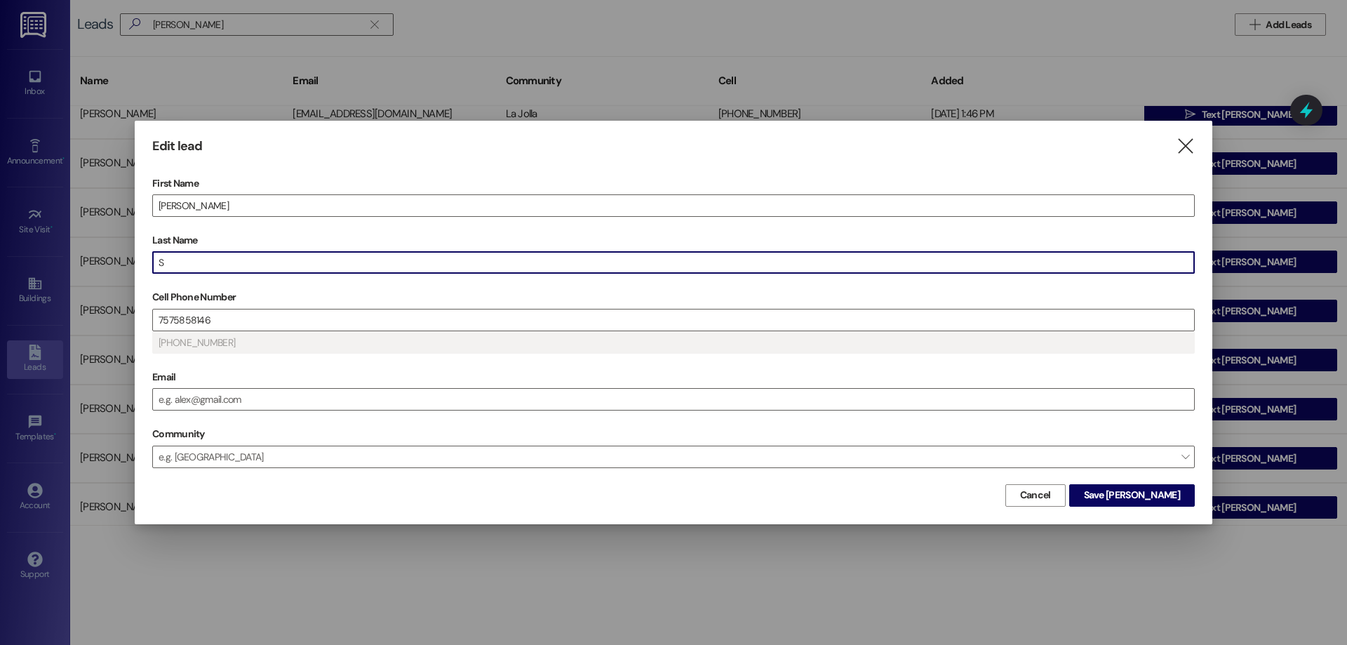
click at [197, 261] on input "S" at bounding box center [673, 262] width 1041 height 21
click at [1189, 484] on button "Save [PERSON_NAME]" at bounding box center [1132, 495] width 126 height 22
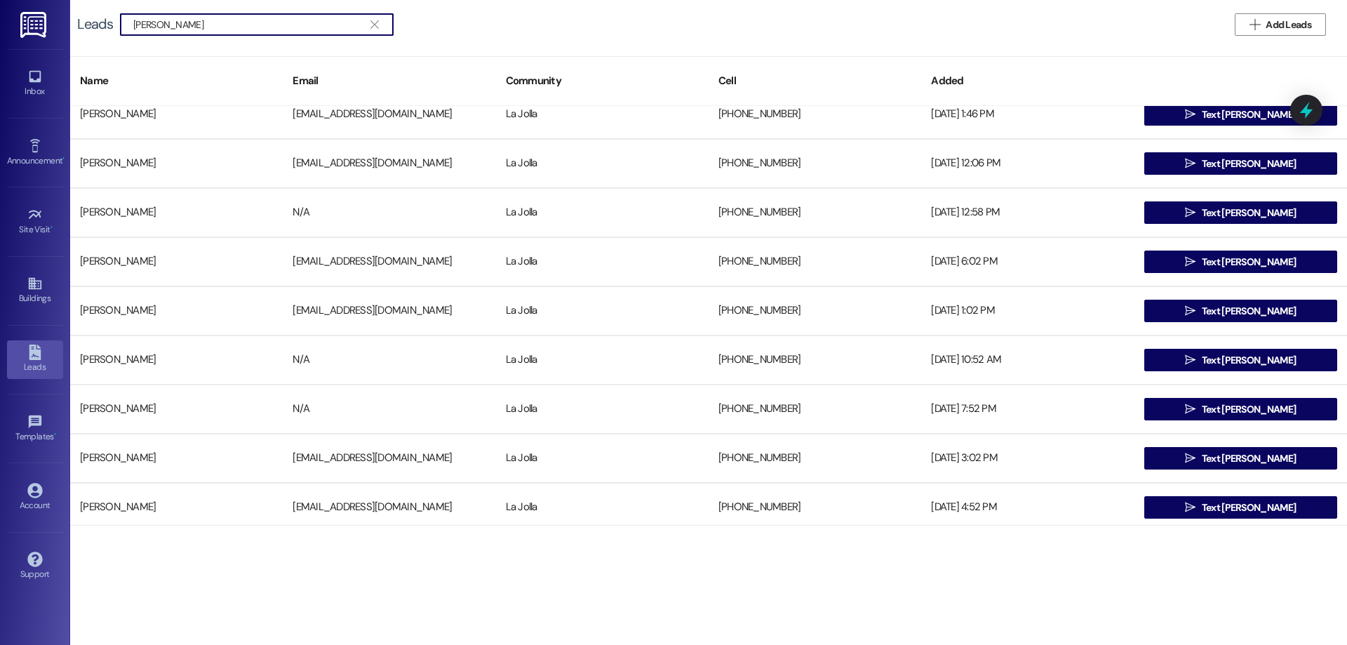
drag, startPoint x: 253, startPoint y: 25, endPoint x: 93, endPoint y: 20, distance: 160.7
click at [93, 20] on div "Leads  [PERSON_NAME] " at bounding box center [242, 24] width 330 height 22
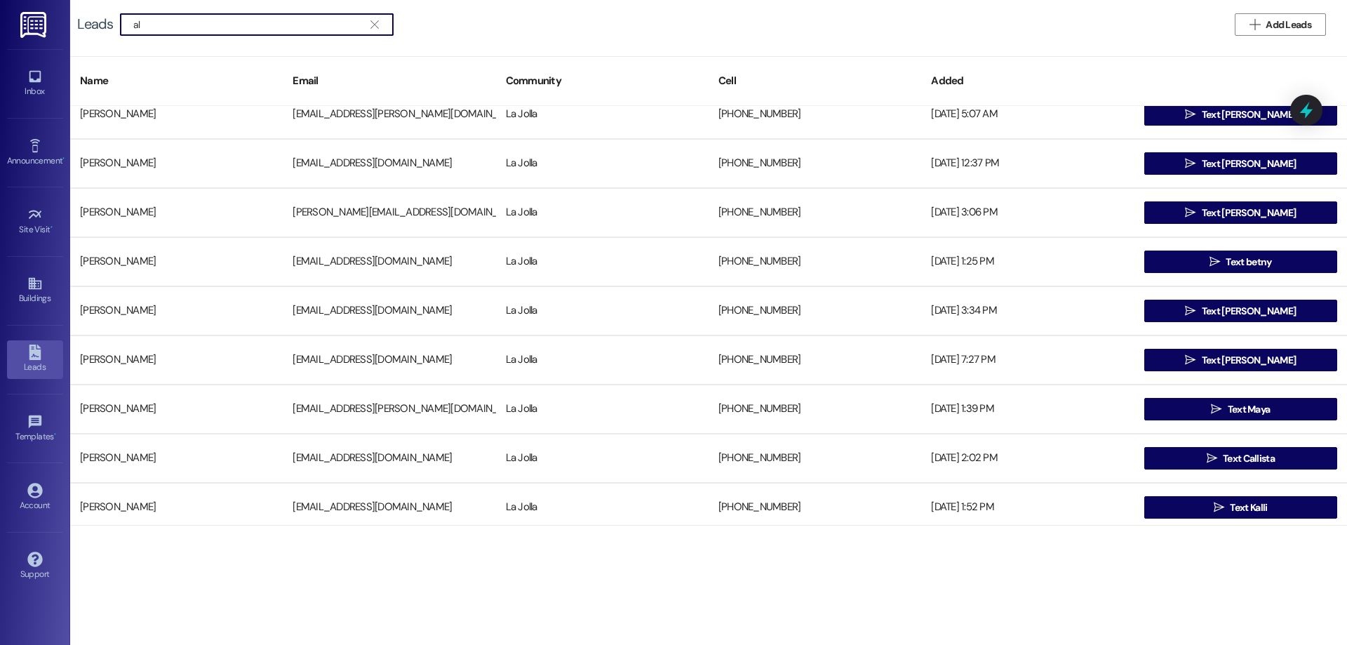
type input "a"
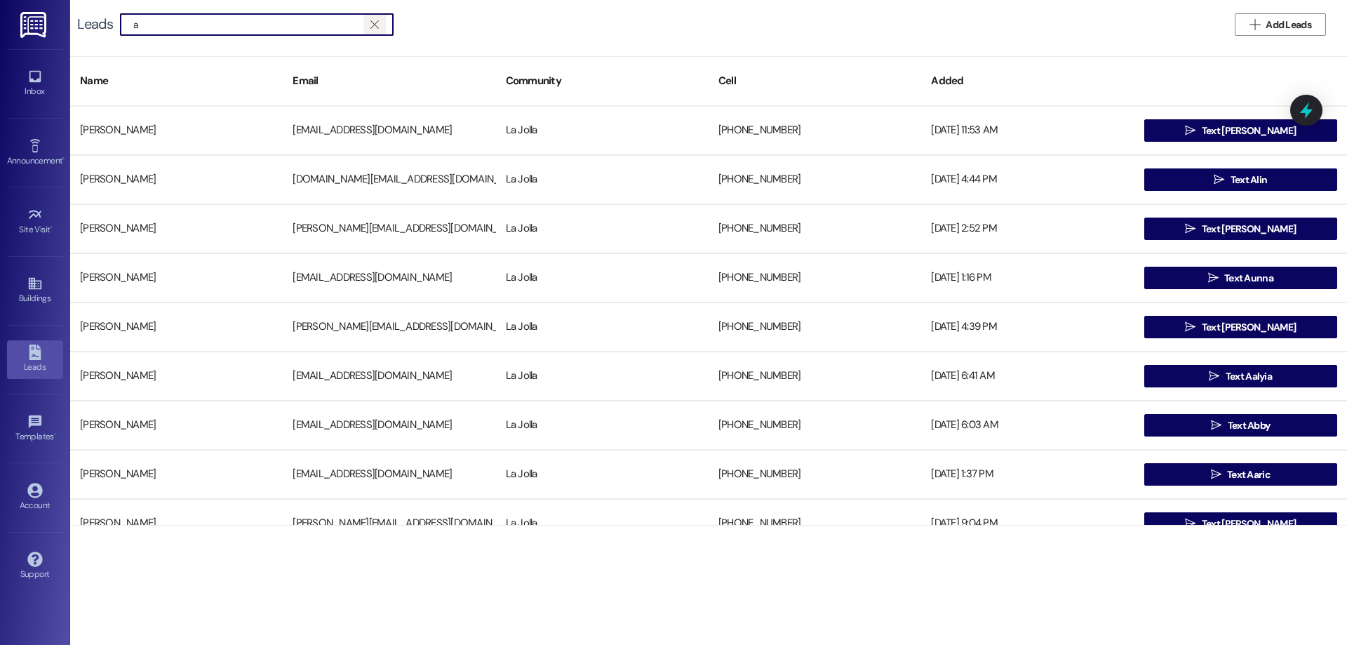
type input "a"
click at [372, 28] on icon "" at bounding box center [374, 24] width 8 height 11
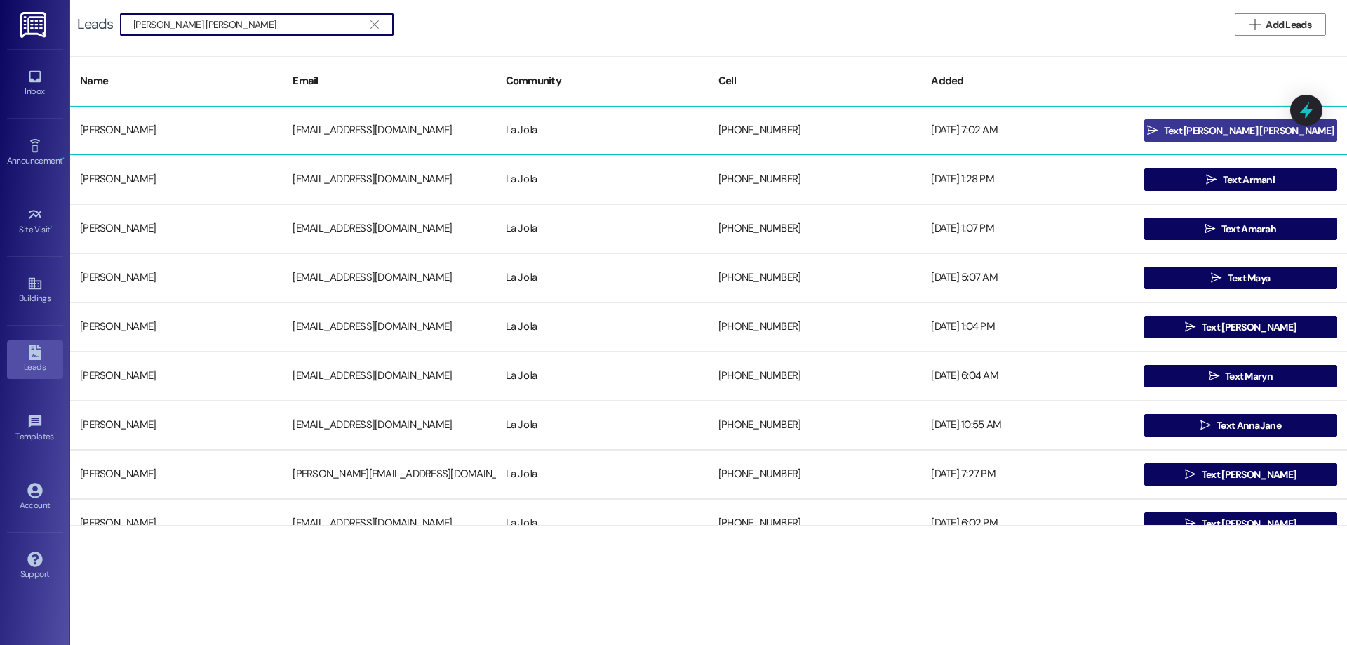
type input "[PERSON_NAME] [PERSON_NAME]"
click at [1151, 137] on button " Text [PERSON_NAME] [PERSON_NAME]" at bounding box center [1240, 130] width 193 height 22
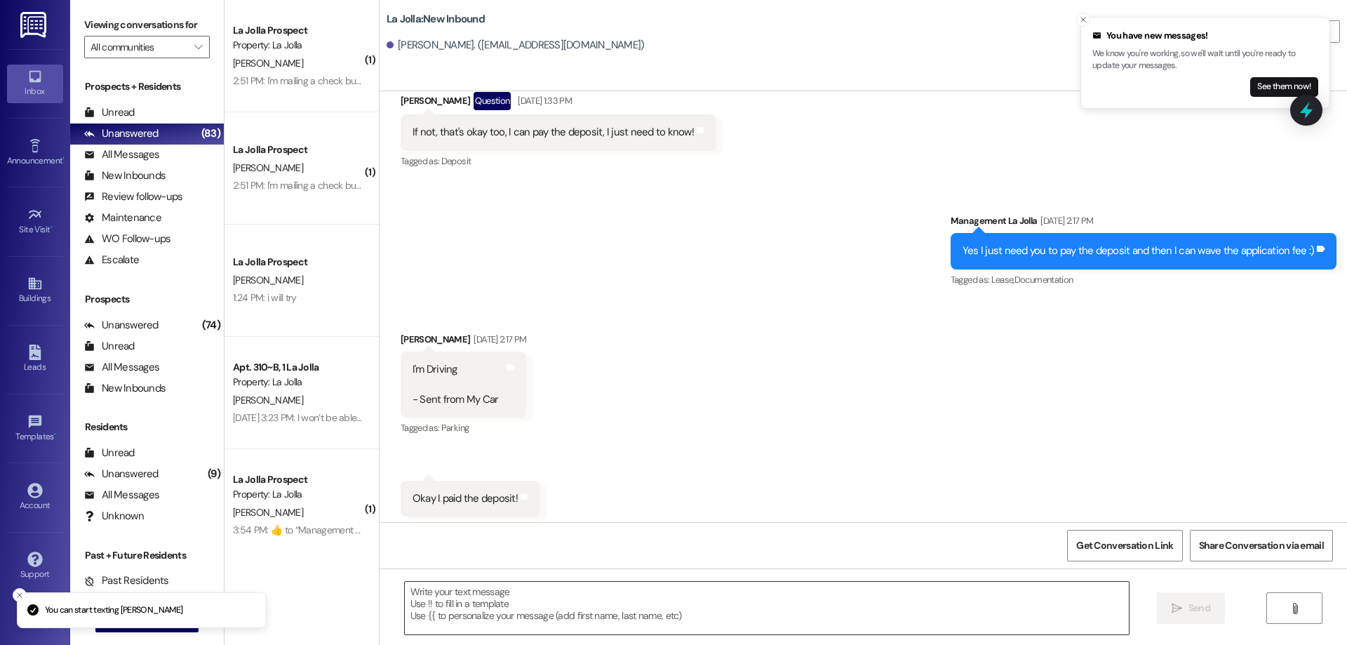
scroll to position [824, 0]
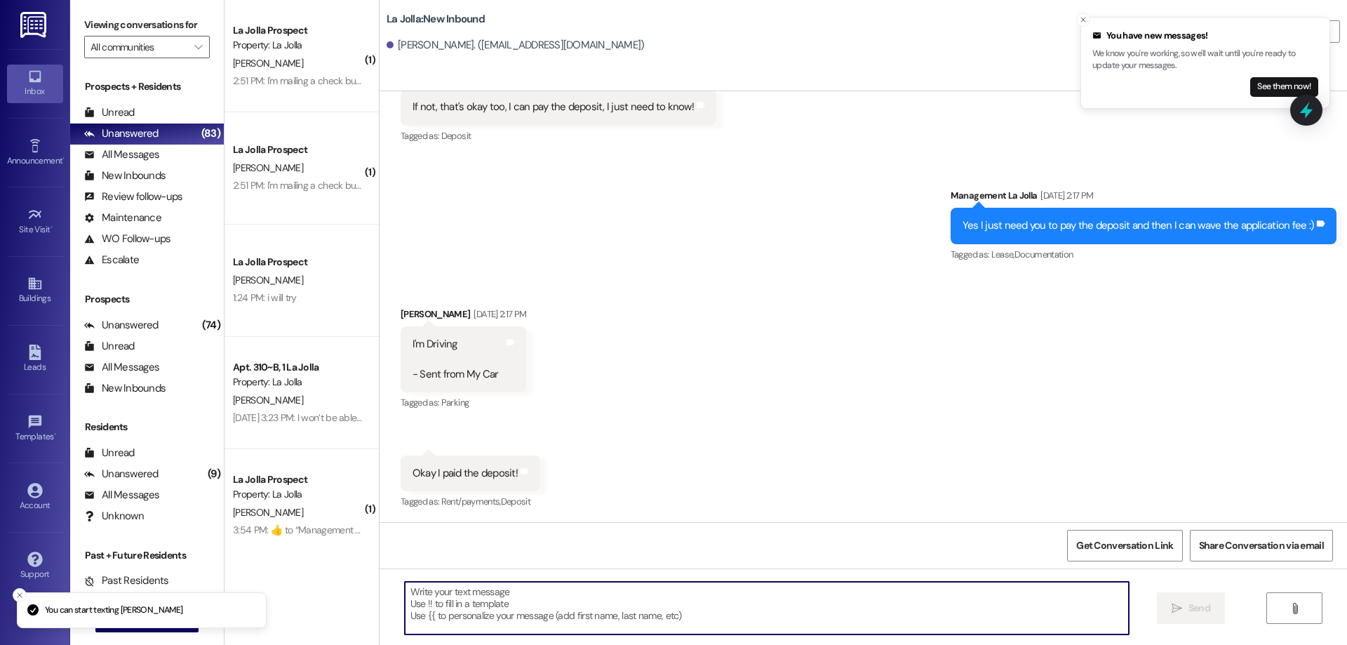
click at [610, 604] on textarea at bounding box center [767, 607] width 724 height 53
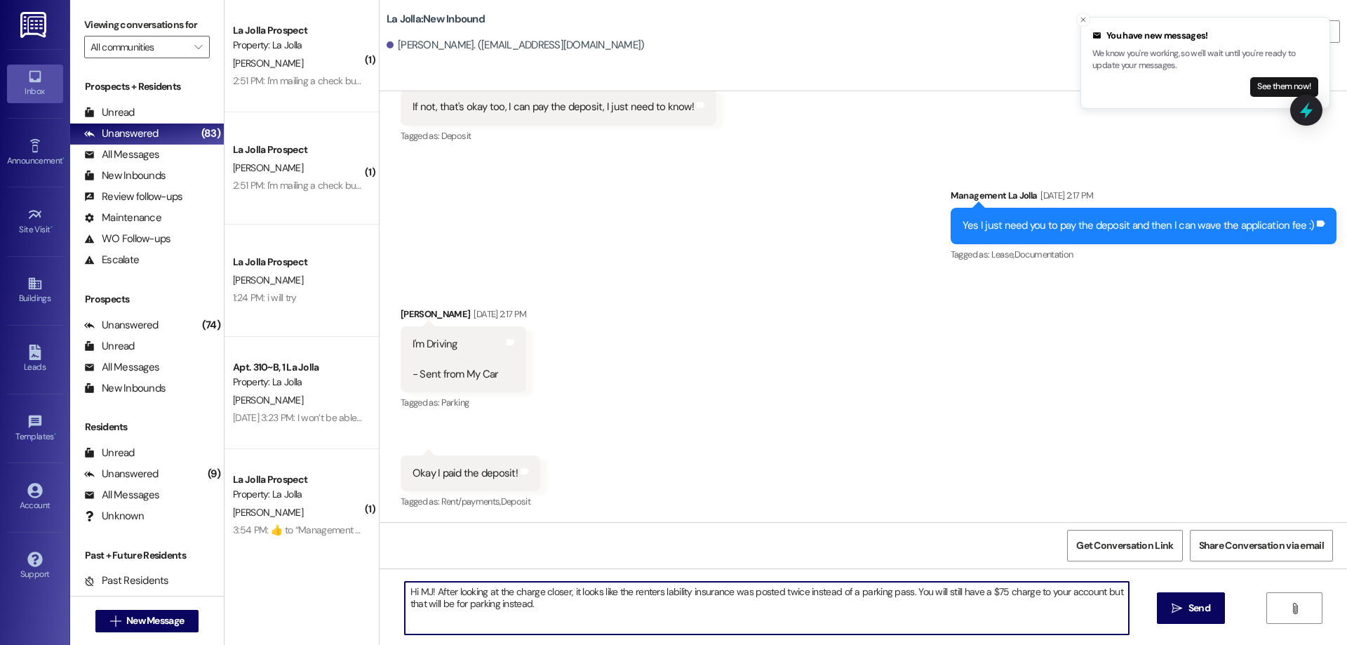
click at [660, 596] on textarea "Hi MJ! After looking at the charge closer, it looks like the renters lability i…" at bounding box center [767, 607] width 724 height 53
click at [624, 621] on textarea "Hi MJ! After looking at the charge closer, it looks like the renters liability …" at bounding box center [767, 607] width 724 height 53
type textarea "Hi MJ! After looking at the charge closer, it looks like the renters liability …"
click at [1159, 600] on button " Send" at bounding box center [1191, 608] width 68 height 32
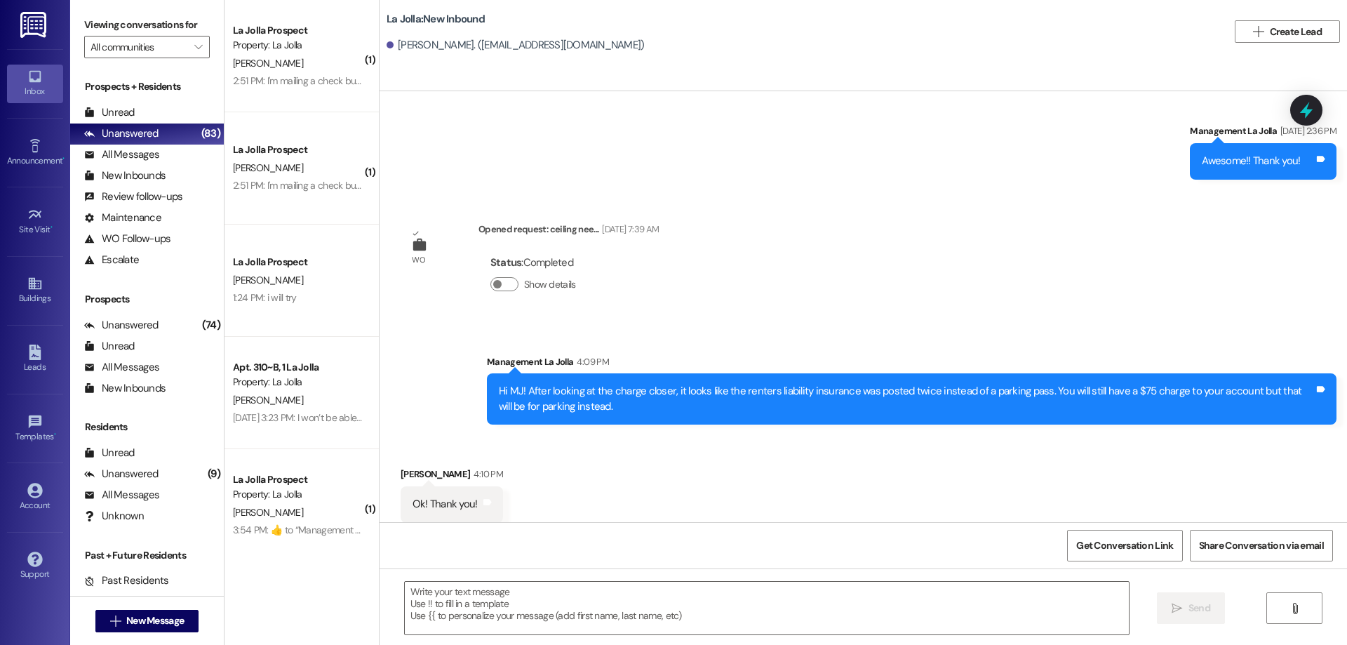
scroll to position [1265, 0]
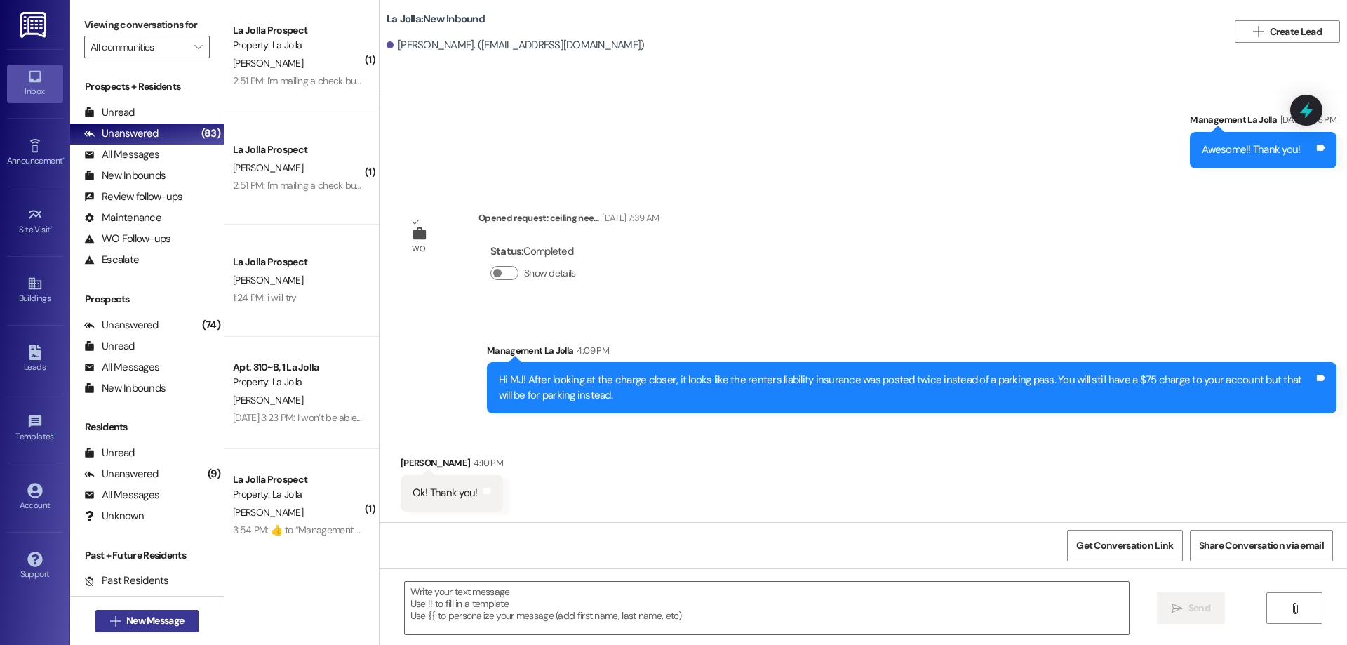
click at [159, 619] on span "New Message" at bounding box center [155, 620] width 58 height 15
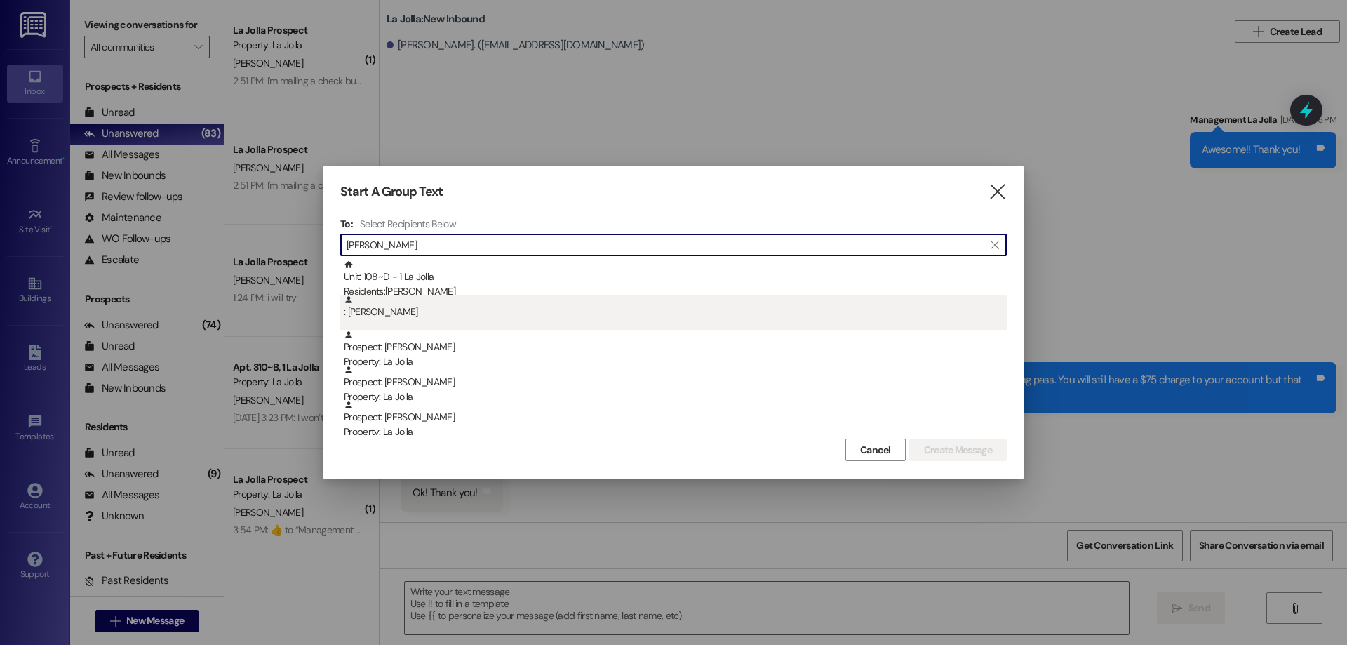
type input "[PERSON_NAME]"
click at [384, 314] on div ": [PERSON_NAME]" at bounding box center [675, 307] width 663 height 25
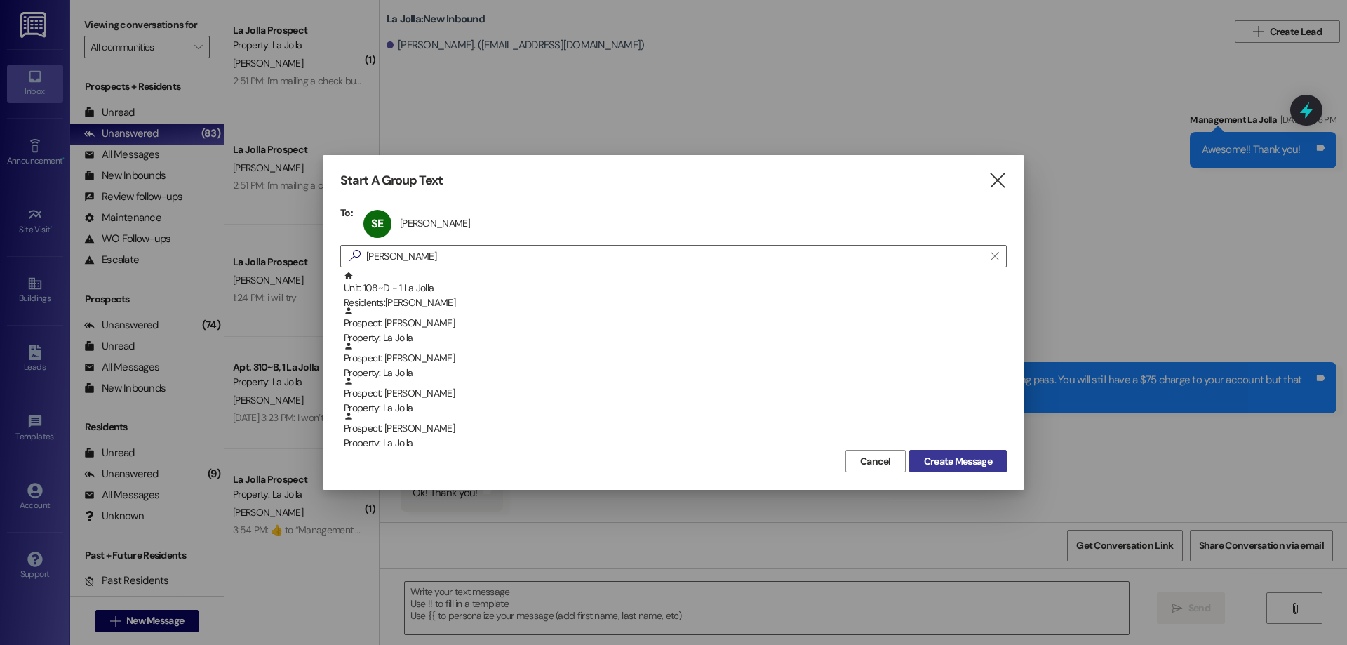
click at [929, 459] on span "Create Message" at bounding box center [958, 461] width 68 height 15
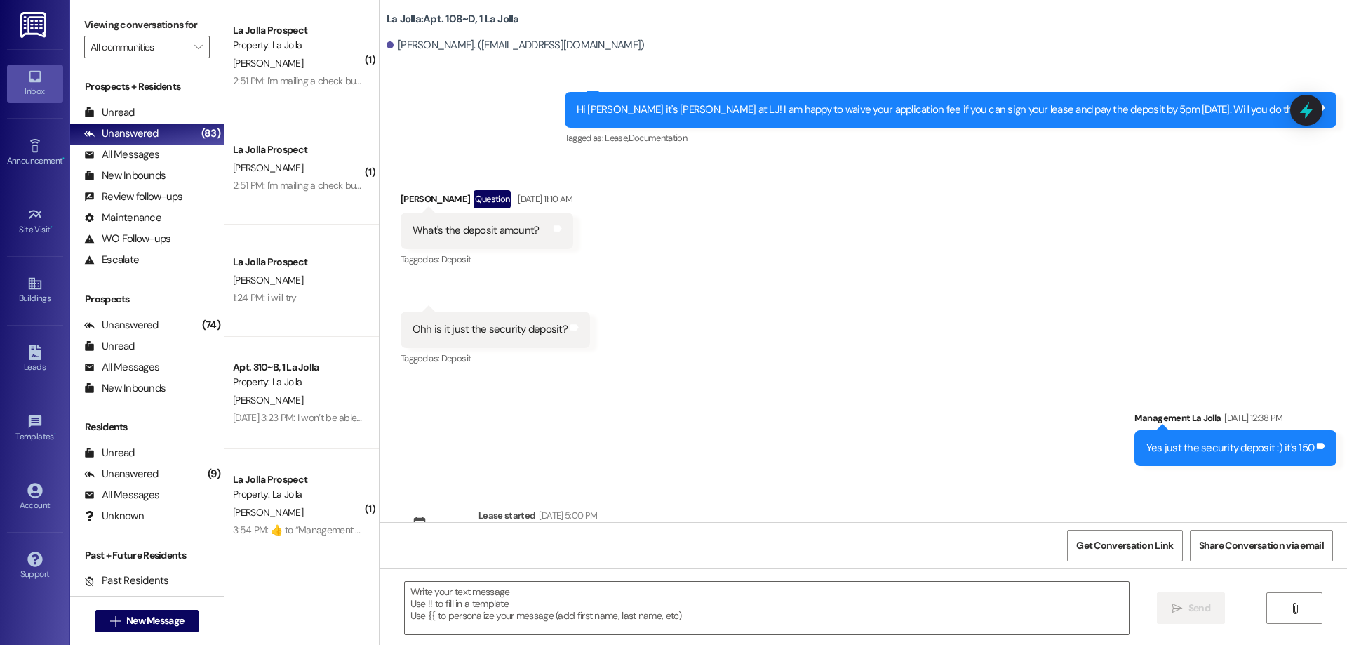
scroll to position [12983, 0]
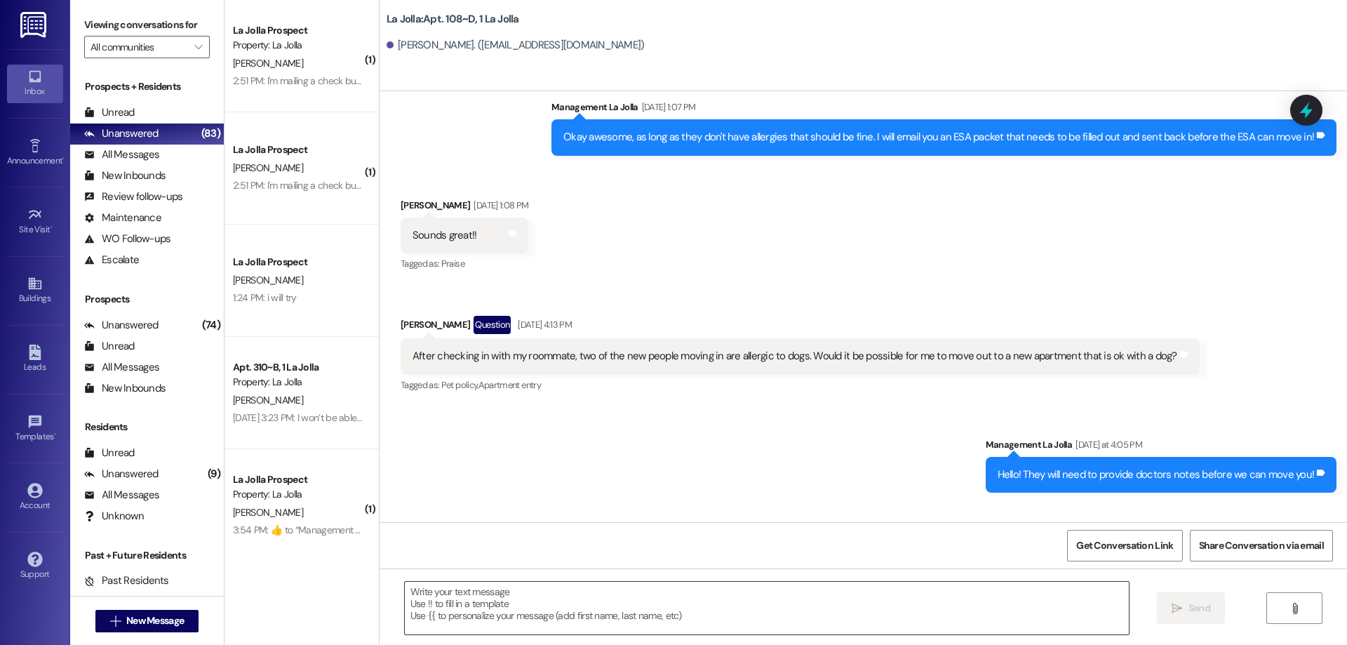
click at [664, 596] on textarea at bounding box center [767, 607] width 724 height 53
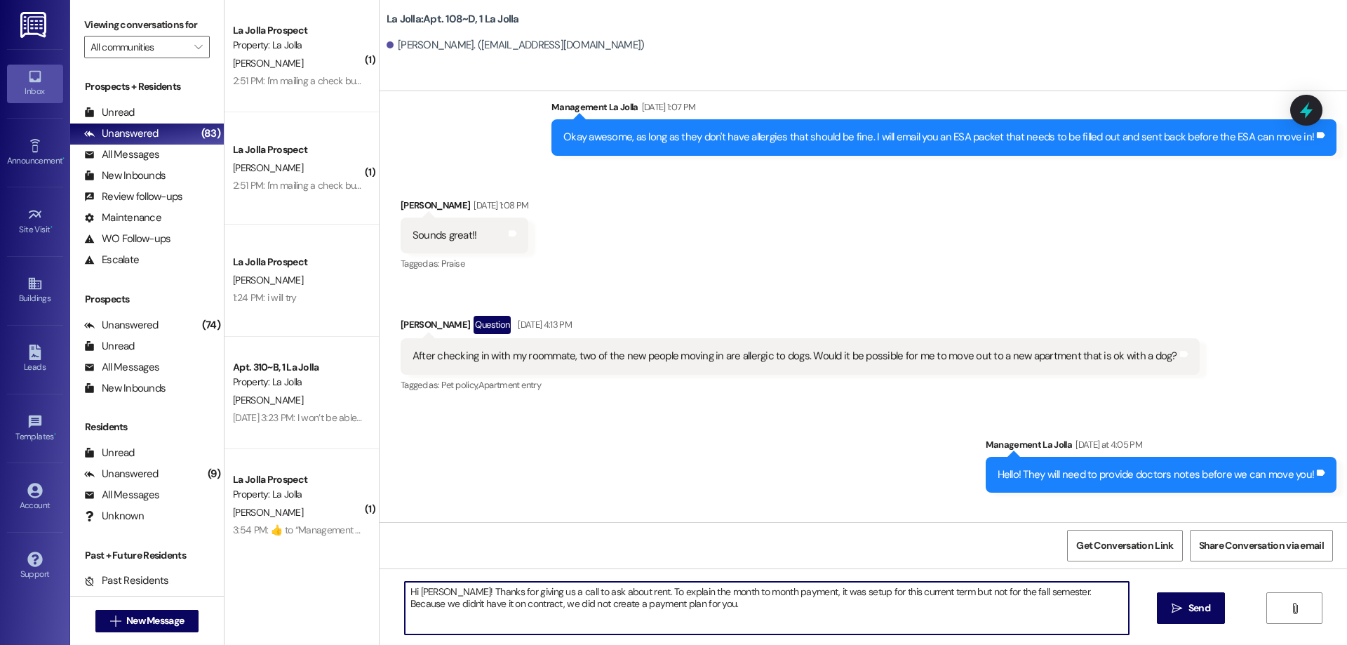
click at [438, 593] on textarea "Hi [PERSON_NAME]! Thanks for giving us a call to ask about rent. To explain the…" at bounding box center [767, 607] width 724 height 53
click at [948, 593] on textarea "Hi [PERSON_NAME]! Thanks for giving us a call to ask about rent. To explain the…" at bounding box center [767, 607] width 724 height 53
drag, startPoint x: 733, startPoint y: 608, endPoint x: 580, endPoint y: 605, distance: 153.0
click at [580, 605] on textarea "Hi [PERSON_NAME]! Thanks for giving us a call to ask about rent. To explain the…" at bounding box center [767, 607] width 724 height 53
drag, startPoint x: 621, startPoint y: 606, endPoint x: 762, endPoint y: 607, distance: 140.3
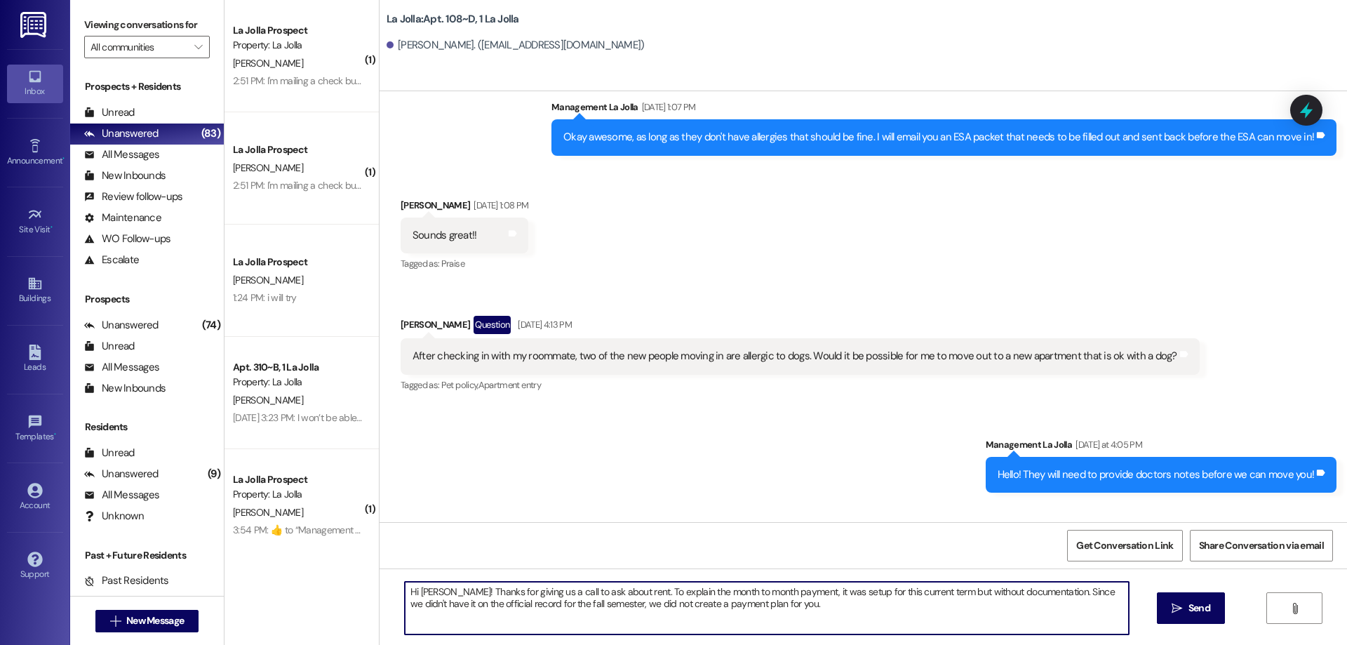
click at [762, 607] on textarea "Hi [PERSON_NAME]! Thanks for giving us a call to ask about rent. To explain the…" at bounding box center [767, 607] width 724 height 53
click at [568, 596] on textarea "Hi [PERSON_NAME]! Thanks for giving us a call to ask about rent. To explain the…" at bounding box center [767, 607] width 724 height 53
click at [886, 615] on textarea "Hi [PERSON_NAME]! Thanks for giving us a call about rent. To explain the month …" at bounding box center [767, 607] width 724 height 53
type textarea "Hi [PERSON_NAME]! Thanks for giving us a call about rent. To explain the month …"
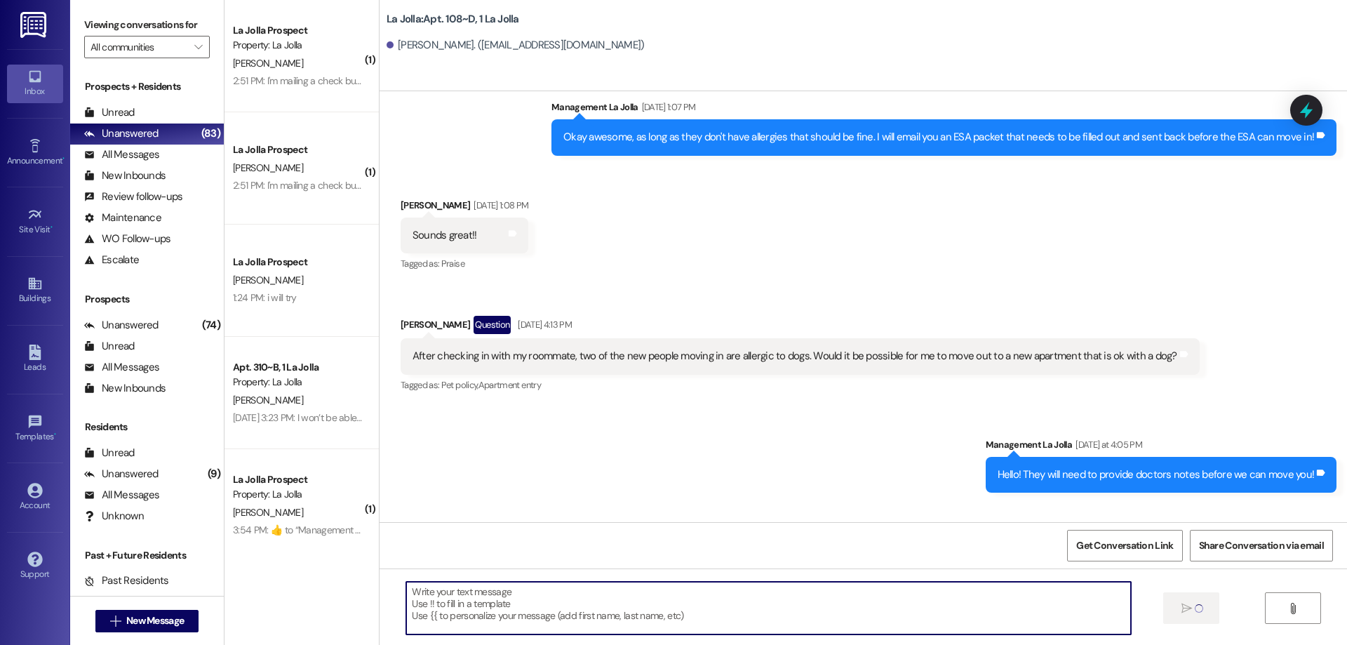
type textarea "'"
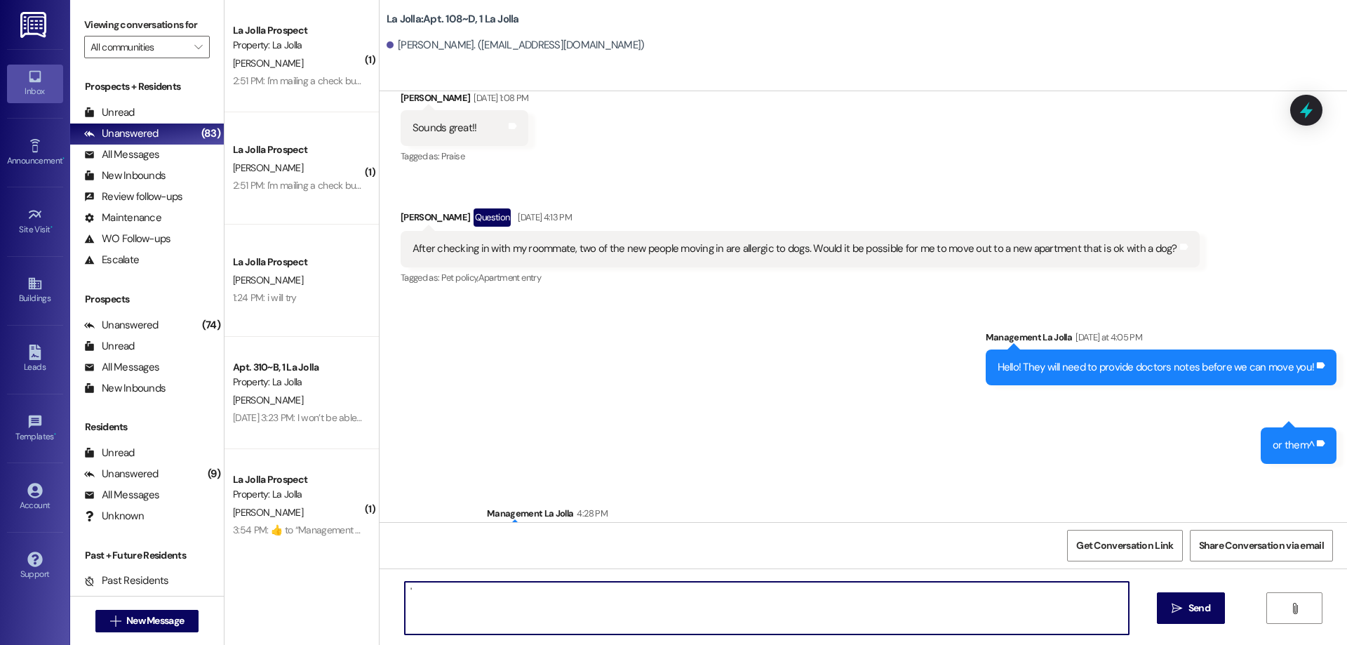
scroll to position [13096, 0]
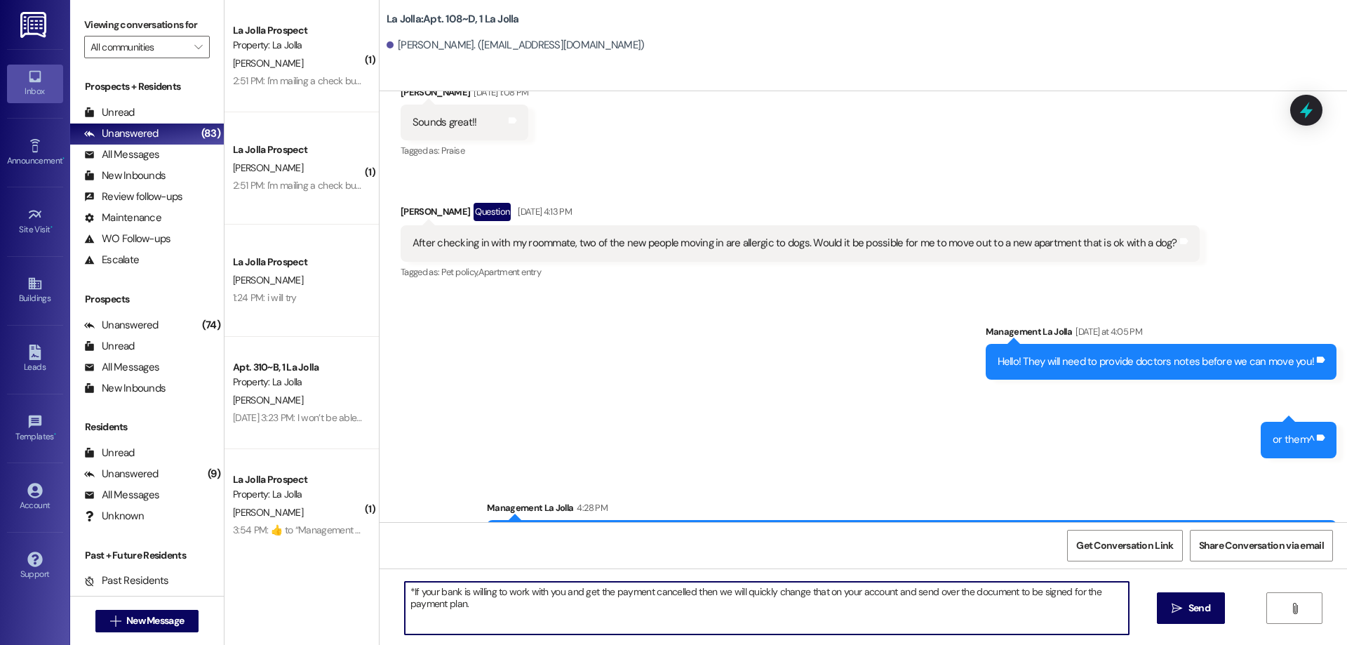
type textarea "*If your bank is willing to work with you and get the payment cancelled then we…"
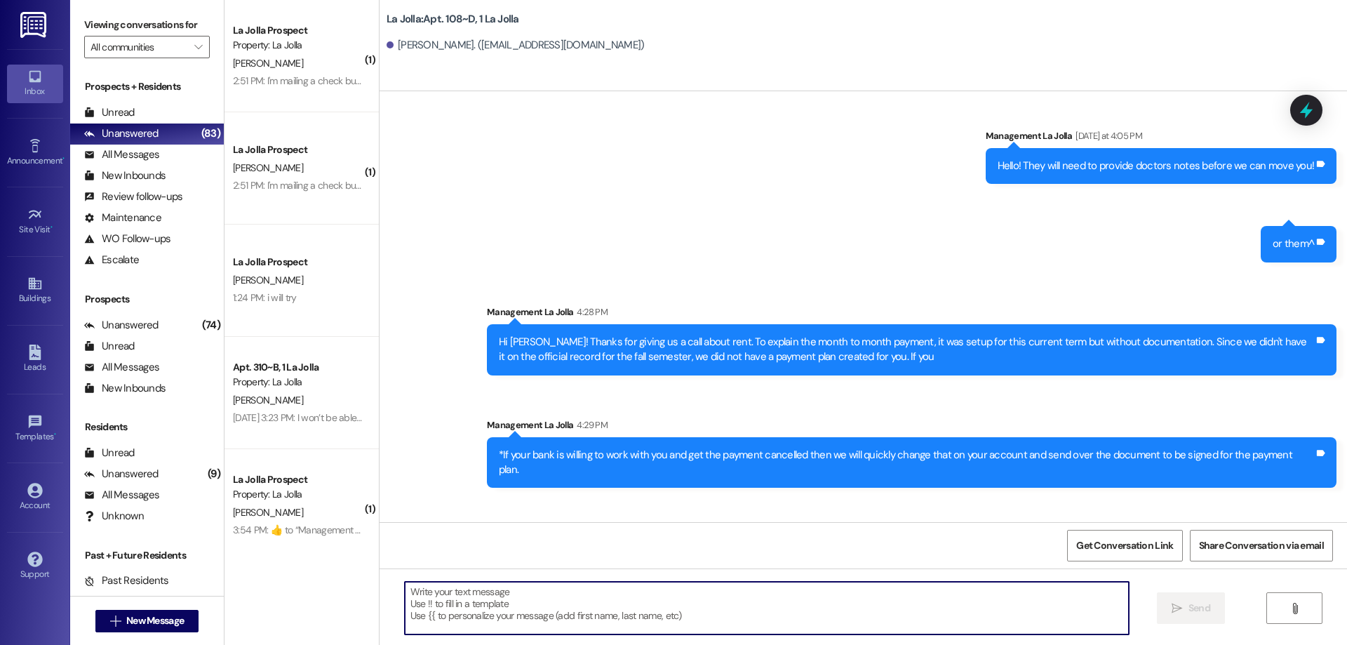
scroll to position [13245, 0]
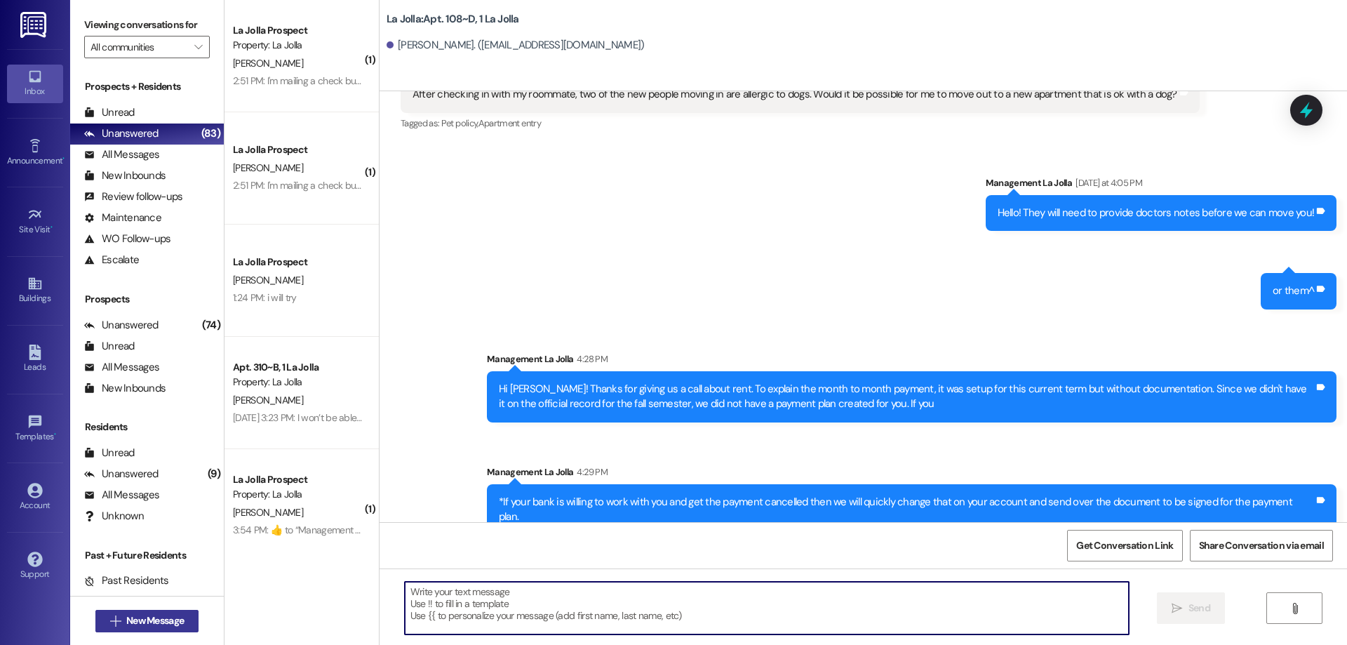
click at [137, 614] on span "New Message" at bounding box center [155, 620] width 58 height 15
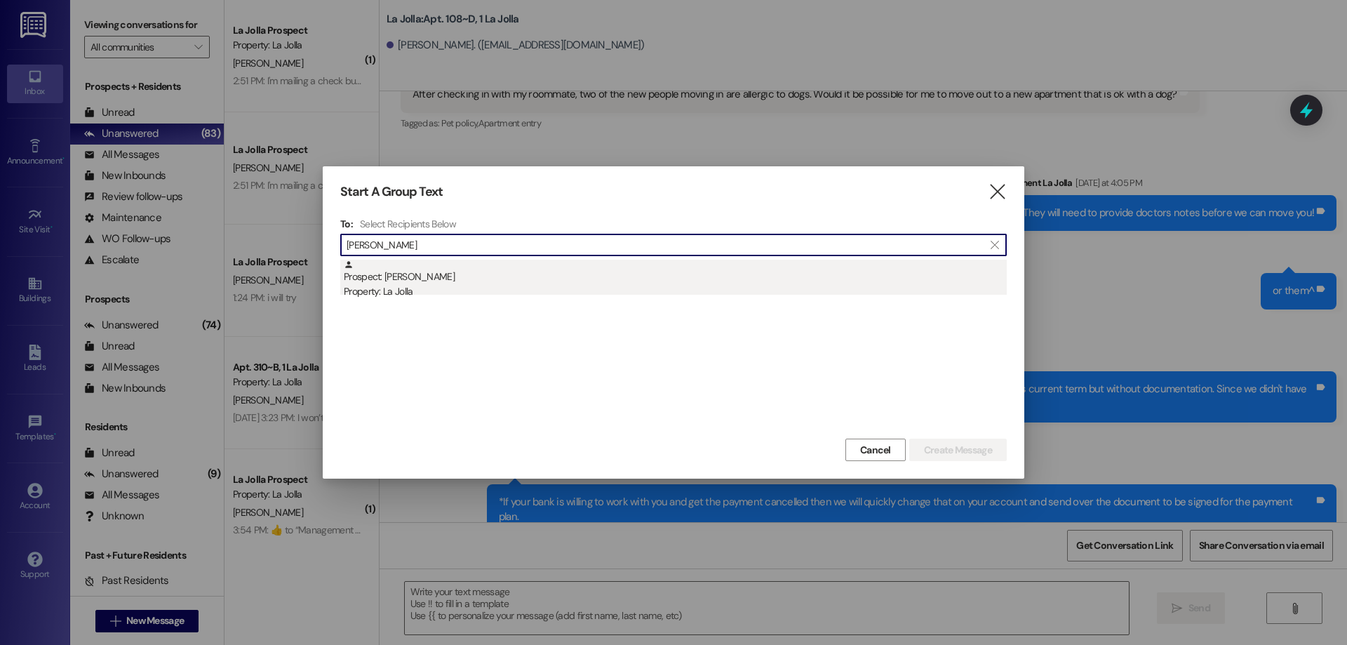
type input "[PERSON_NAME]"
click at [379, 295] on div "Property: La Jolla" at bounding box center [675, 291] width 663 height 15
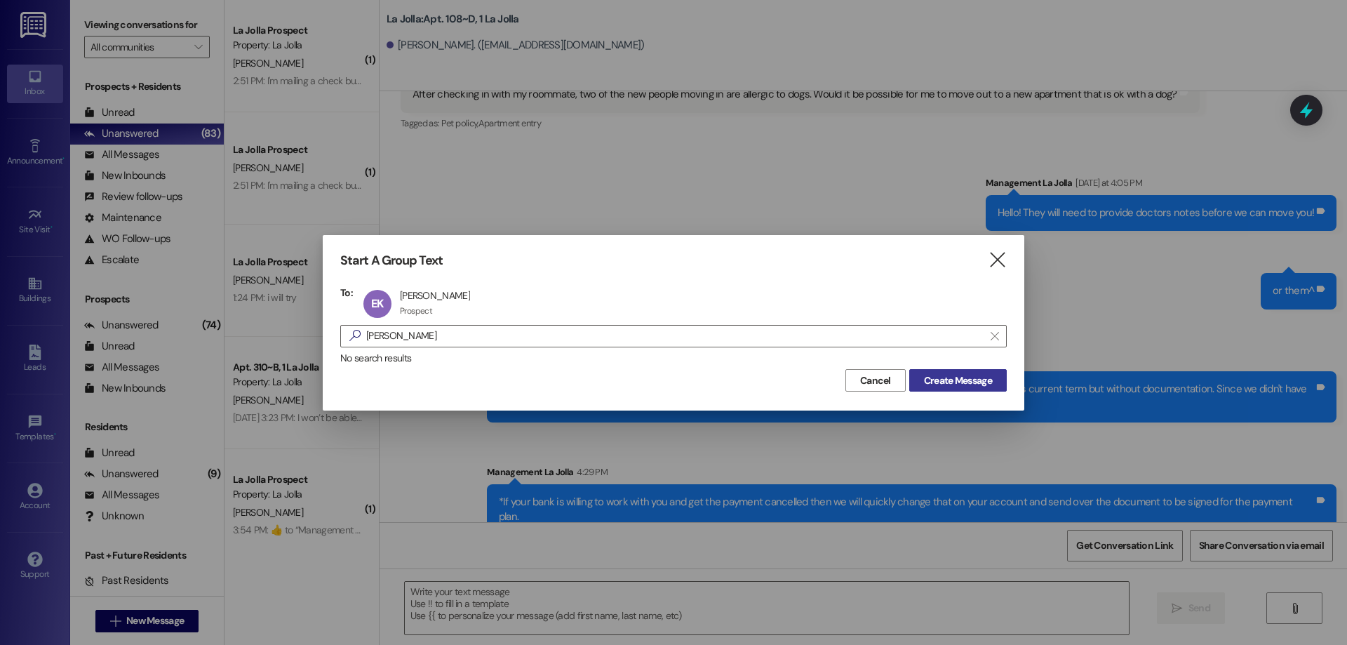
click at [926, 382] on span "Create Message" at bounding box center [958, 380] width 68 height 15
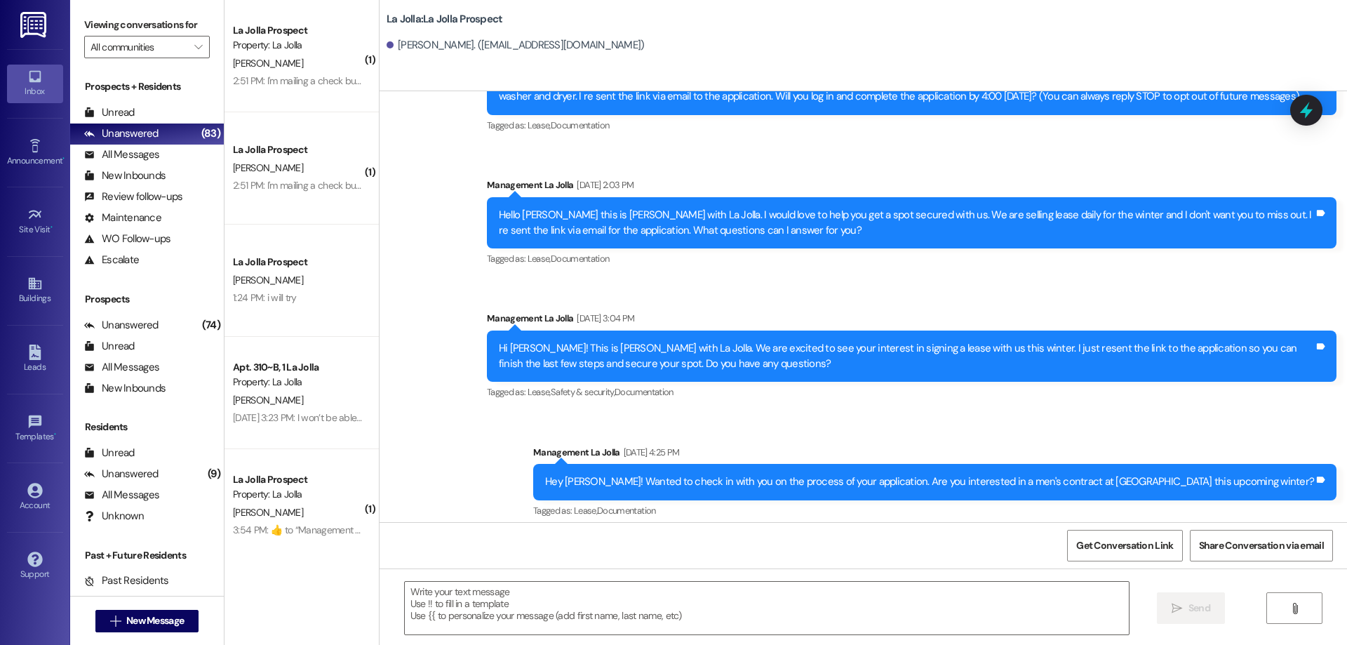
scroll to position [218, 0]
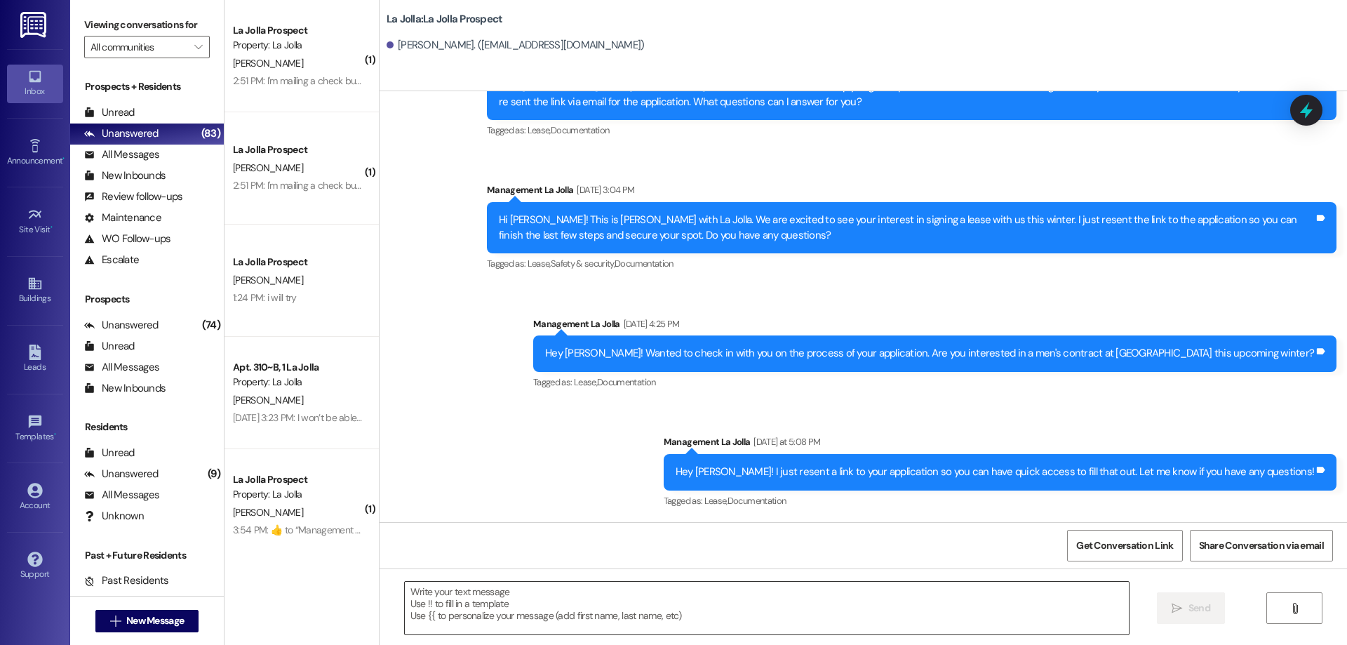
click at [664, 618] on textarea at bounding box center [767, 607] width 724 height 53
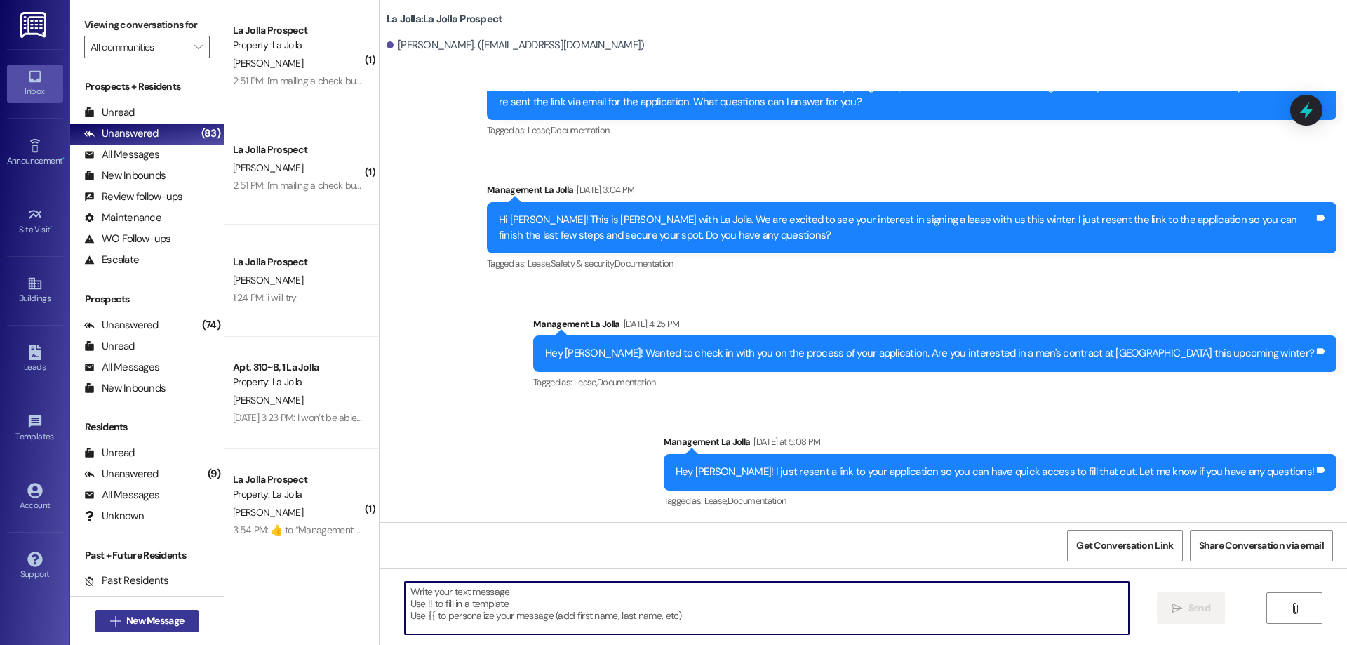
click at [165, 610] on button " New Message" at bounding box center [147, 621] width 104 height 22
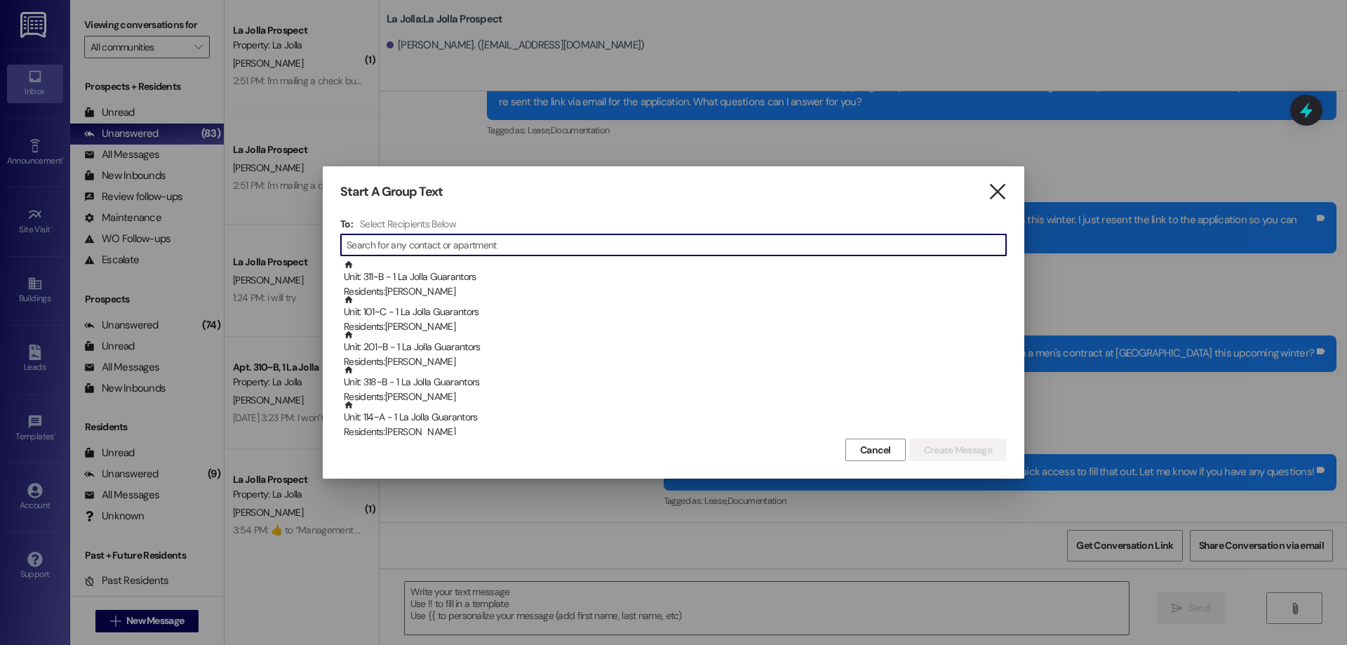
click at [995, 194] on icon "" at bounding box center [997, 191] width 19 height 15
